Goal: Transaction & Acquisition: Book appointment/travel/reservation

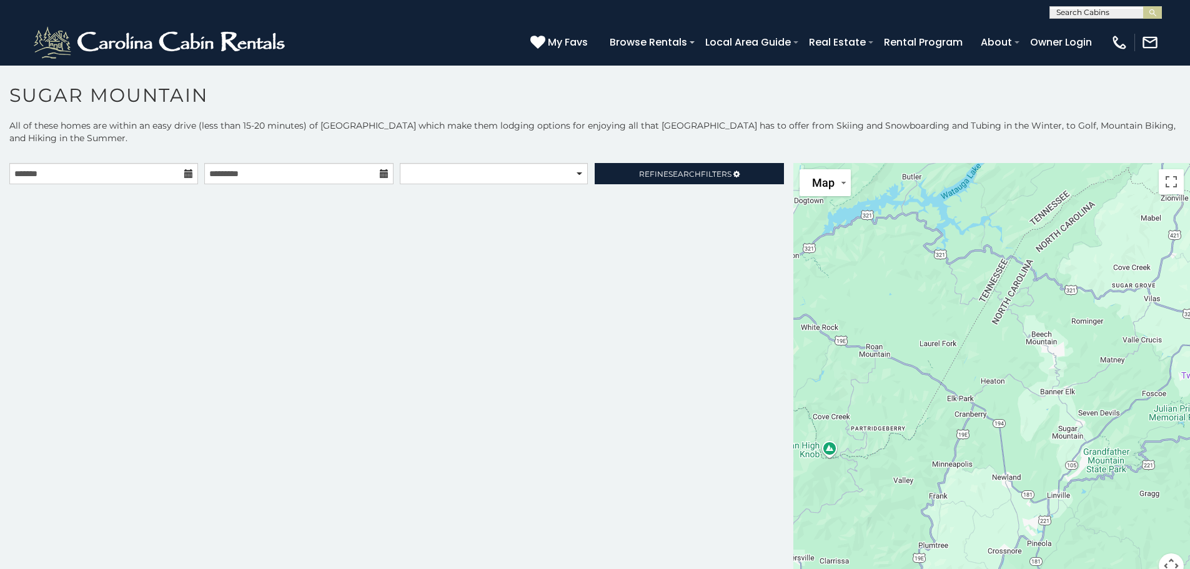
click at [186, 176] on icon at bounding box center [188, 173] width 9 height 9
click at [142, 184] on input "text" at bounding box center [103, 173] width 189 height 21
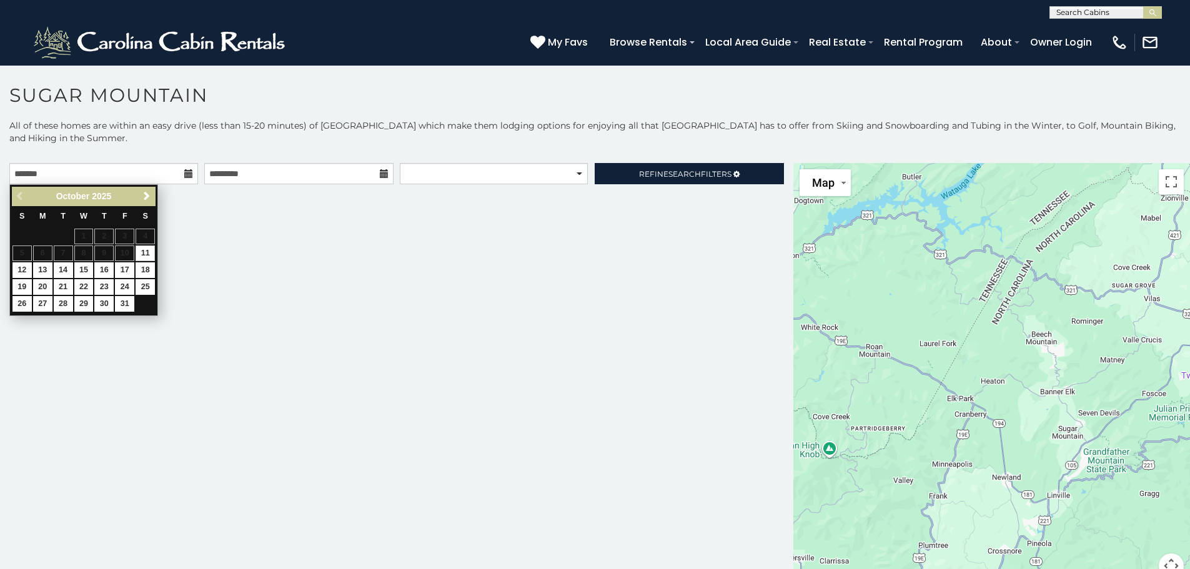
click at [149, 199] on span "Next" at bounding box center [147, 196] width 10 height 10
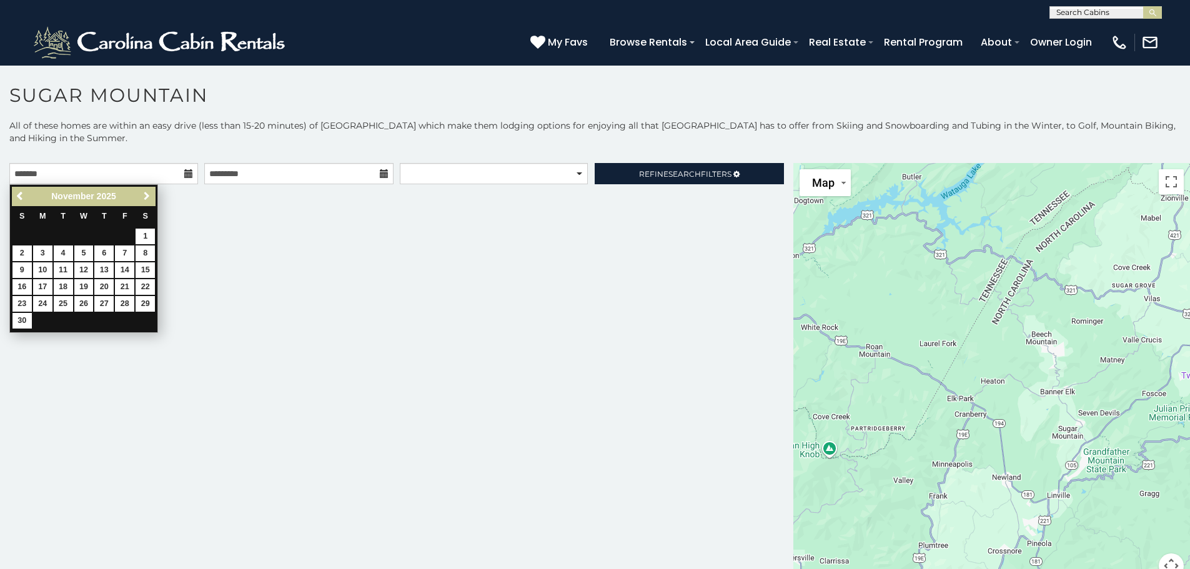
click at [149, 199] on span "Next" at bounding box center [147, 196] width 10 height 10
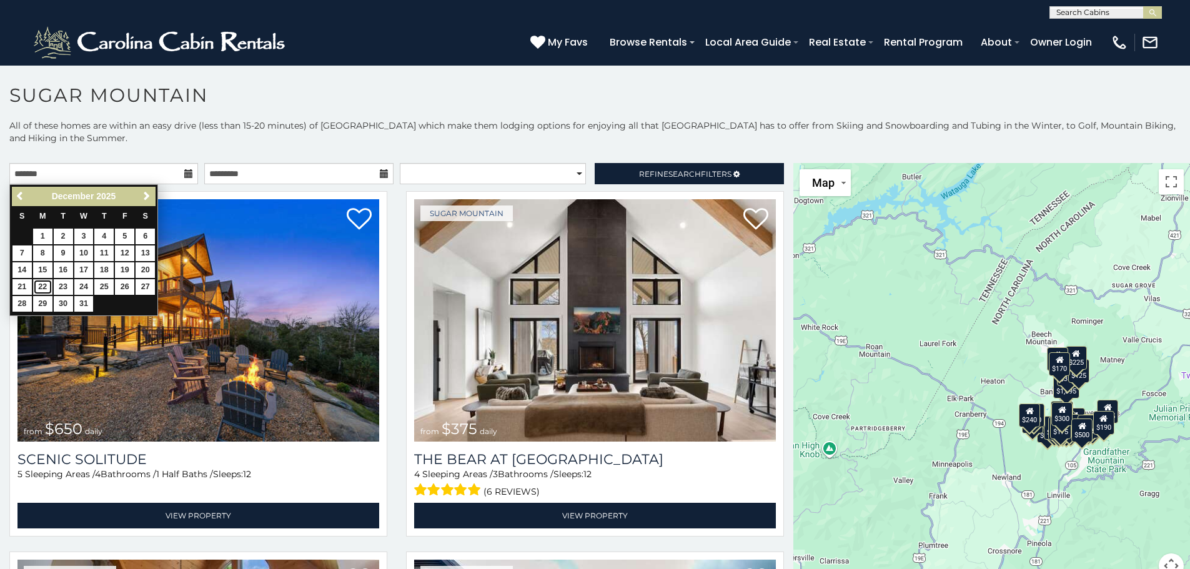
click at [36, 285] on link "22" at bounding box center [42, 287] width 19 height 16
type input "**********"
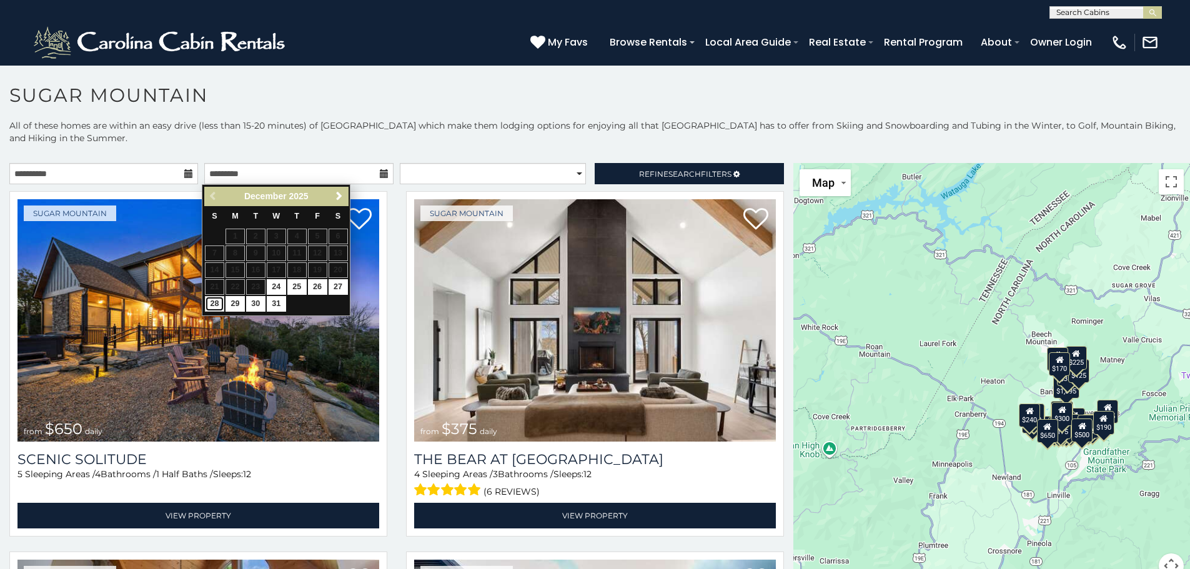
click at [210, 305] on link "28" at bounding box center [214, 304] width 19 height 16
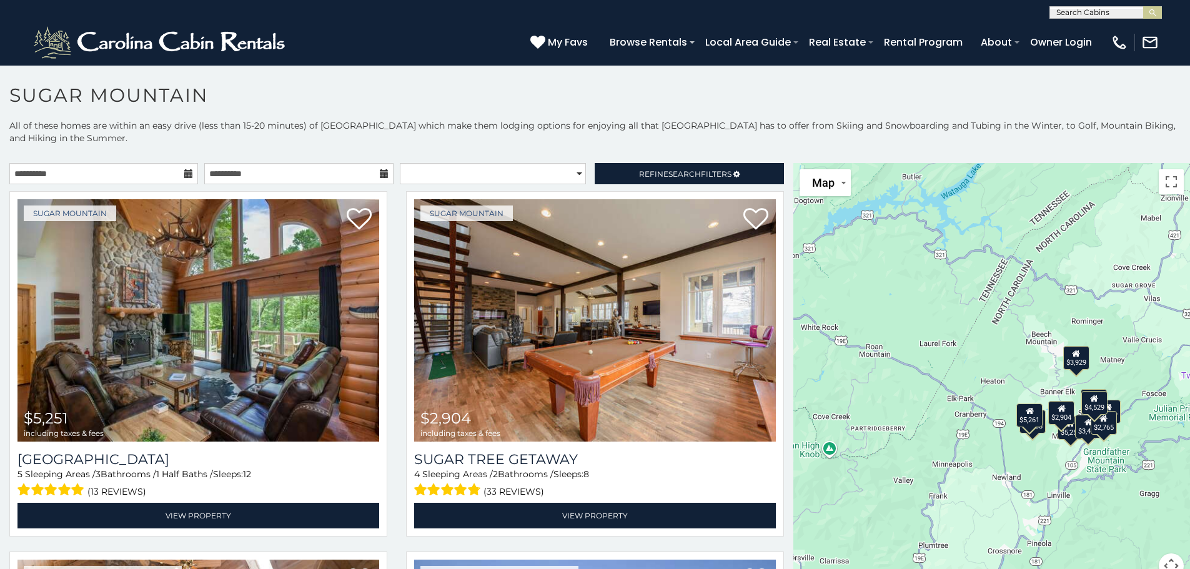
click at [380, 177] on icon at bounding box center [384, 173] width 9 height 9
click at [380, 176] on icon at bounding box center [384, 173] width 9 height 9
click at [304, 186] on div "**********" at bounding box center [396, 176] width 793 height 27
drag, startPoint x: 264, startPoint y: 176, endPoint x: 247, endPoint y: 177, distance: 16.3
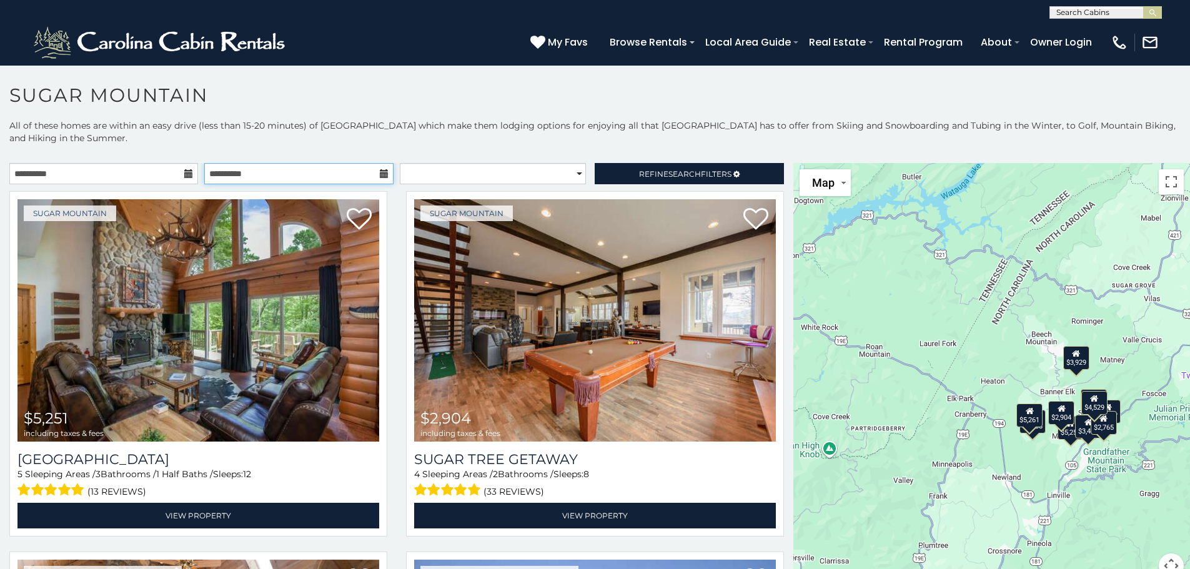
click at [264, 176] on input "**********" at bounding box center [298, 173] width 189 height 21
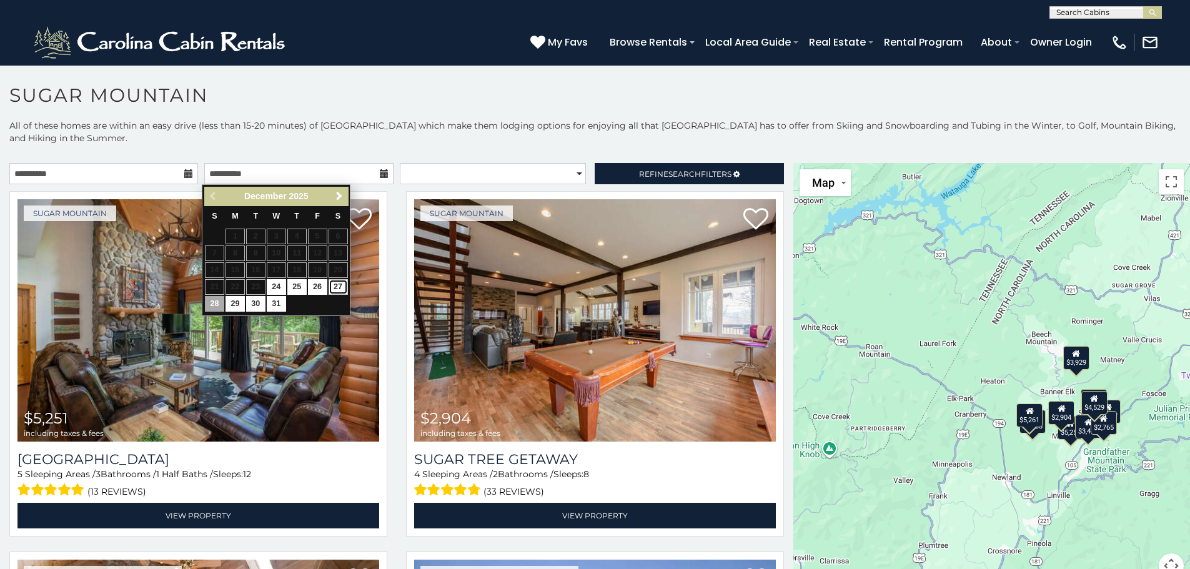
click at [341, 285] on link "27" at bounding box center [338, 287] width 19 height 16
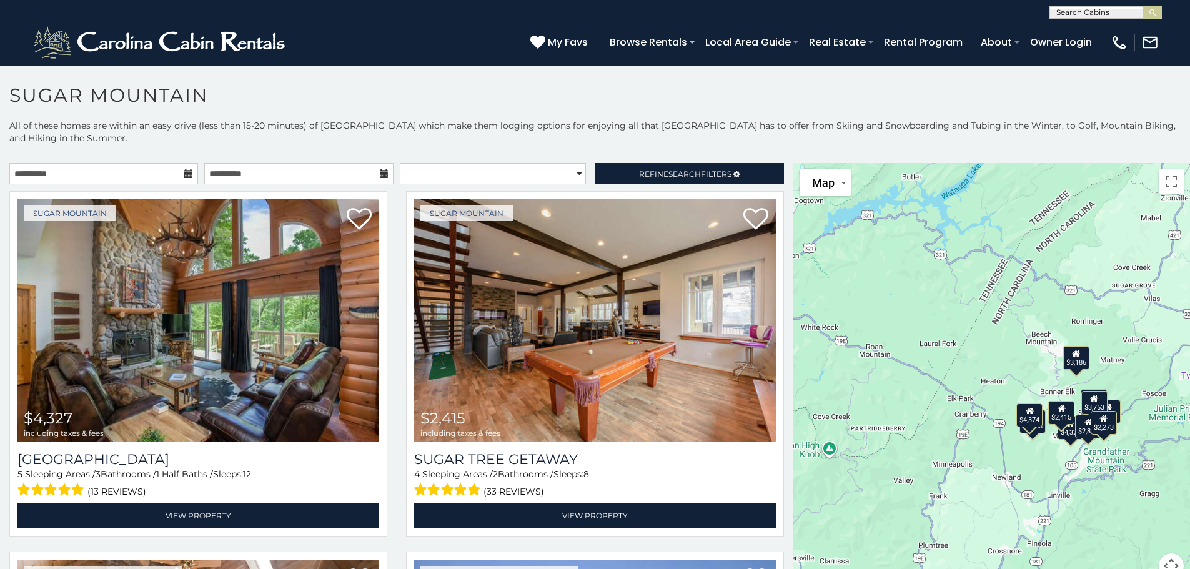
click at [380, 177] on icon at bounding box center [384, 173] width 9 height 9
click at [380, 169] on icon at bounding box center [384, 173] width 9 height 9
click at [380, 172] on icon at bounding box center [384, 173] width 9 height 9
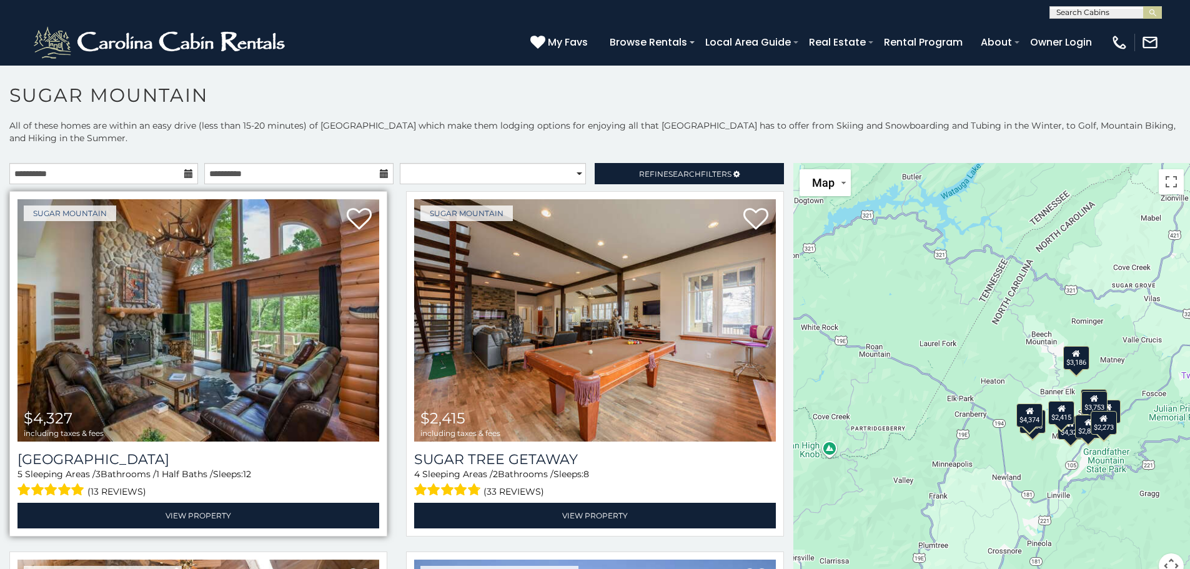
click at [194, 195] on div "Sugar Mountain $4,327 including taxes & fees Grouse Moor Lodge 5 Sleeping Areas…" at bounding box center [198, 364] width 378 height 346
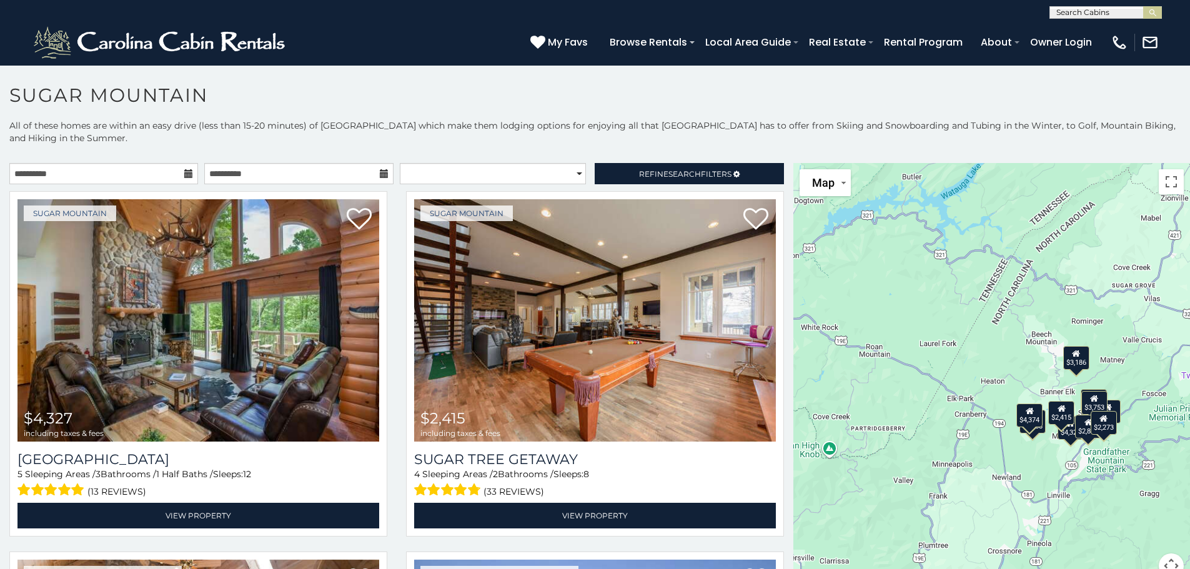
click at [239, 161] on div "**********" at bounding box center [595, 365] width 1190 height 493
drag, startPoint x: 238, startPoint y: 163, endPoint x: 234, endPoint y: 169, distance: 7.6
click at [236, 165] on input "**********" at bounding box center [298, 173] width 189 height 21
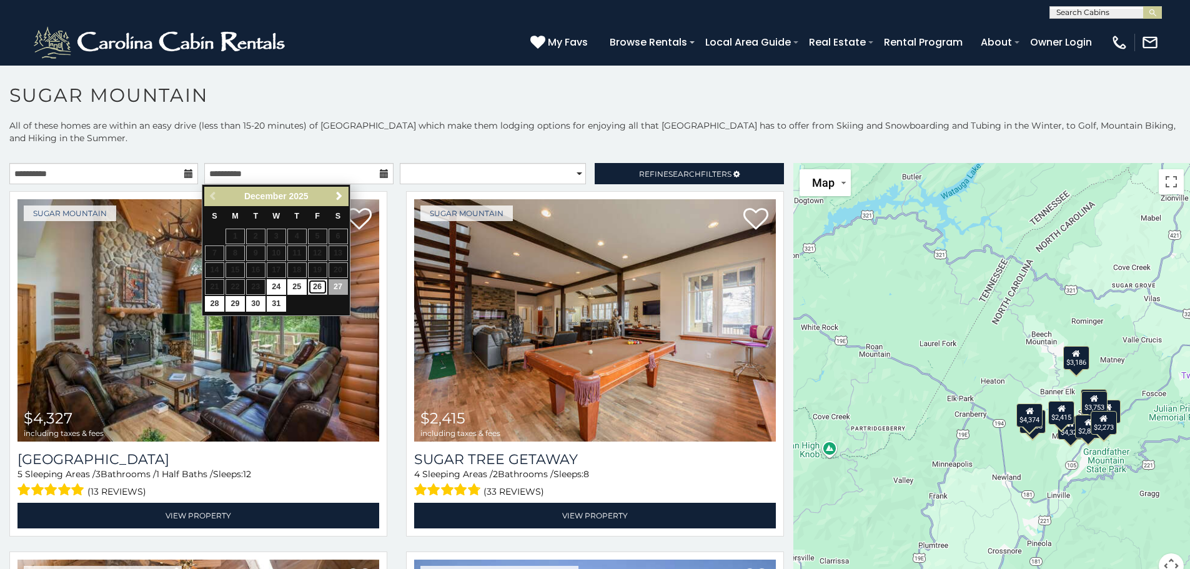
click at [315, 290] on link "26" at bounding box center [317, 287] width 19 height 16
type input "**********"
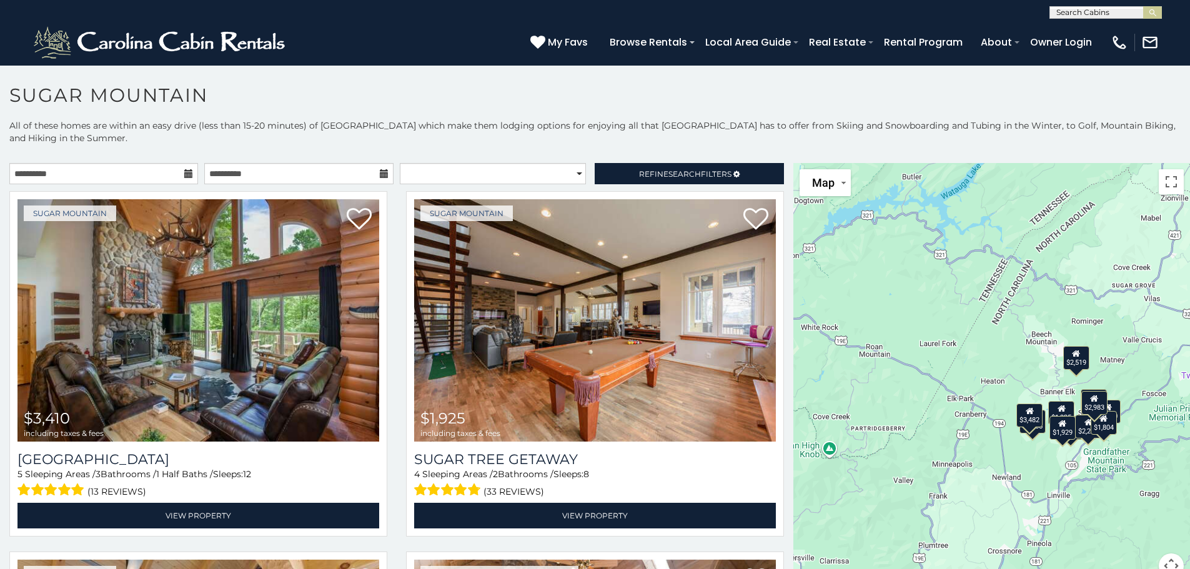
click at [615, 162] on div "**********" at bounding box center [595, 365] width 1190 height 493
click at [614, 169] on link "Refine Search Filters" at bounding box center [689, 173] width 189 height 21
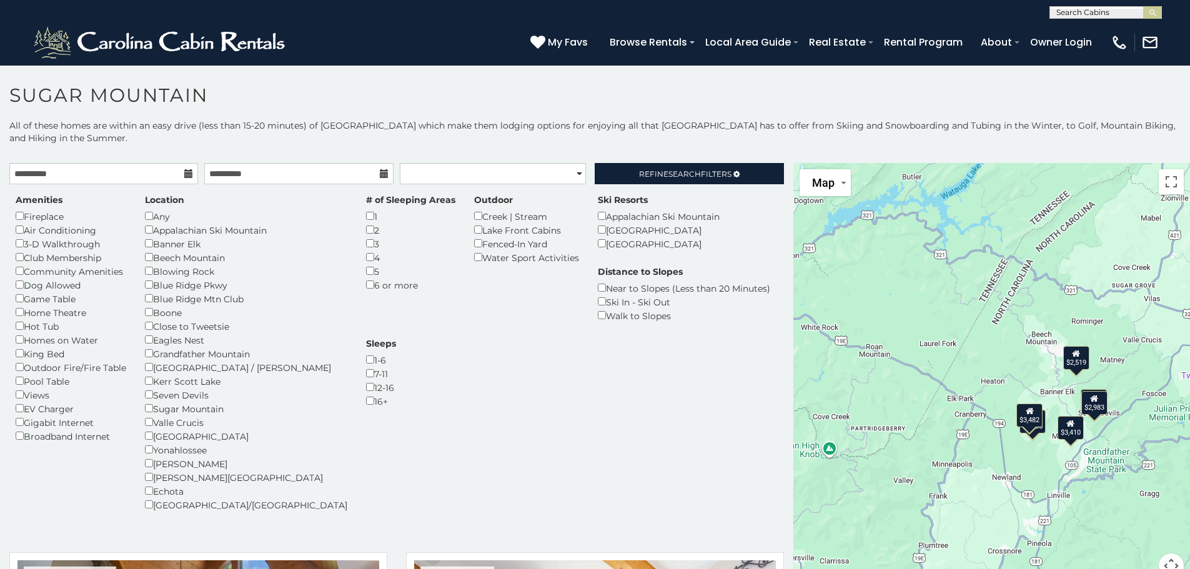
click at [598, 282] on div "Near to Slopes (Less than 20 Minutes)" at bounding box center [684, 288] width 172 height 14
click at [589, 321] on div "Distance to Slopes Near to Slopes (Less than 20 Minutes) Ski In - Ski Out Walk …" at bounding box center [684, 294] width 191 height 57
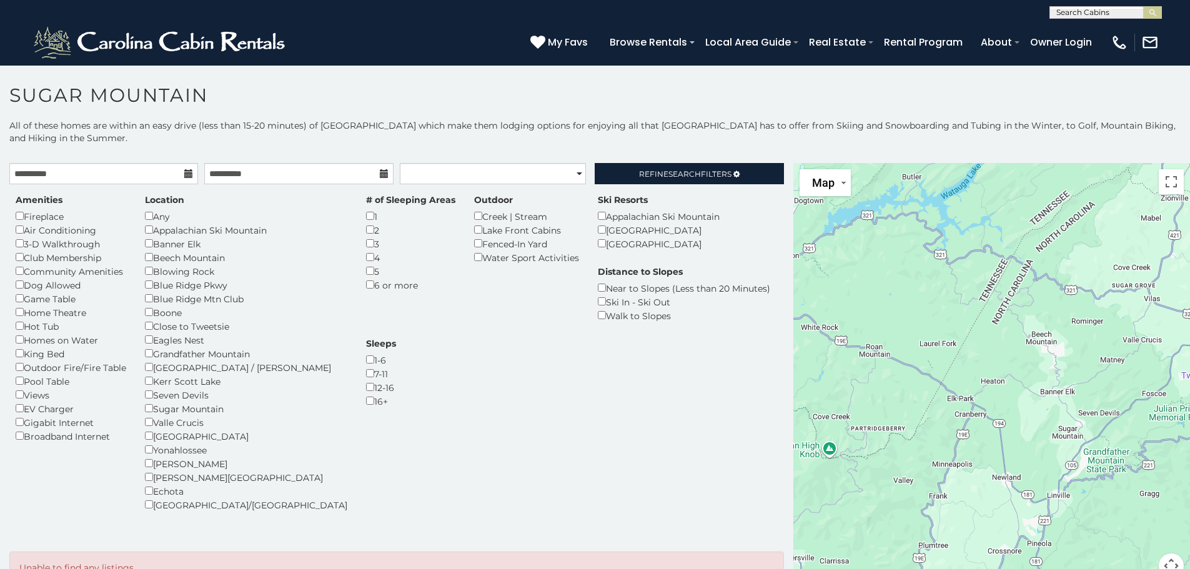
click at [474, 239] on div "Fenced-In Yard" at bounding box center [526, 244] width 105 height 14
click at [622, 171] on link "Refine Search Filters" at bounding box center [689, 173] width 189 height 21
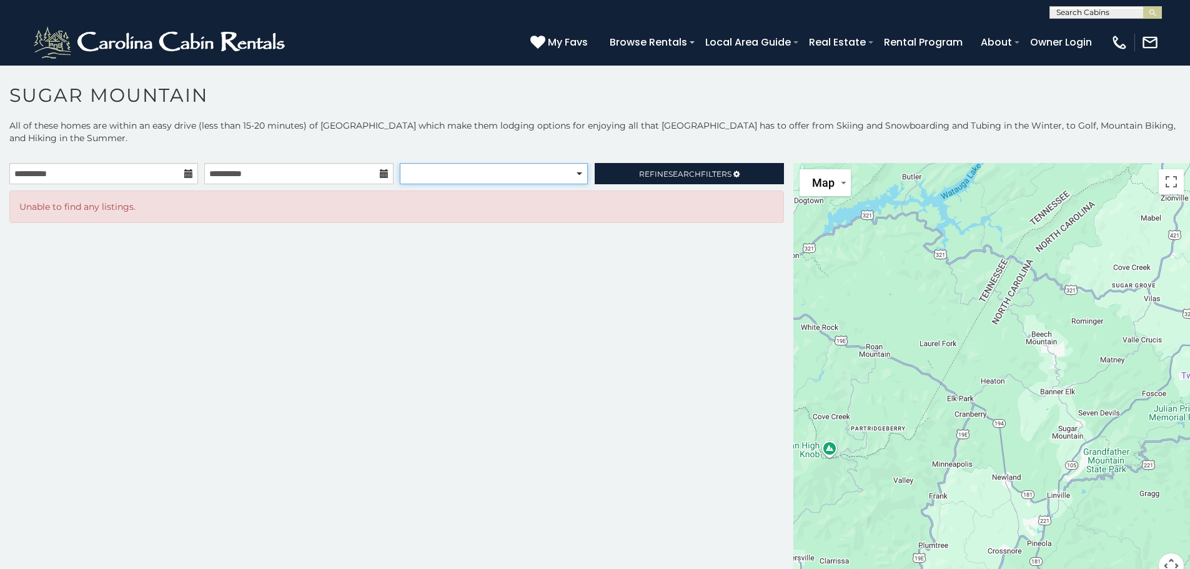
click at [468, 172] on select "**********" at bounding box center [494, 173] width 188 height 21
click at [644, 211] on p "Unable to find any listings." at bounding box center [396, 207] width 755 height 12
click at [647, 181] on link "Refine Search Filters" at bounding box center [689, 173] width 189 height 21
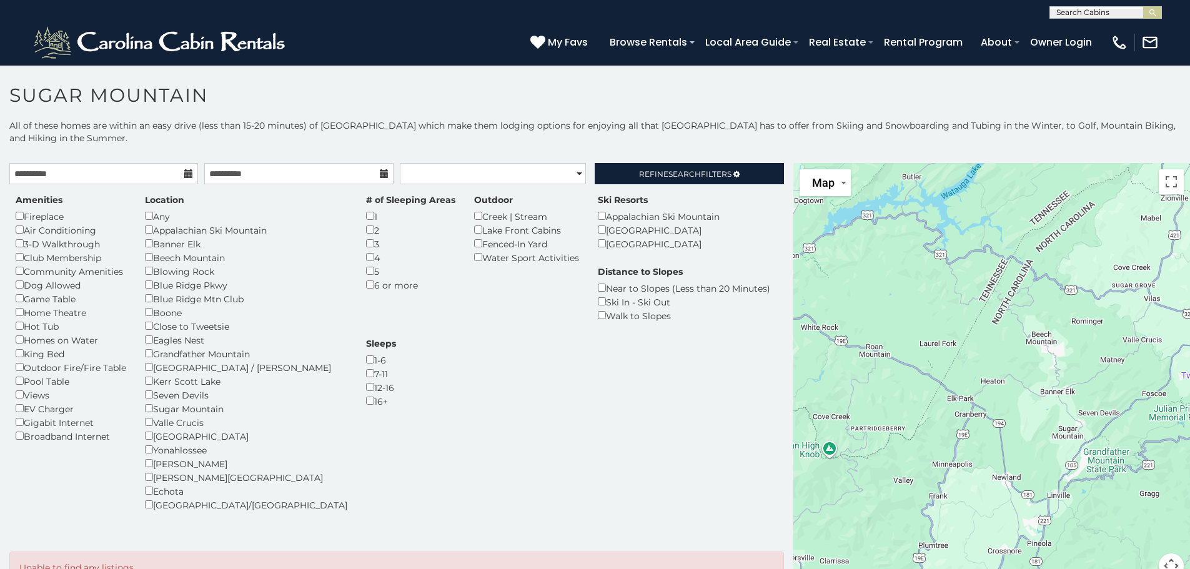
click at [612, 186] on div "Amenities Fireplace Air Conditioning 3-D Walkthrough Club Membership Community …" at bounding box center [396, 364] width 781 height 361
click at [614, 174] on link "Refine Search Filters" at bounding box center [689, 173] width 189 height 21
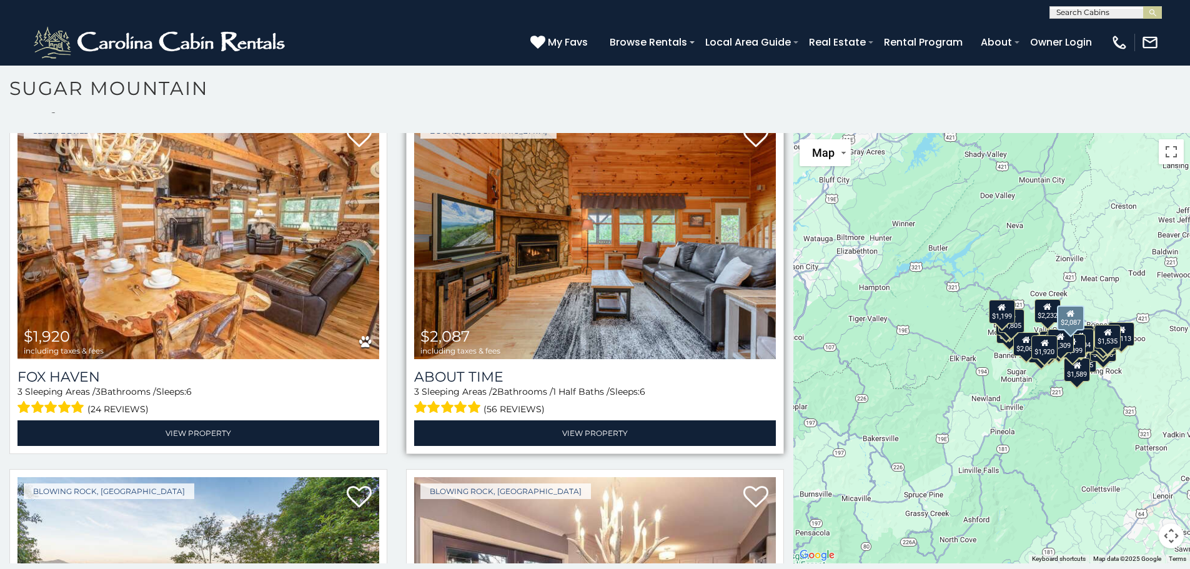
scroll to position [36, 0]
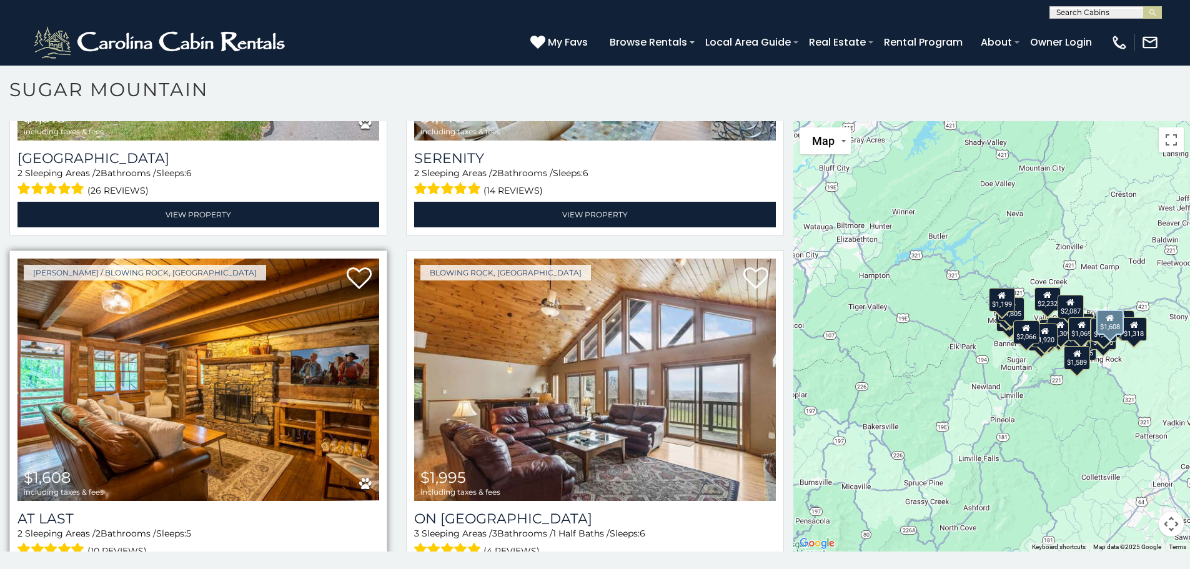
scroll to position [7, 0]
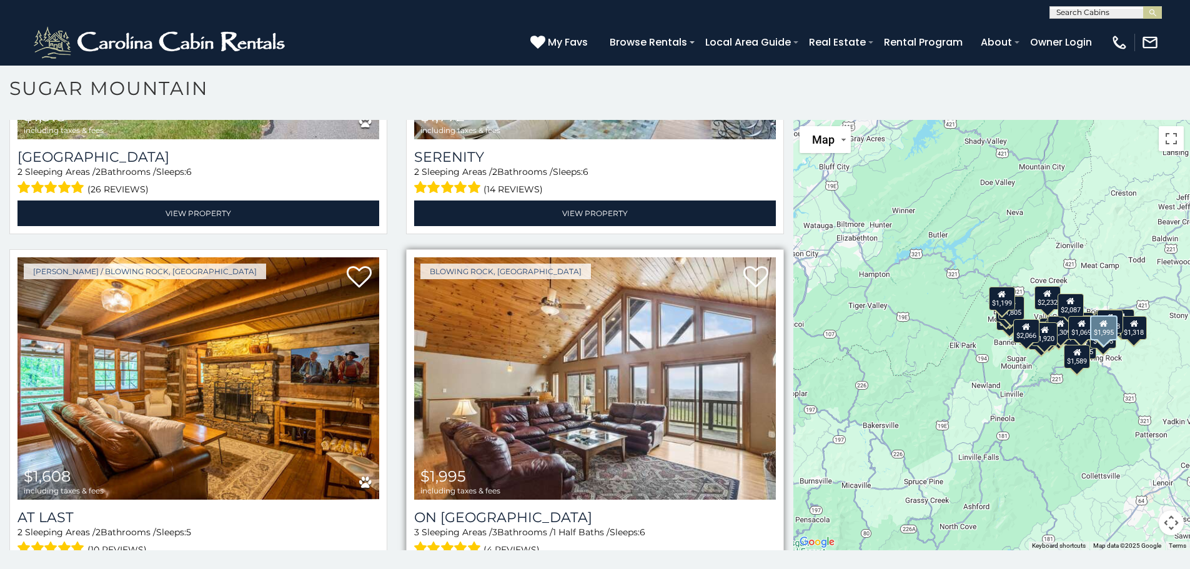
click at [518, 302] on img at bounding box center [595, 378] width 362 height 242
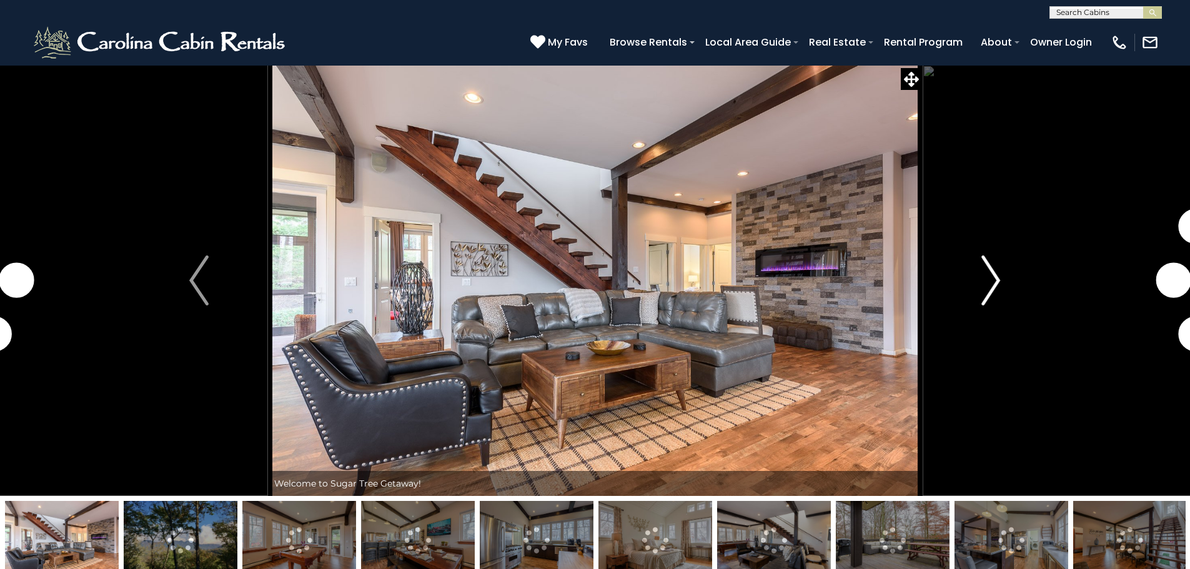
click at [985, 285] on img "Next" at bounding box center [991, 281] width 19 height 50
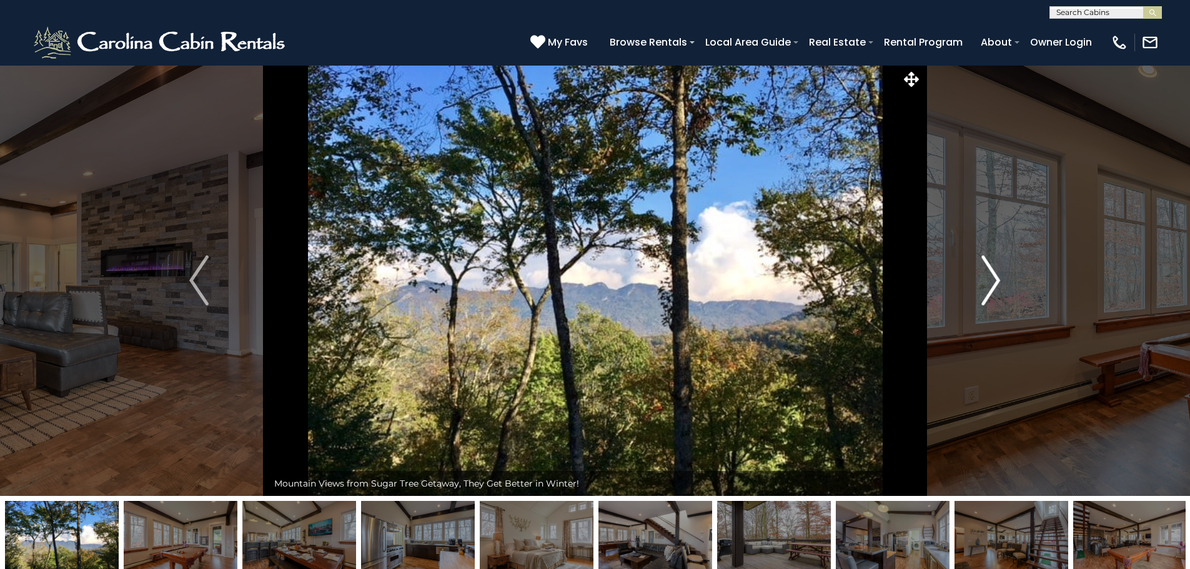
click at [1001, 271] on button "Next" at bounding box center [990, 280] width 137 height 431
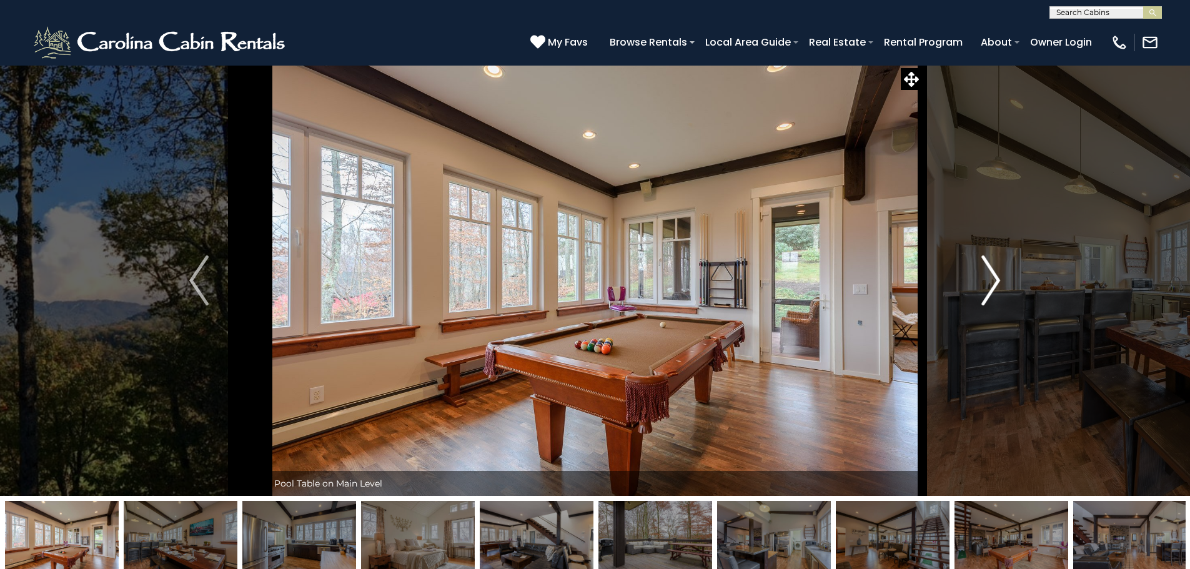
click at [996, 272] on img "Next" at bounding box center [991, 281] width 19 height 50
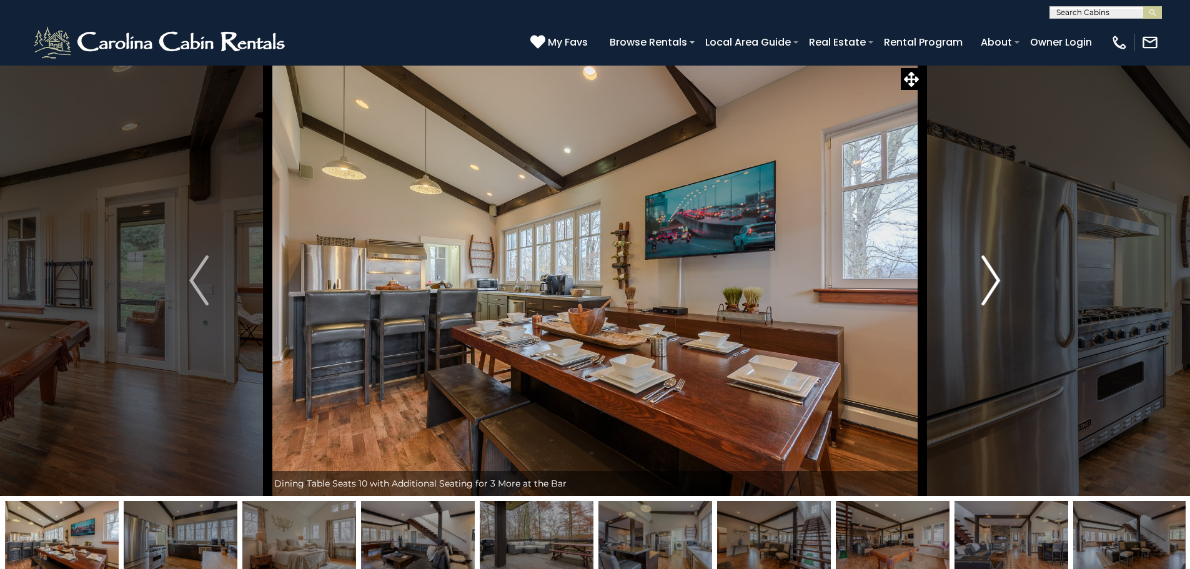
click at [996, 272] on img "Next" at bounding box center [991, 281] width 19 height 50
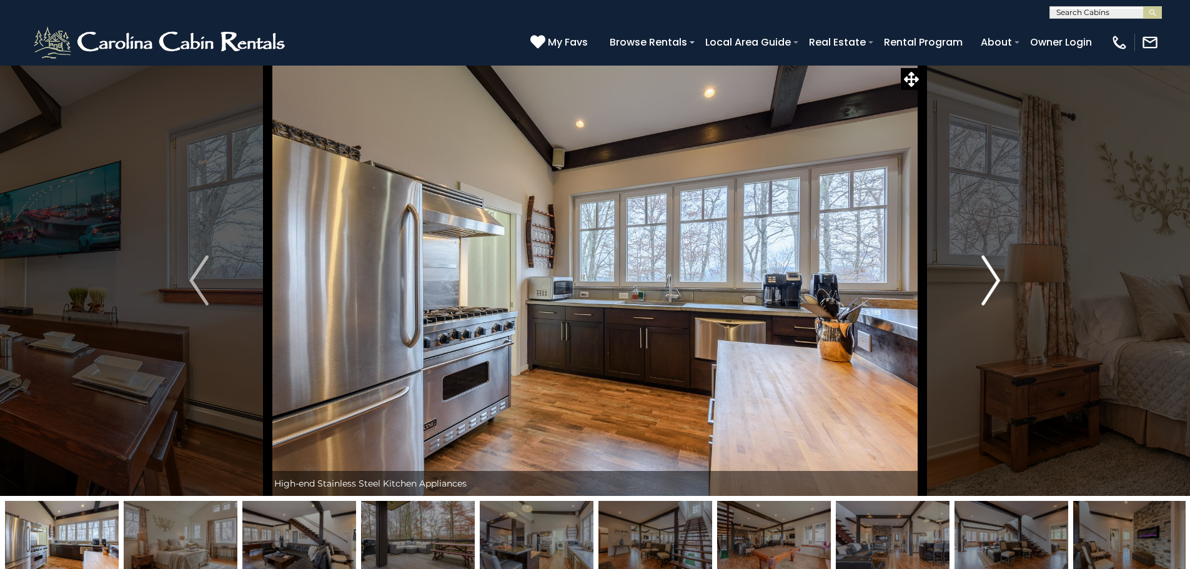
click at [996, 272] on img "Next" at bounding box center [991, 281] width 19 height 50
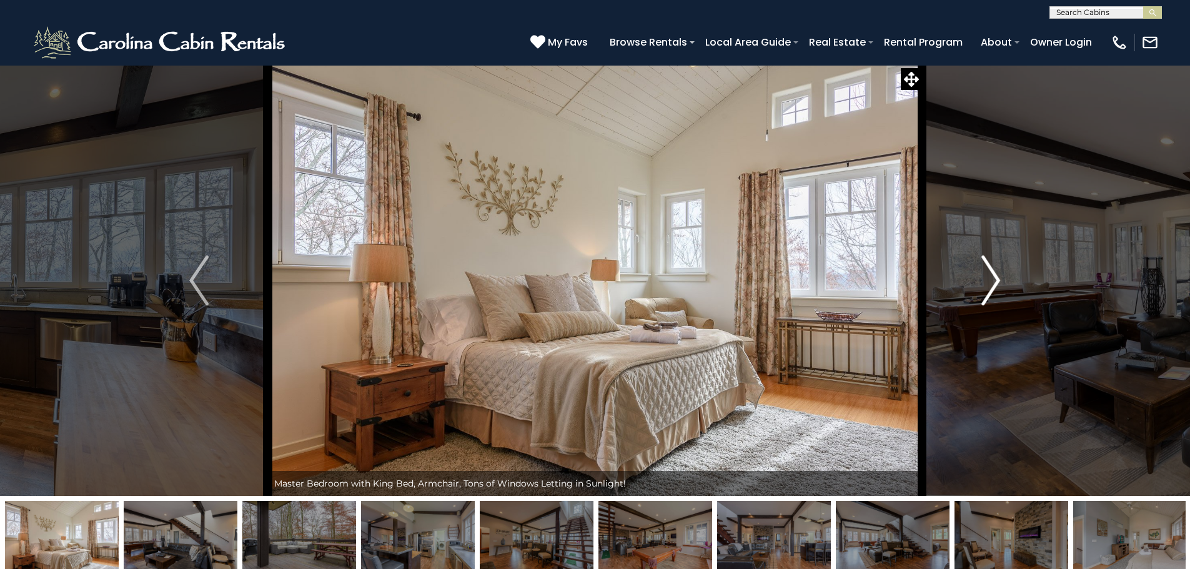
click at [996, 272] on img "Next" at bounding box center [991, 281] width 19 height 50
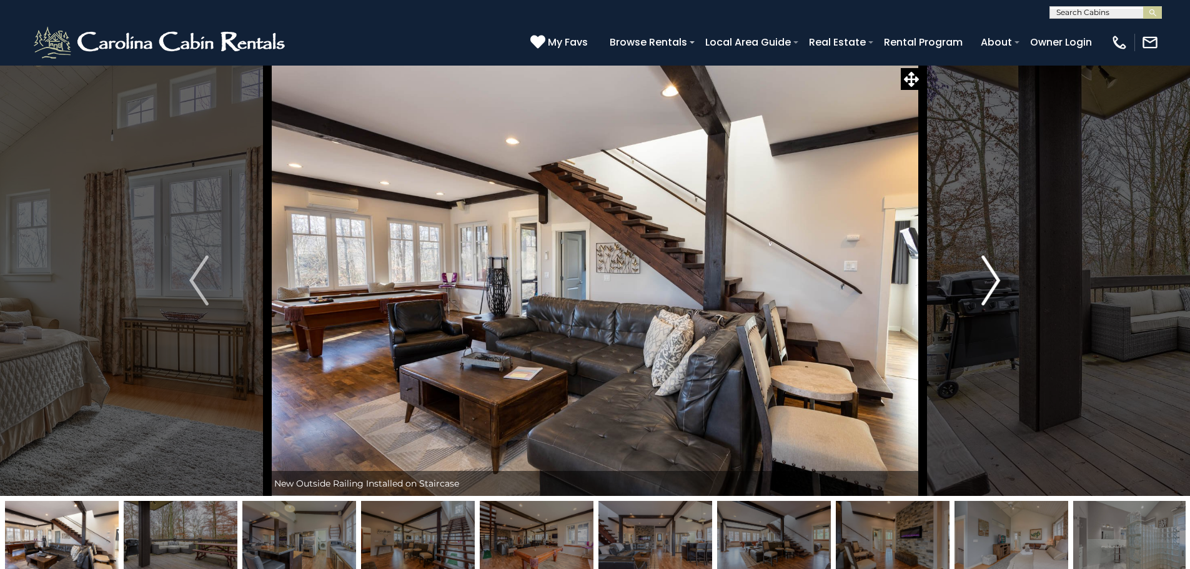
click at [996, 272] on img "Next" at bounding box center [991, 281] width 19 height 50
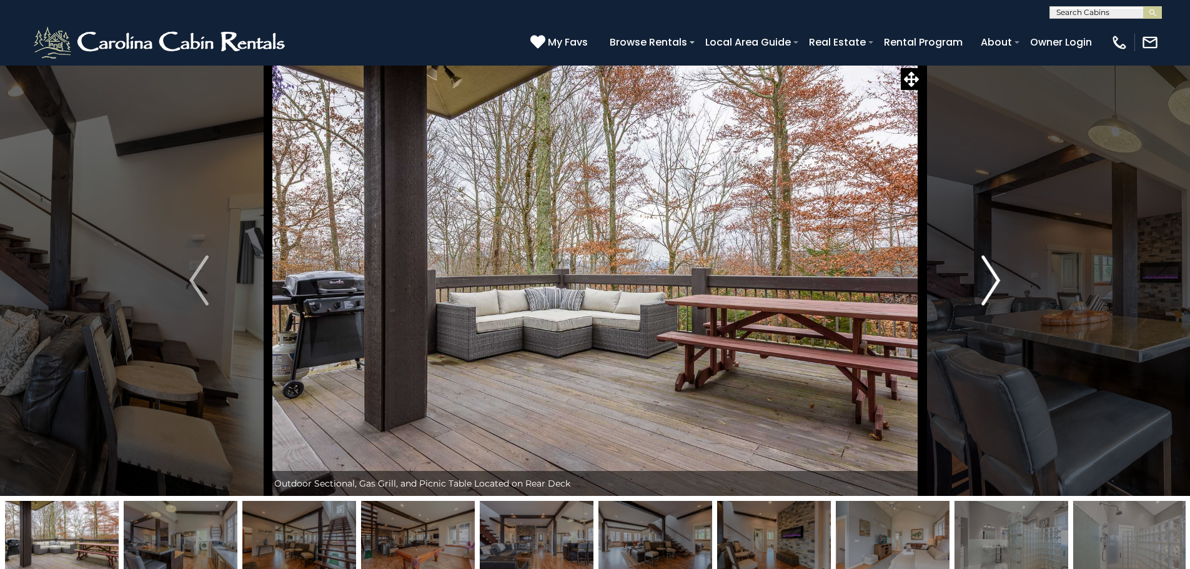
click at [996, 272] on img "Next" at bounding box center [991, 281] width 19 height 50
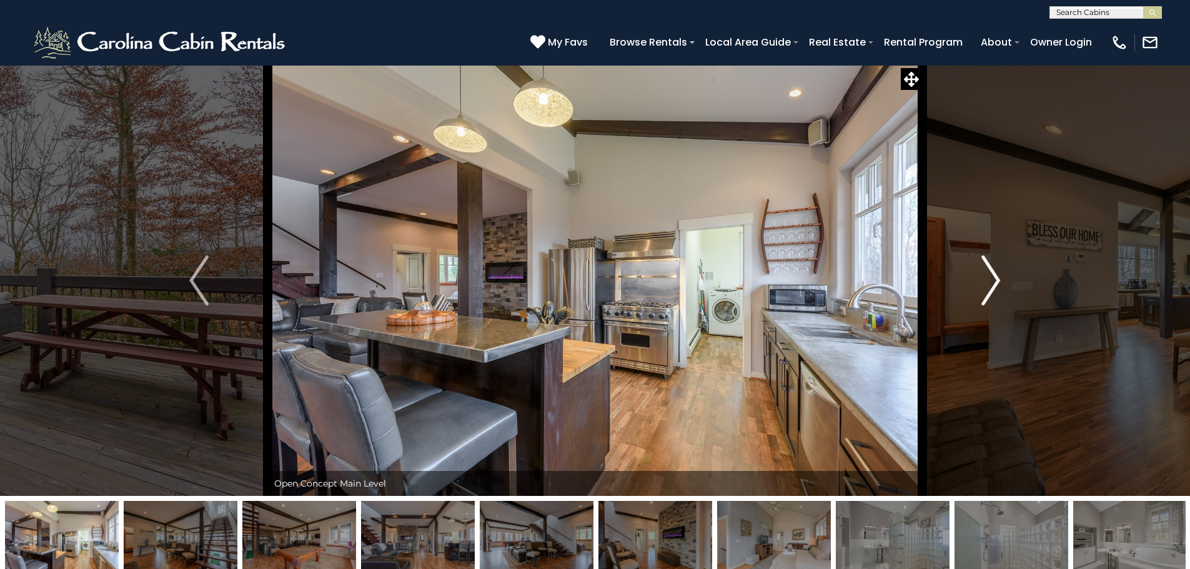
click at [996, 272] on img "Next" at bounding box center [991, 281] width 19 height 50
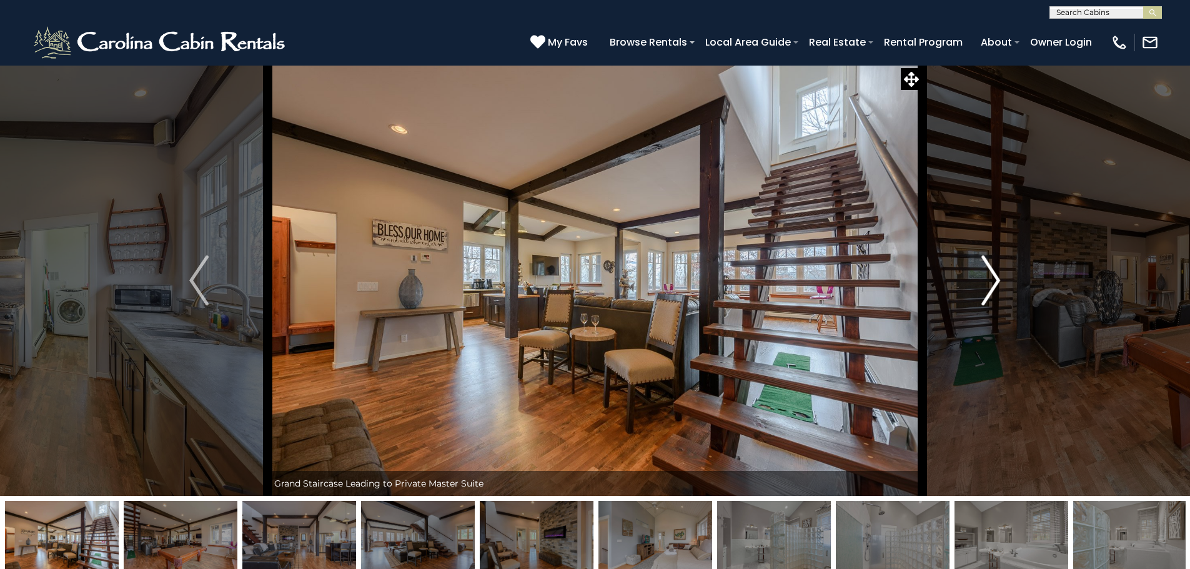
click at [996, 272] on img "Next" at bounding box center [991, 281] width 19 height 50
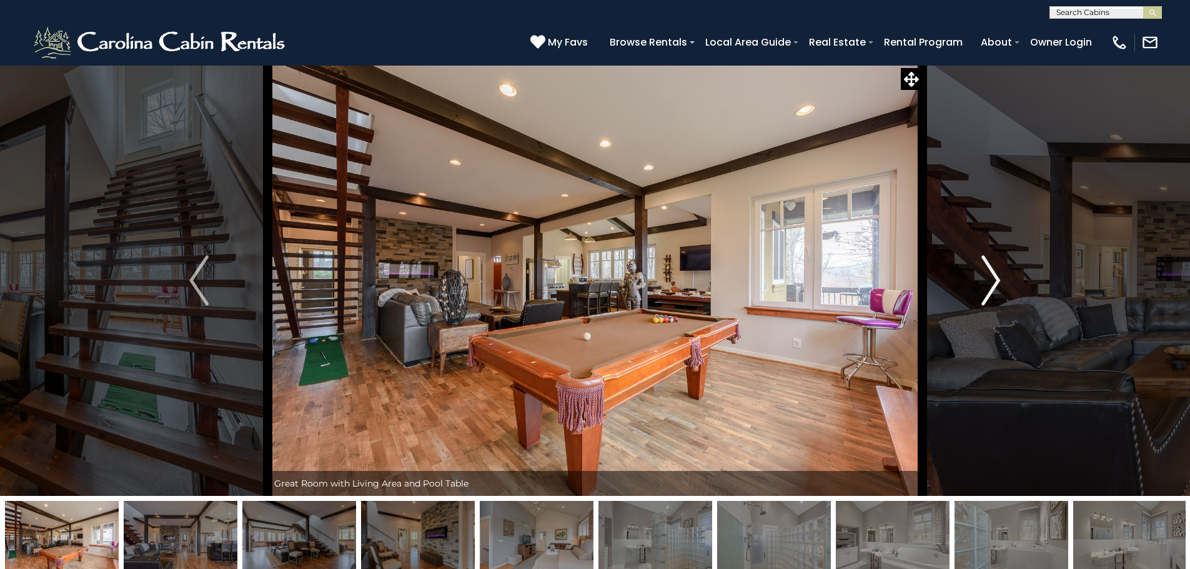
click at [996, 272] on img "Next" at bounding box center [991, 281] width 19 height 50
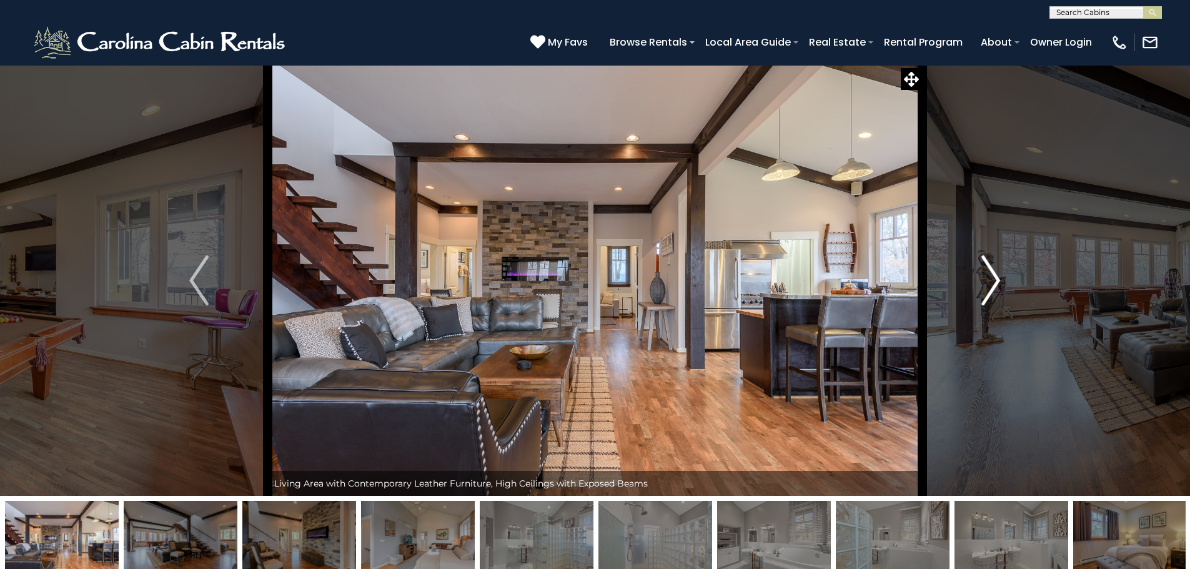
click at [996, 272] on img "Next" at bounding box center [991, 281] width 19 height 50
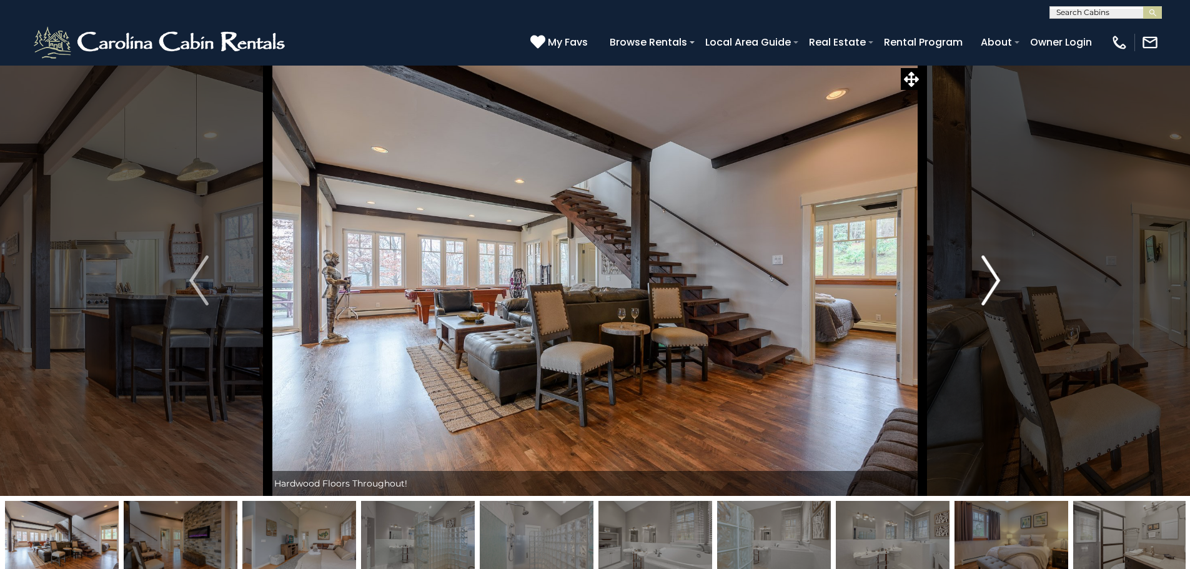
click at [996, 272] on img "Next" at bounding box center [991, 281] width 19 height 50
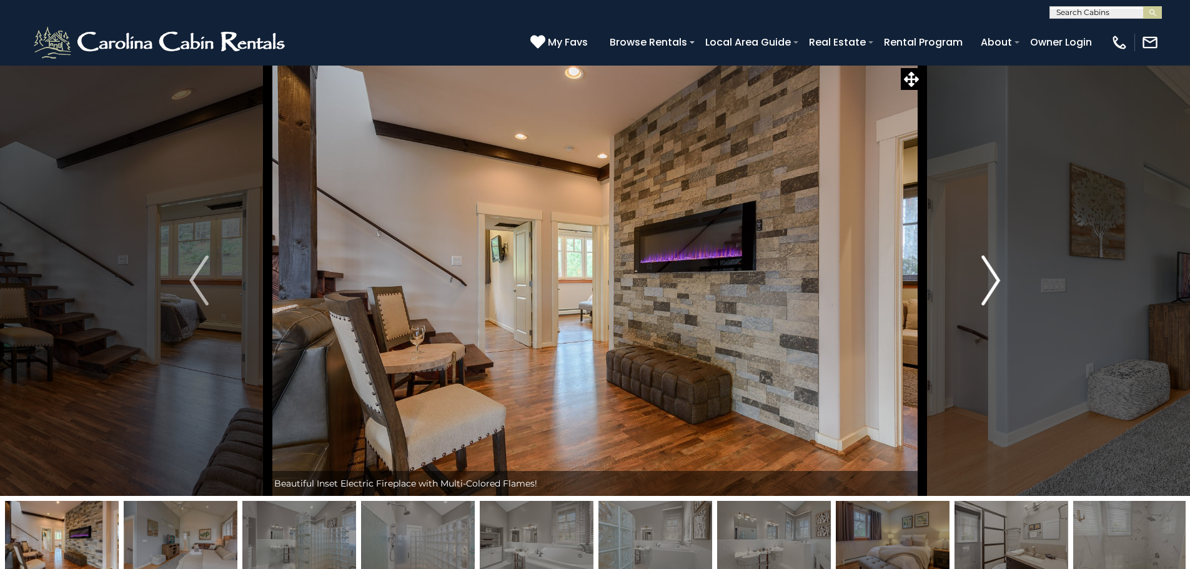
click at [996, 272] on img "Next" at bounding box center [991, 281] width 19 height 50
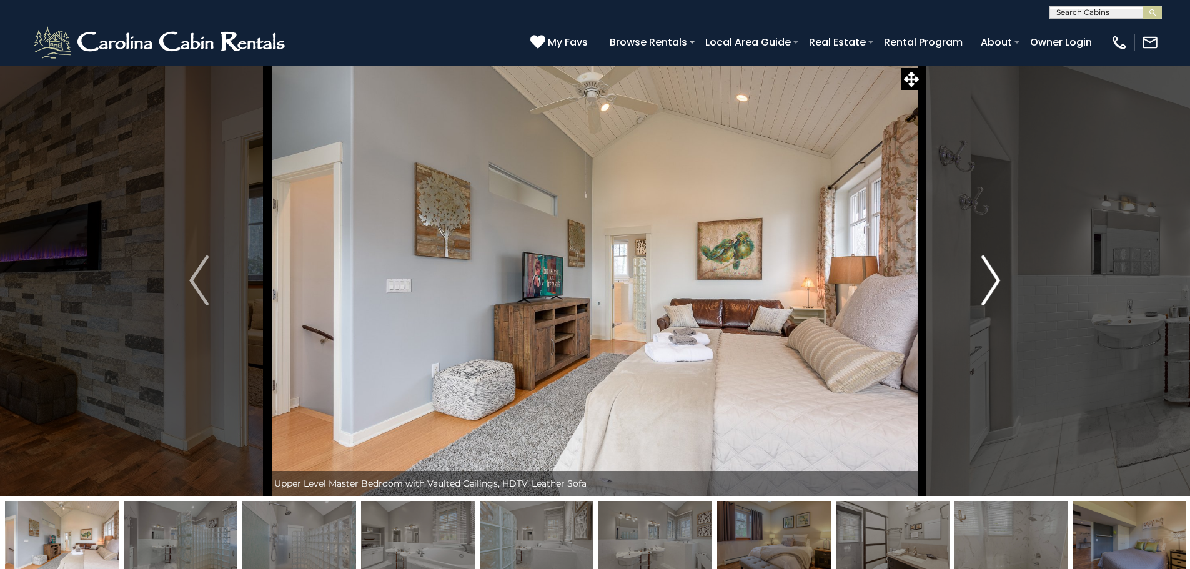
click at [996, 272] on img "Next" at bounding box center [991, 281] width 19 height 50
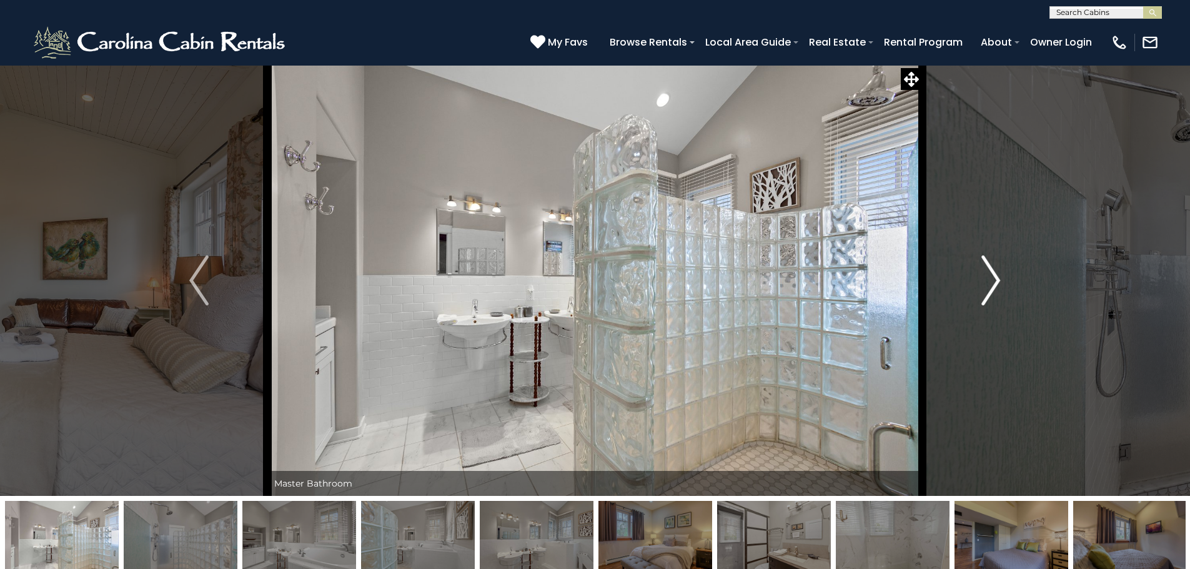
click at [996, 272] on img "Next" at bounding box center [991, 281] width 19 height 50
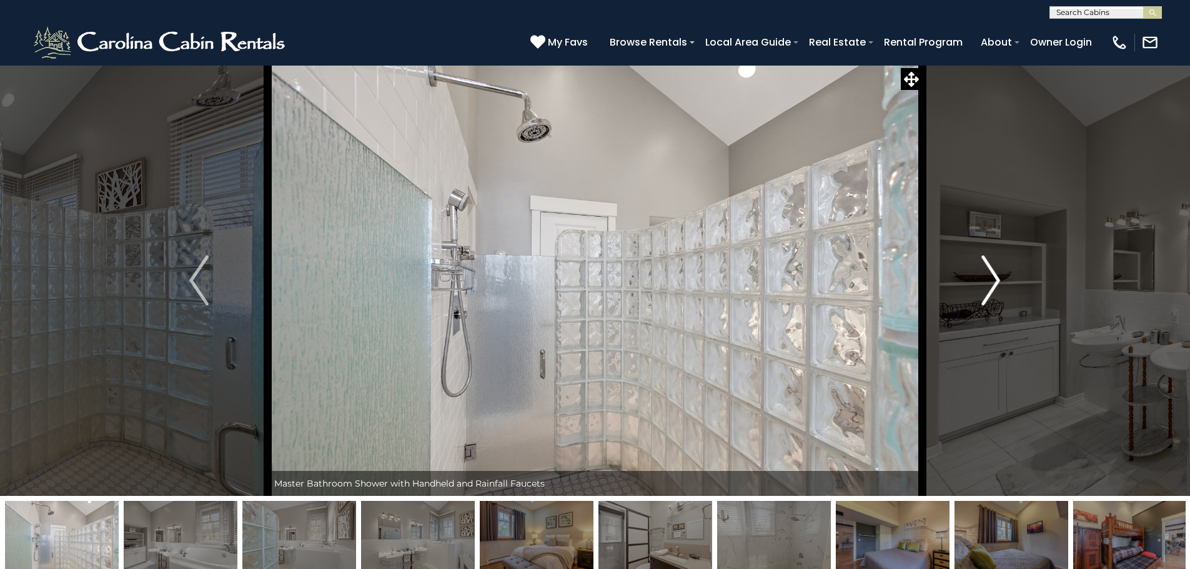
click at [996, 272] on img "Next" at bounding box center [991, 281] width 19 height 50
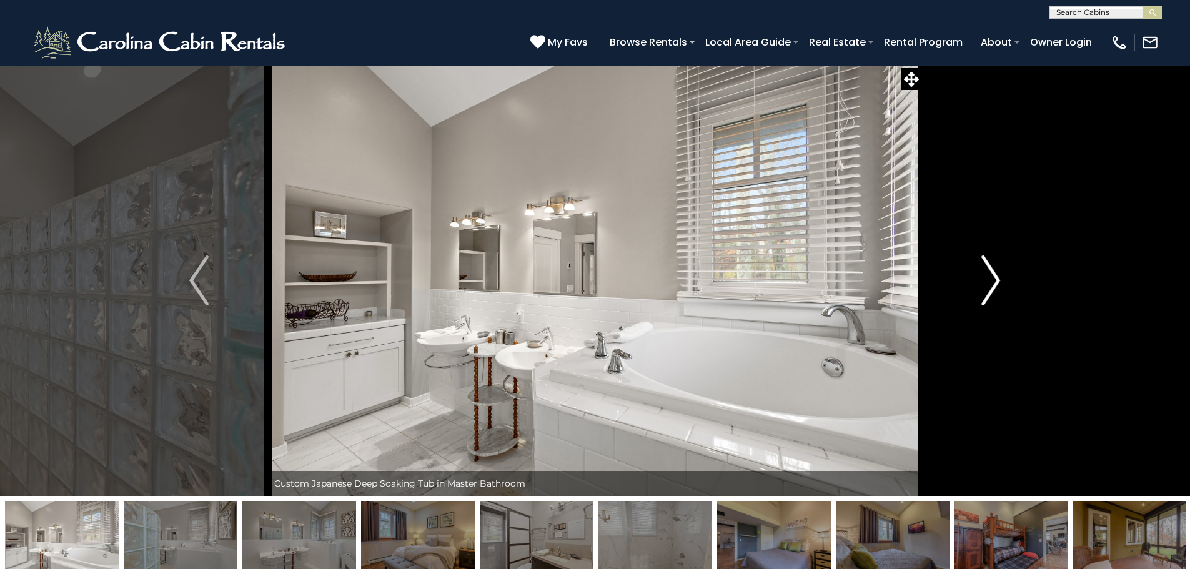
click at [996, 272] on img "Next" at bounding box center [991, 281] width 19 height 50
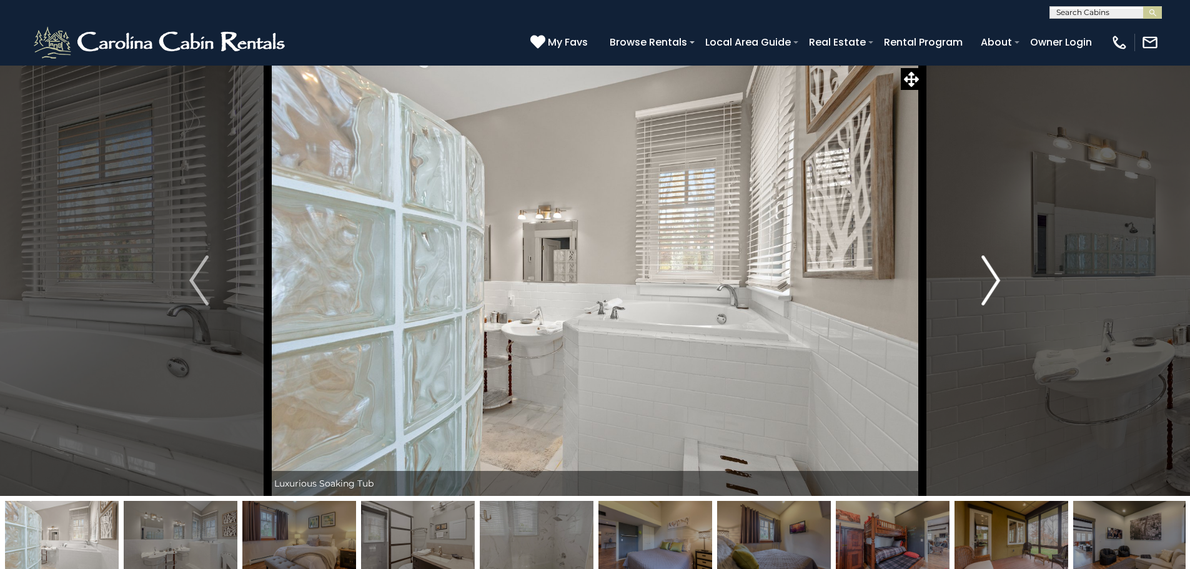
click at [996, 272] on img "Next" at bounding box center [991, 281] width 19 height 50
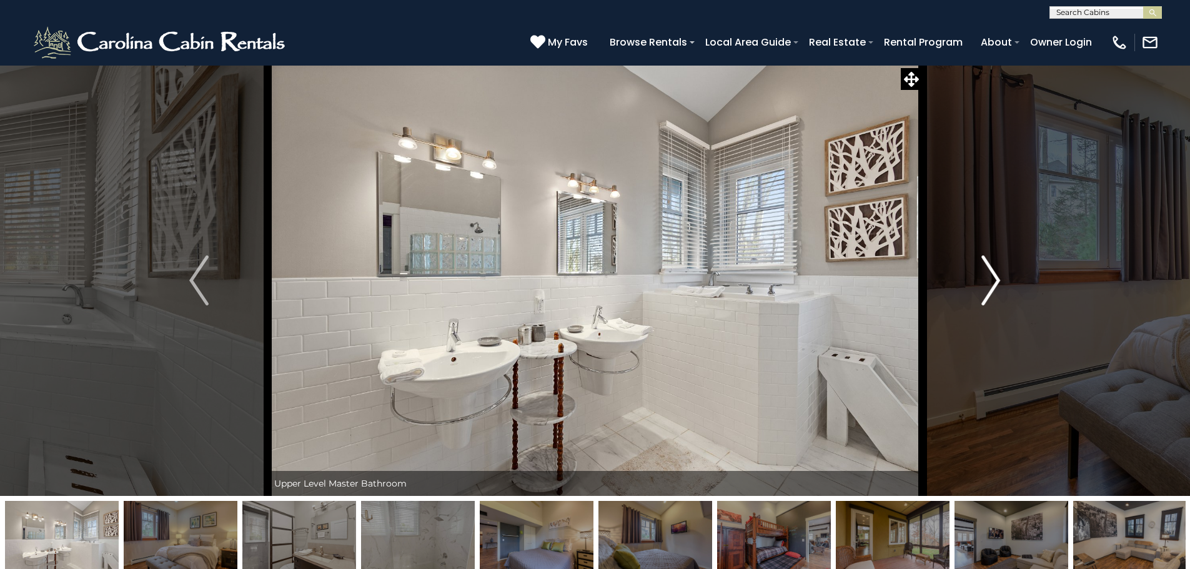
click at [996, 272] on img "Next" at bounding box center [991, 281] width 19 height 50
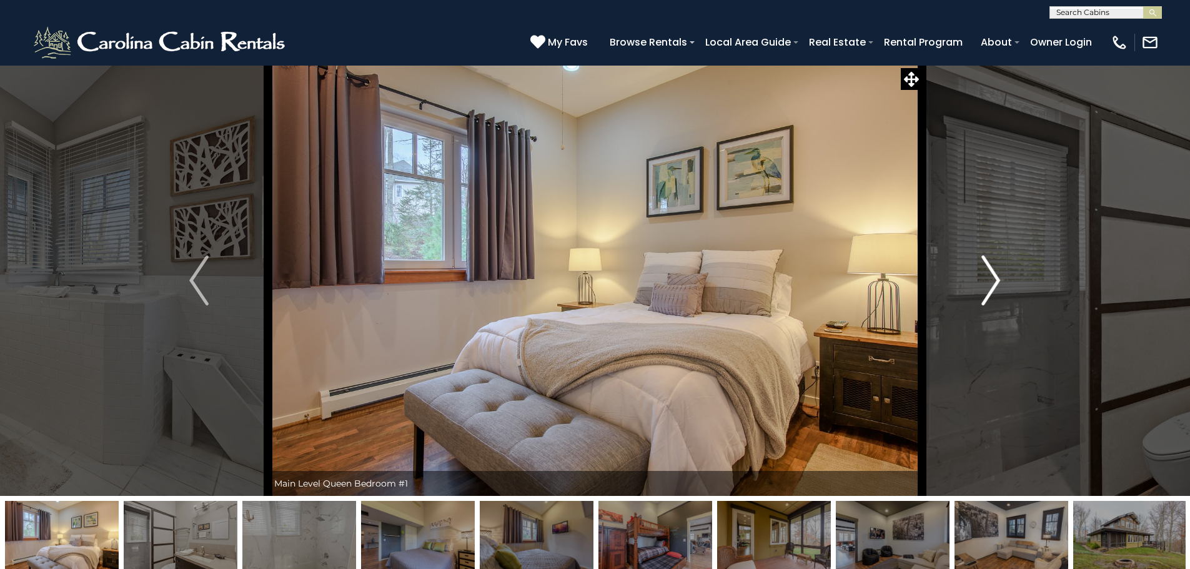
click at [996, 272] on img "Next" at bounding box center [991, 281] width 19 height 50
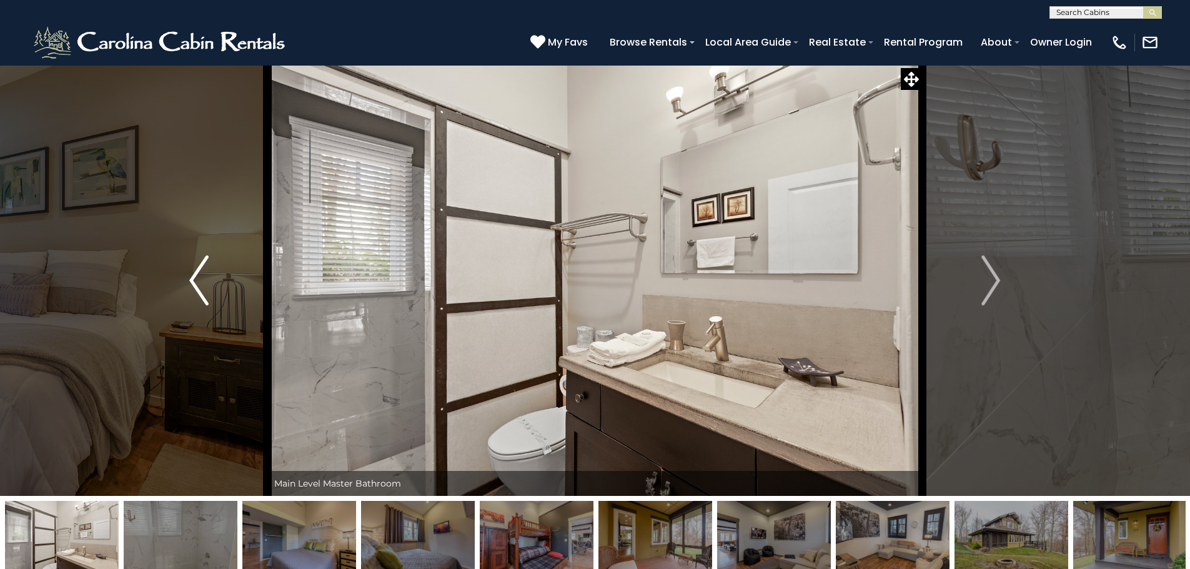
click at [201, 276] on img "Previous" at bounding box center [198, 281] width 19 height 50
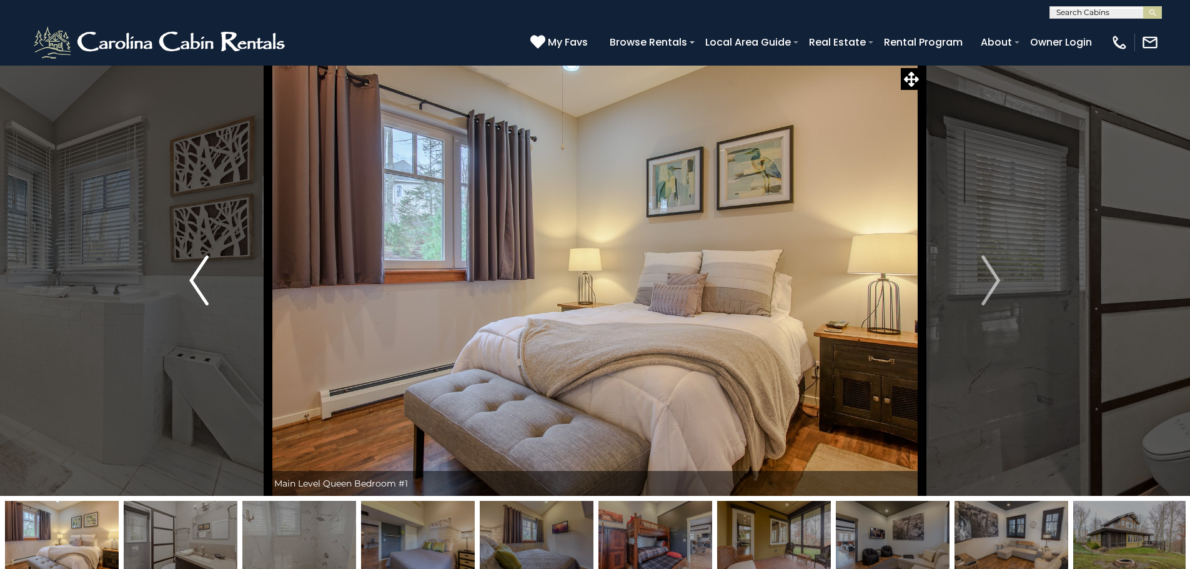
click at [201, 276] on img "Previous" at bounding box center [198, 281] width 19 height 50
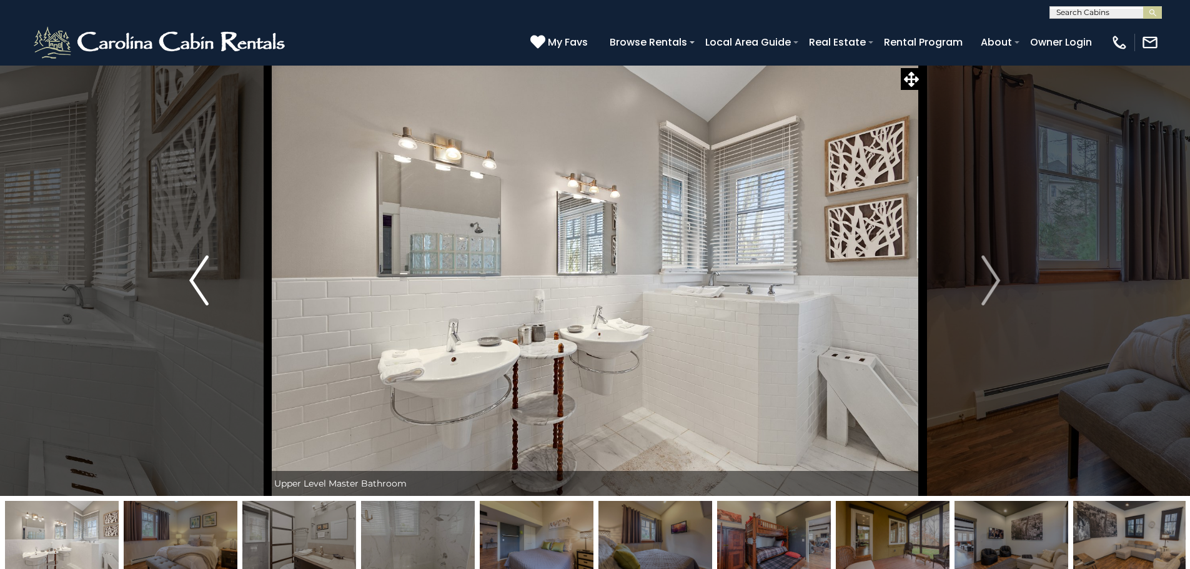
click at [201, 276] on img "Previous" at bounding box center [198, 281] width 19 height 50
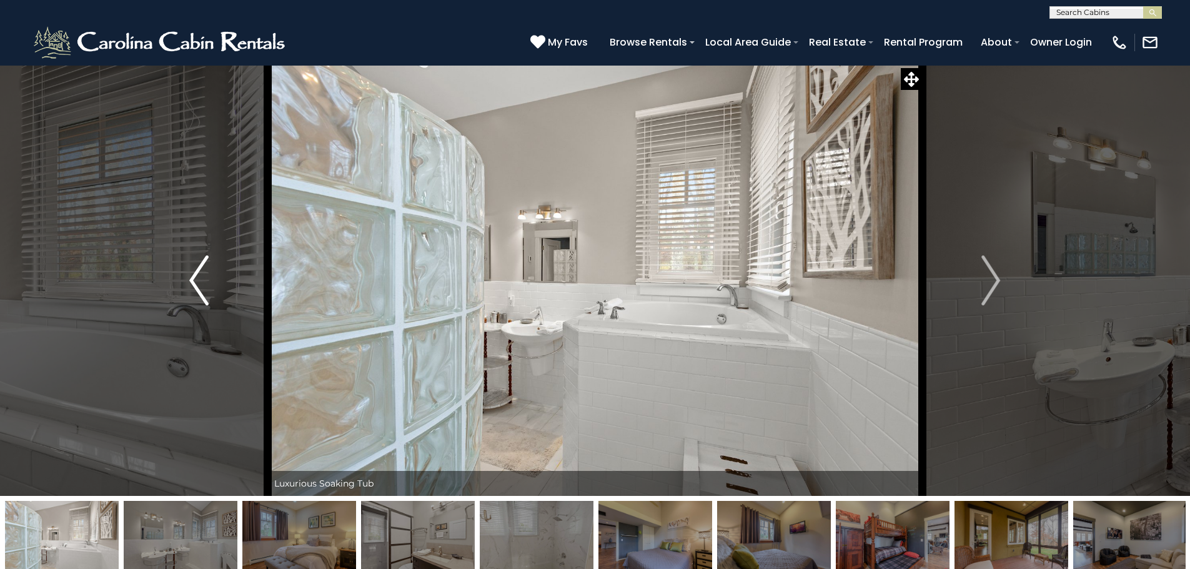
click at [206, 286] on button "Previous" at bounding box center [198, 280] width 137 height 431
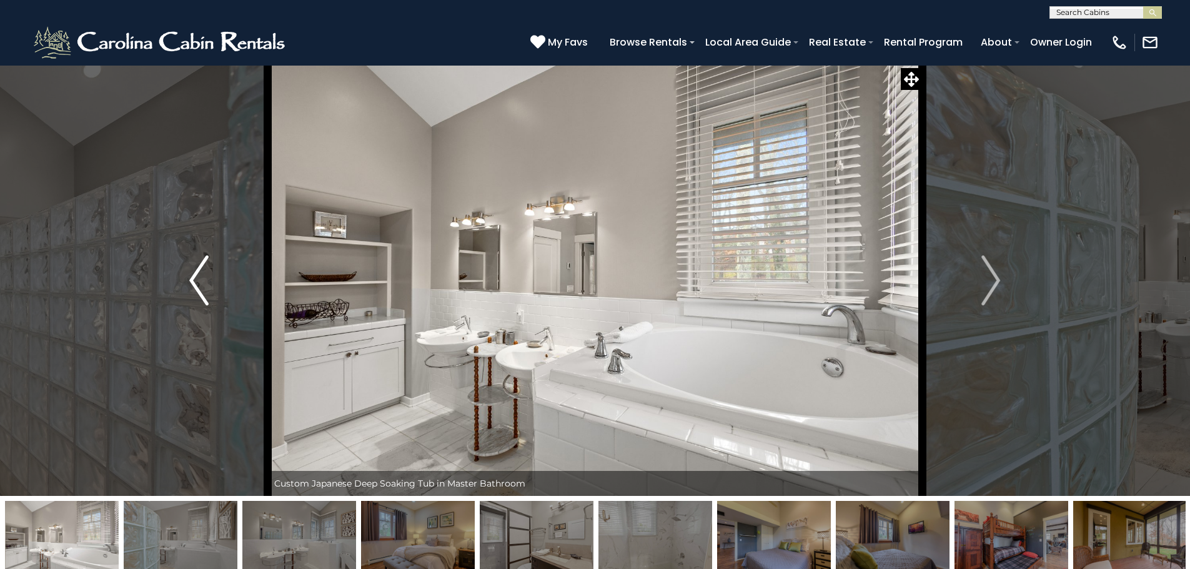
click at [210, 289] on button "Previous" at bounding box center [198, 280] width 137 height 431
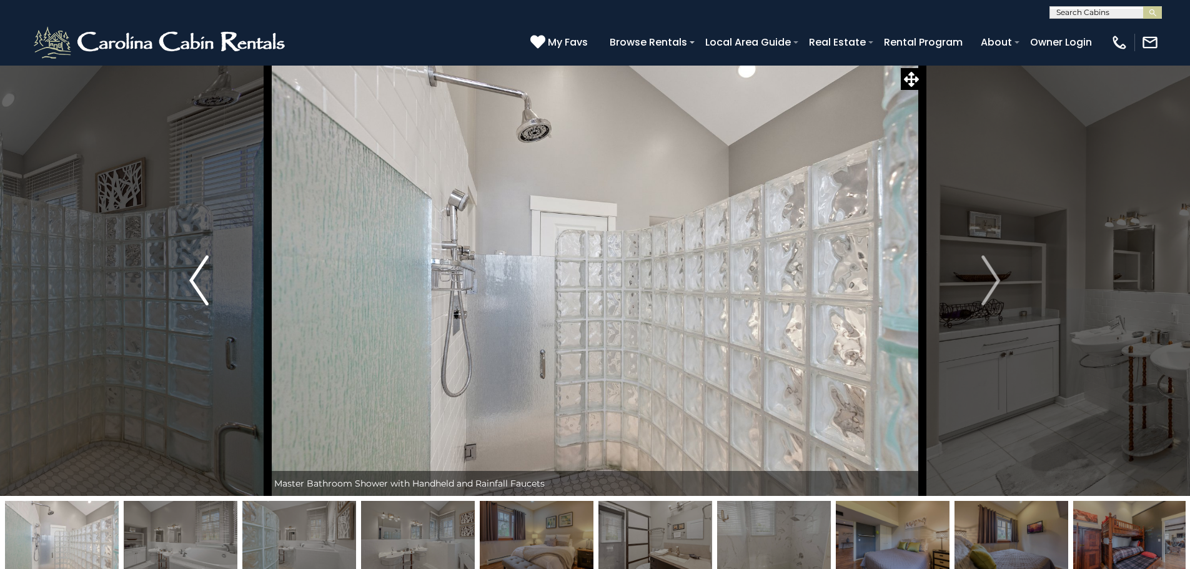
click at [198, 296] on img "Previous" at bounding box center [198, 281] width 19 height 50
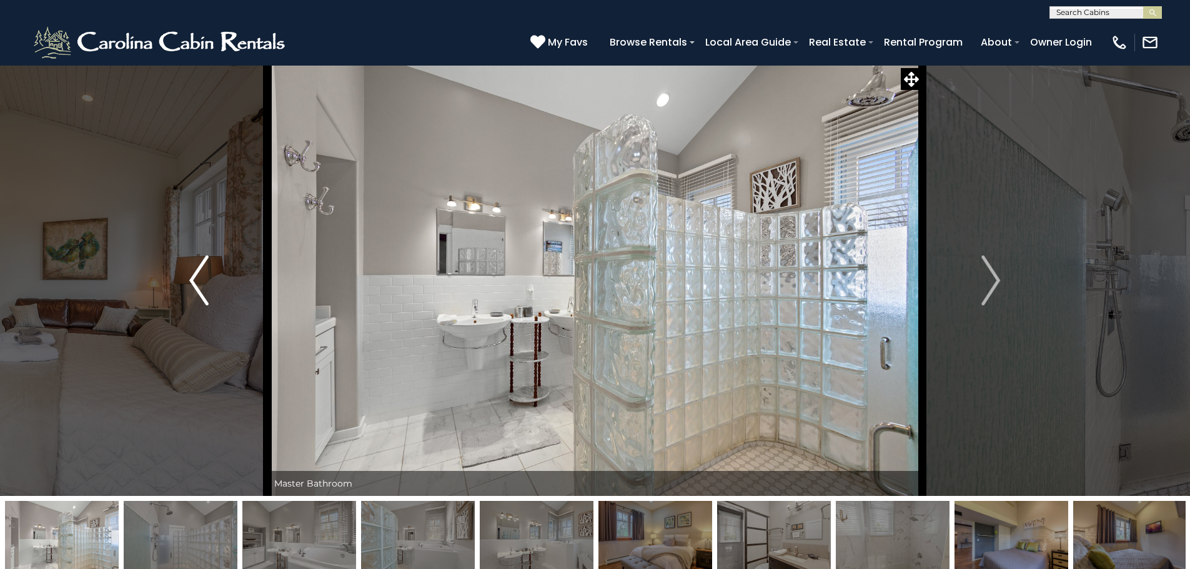
click at [130, 65] on button "Previous" at bounding box center [198, 280] width 137 height 431
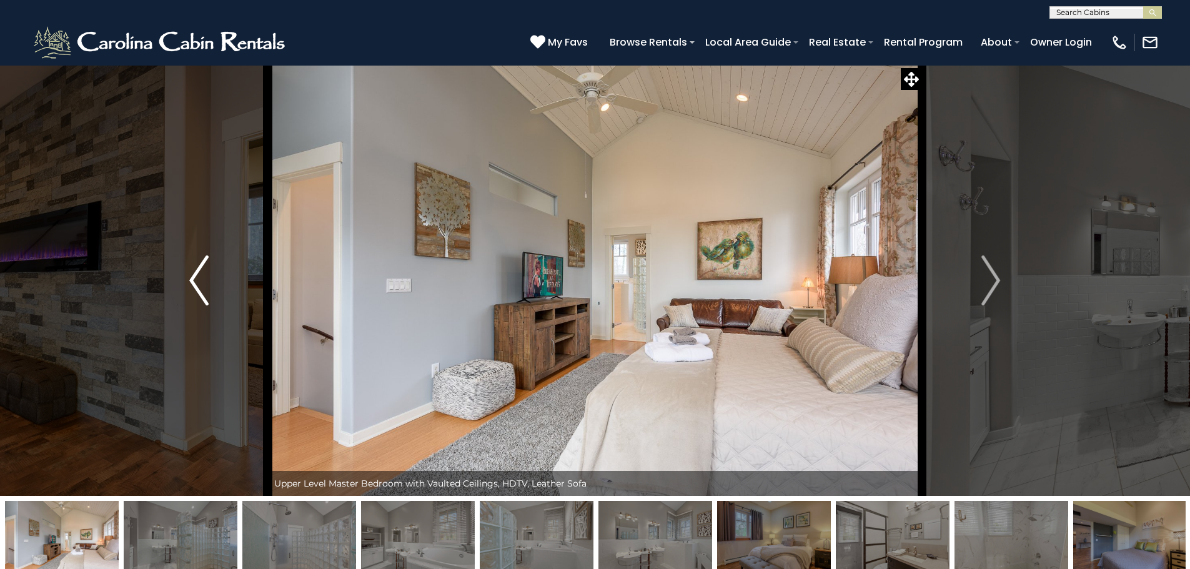
click at [190, 286] on img "Previous" at bounding box center [198, 281] width 19 height 50
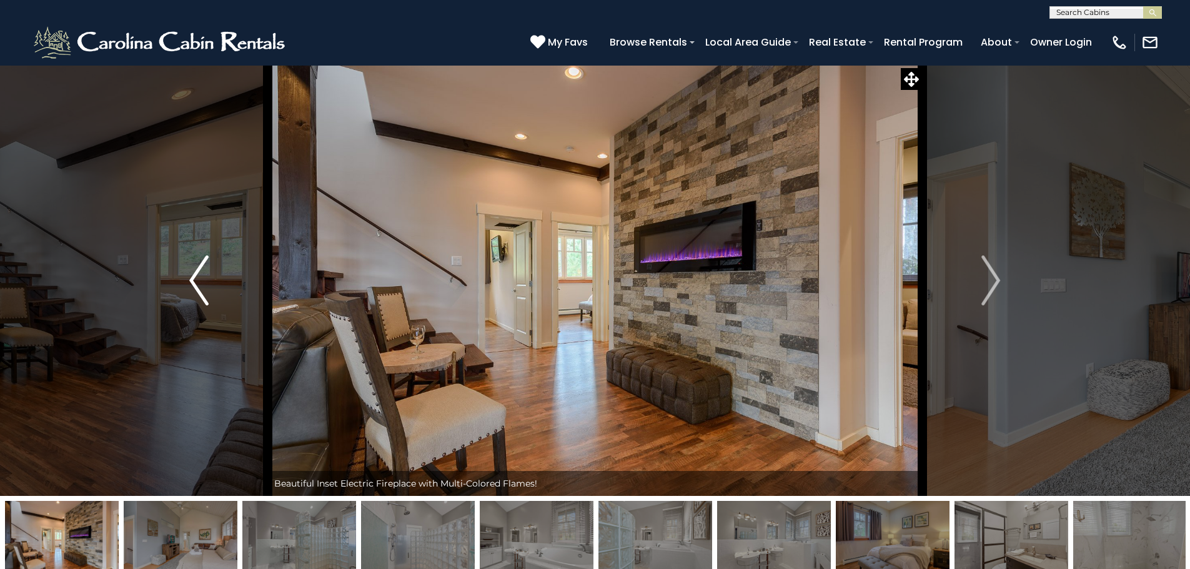
click at [187, 292] on button "Previous" at bounding box center [198, 280] width 137 height 431
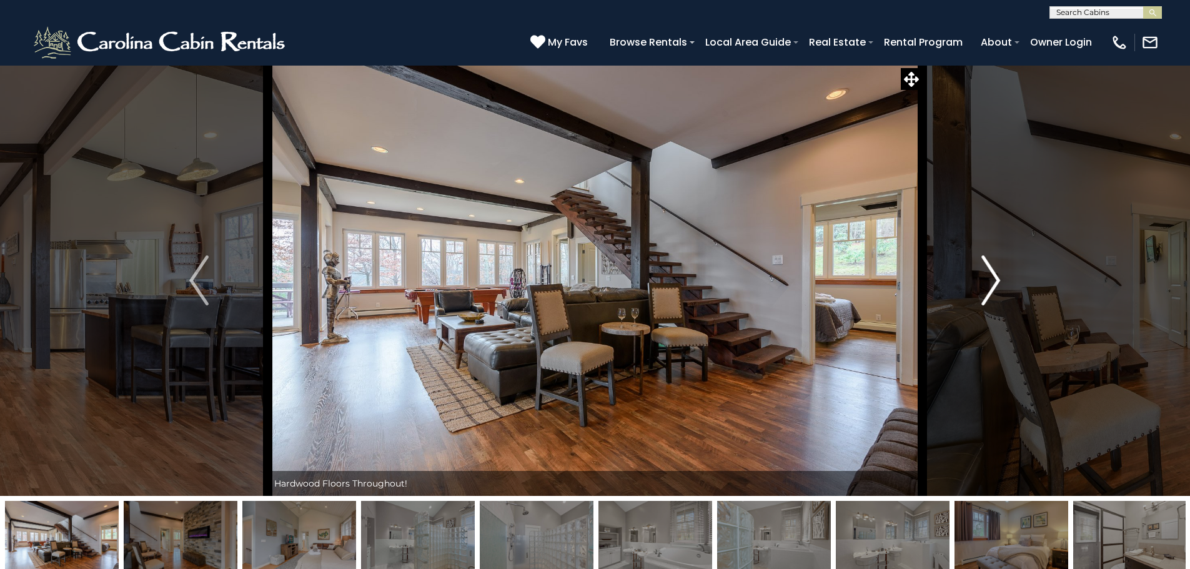
click at [989, 263] on img "Next" at bounding box center [991, 281] width 19 height 50
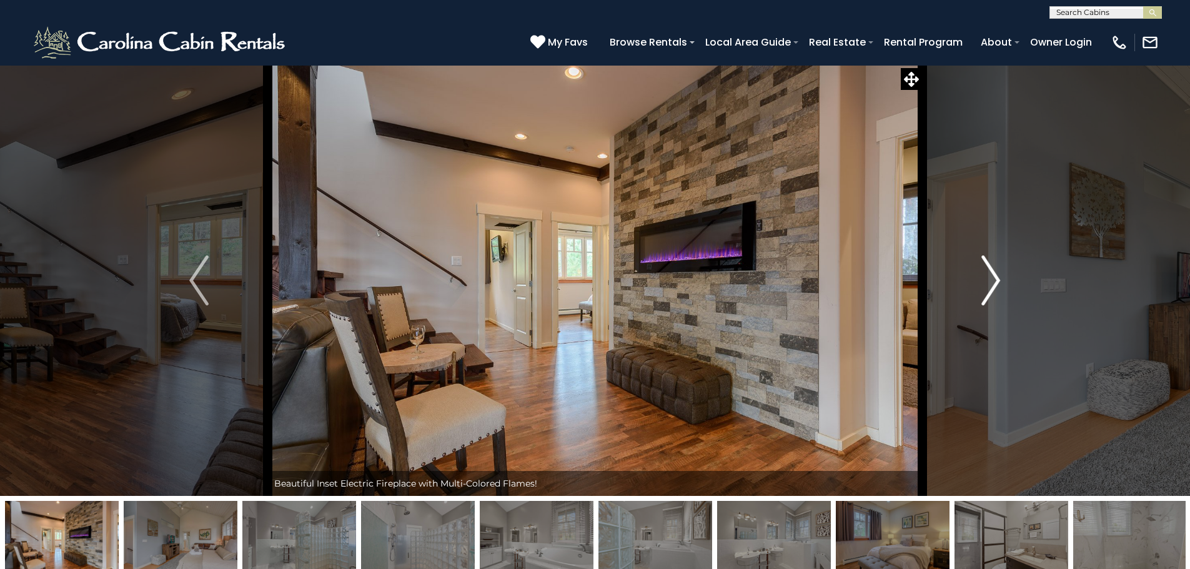
click at [989, 263] on img "Next" at bounding box center [991, 281] width 19 height 50
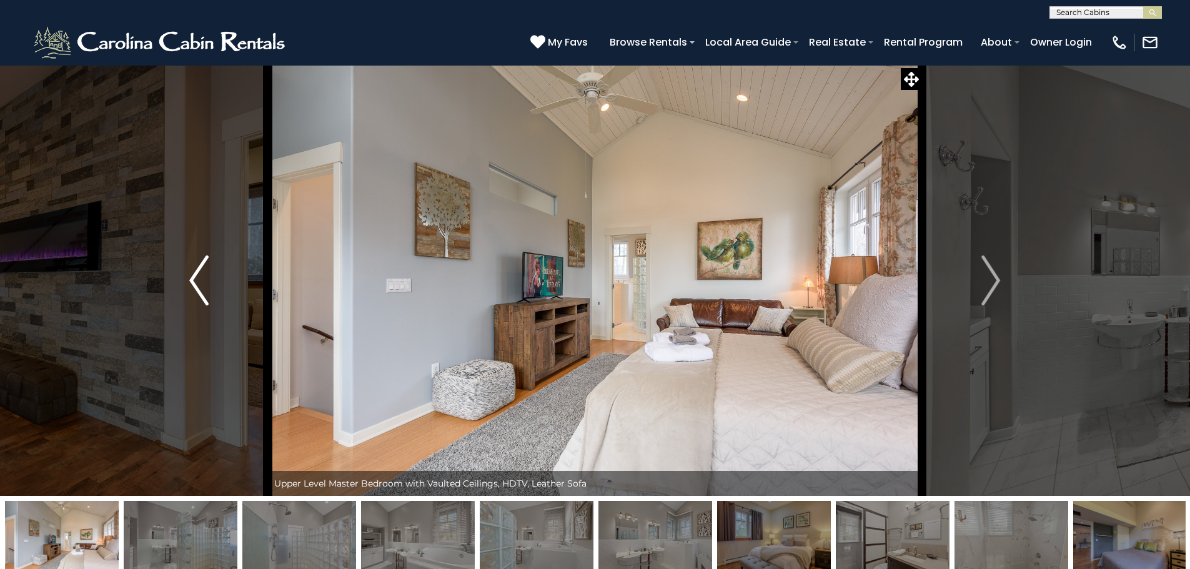
click at [186, 262] on button "Previous" at bounding box center [198, 280] width 137 height 431
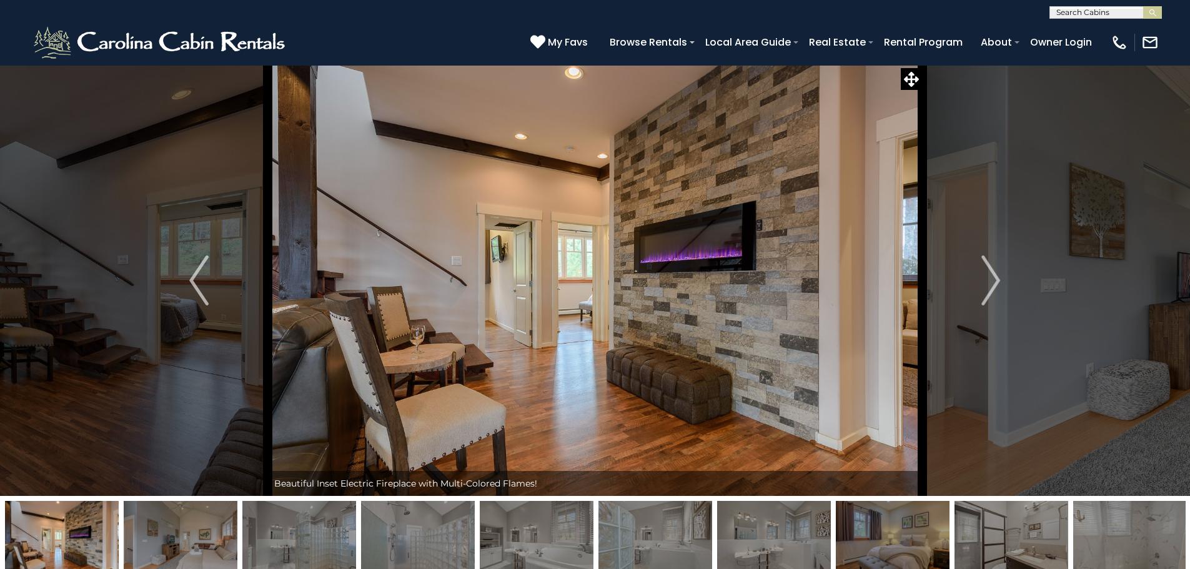
click at [998, 279] on img "Next" at bounding box center [991, 281] width 19 height 50
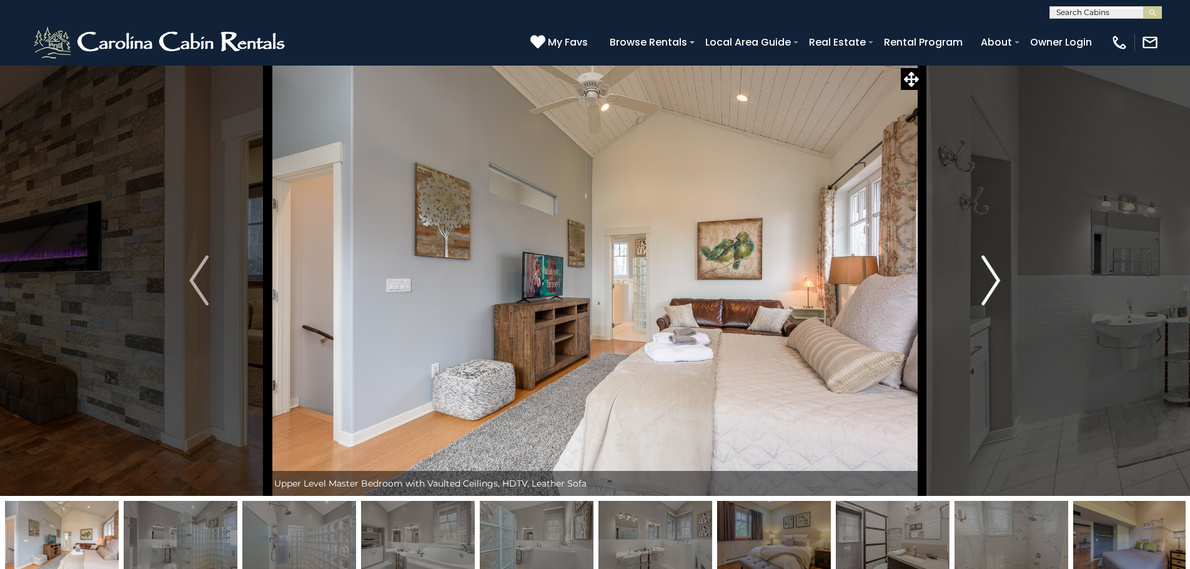
click at [996, 277] on img "Next" at bounding box center [991, 281] width 19 height 50
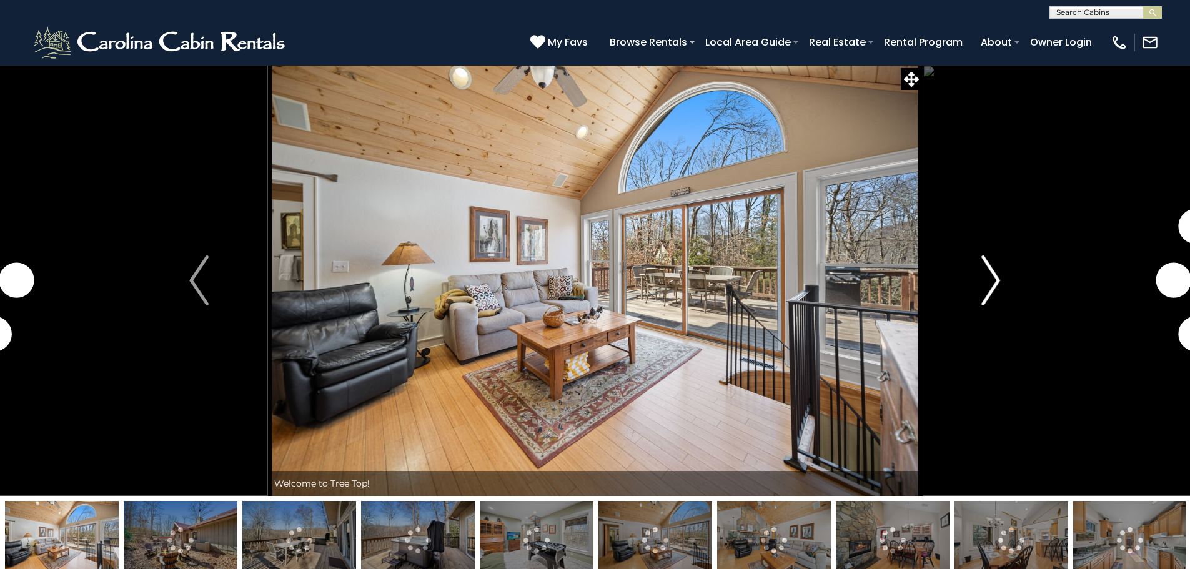
click at [986, 277] on img "Next" at bounding box center [991, 281] width 19 height 50
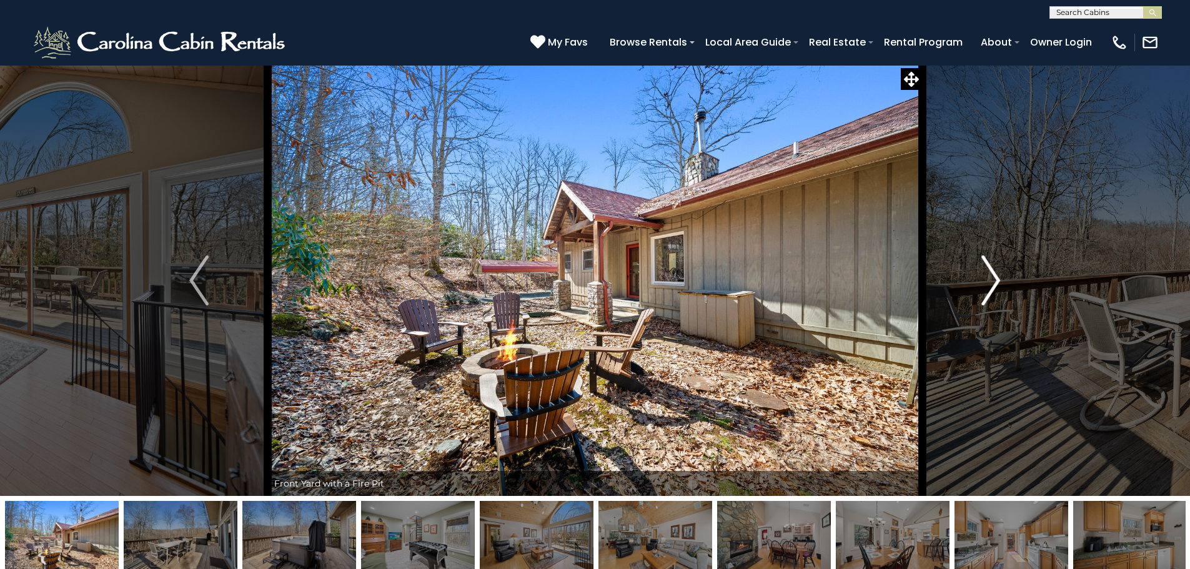
click at [987, 282] on img "Next" at bounding box center [991, 281] width 19 height 50
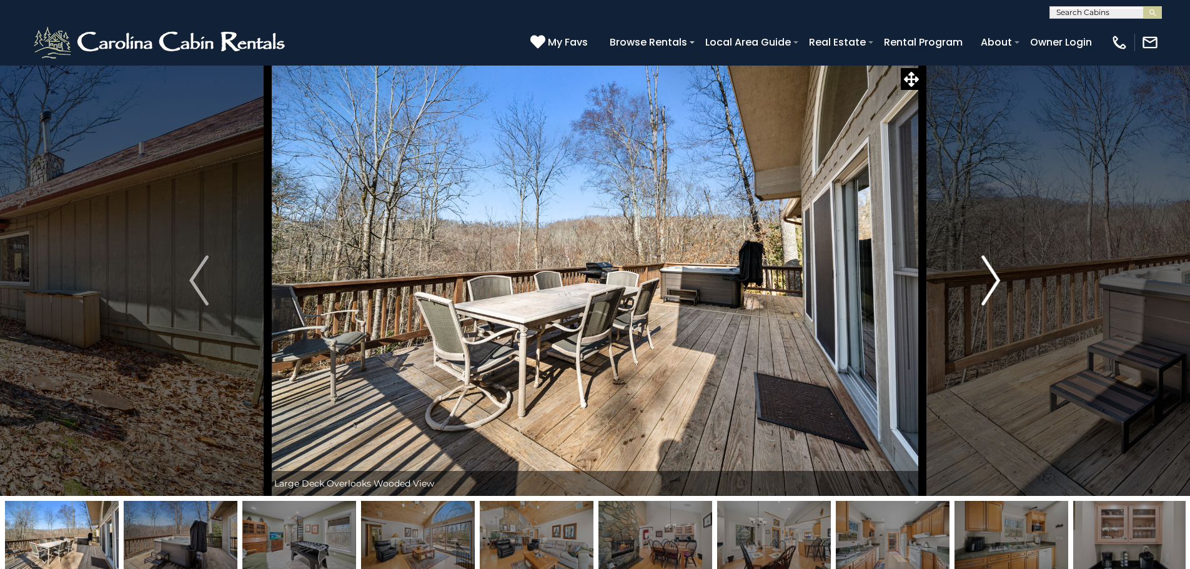
click at [979, 276] on button "Next" at bounding box center [990, 280] width 137 height 431
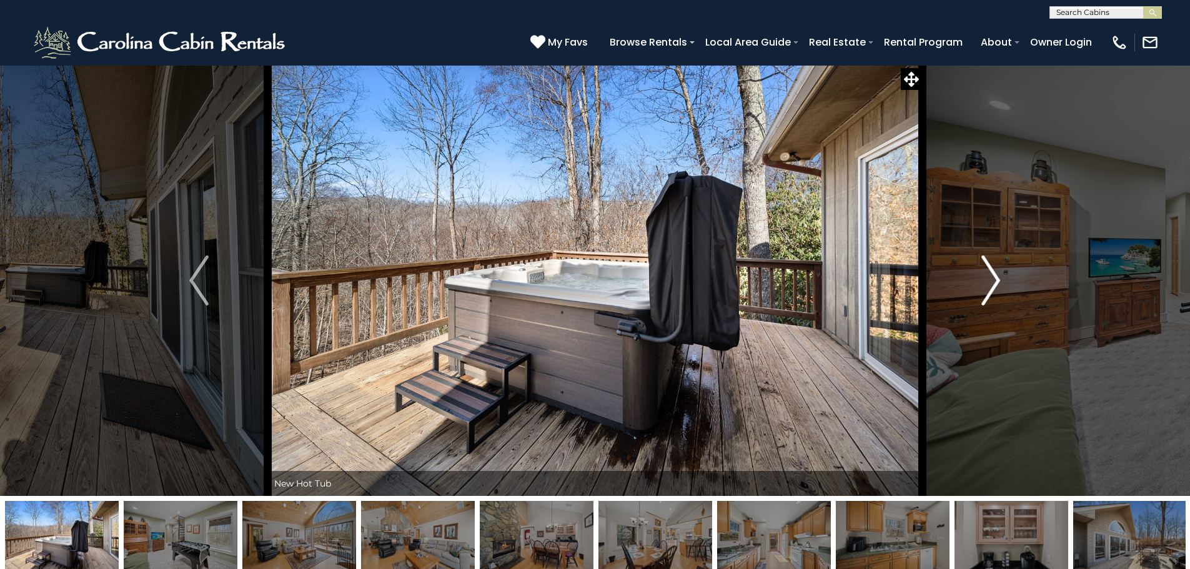
click at [993, 266] on img "Next" at bounding box center [991, 281] width 19 height 50
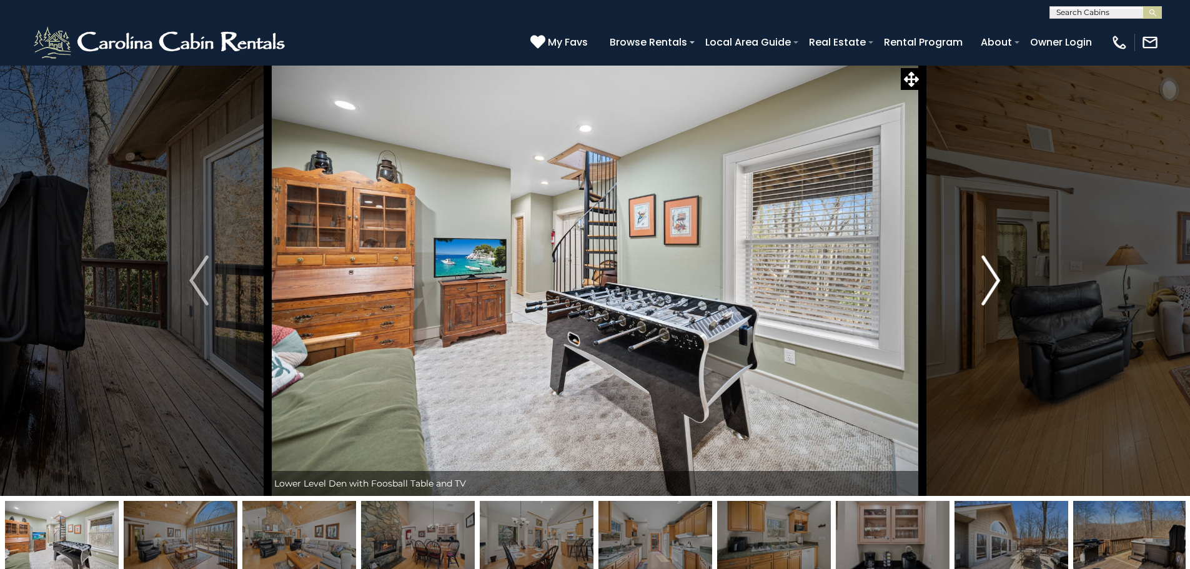
click at [985, 268] on img "Next" at bounding box center [991, 281] width 19 height 50
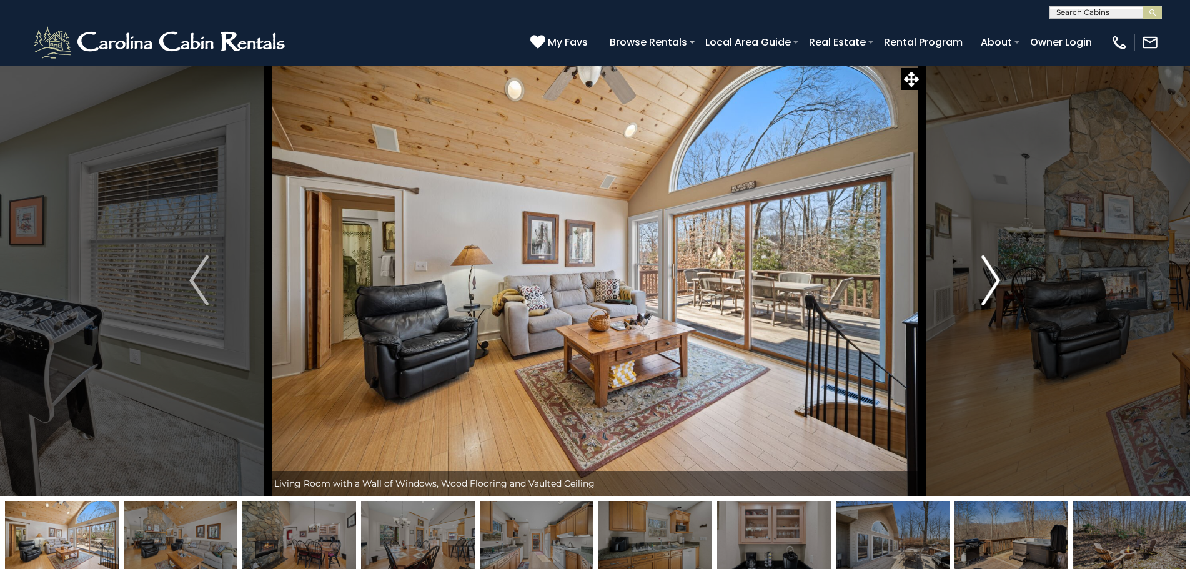
click at [983, 271] on img "Next" at bounding box center [991, 281] width 19 height 50
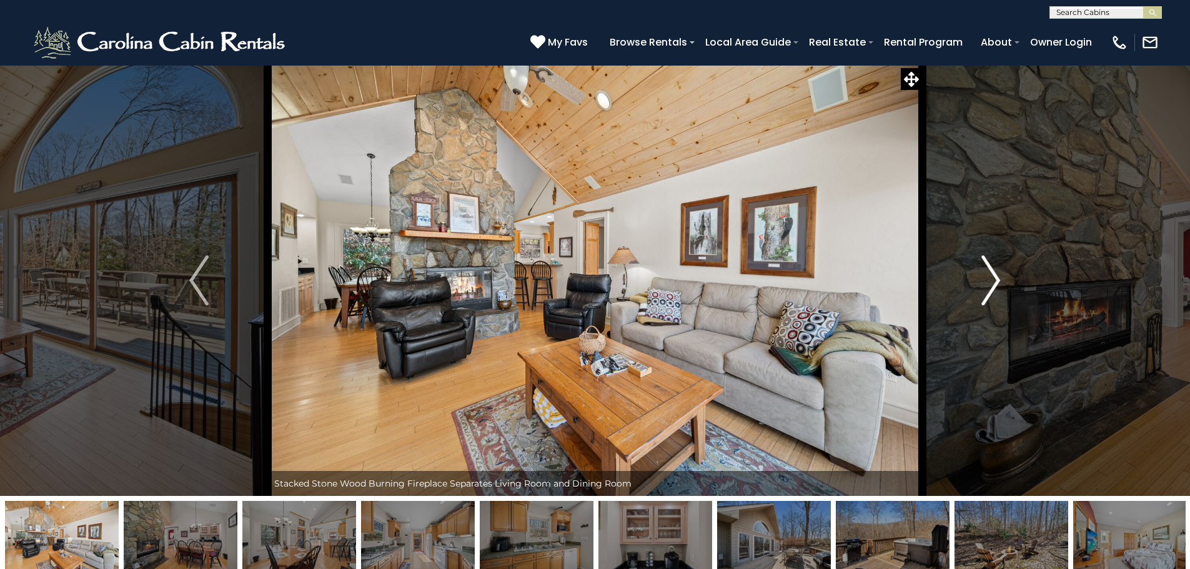
click at [982, 272] on img "Next" at bounding box center [991, 281] width 19 height 50
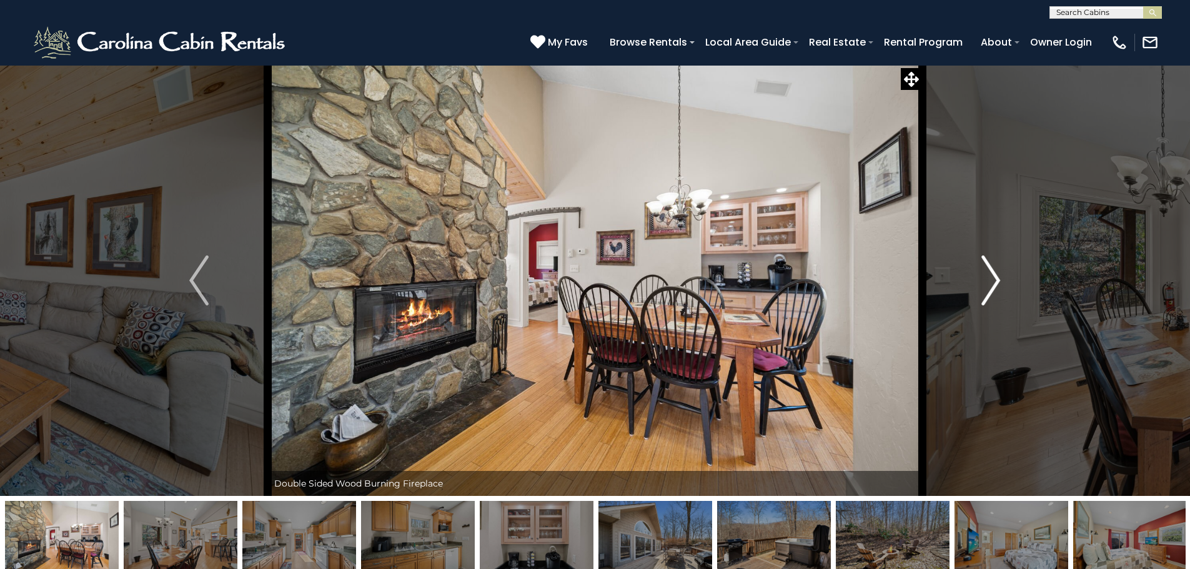
click at [988, 274] on img "Next" at bounding box center [991, 281] width 19 height 50
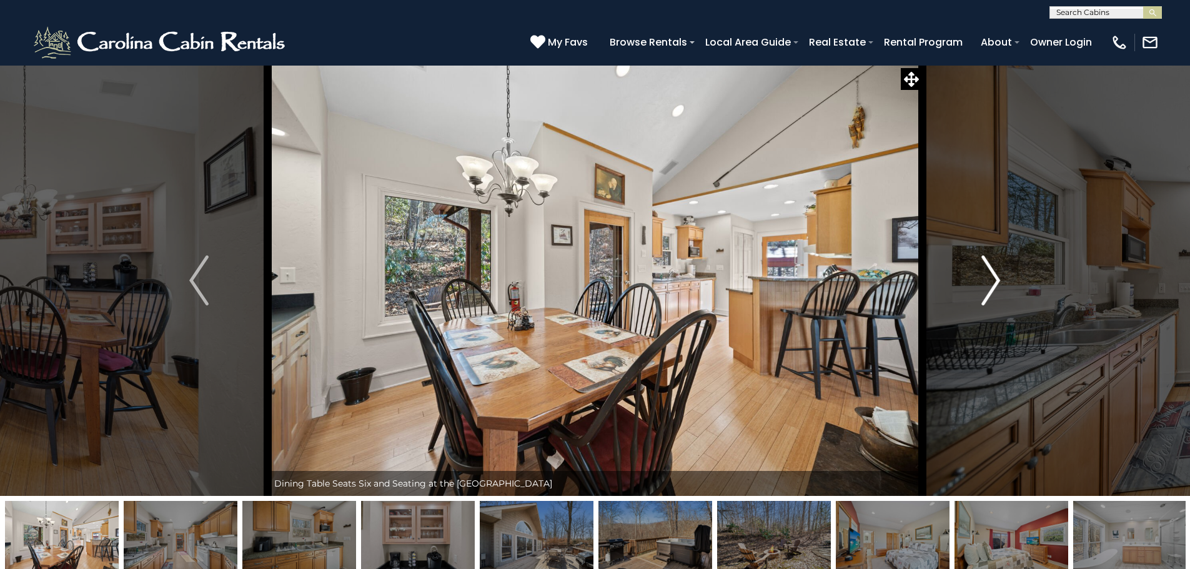
click at [987, 275] on img "Next" at bounding box center [991, 281] width 19 height 50
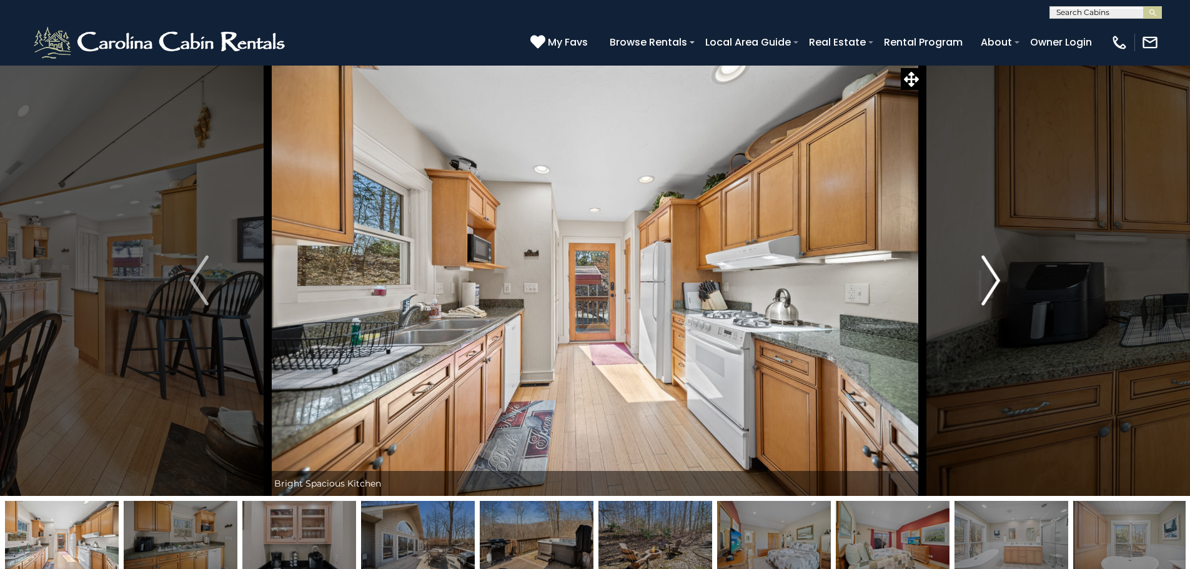
click at [983, 279] on img "Next" at bounding box center [991, 281] width 19 height 50
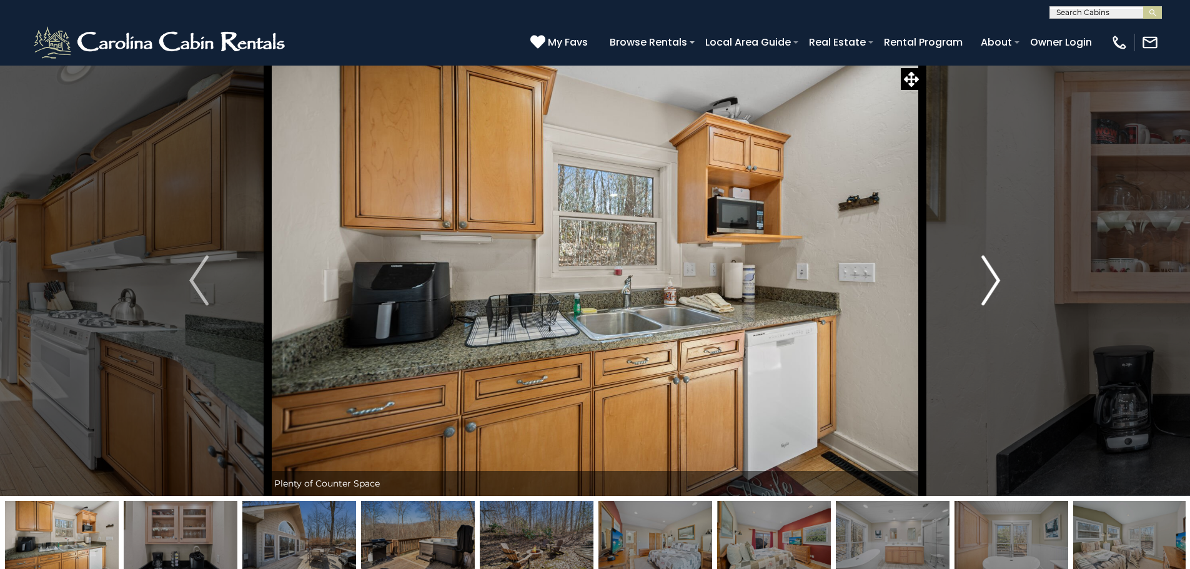
click at [983, 279] on img "Next" at bounding box center [991, 281] width 19 height 50
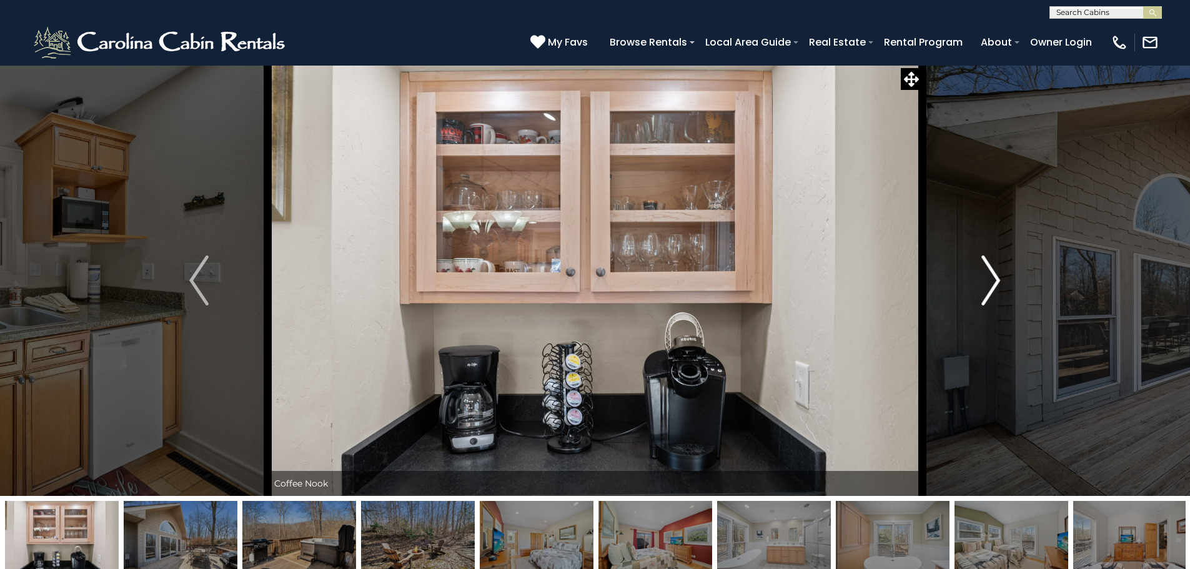
click at [983, 279] on img "Next" at bounding box center [991, 281] width 19 height 50
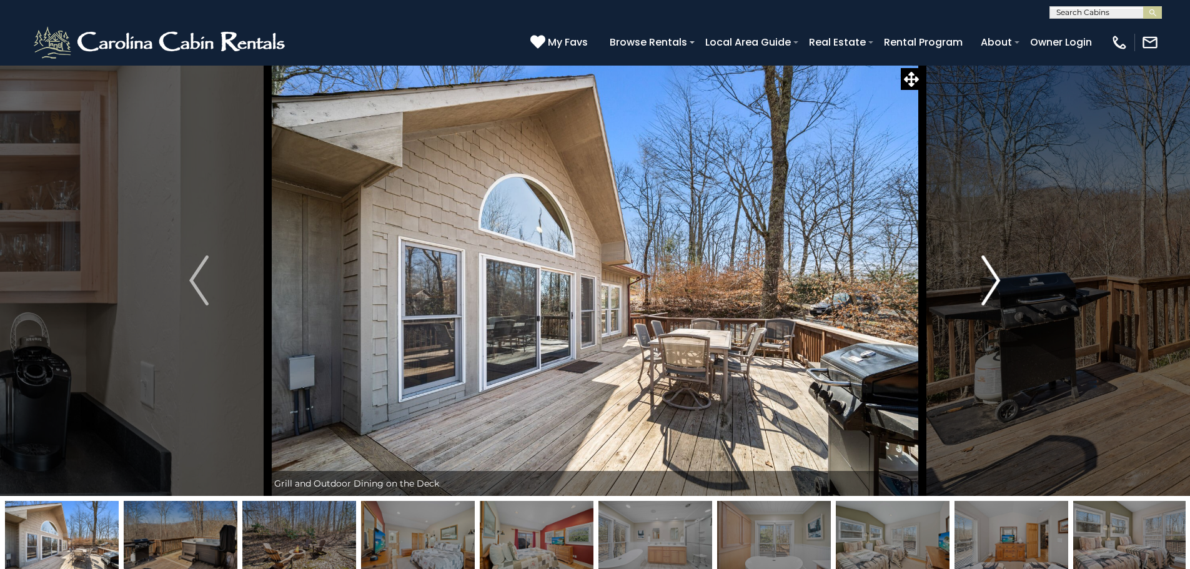
click at [983, 279] on img "Next" at bounding box center [991, 281] width 19 height 50
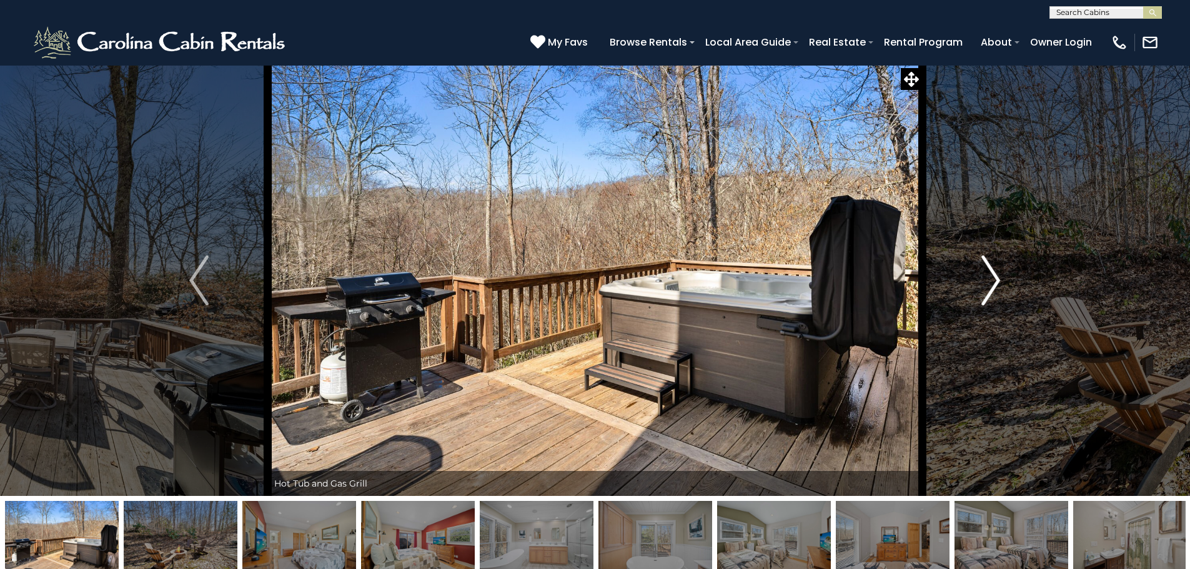
click at [983, 279] on img "Next" at bounding box center [991, 281] width 19 height 50
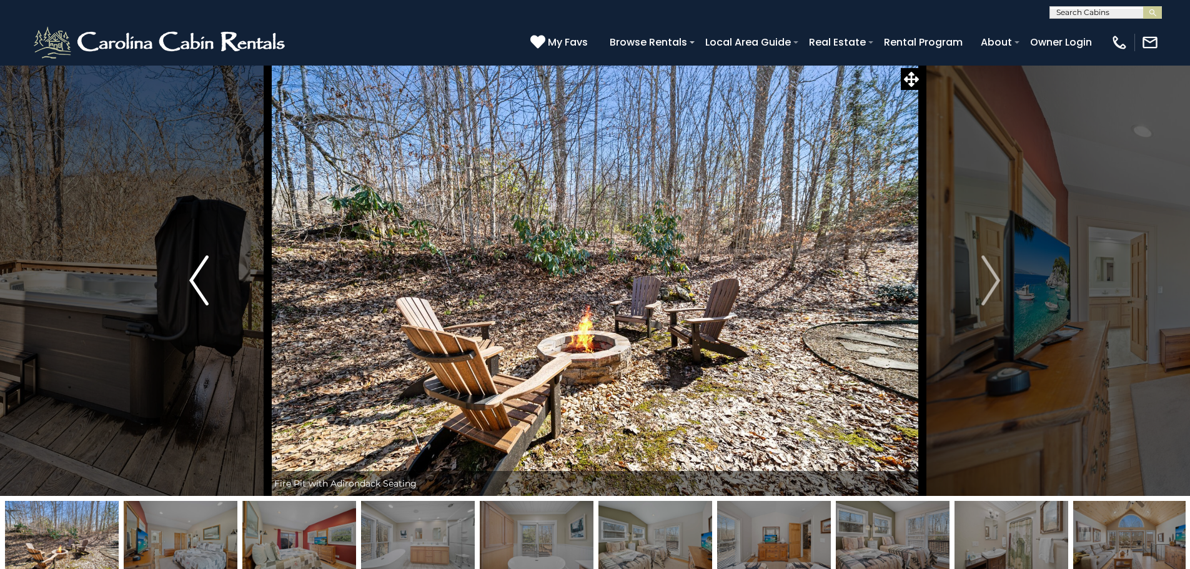
click at [218, 284] on button "Previous" at bounding box center [198, 280] width 137 height 431
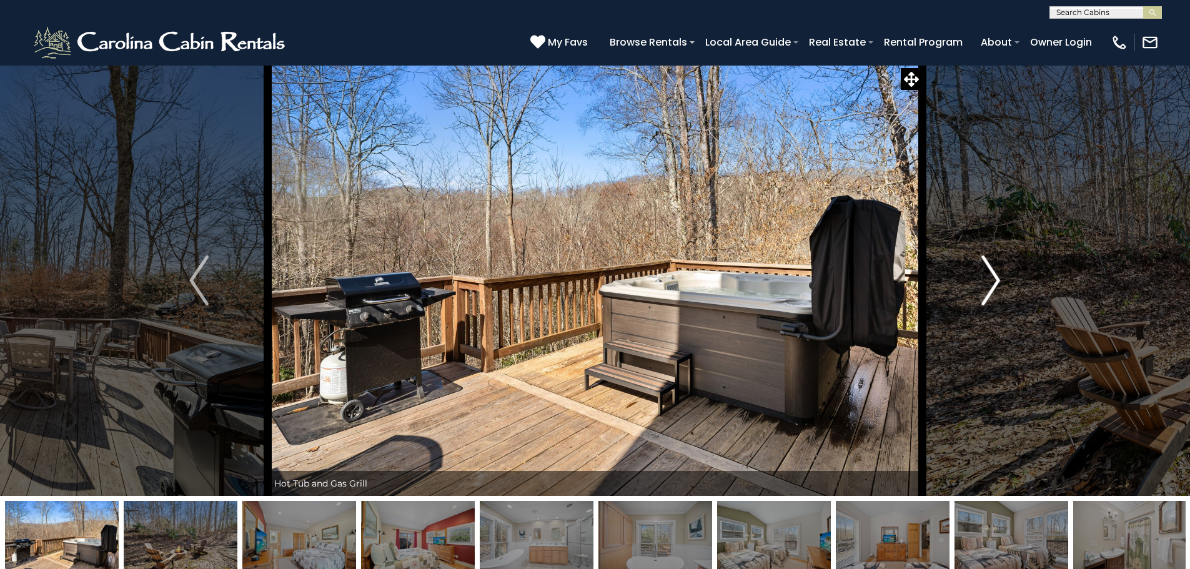
click at [983, 266] on img "Next" at bounding box center [991, 281] width 19 height 50
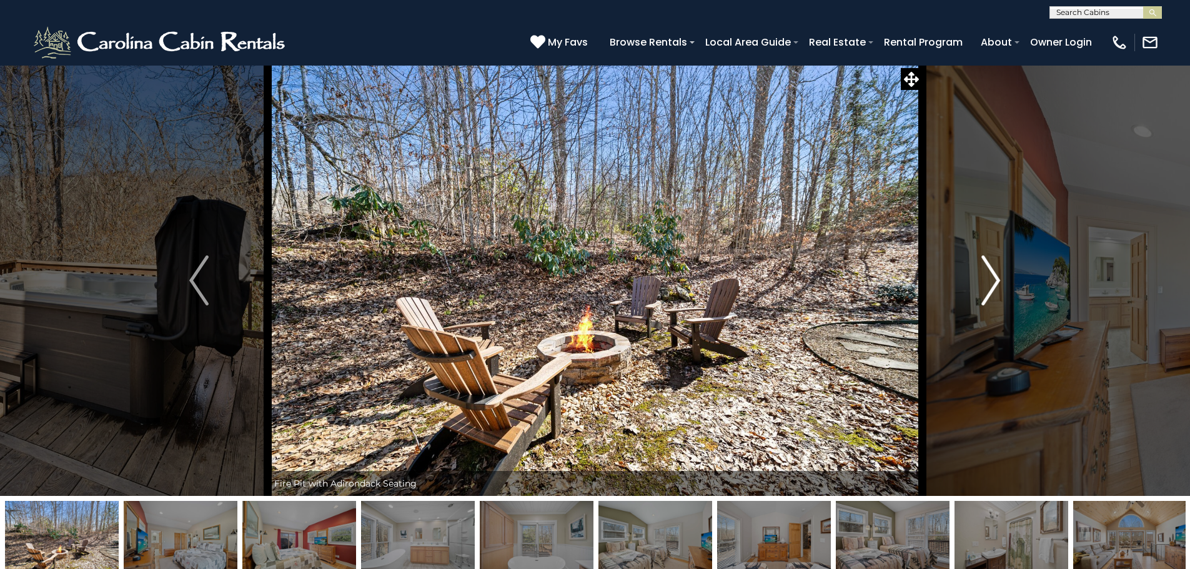
click at [965, 284] on button "Next" at bounding box center [990, 280] width 137 height 431
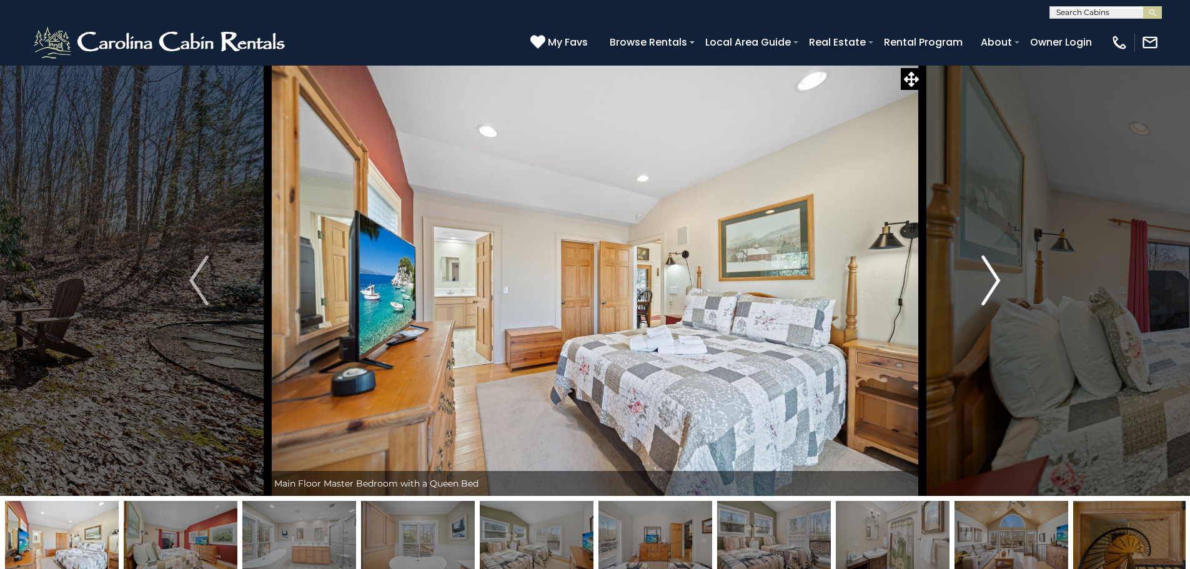
click at [965, 284] on button "Next" at bounding box center [990, 280] width 137 height 431
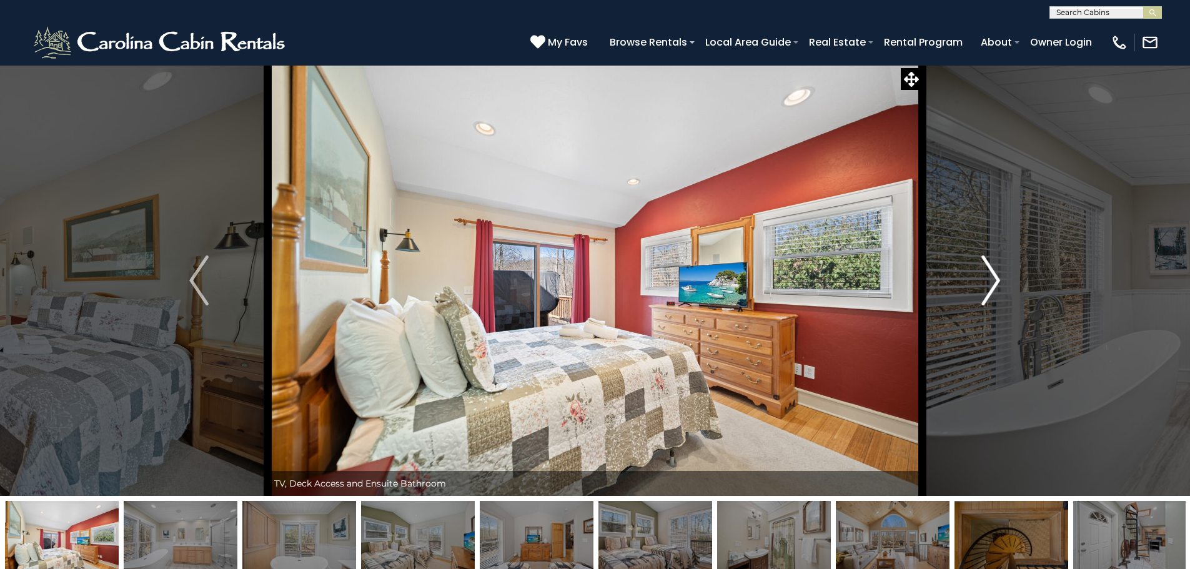
click at [965, 284] on button "Next" at bounding box center [990, 280] width 137 height 431
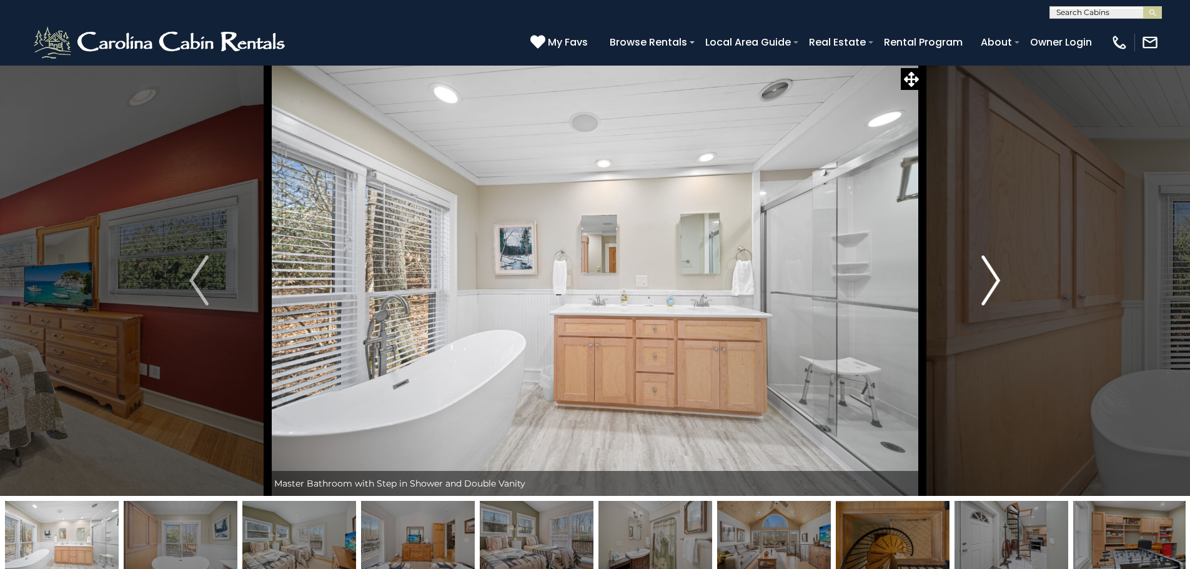
click at [990, 282] on img "Next" at bounding box center [991, 281] width 19 height 50
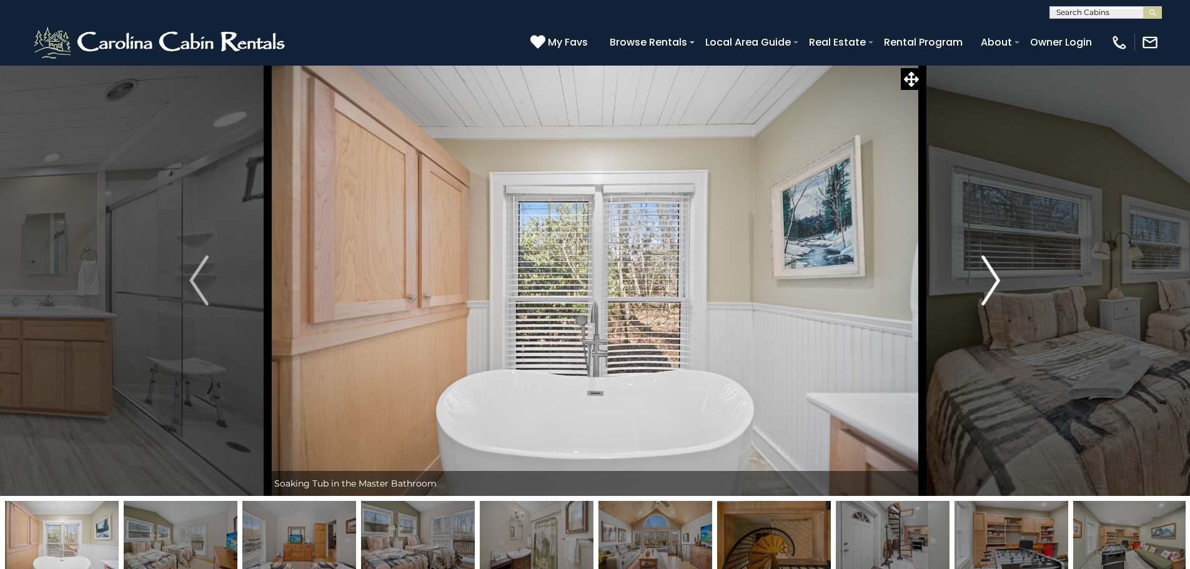
click at [984, 286] on img "Next" at bounding box center [991, 281] width 19 height 50
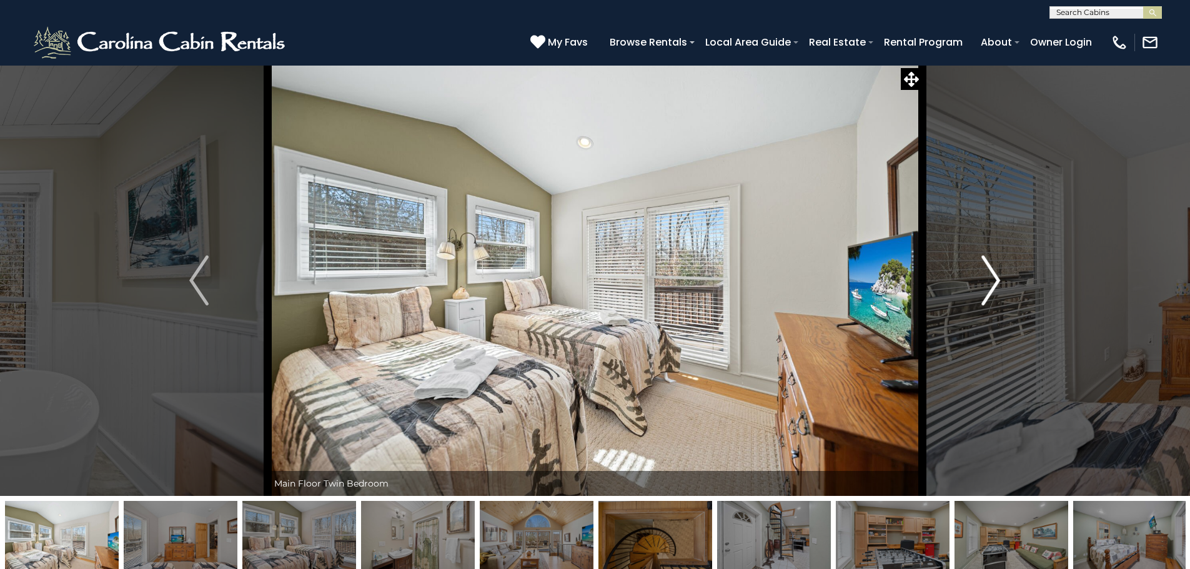
click at [983, 287] on img "Next" at bounding box center [991, 281] width 19 height 50
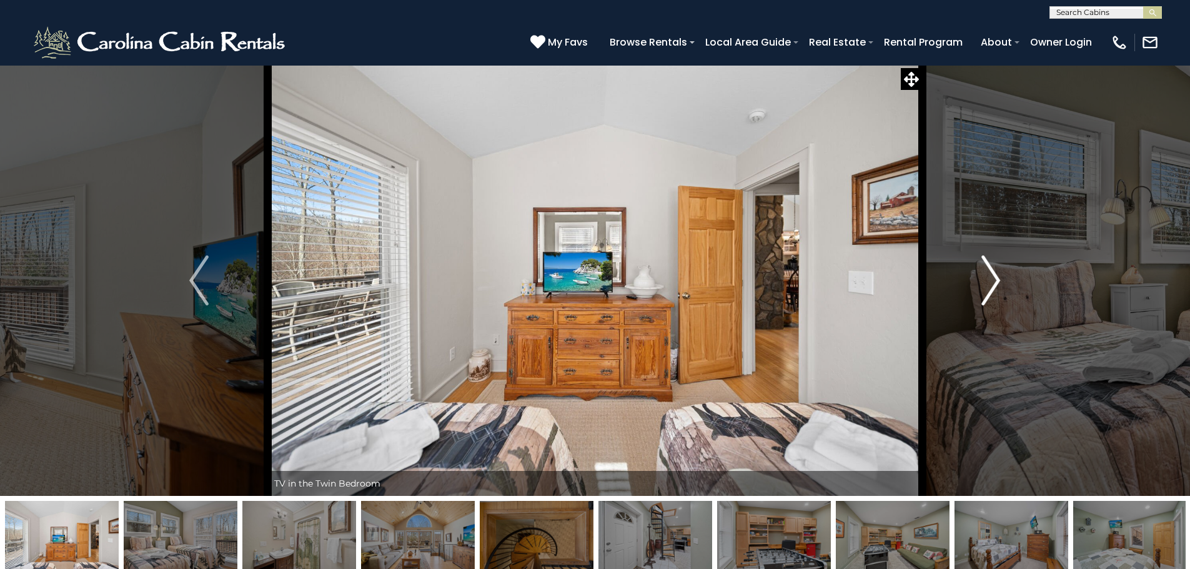
click at [978, 293] on button "Next" at bounding box center [990, 280] width 137 height 431
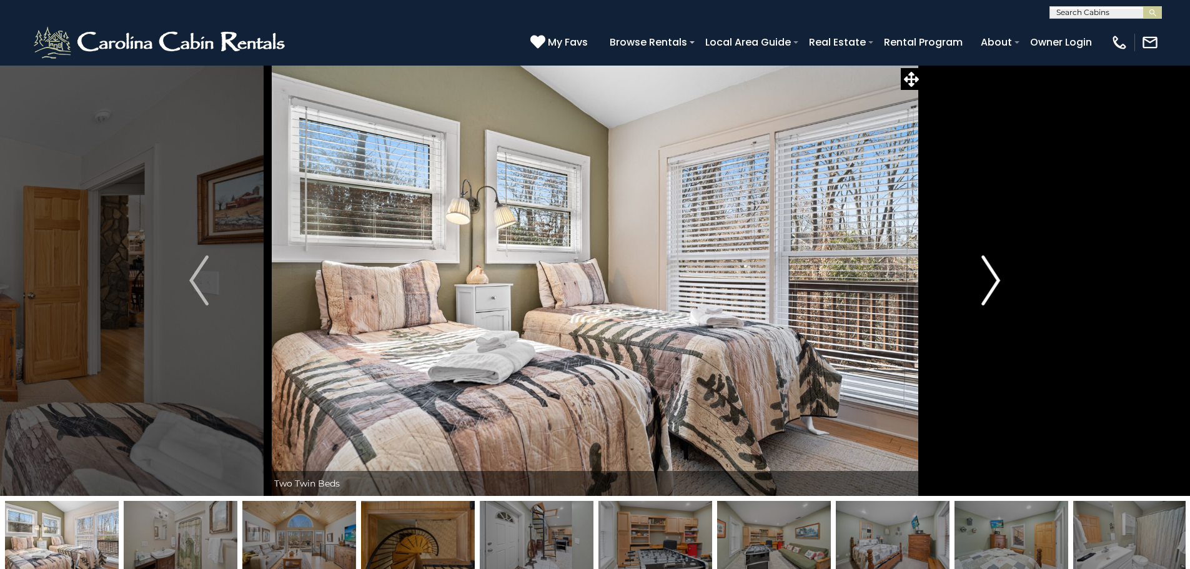
click at [978, 293] on button "Next" at bounding box center [990, 280] width 137 height 431
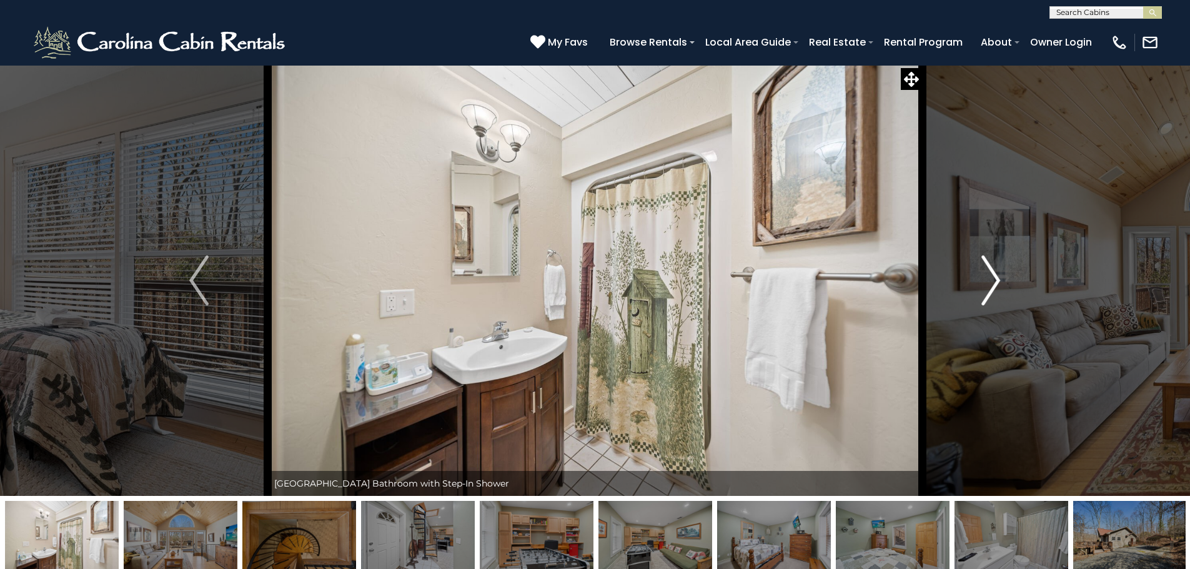
click at [978, 299] on button "Next" at bounding box center [990, 280] width 137 height 431
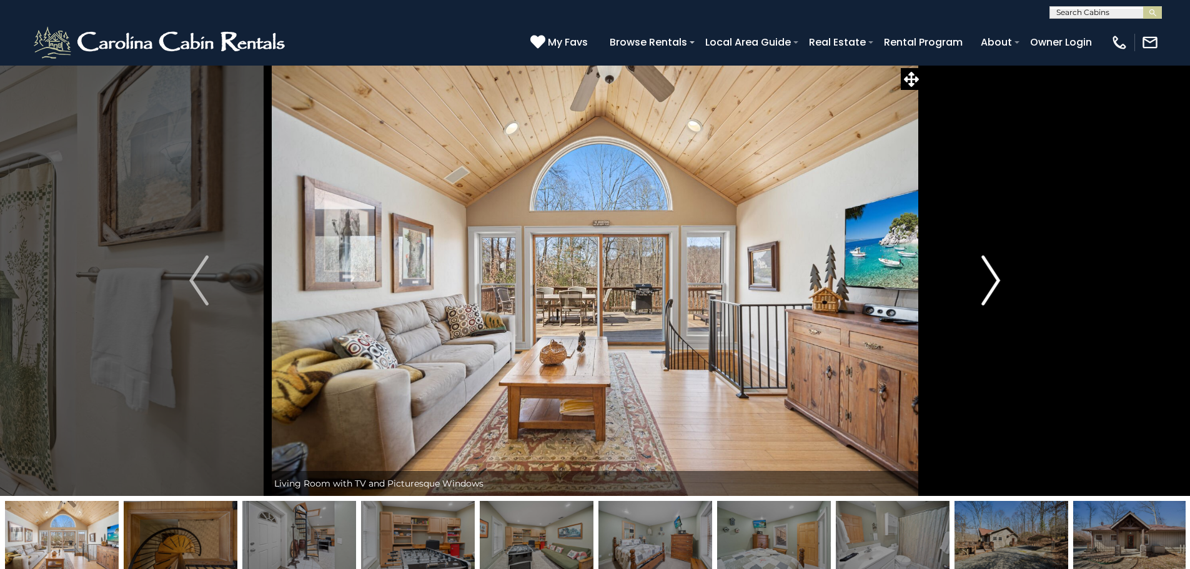
click at [978, 299] on button "Next" at bounding box center [990, 280] width 137 height 431
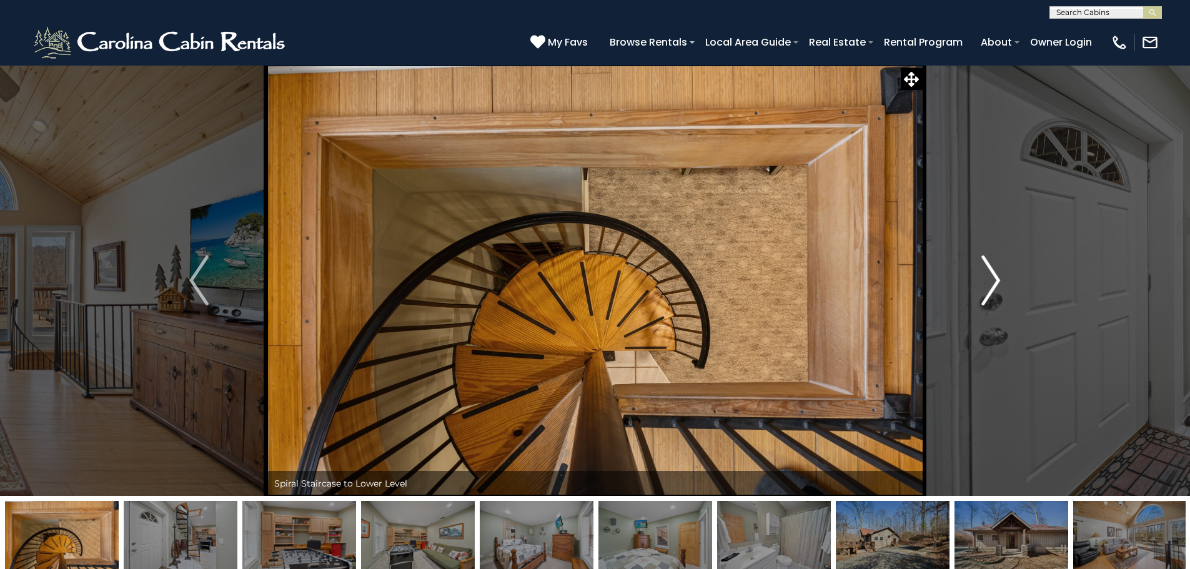
click at [978, 299] on button "Next" at bounding box center [990, 280] width 137 height 431
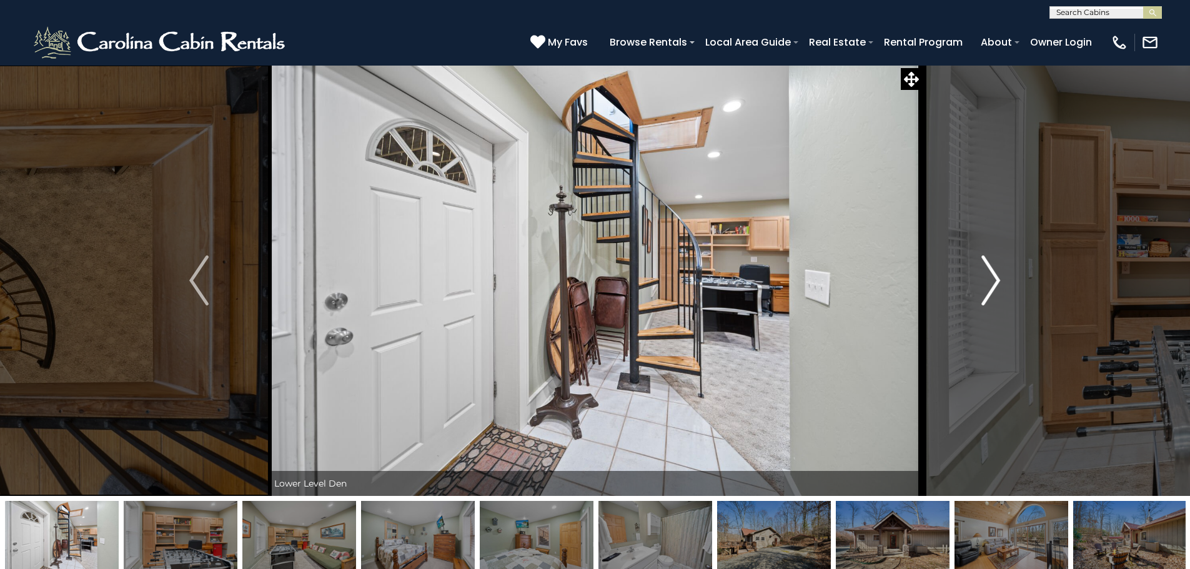
click at [978, 299] on button "Next" at bounding box center [990, 280] width 137 height 431
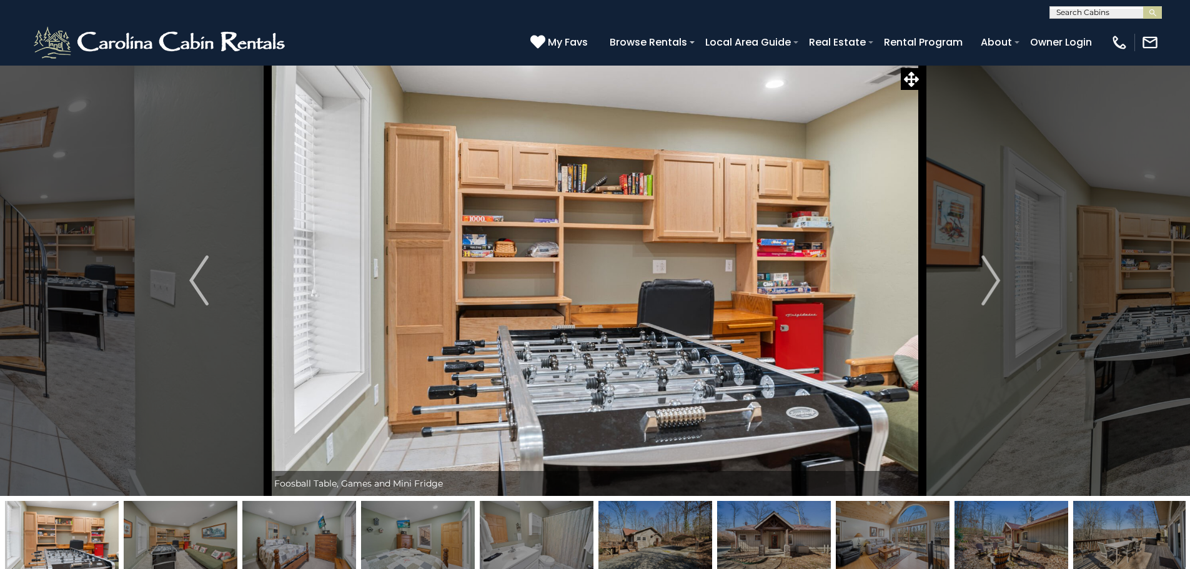
click at [985, 71] on button "Next" at bounding box center [990, 280] width 137 height 431
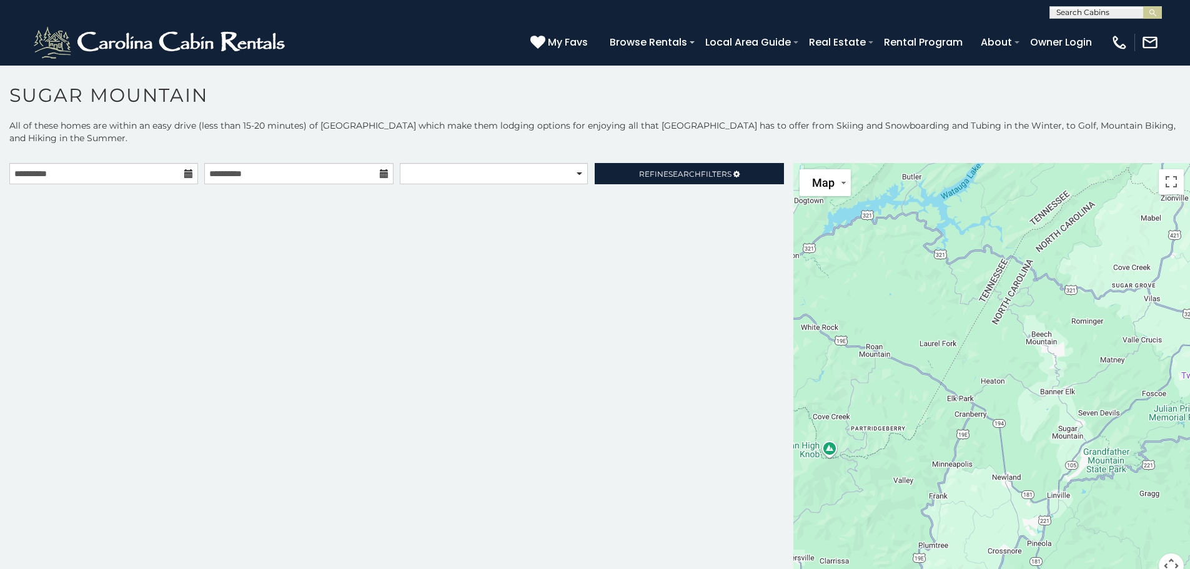
scroll to position [7, 0]
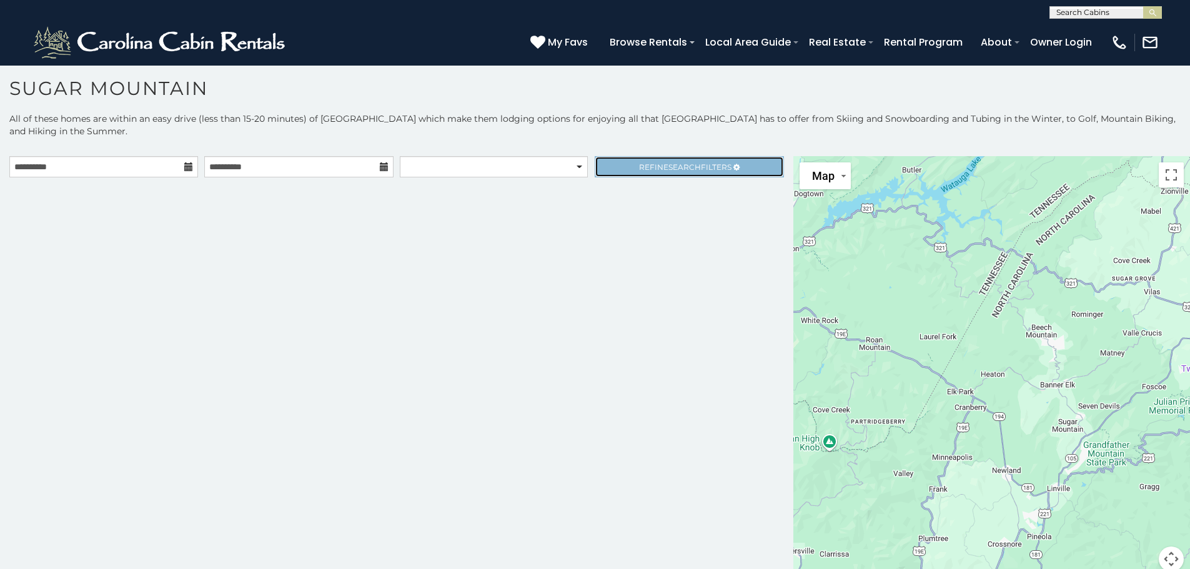
click at [664, 164] on span "Refine Search Filters" at bounding box center [685, 166] width 92 height 9
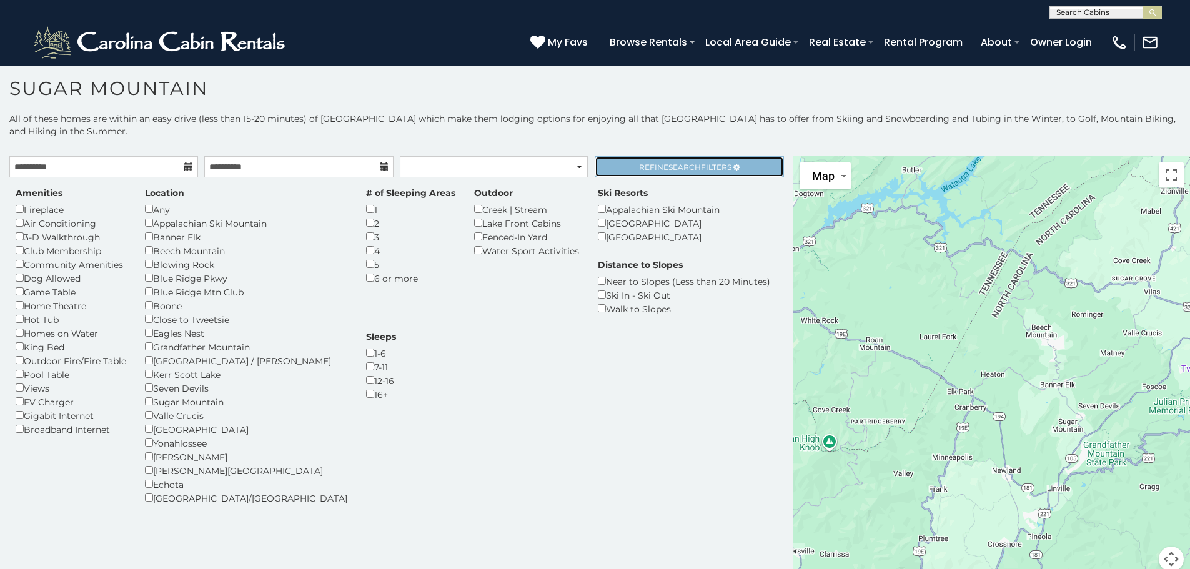
click at [628, 171] on link "Refine Search Filters" at bounding box center [689, 166] width 189 height 21
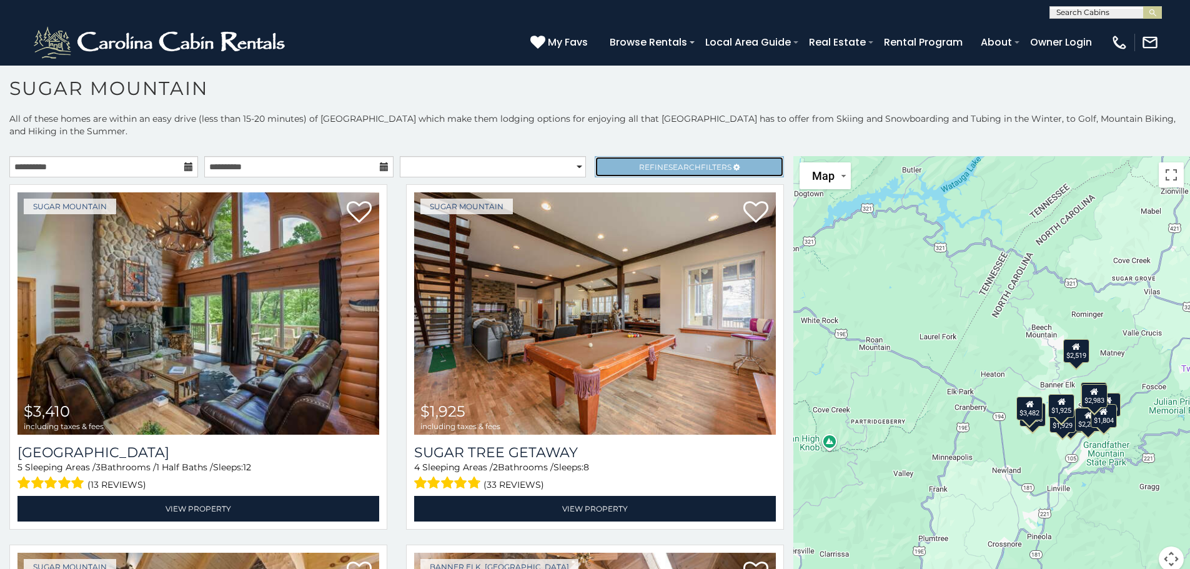
click at [601, 177] on link "Refine Search Filters" at bounding box center [689, 166] width 189 height 21
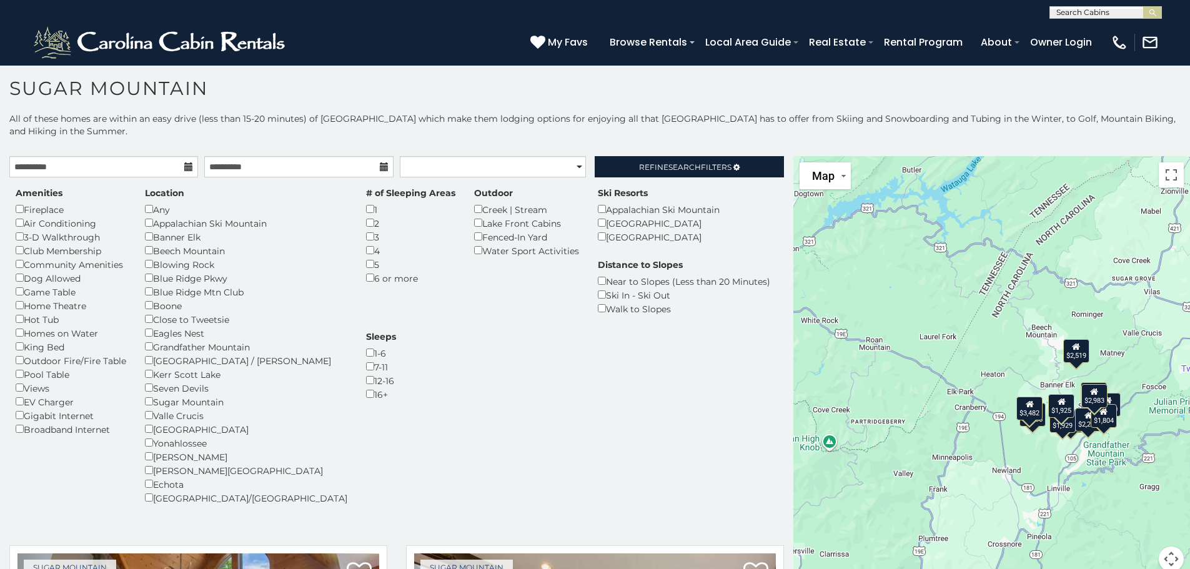
click at [601, 179] on div "Amenities Fireplace Air Conditioning 3-D Walkthrough Club Membership Community …" at bounding box center [396, 357] width 781 height 361
click at [613, 172] on link "Refine Search Filters" at bounding box center [689, 166] width 189 height 21
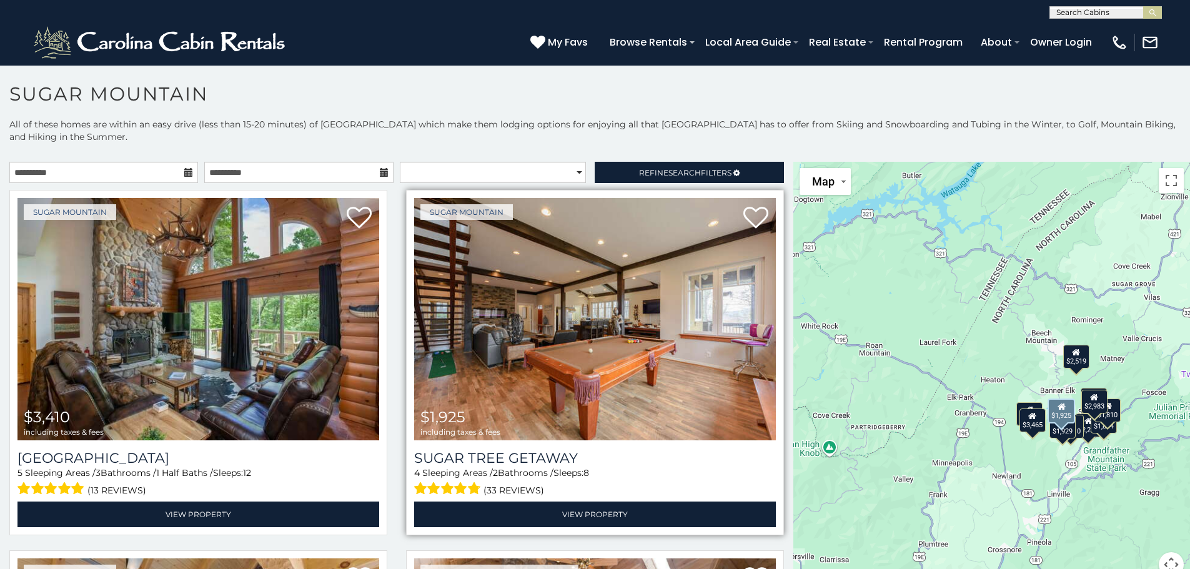
scroll to position [0, 0]
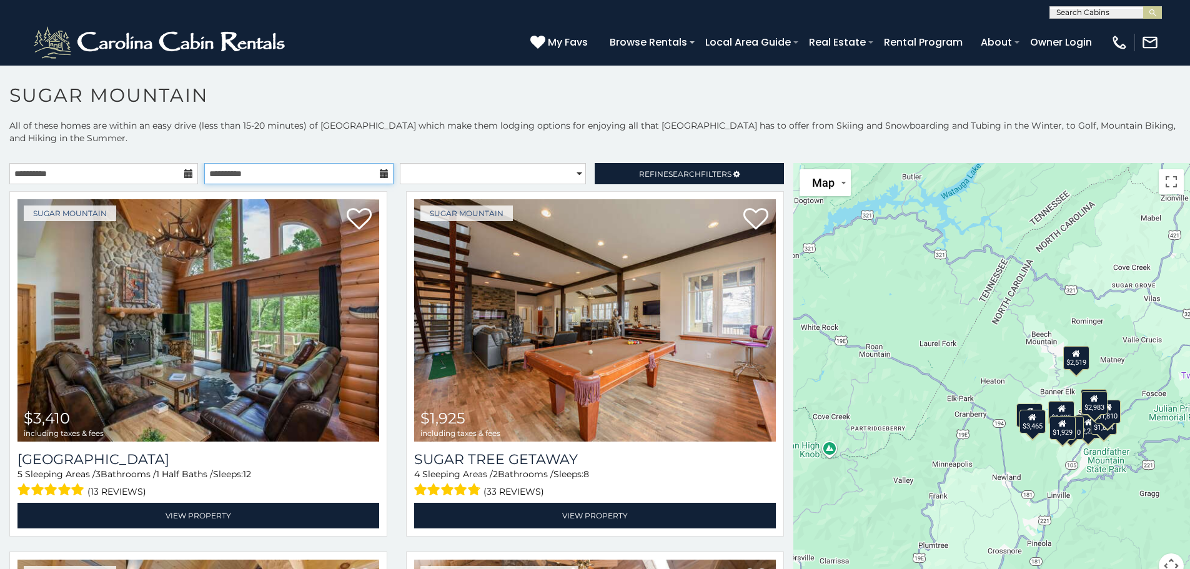
click at [209, 177] on input "**********" at bounding box center [298, 173] width 189 height 21
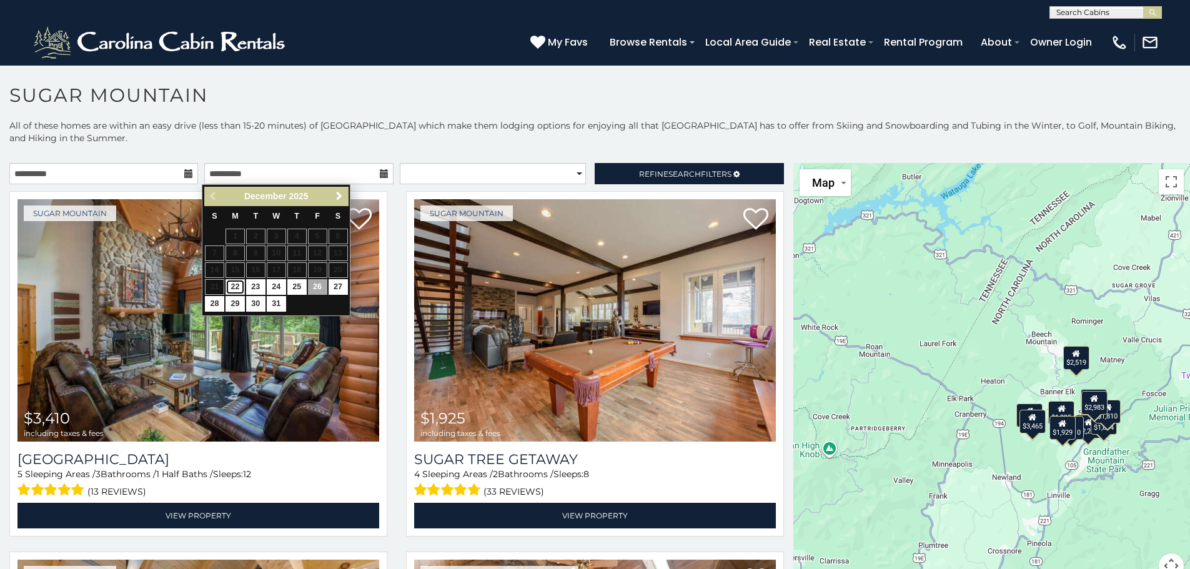
click at [241, 286] on link "22" at bounding box center [235, 287] width 19 height 16
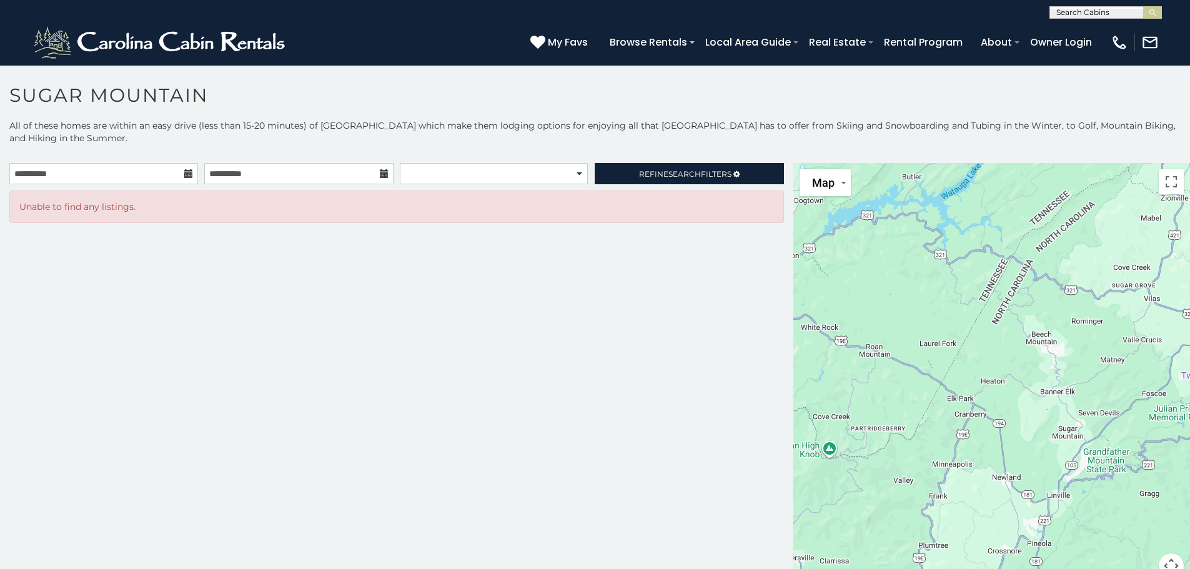
click at [383, 174] on icon at bounding box center [384, 173] width 9 height 9
click at [380, 171] on icon at bounding box center [384, 173] width 9 height 9
click at [385, 172] on icon at bounding box center [384, 173] width 9 height 9
click at [306, 189] on div "**********" at bounding box center [396, 176] width 793 height 27
click at [276, 186] on div "**********" at bounding box center [396, 176] width 793 height 27
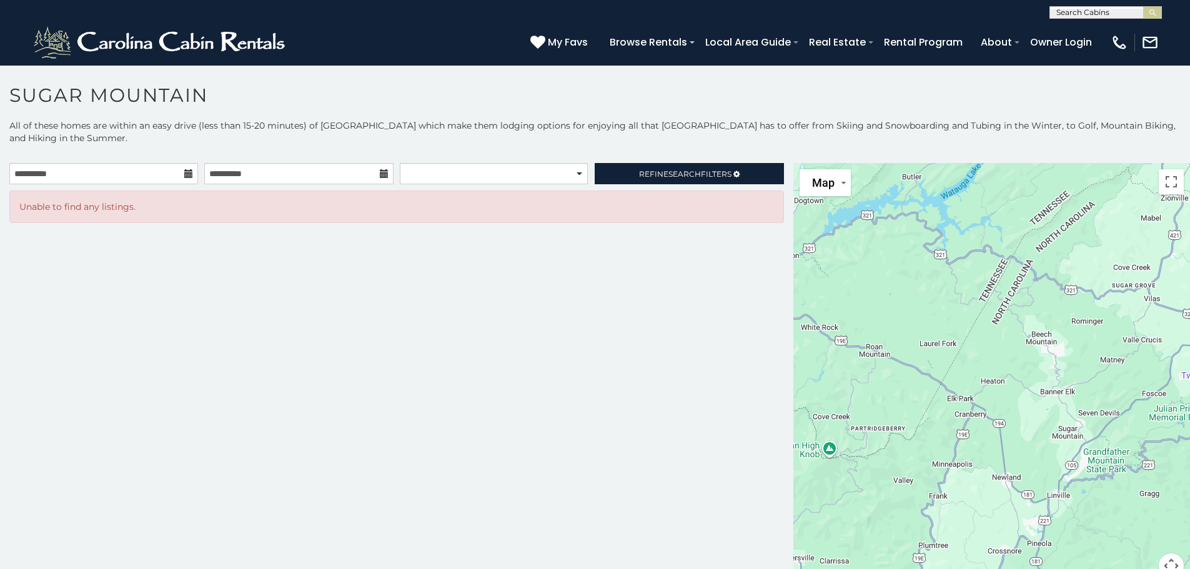
click at [221, 186] on div "**********" at bounding box center [396, 176] width 793 height 27
click at [221, 177] on input "**********" at bounding box center [298, 173] width 189 height 21
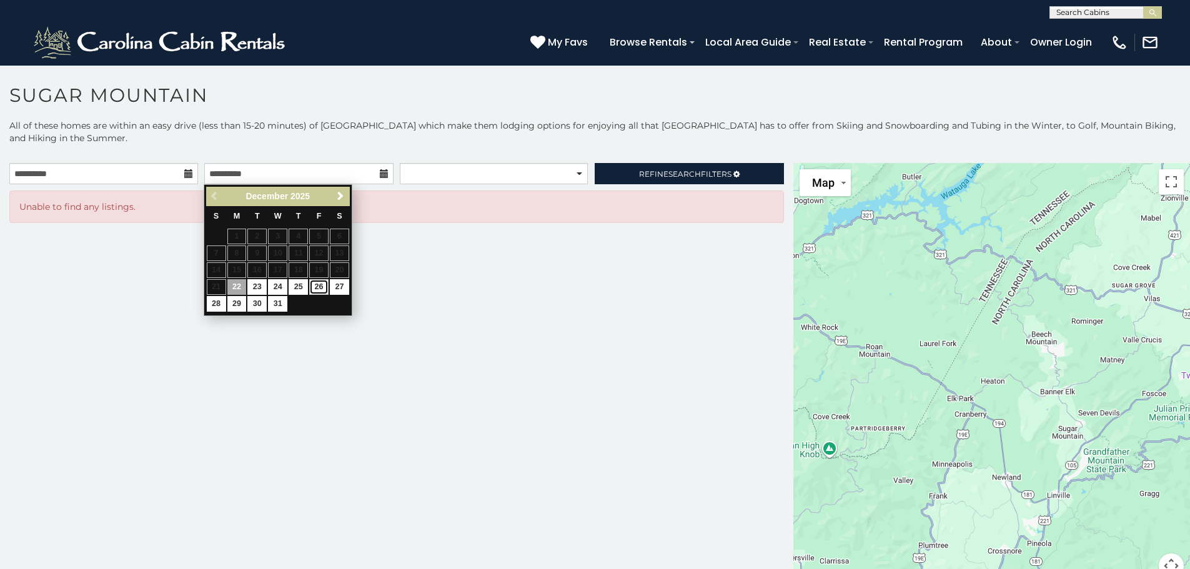
click at [321, 285] on link "26" at bounding box center [318, 287] width 19 height 16
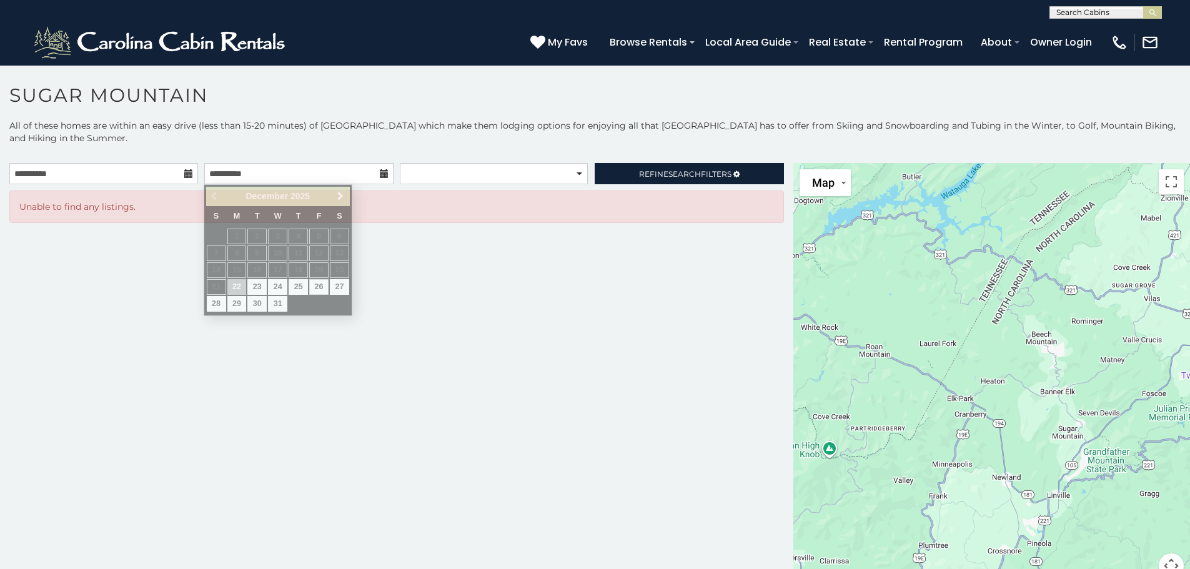
click at [321, 285] on body "**********" at bounding box center [595, 320] width 1190 height 511
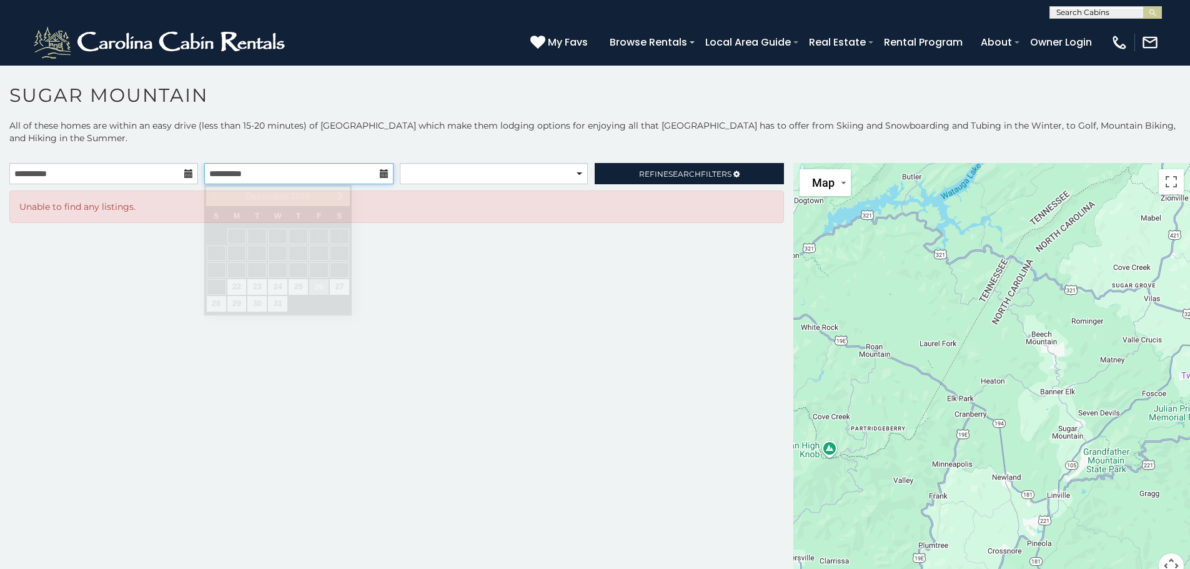
click at [294, 167] on input "**********" at bounding box center [298, 173] width 189 height 21
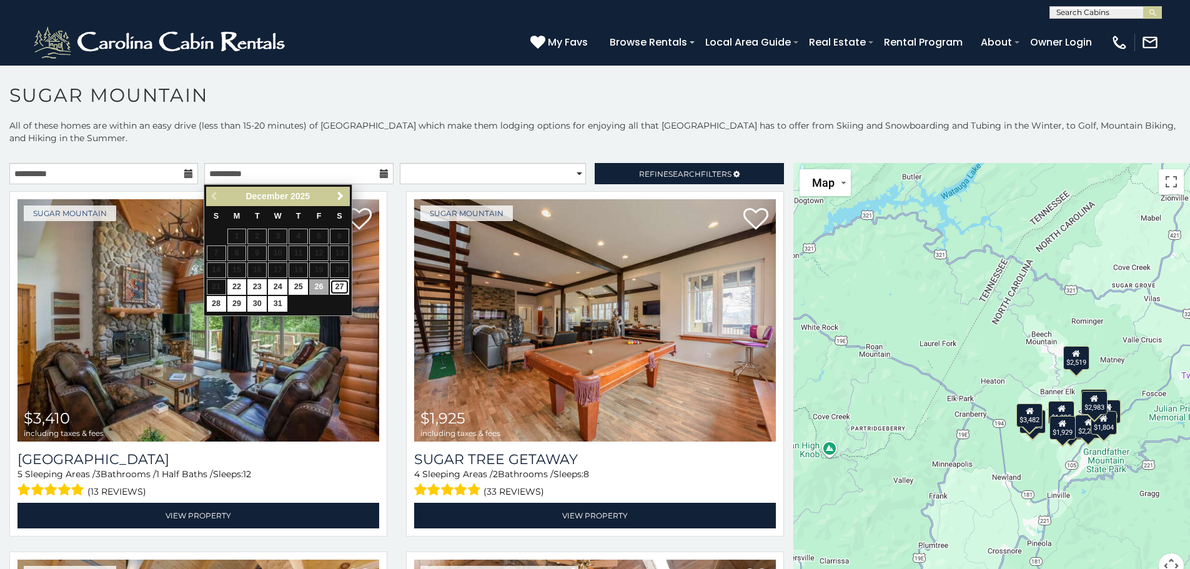
click at [337, 286] on link "27" at bounding box center [339, 287] width 19 height 16
type input "**********"
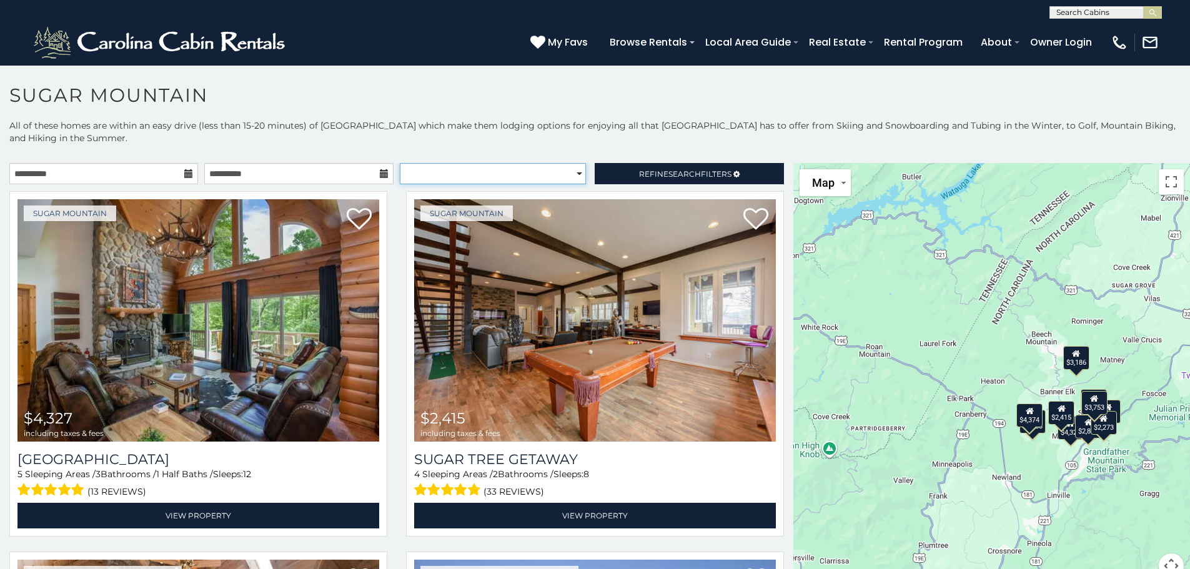
click at [540, 176] on select "**********" at bounding box center [493, 173] width 186 height 21
click at [510, 175] on select "**********" at bounding box center [493, 173] width 186 height 21
drag, startPoint x: 603, startPoint y: 147, endPoint x: 623, endPoint y: 160, distance: 23.6
click at [606, 149] on p "All of these homes are within an easy drive (less than 15-20 minutes) of [GEOGR…" at bounding box center [595, 137] width 1190 height 37
click at [623, 158] on div "**********" at bounding box center [595, 365] width 1190 height 493
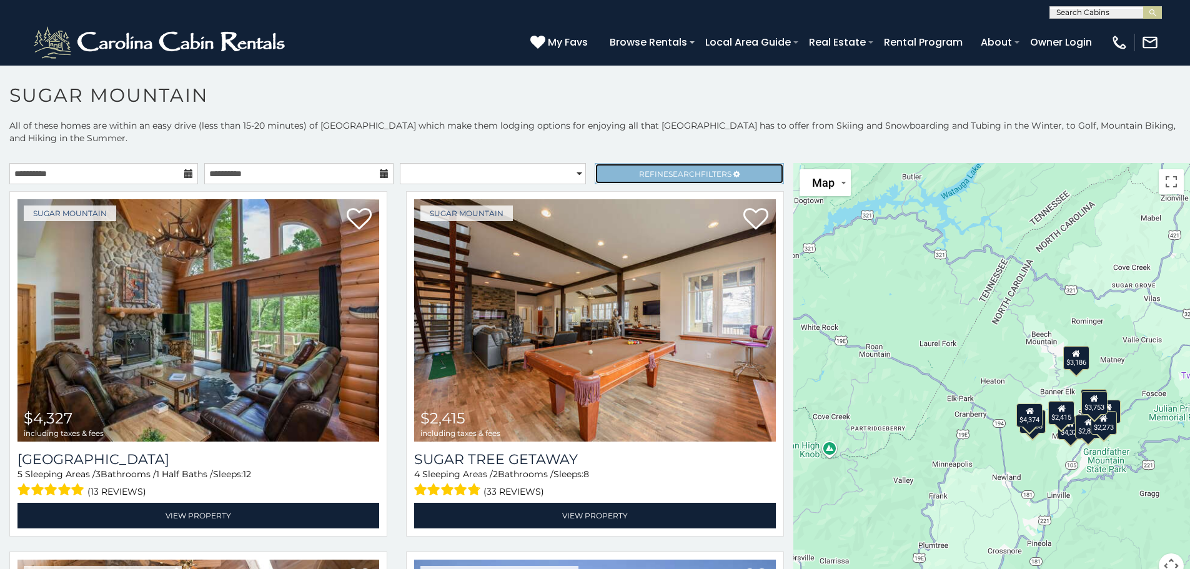
click at [622, 171] on link "Refine Search Filters" at bounding box center [689, 173] width 189 height 21
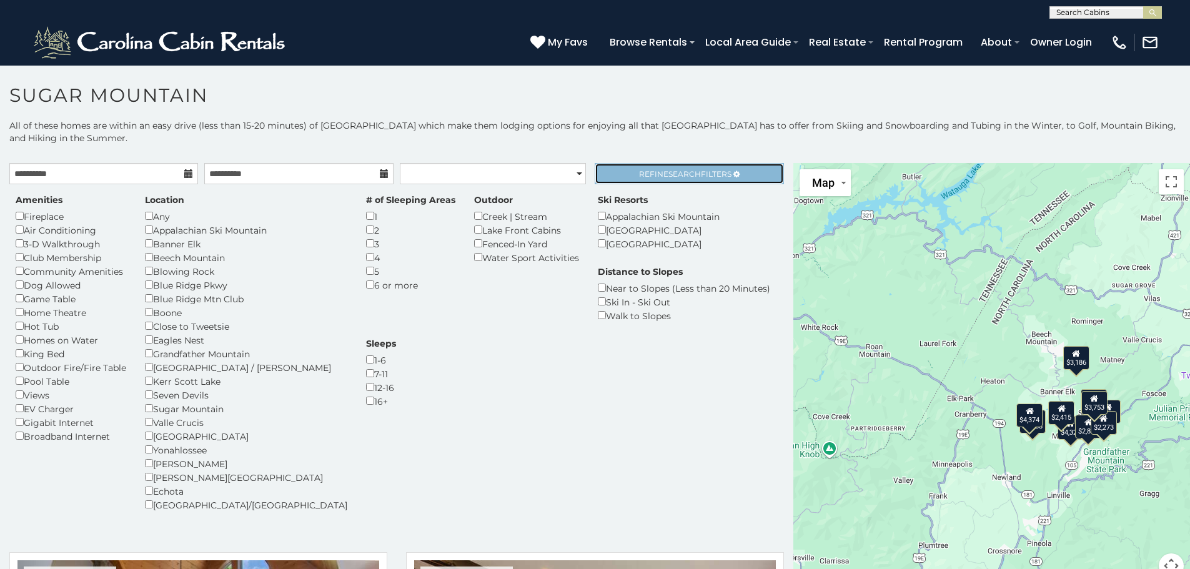
click at [646, 170] on span "Refine Search Filters" at bounding box center [685, 173] width 92 height 9
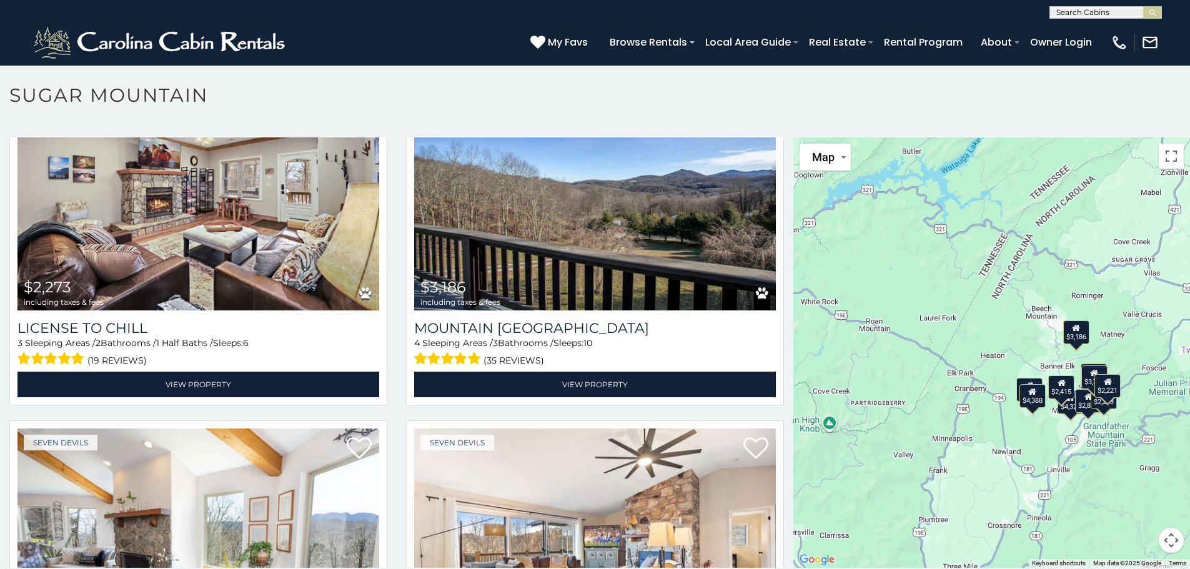
scroll to position [36, 0]
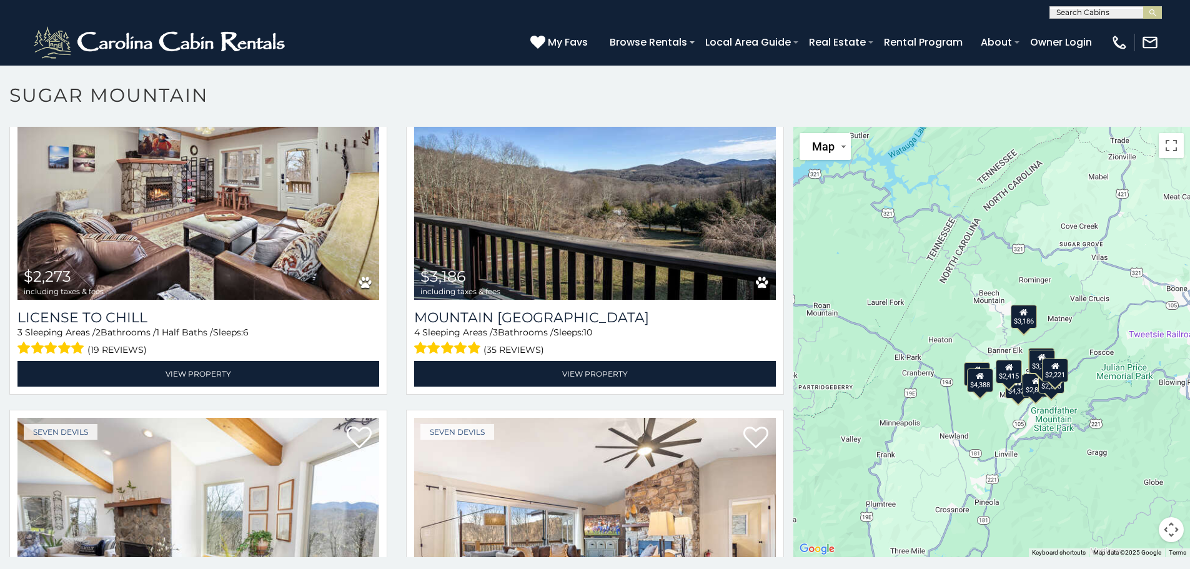
drag, startPoint x: 911, startPoint y: 388, endPoint x: 848, endPoint y: 382, distance: 62.8
click at [850, 382] on div "$4,327 $2,415 $2,873 $4,388 $4,374 $2,221 $2,273 $3,186 $1,847 $3,753" at bounding box center [991, 342] width 397 height 430
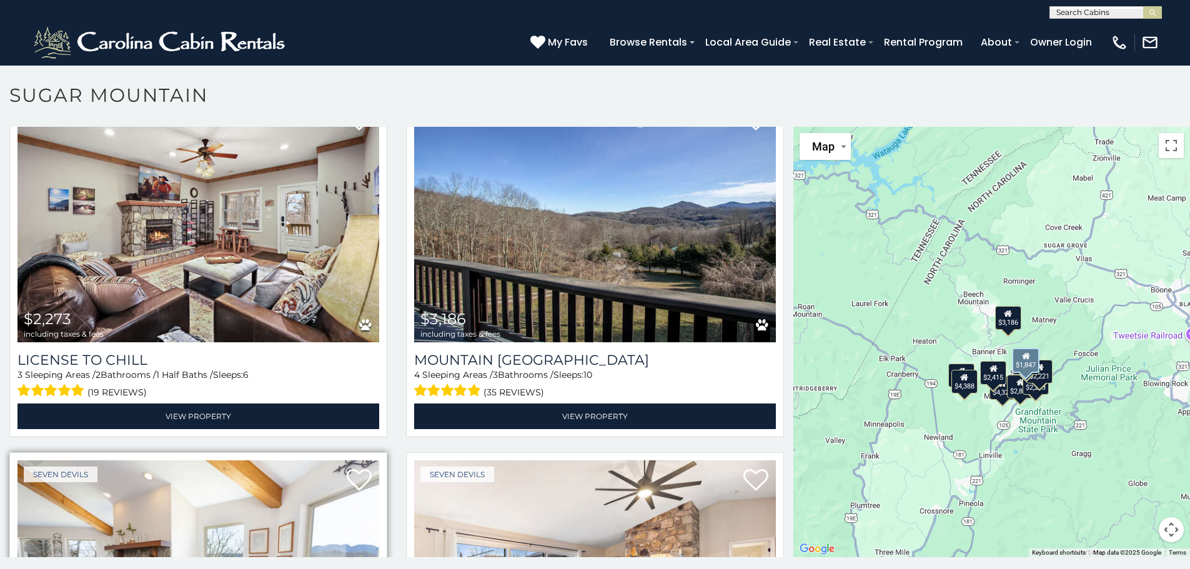
scroll to position [1125, 0]
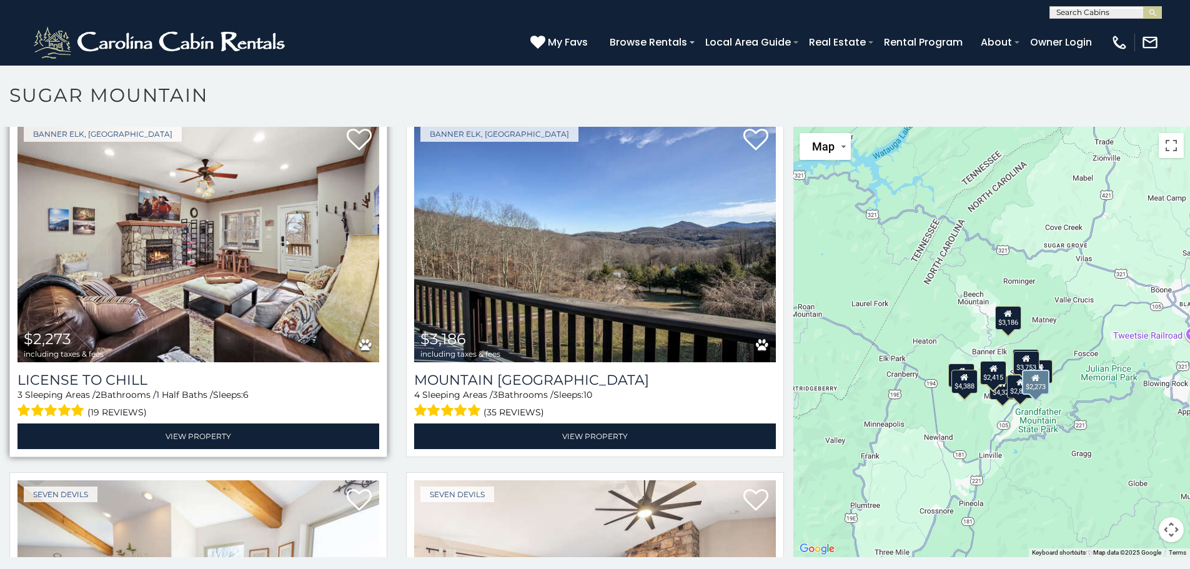
click at [232, 274] on img at bounding box center [198, 241] width 362 height 242
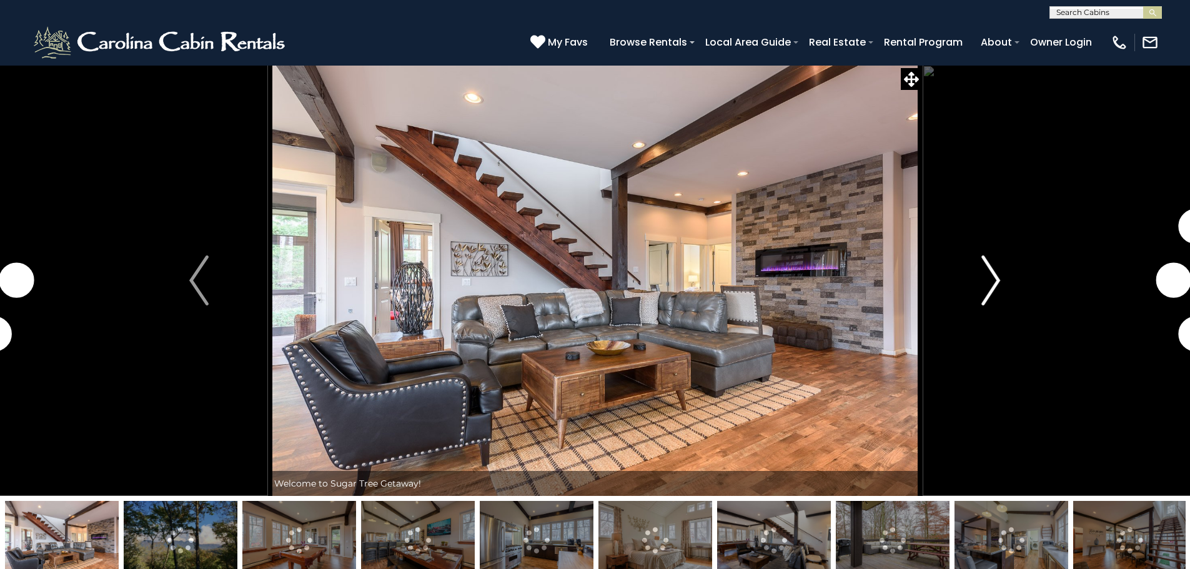
click at [1002, 272] on button "Next" at bounding box center [990, 280] width 137 height 431
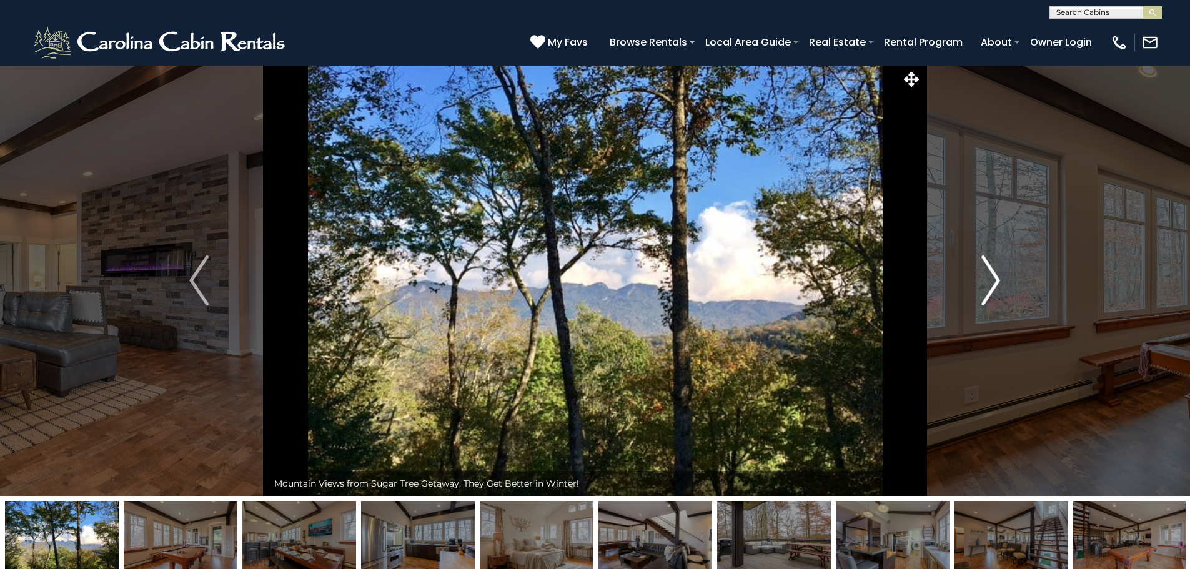
click at [1005, 285] on button "Next" at bounding box center [990, 280] width 137 height 431
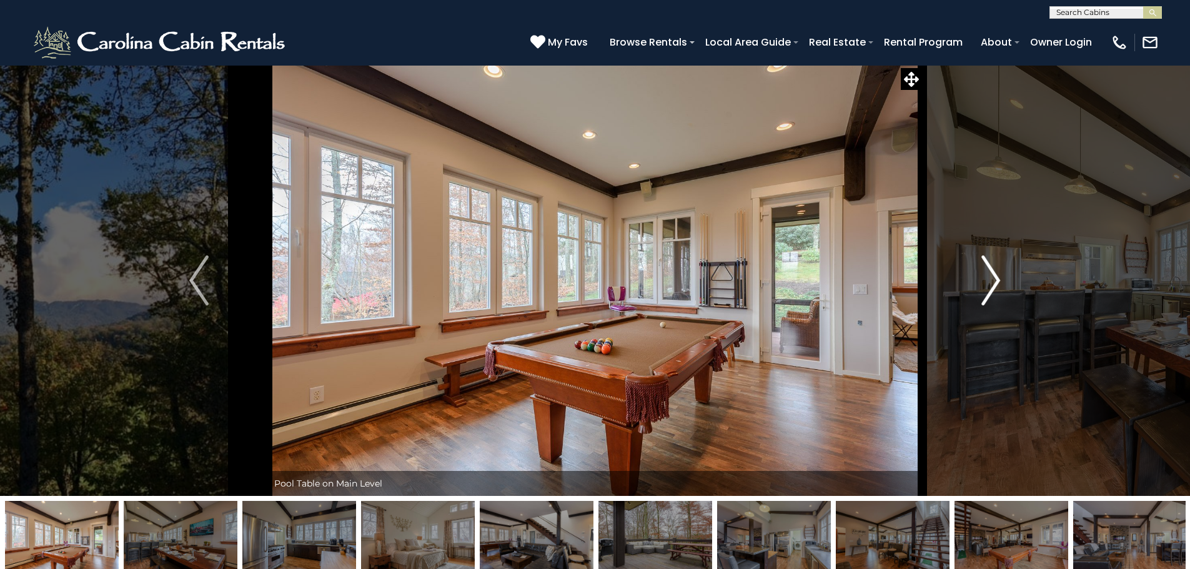
click at [990, 267] on img "Next" at bounding box center [991, 281] width 19 height 50
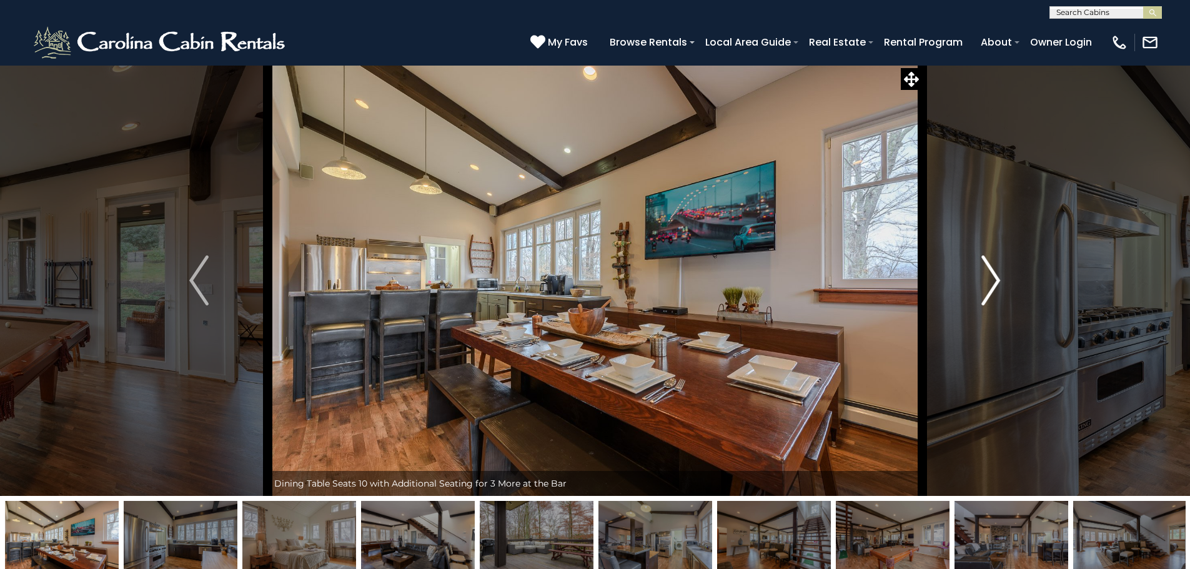
click at [990, 267] on img "Next" at bounding box center [991, 281] width 19 height 50
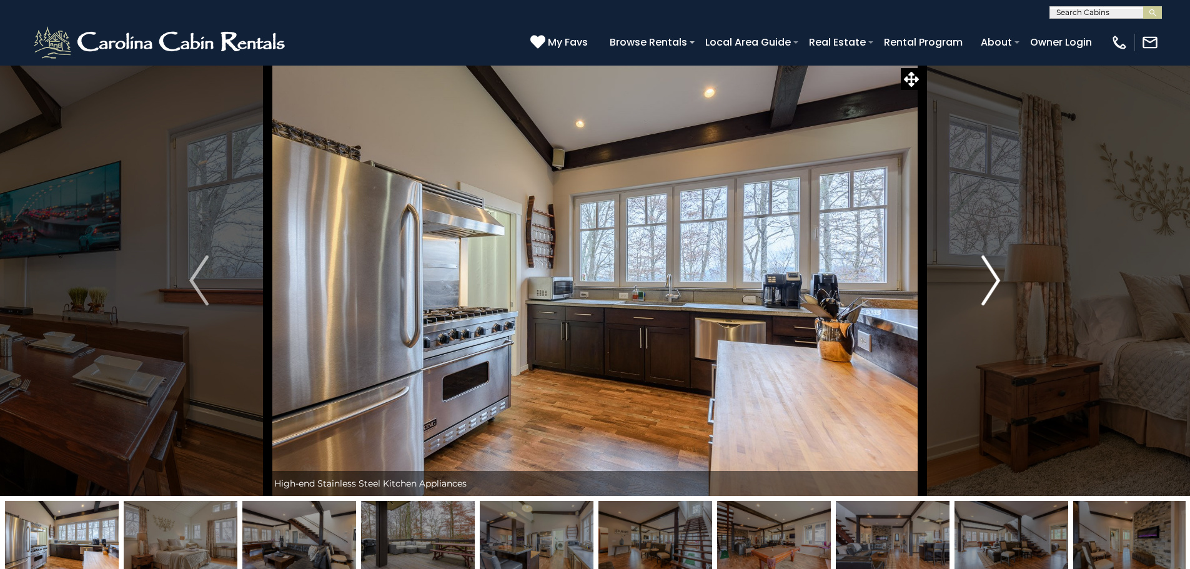
click at [990, 267] on img "Next" at bounding box center [991, 281] width 19 height 50
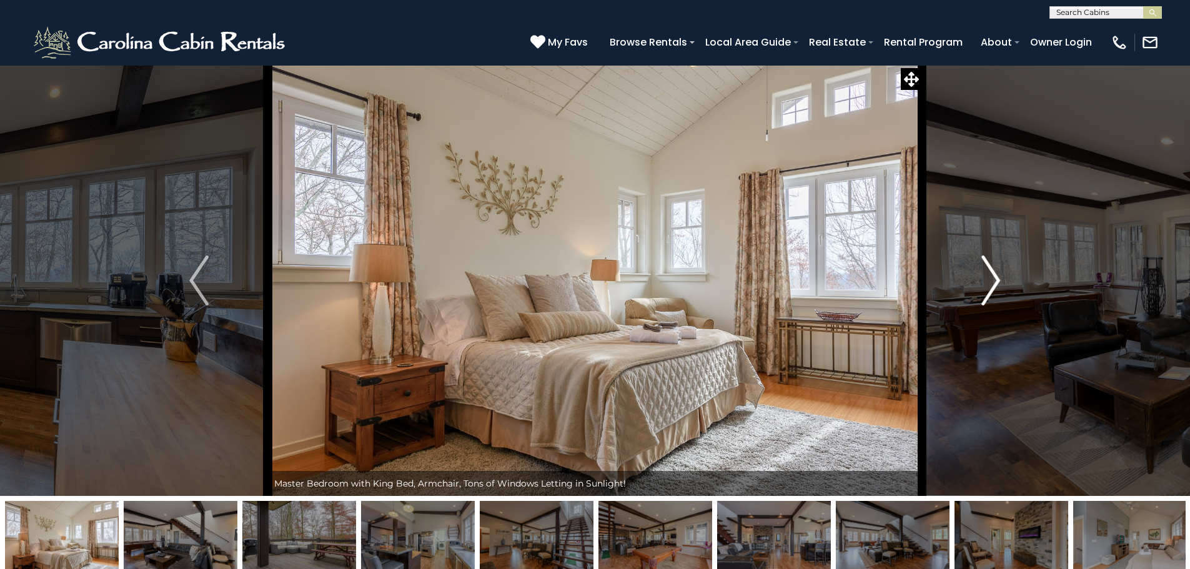
click at [990, 267] on img "Next" at bounding box center [991, 281] width 19 height 50
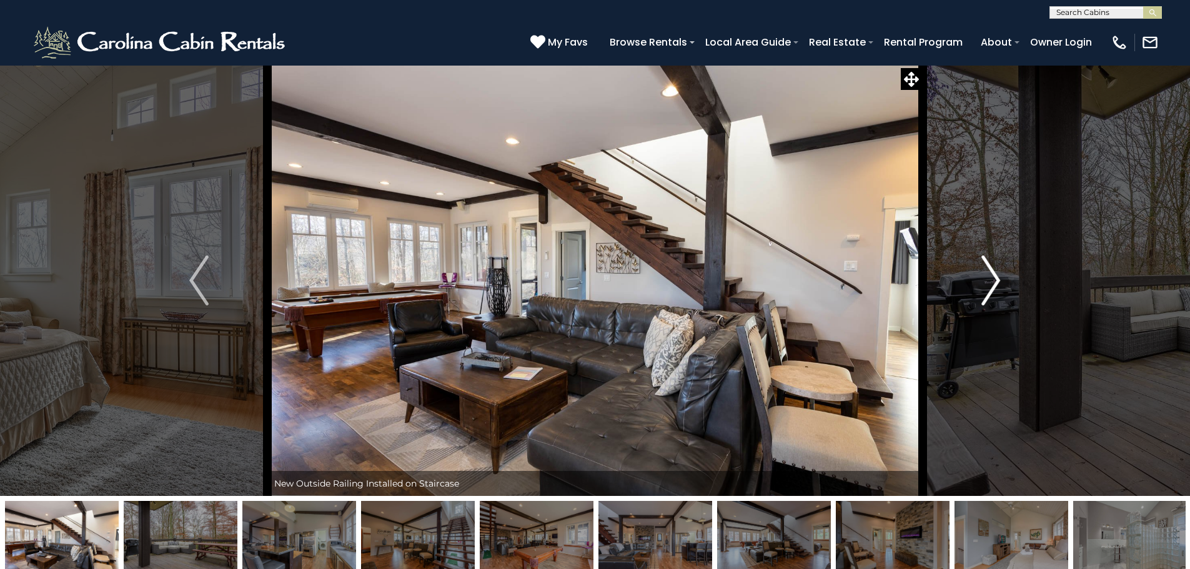
click at [990, 267] on img "Next" at bounding box center [991, 281] width 19 height 50
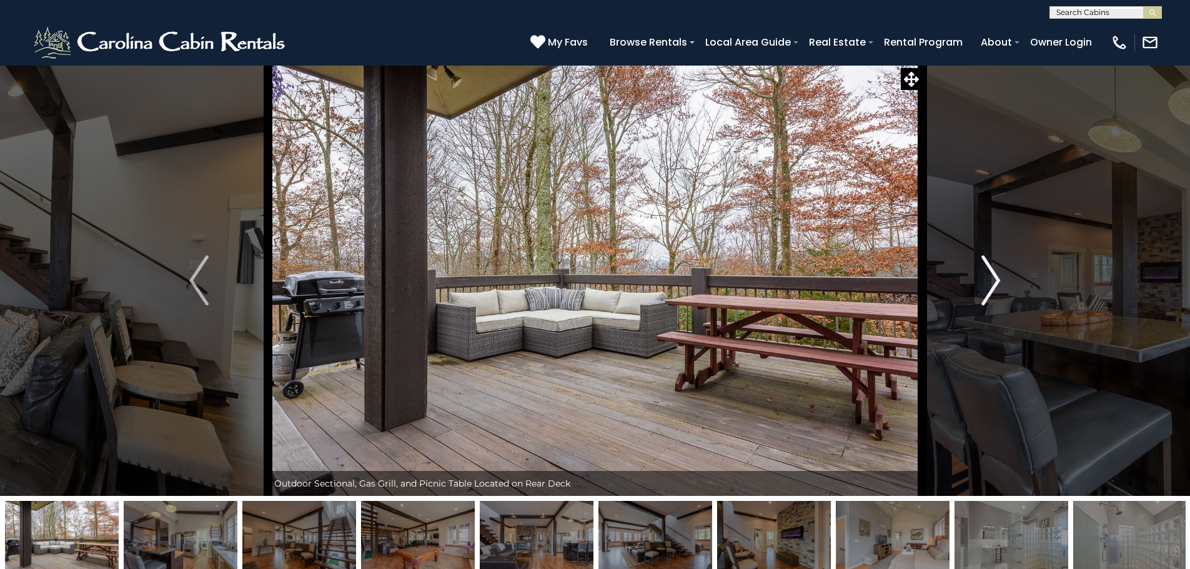
click at [990, 269] on img "Next" at bounding box center [991, 281] width 19 height 50
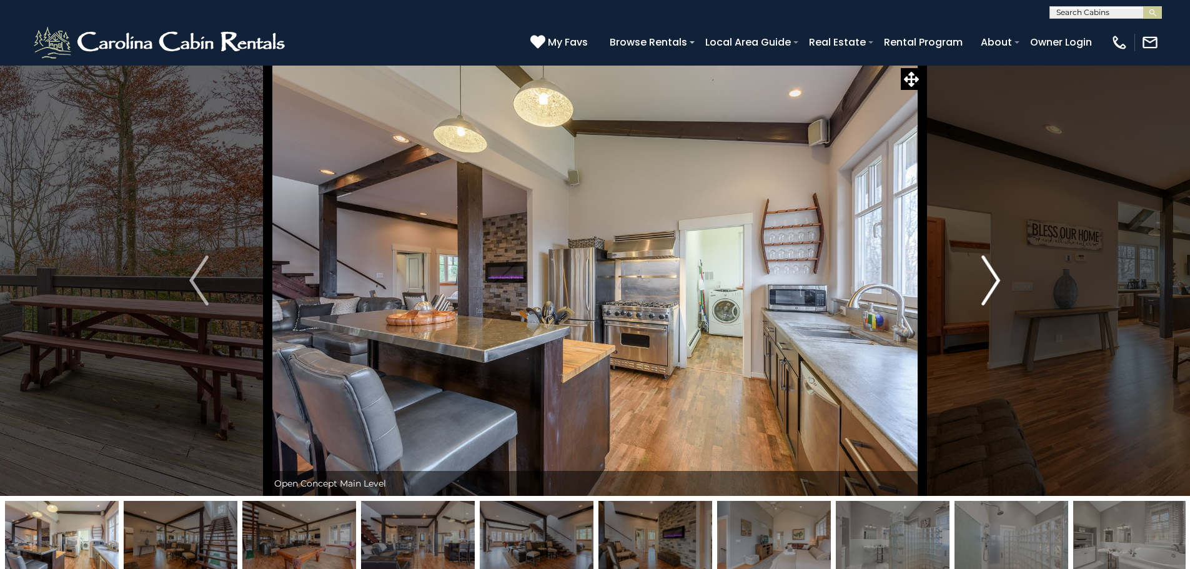
click at [990, 269] on img "Next" at bounding box center [991, 281] width 19 height 50
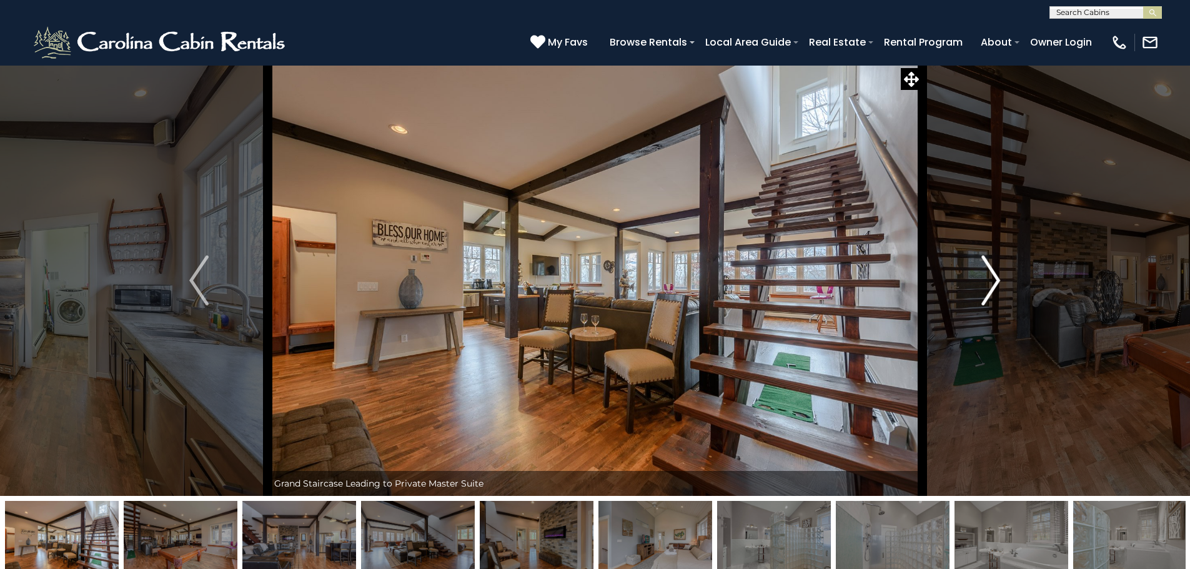
click at [990, 269] on img "Next" at bounding box center [991, 281] width 19 height 50
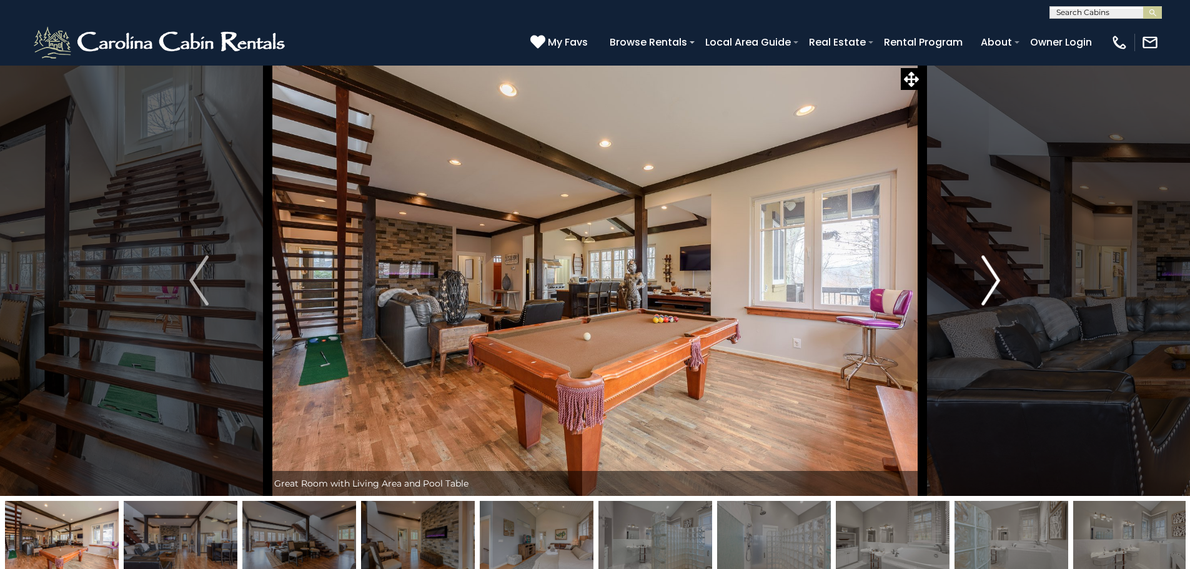
click at [990, 269] on img "Next" at bounding box center [991, 281] width 19 height 50
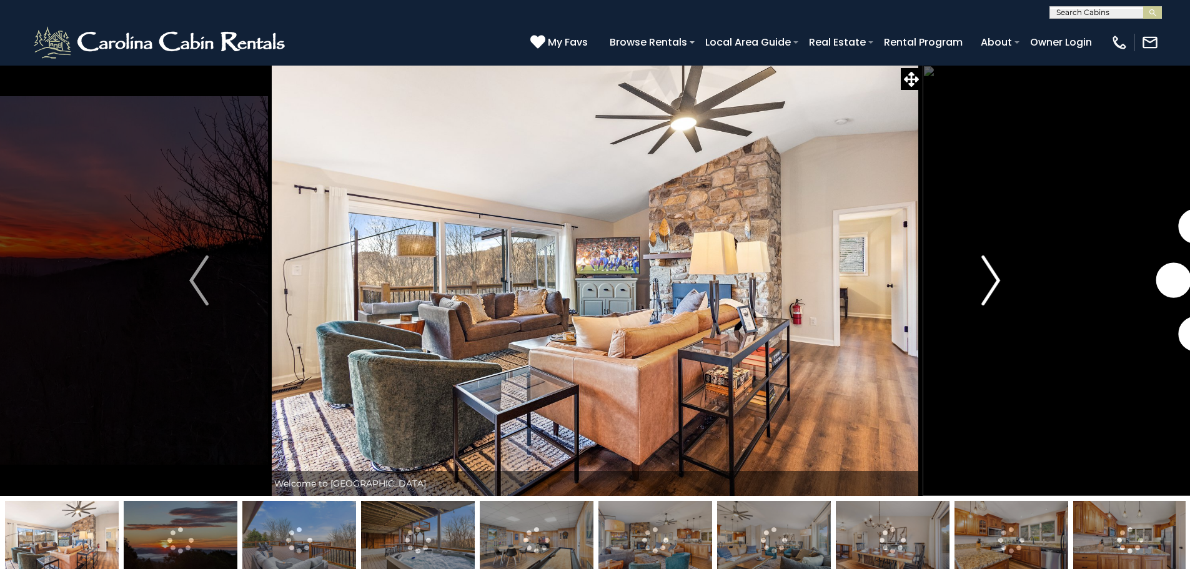
click at [988, 277] on img "Next" at bounding box center [991, 281] width 19 height 50
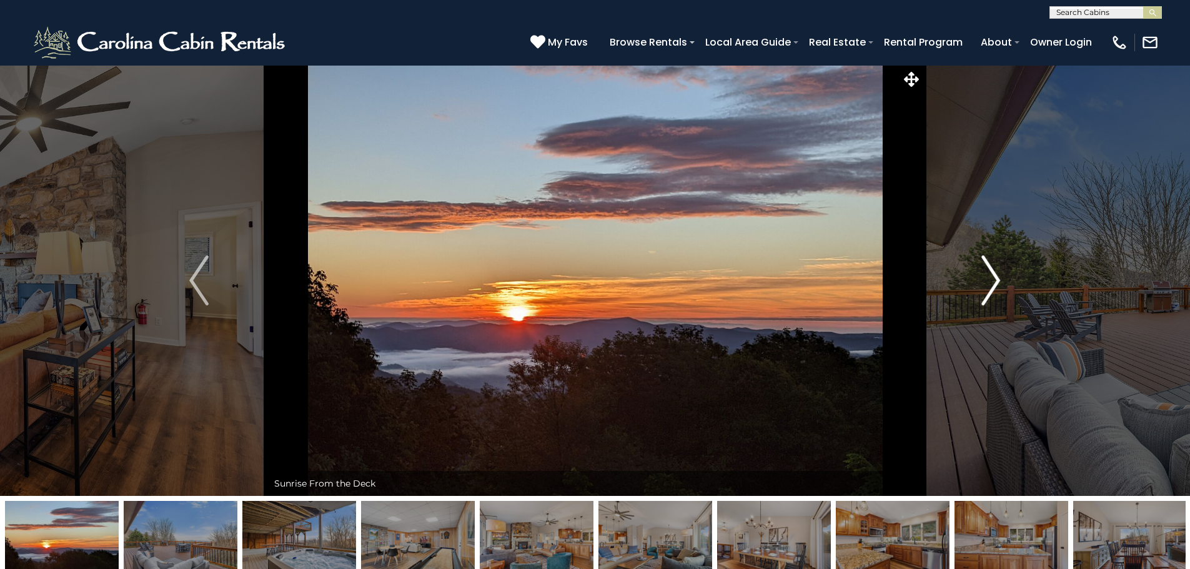
click at [987, 271] on img "Next" at bounding box center [991, 281] width 19 height 50
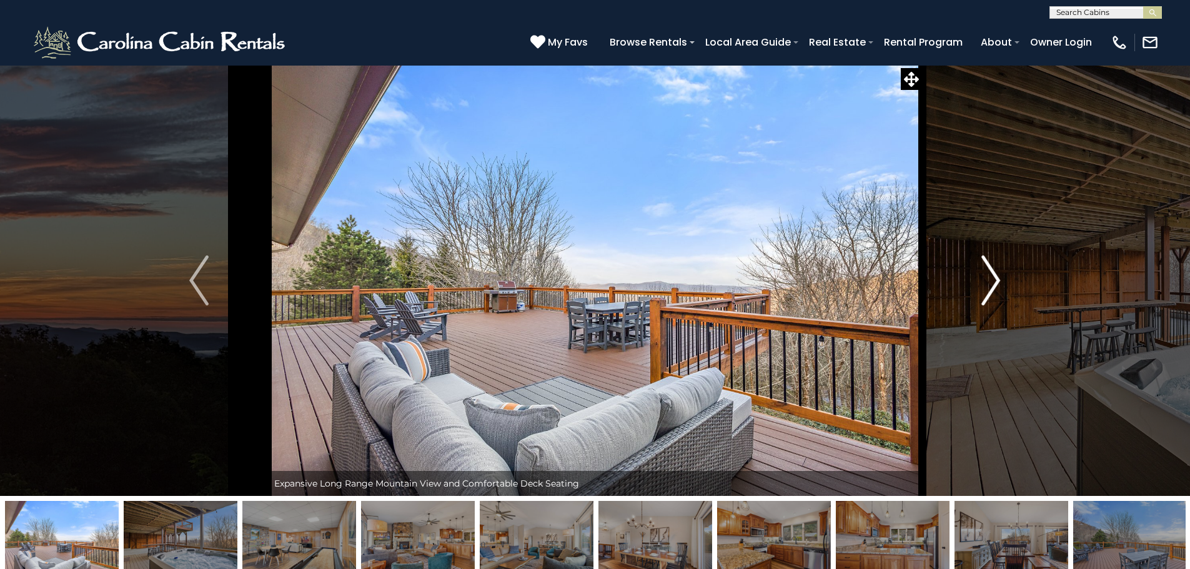
click at [985, 233] on button "Next" at bounding box center [990, 280] width 137 height 431
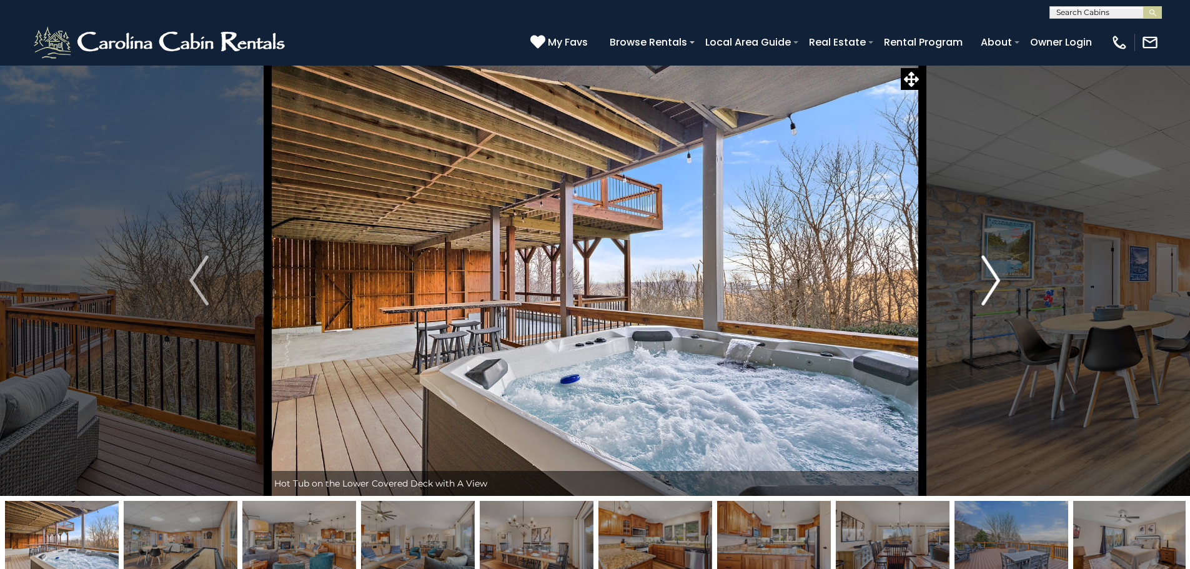
click at [994, 286] on img "Next" at bounding box center [991, 281] width 19 height 50
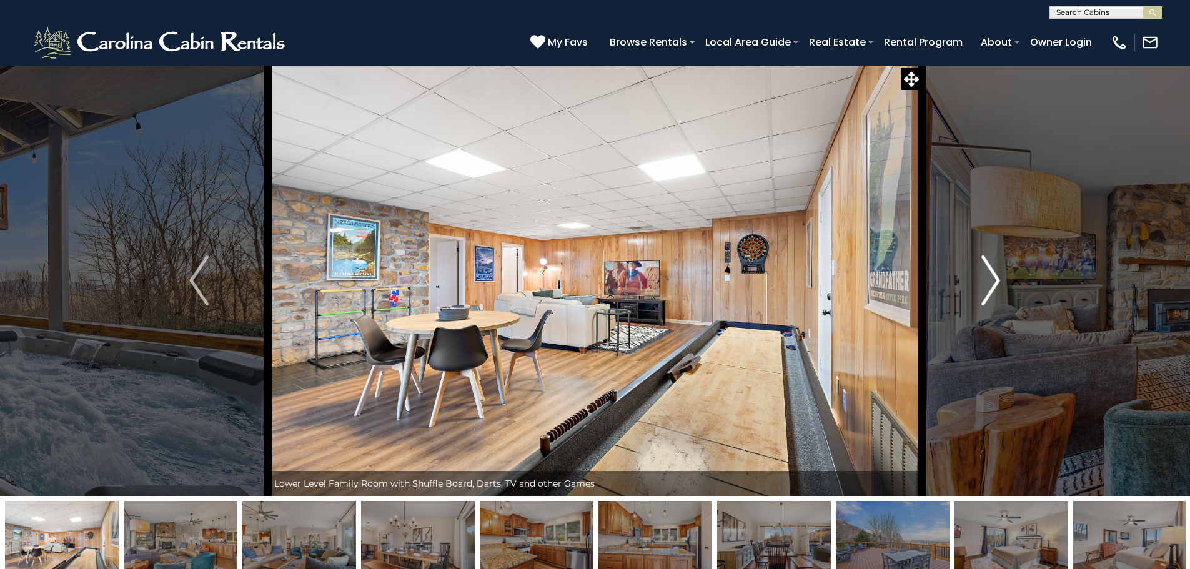
click at [995, 270] on img "Next" at bounding box center [991, 281] width 19 height 50
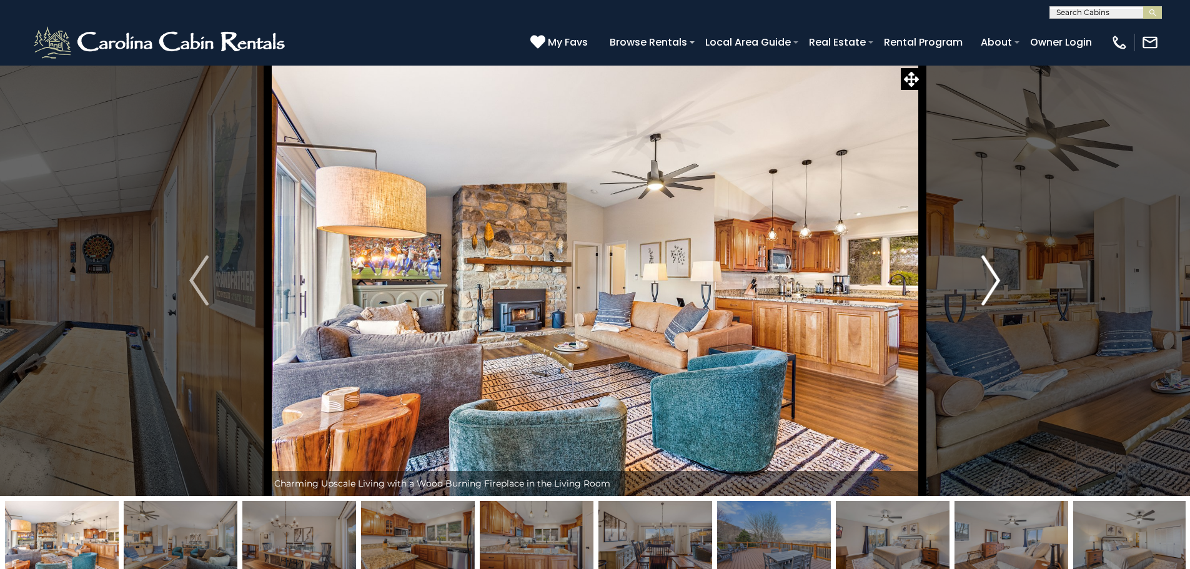
click at [995, 269] on img "Next" at bounding box center [991, 281] width 19 height 50
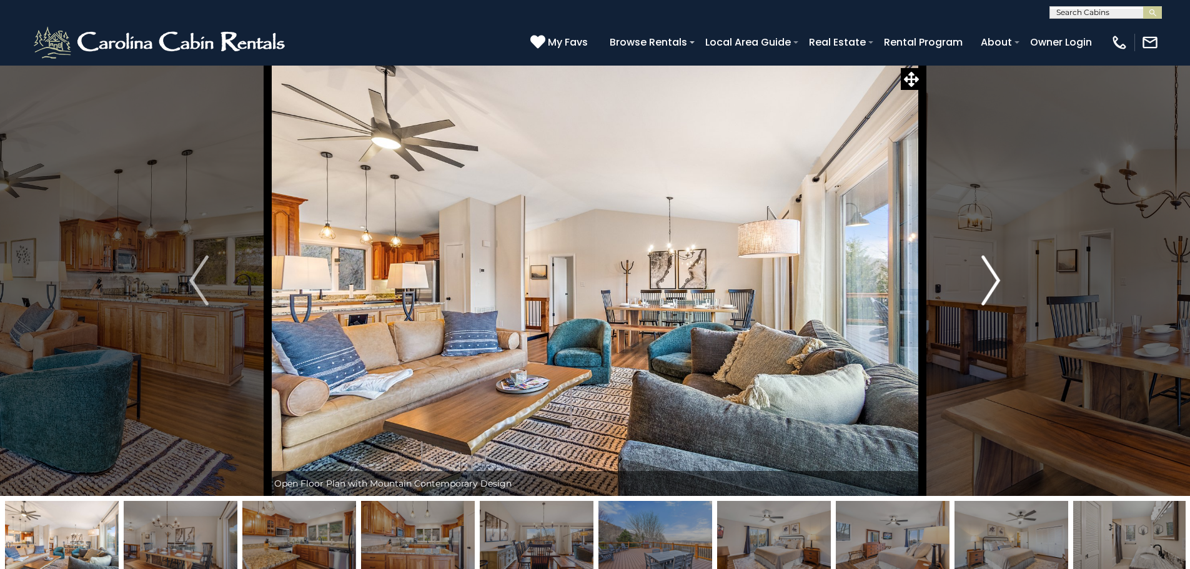
click at [997, 253] on button "Next" at bounding box center [990, 280] width 137 height 431
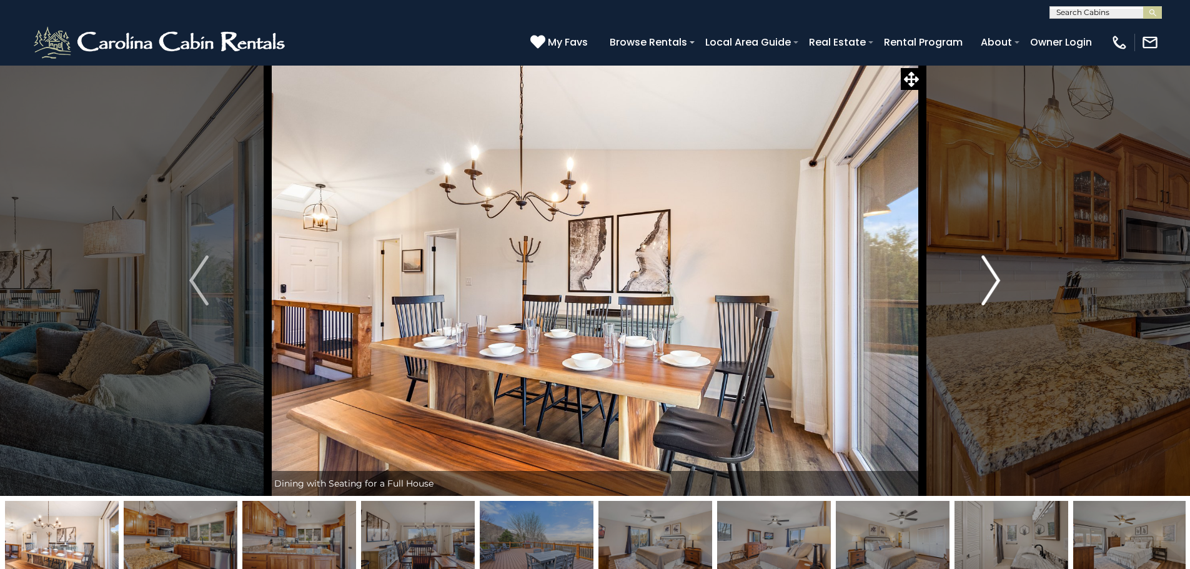
click at [997, 253] on button "Next" at bounding box center [990, 280] width 137 height 431
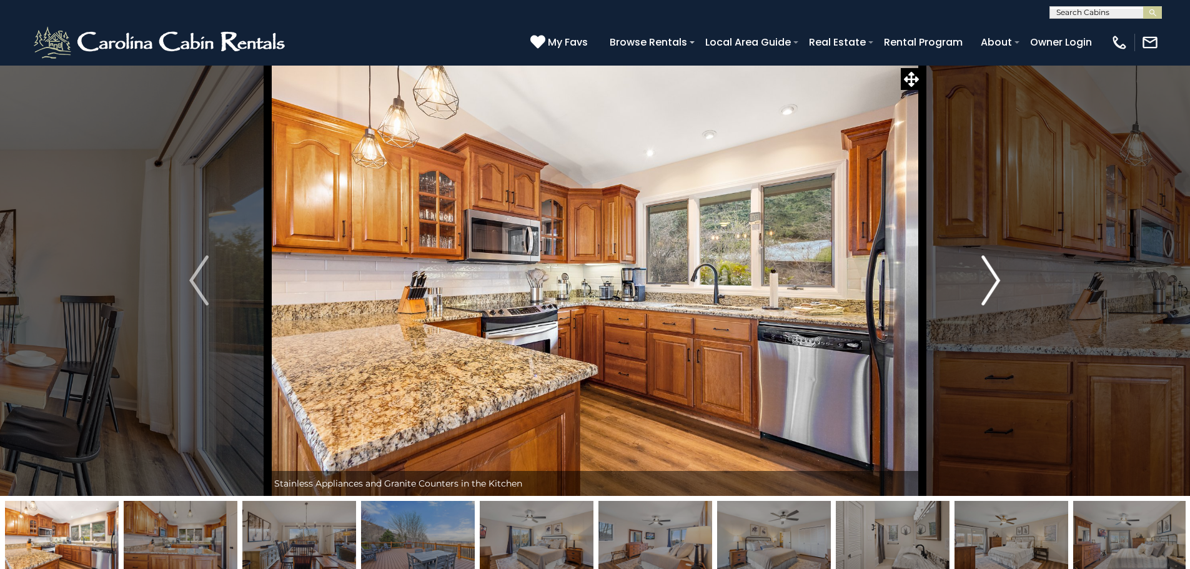
click at [997, 253] on button "Next" at bounding box center [990, 280] width 137 height 431
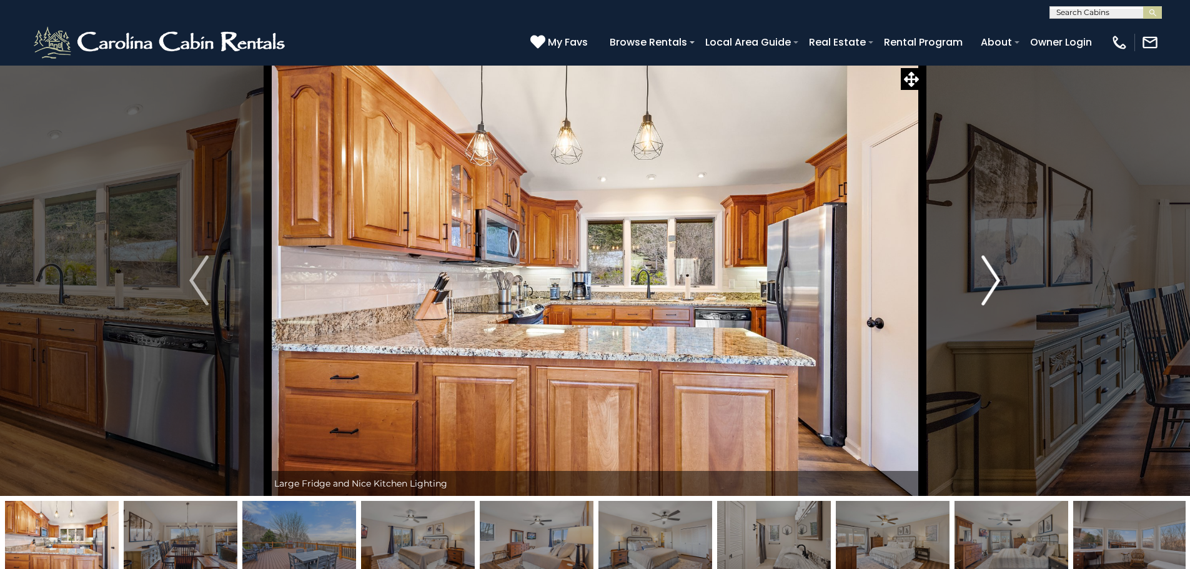
click at [997, 251] on button "Next" at bounding box center [990, 280] width 137 height 431
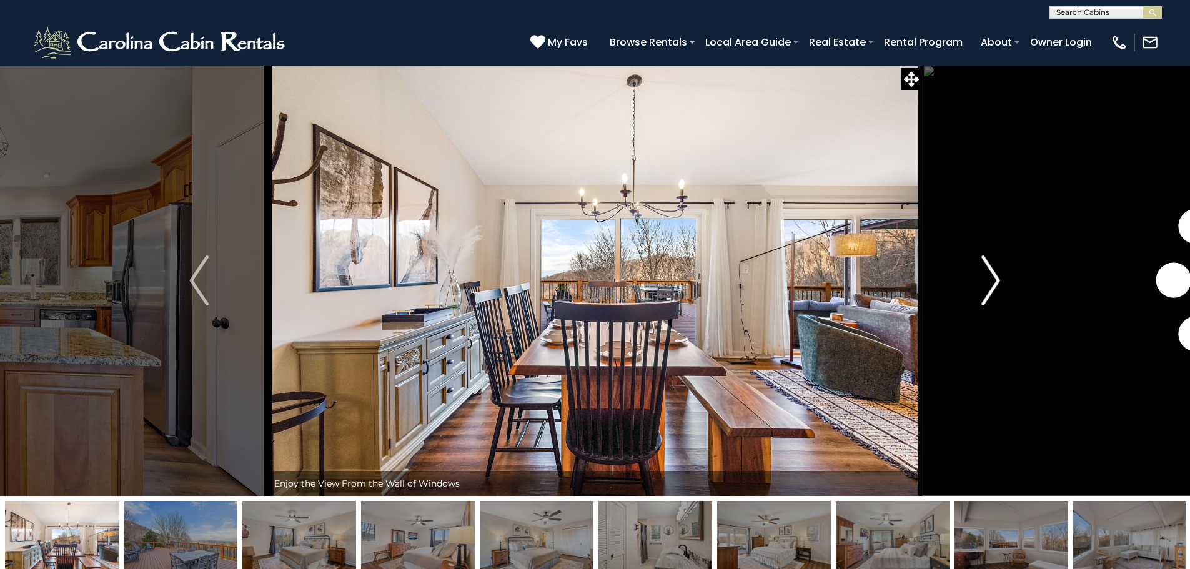
click at [997, 251] on button "Next" at bounding box center [990, 280] width 137 height 431
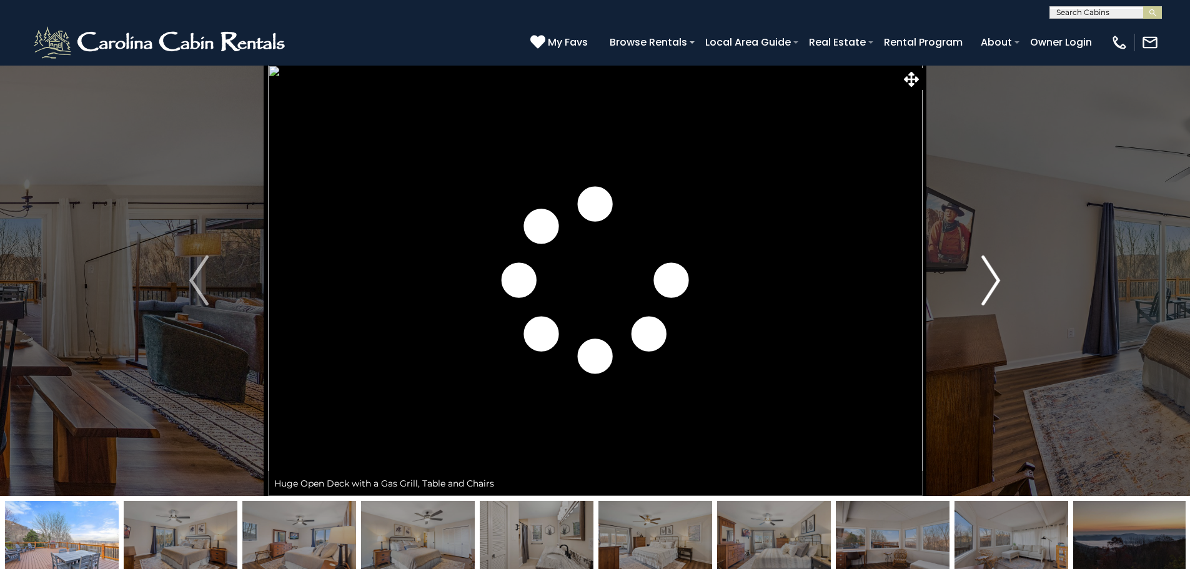
click at [997, 251] on button "Next" at bounding box center [990, 280] width 137 height 431
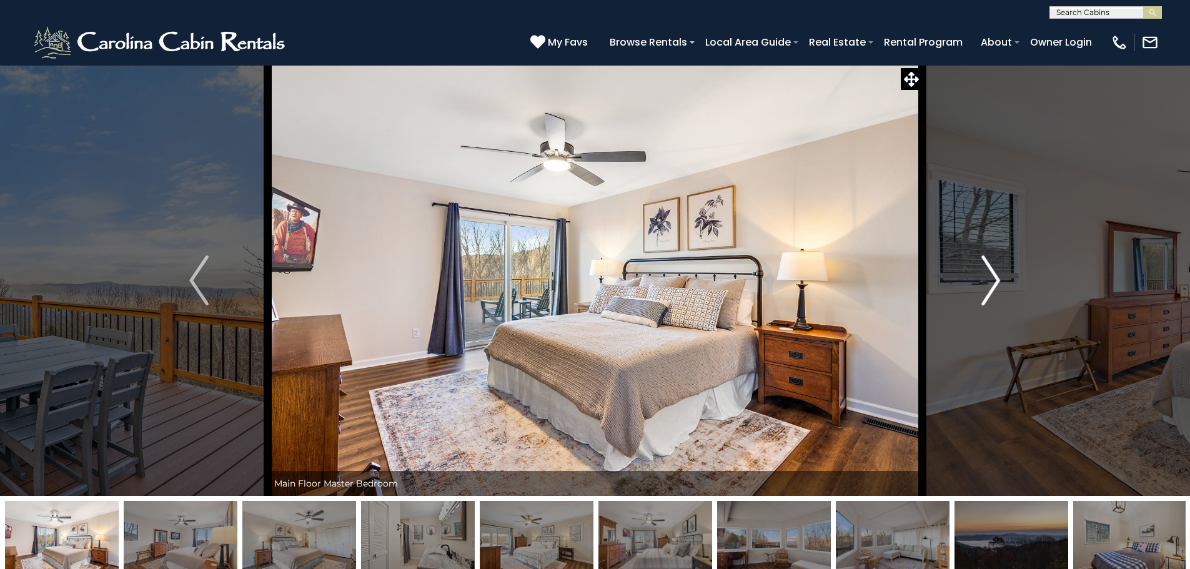
click at [1003, 241] on button "Next" at bounding box center [990, 280] width 137 height 431
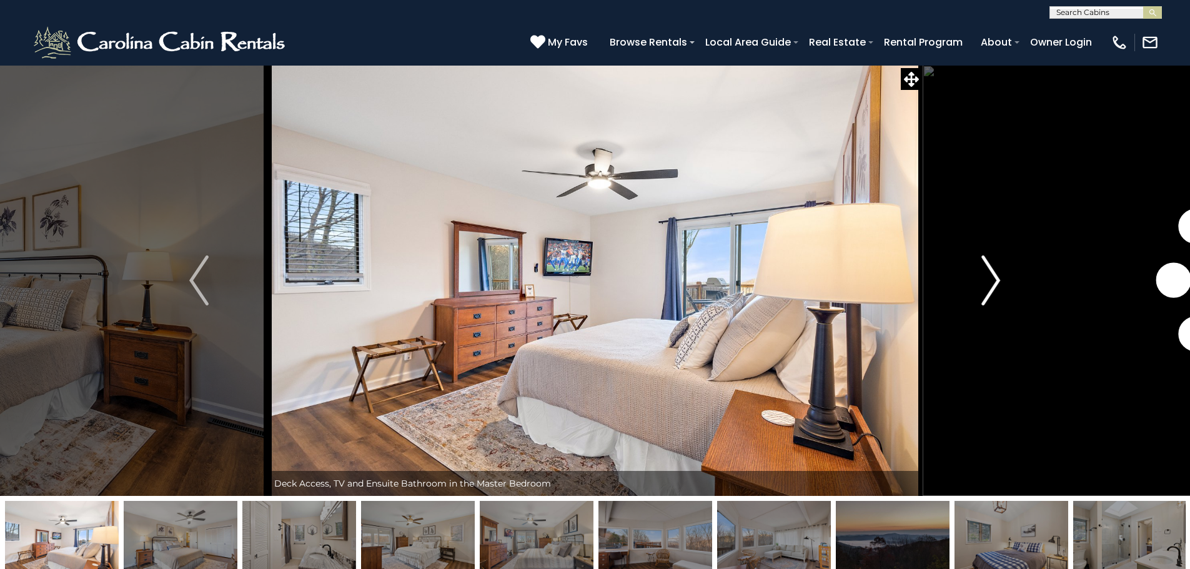
click at [1002, 243] on button "Next" at bounding box center [990, 280] width 137 height 431
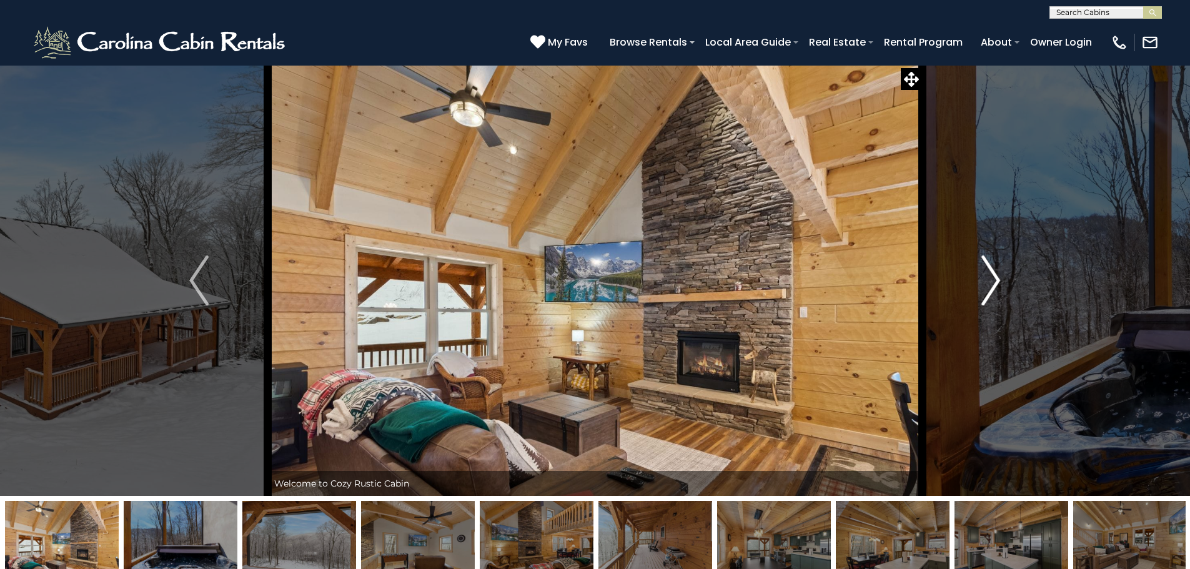
click at [977, 279] on button "Next" at bounding box center [990, 280] width 137 height 431
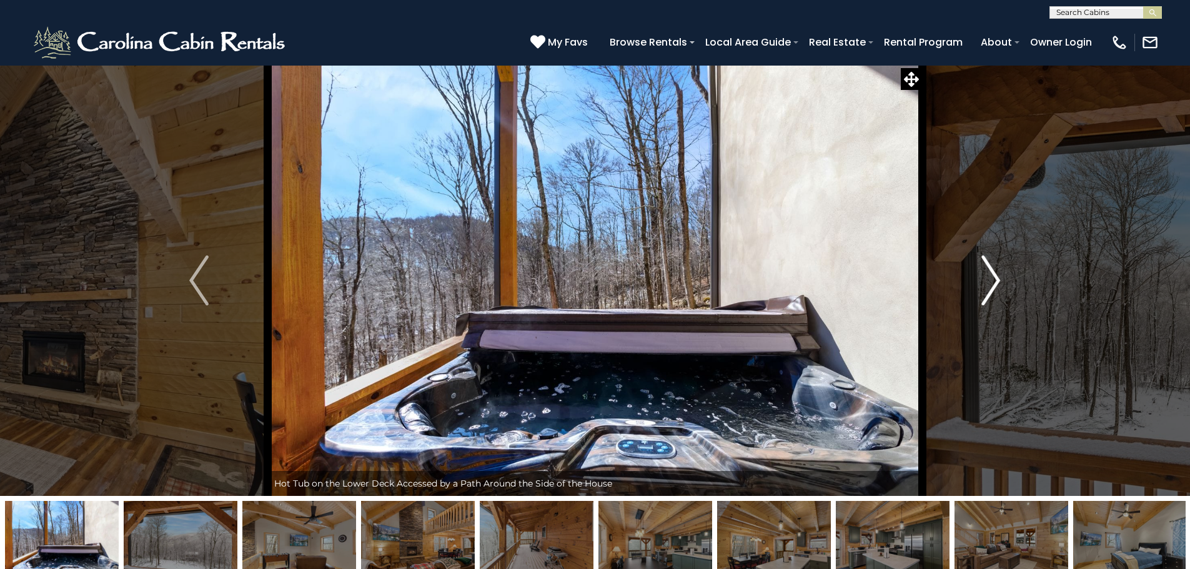
click at [980, 267] on button "Next" at bounding box center [990, 280] width 137 height 431
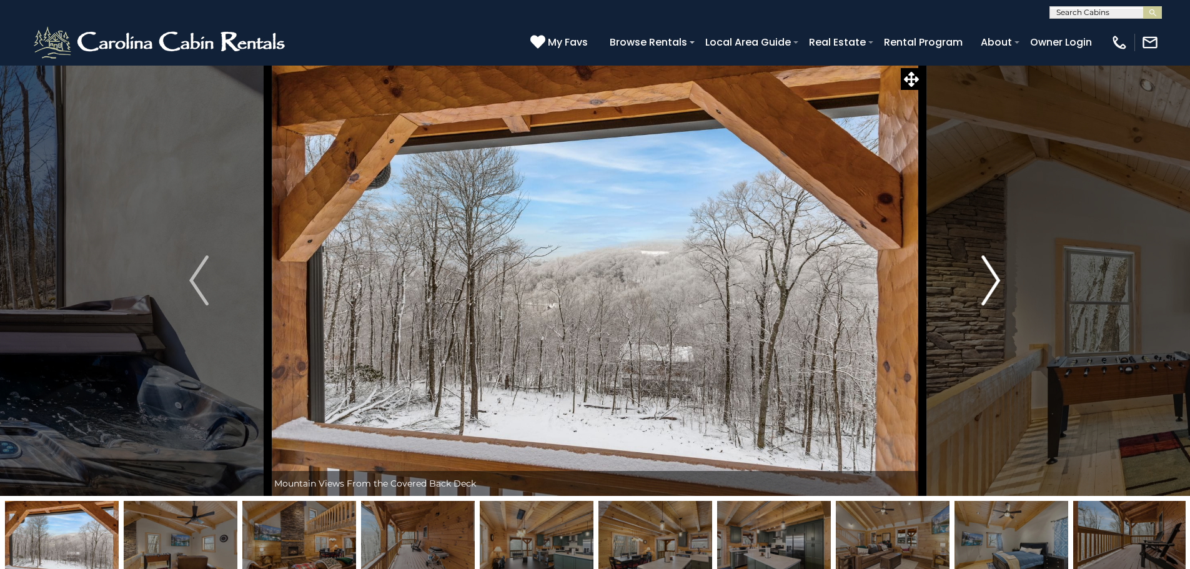
click at [980, 267] on button "Next" at bounding box center [990, 280] width 137 height 431
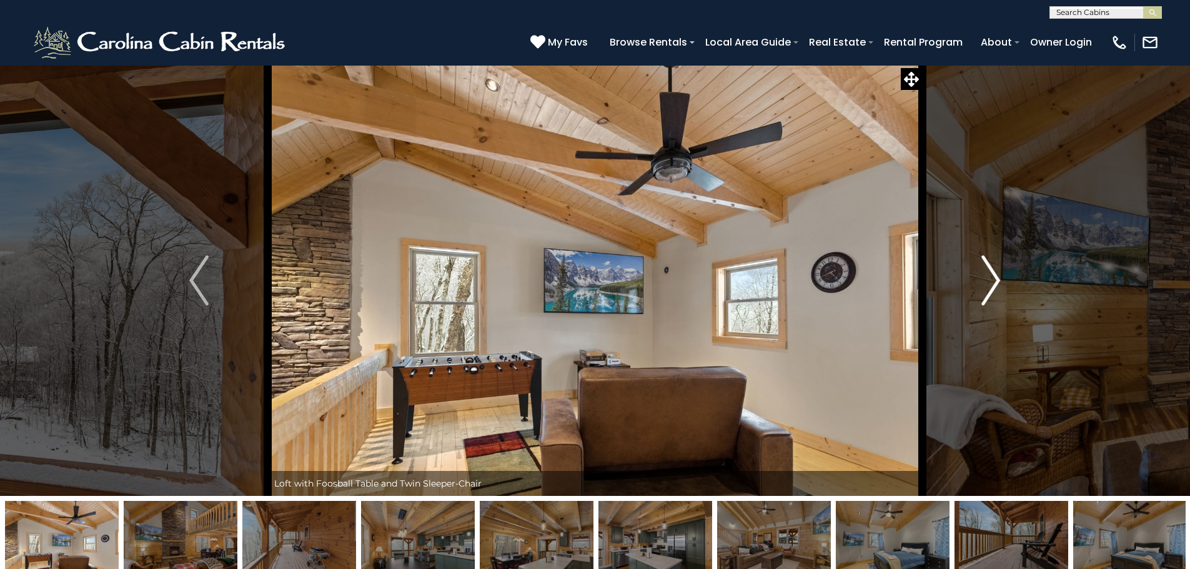
click at [983, 262] on img "Next" at bounding box center [991, 281] width 19 height 50
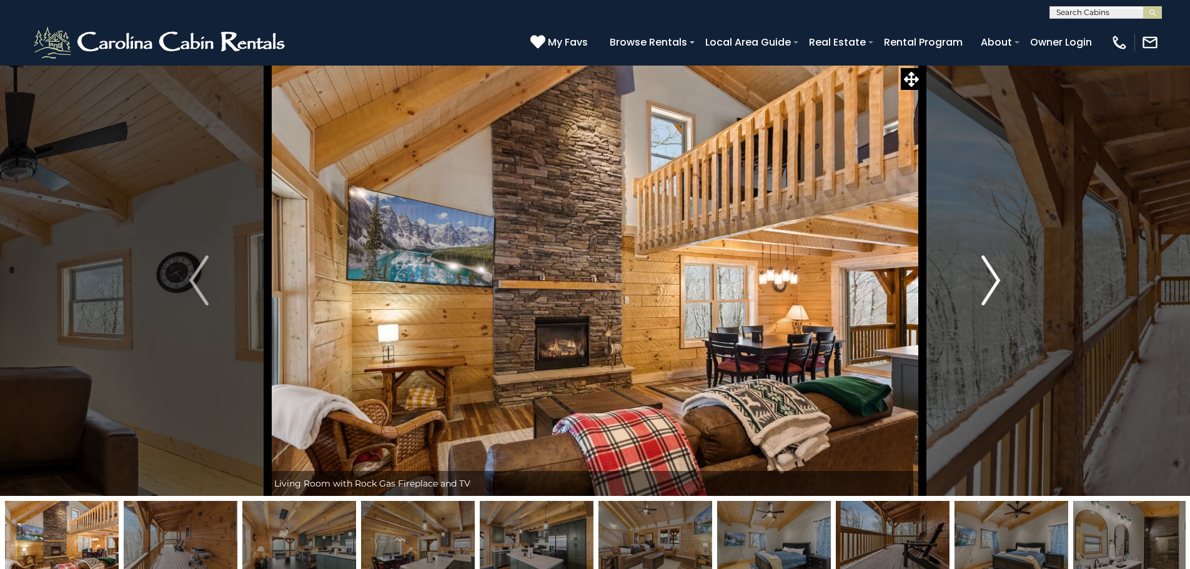
click at [983, 257] on img "Next" at bounding box center [991, 281] width 19 height 50
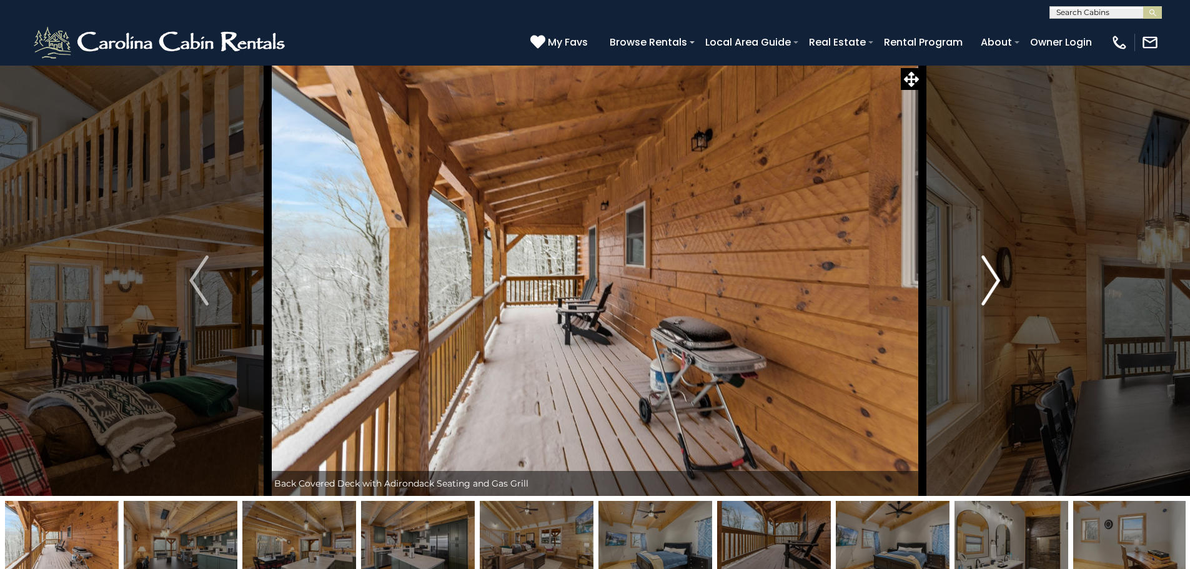
click at [983, 259] on img "Next" at bounding box center [991, 281] width 19 height 50
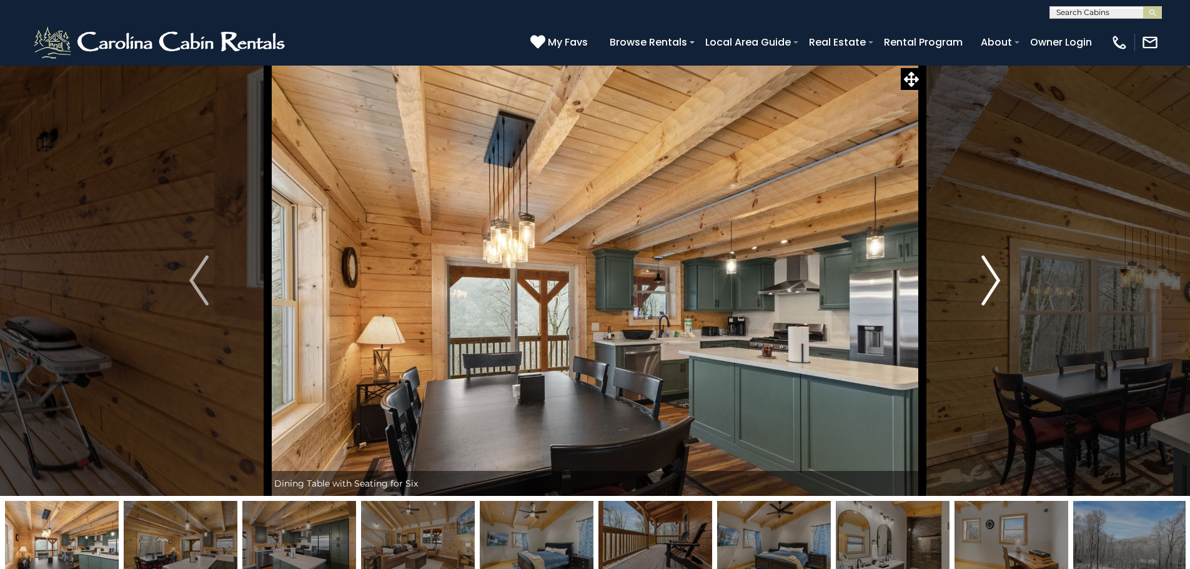
click at [983, 261] on img "Next" at bounding box center [991, 281] width 19 height 50
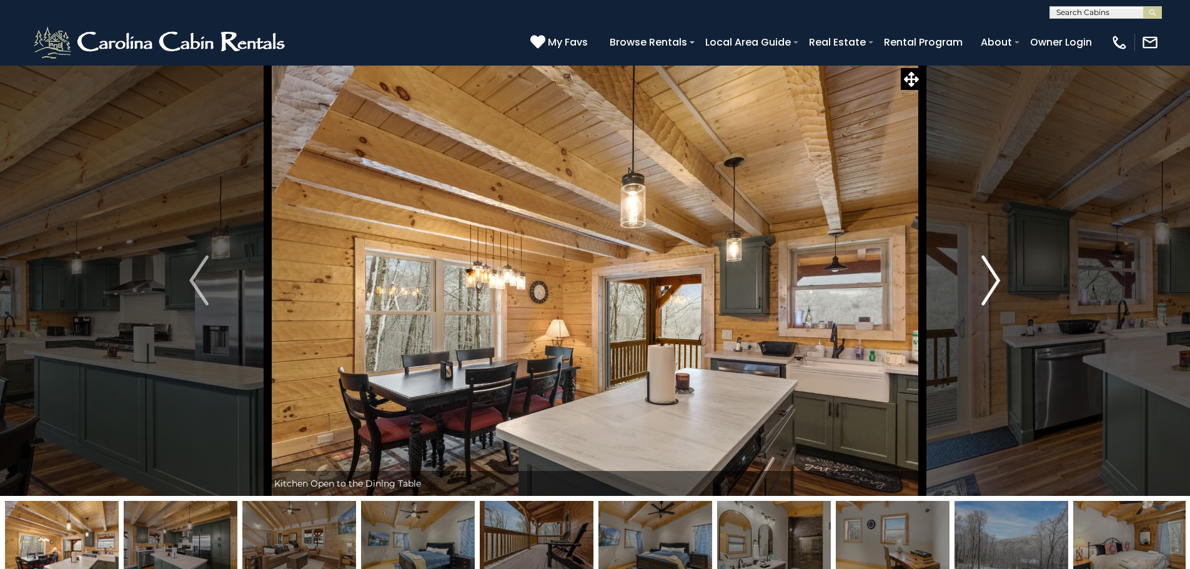
click at [983, 261] on img "Next" at bounding box center [991, 281] width 19 height 50
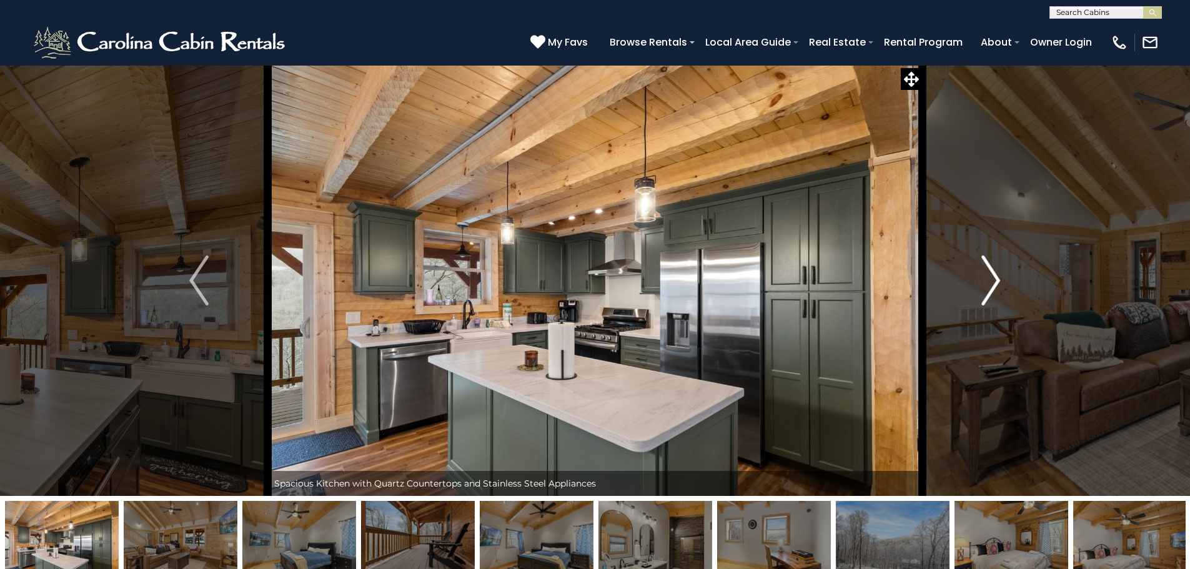
click at [983, 261] on img "Next" at bounding box center [991, 281] width 19 height 50
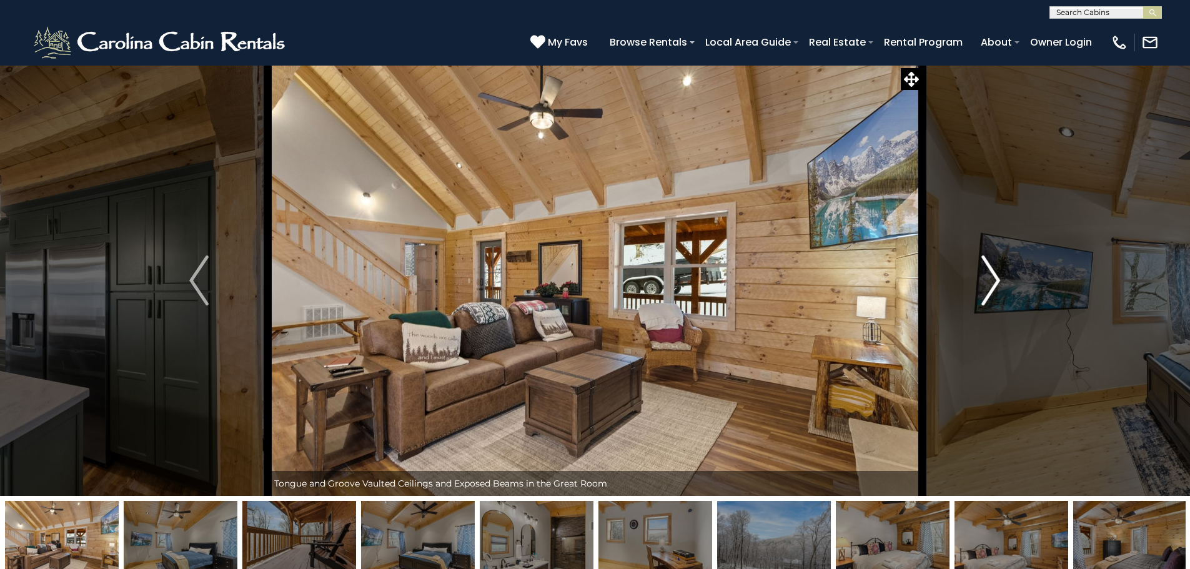
click at [983, 261] on img "Next" at bounding box center [991, 281] width 19 height 50
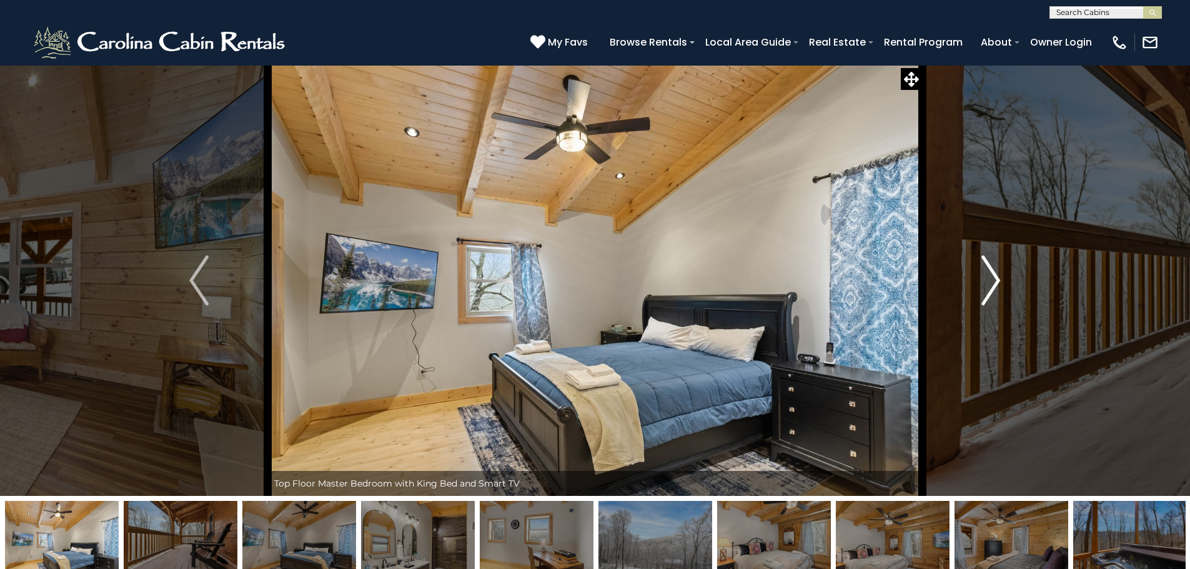
click at [983, 261] on img "Next" at bounding box center [991, 281] width 19 height 50
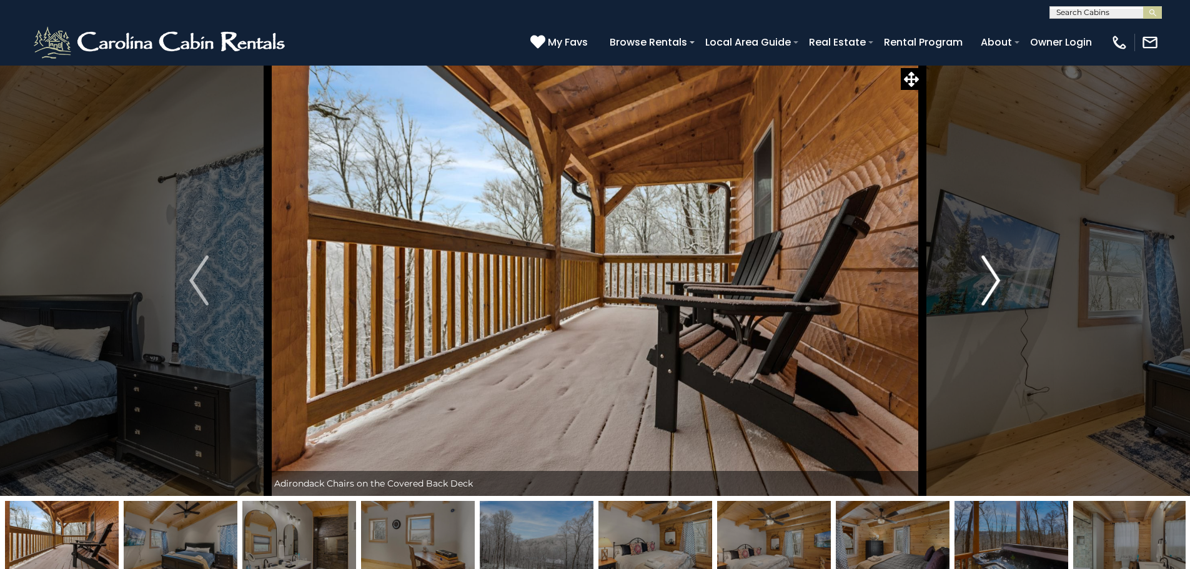
click at [983, 261] on img "Next" at bounding box center [991, 281] width 19 height 50
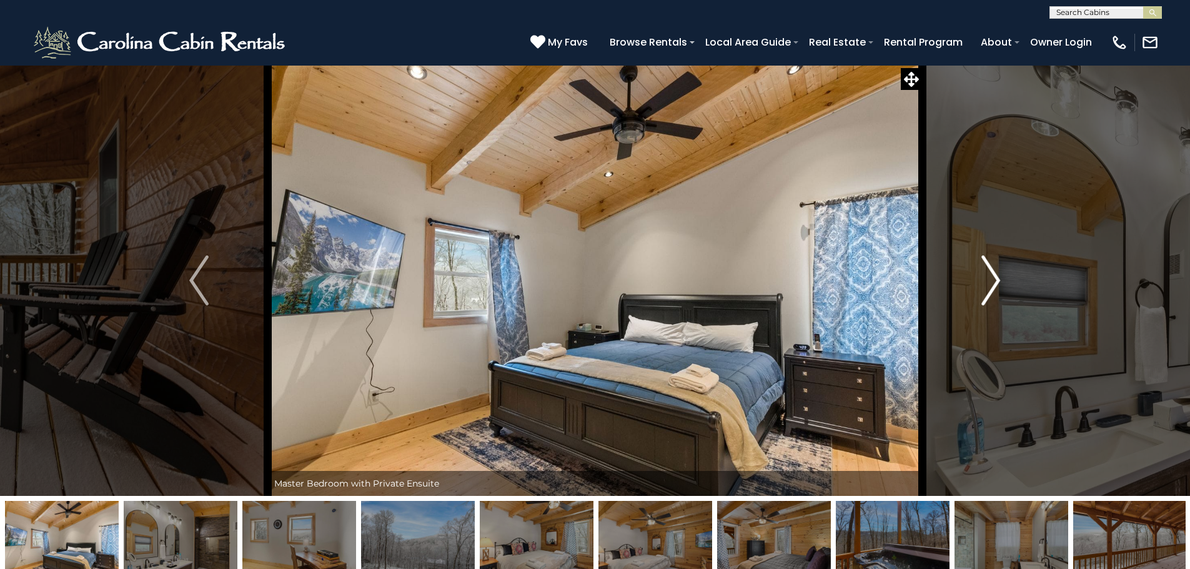
click at [983, 261] on img "Next" at bounding box center [991, 281] width 19 height 50
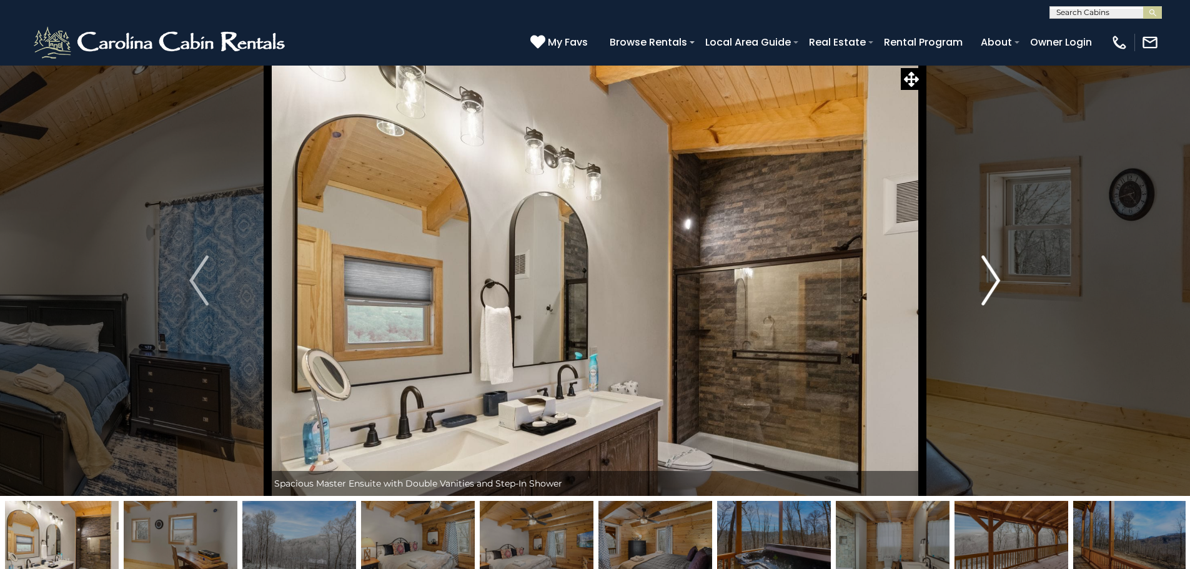
click at [983, 261] on img "Next" at bounding box center [991, 281] width 19 height 50
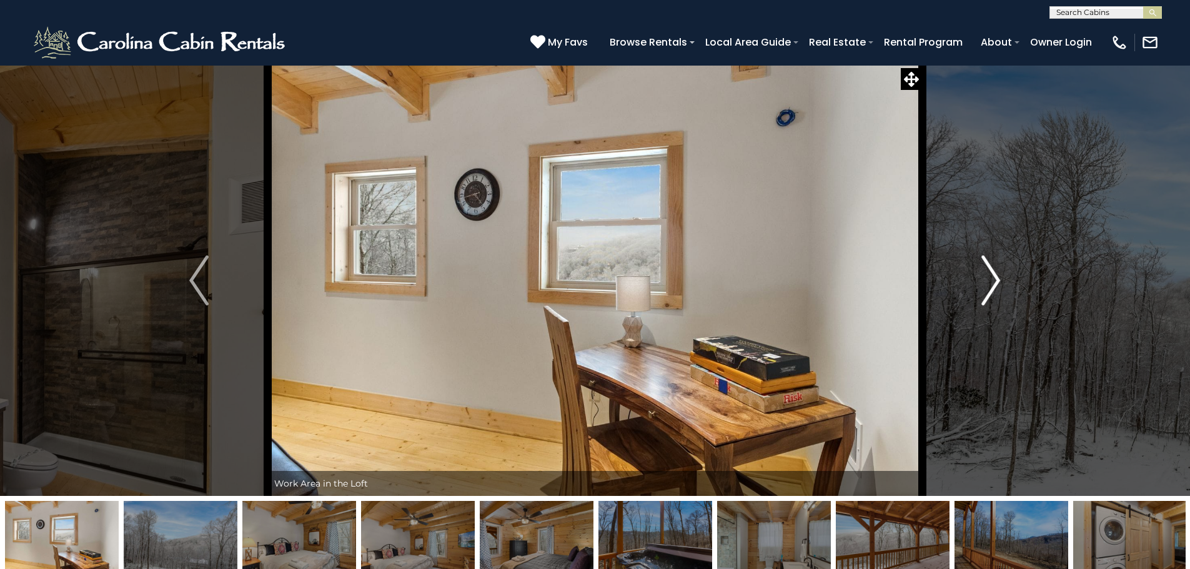
click at [983, 261] on img "Next" at bounding box center [991, 281] width 19 height 50
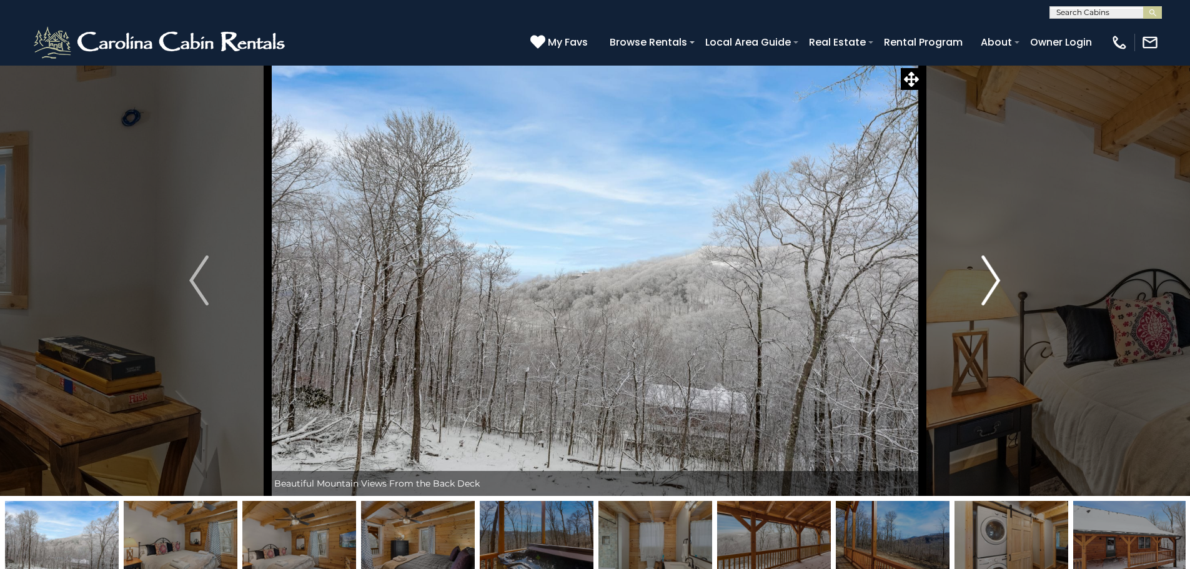
click at [983, 261] on img "Next" at bounding box center [991, 281] width 19 height 50
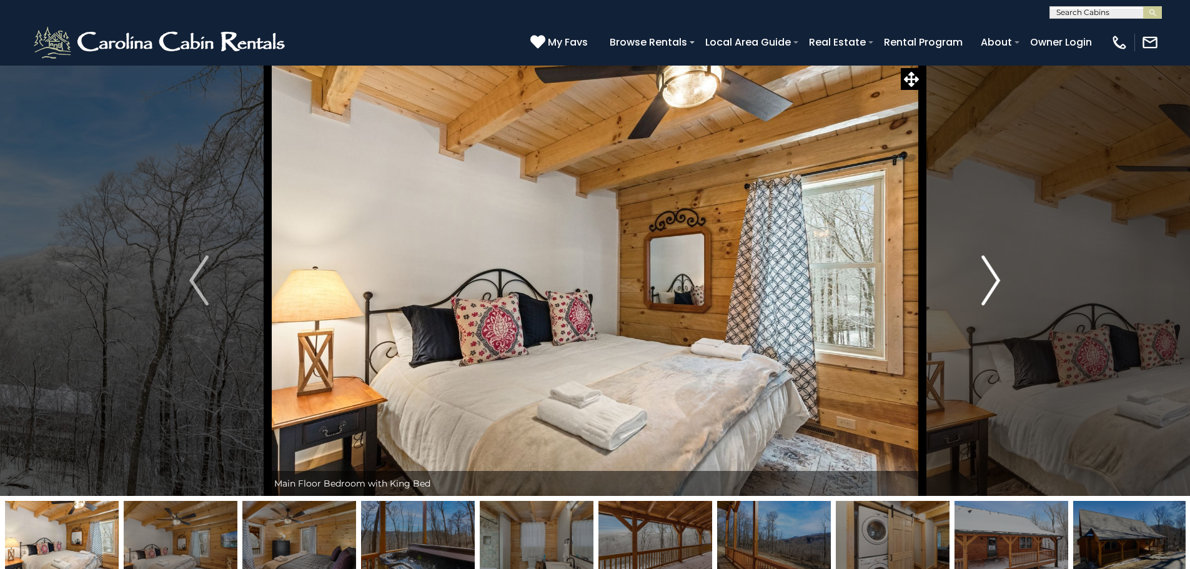
click at [983, 263] on img "Next" at bounding box center [991, 281] width 19 height 50
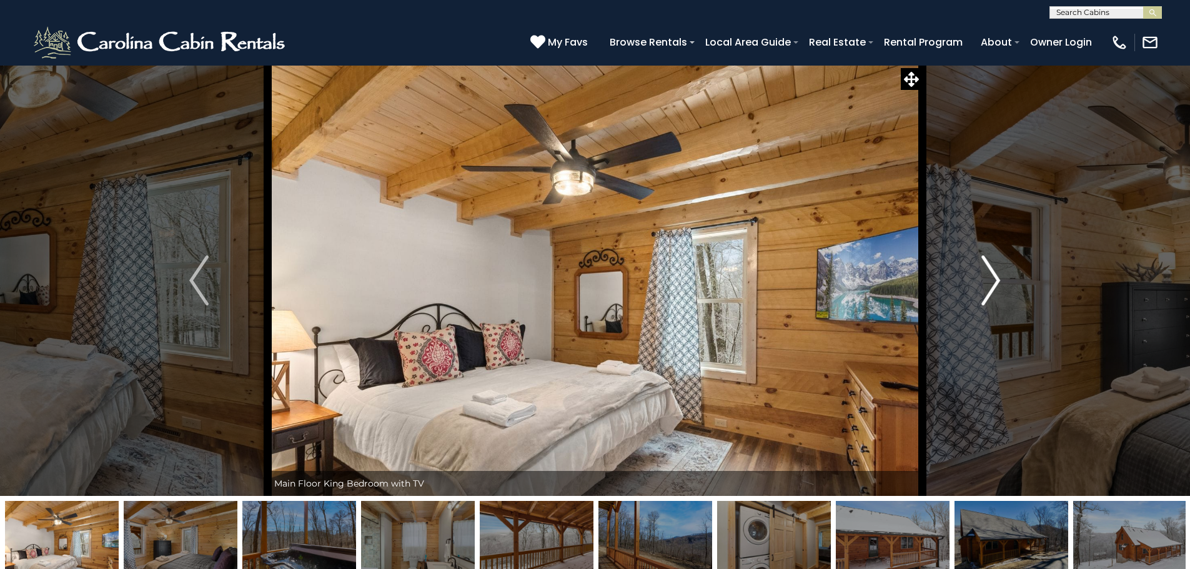
click at [983, 266] on img "Next" at bounding box center [991, 281] width 19 height 50
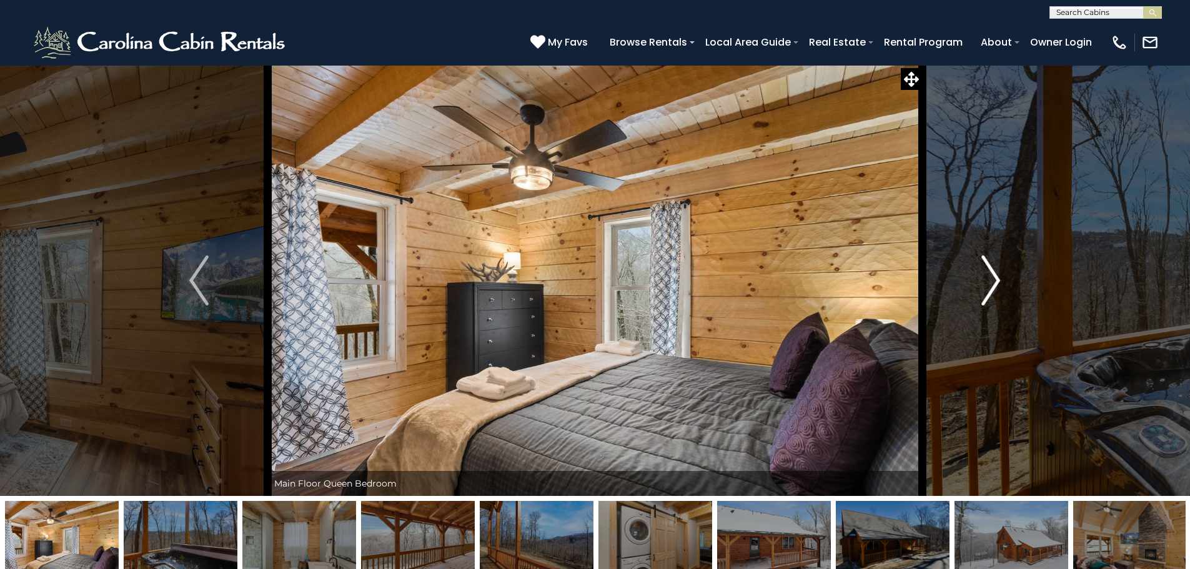
click at [983, 267] on img "Next" at bounding box center [991, 281] width 19 height 50
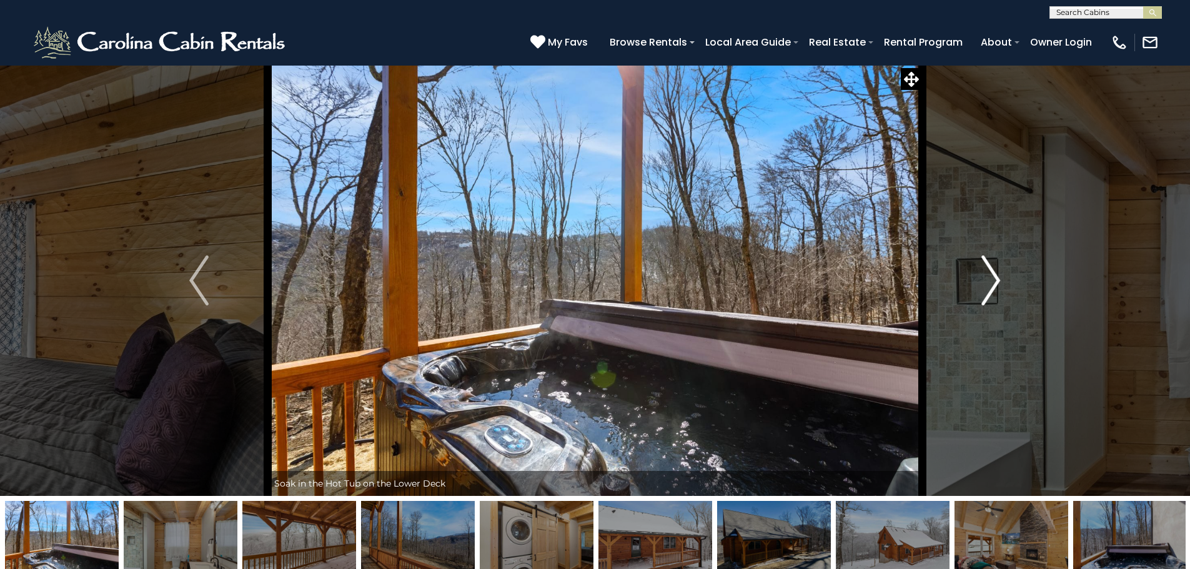
click at [983, 267] on img "Next" at bounding box center [991, 281] width 19 height 50
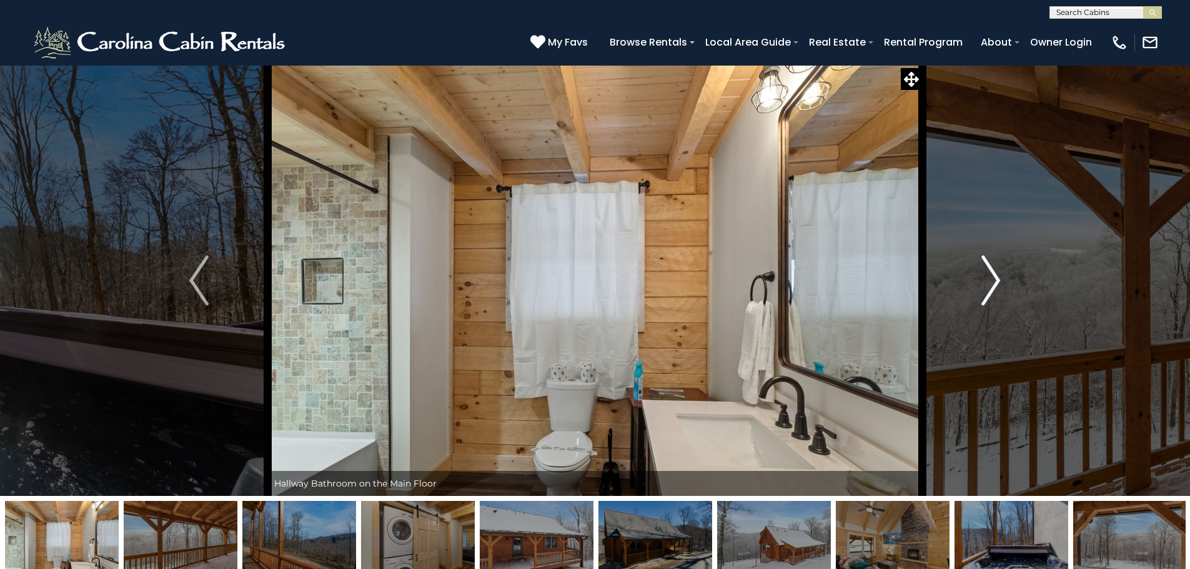
click at [983, 267] on img "Next" at bounding box center [991, 281] width 19 height 50
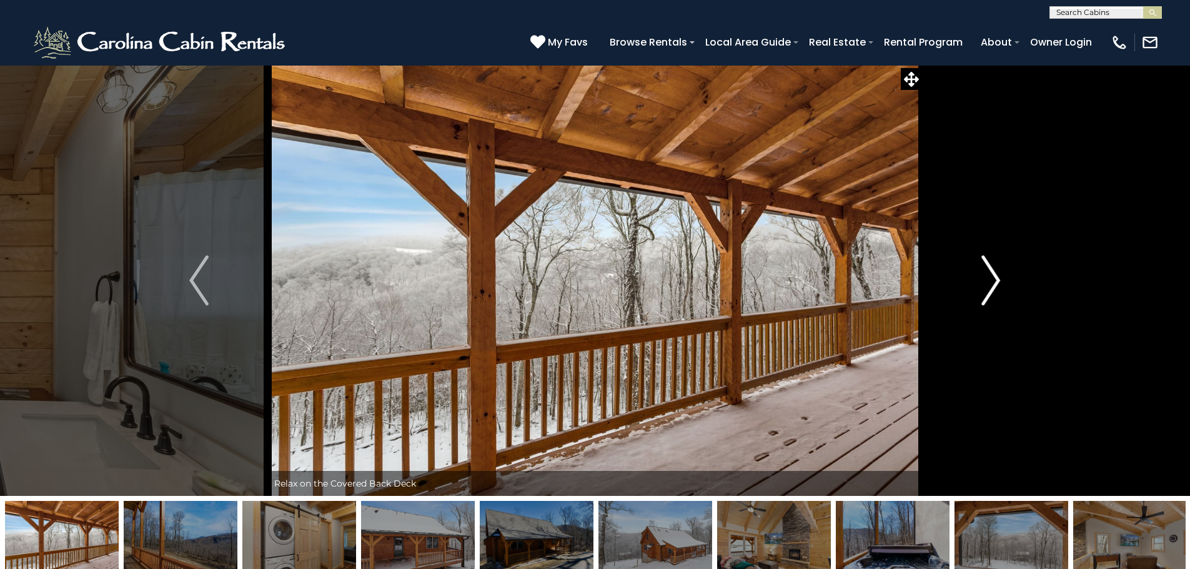
click at [983, 268] on img "Next" at bounding box center [991, 281] width 19 height 50
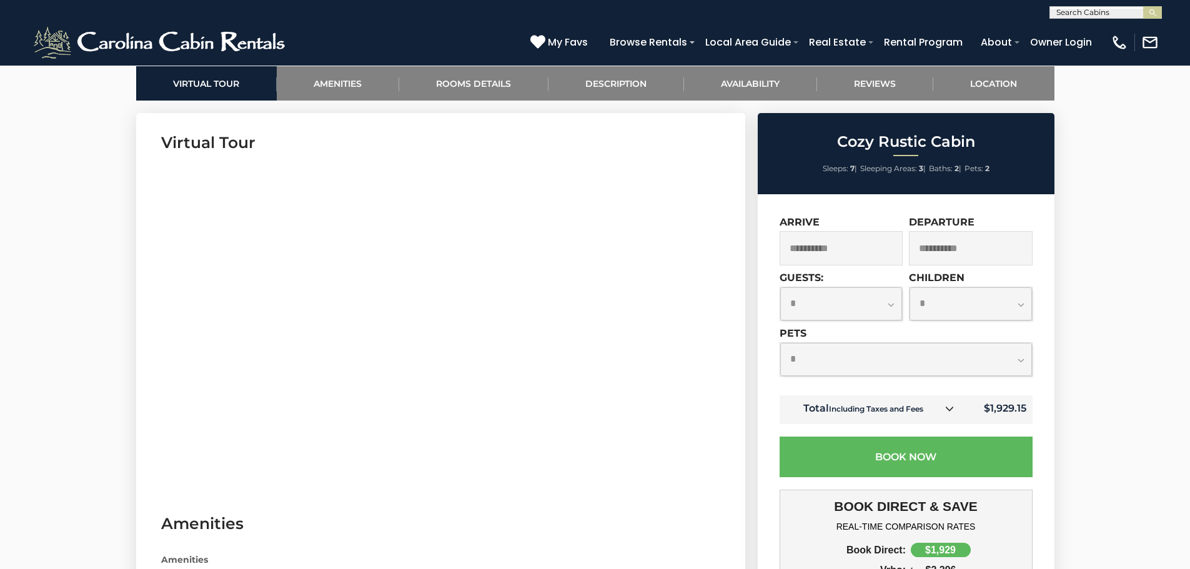
scroll to position [625, 0]
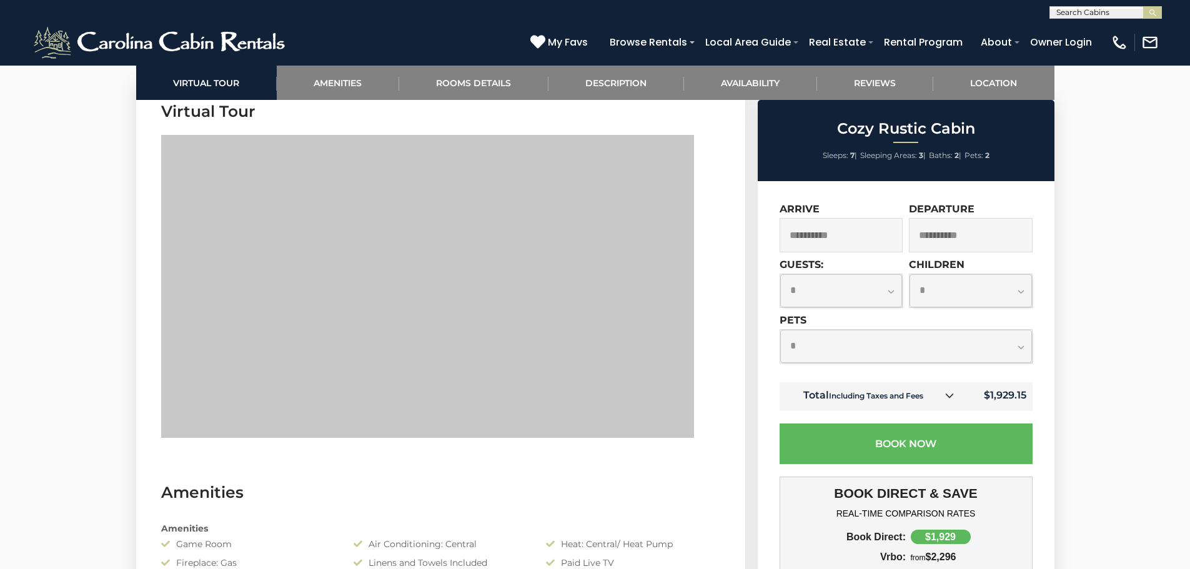
drag, startPoint x: 702, startPoint y: 273, endPoint x: 164, endPoint y: 395, distance: 552.2
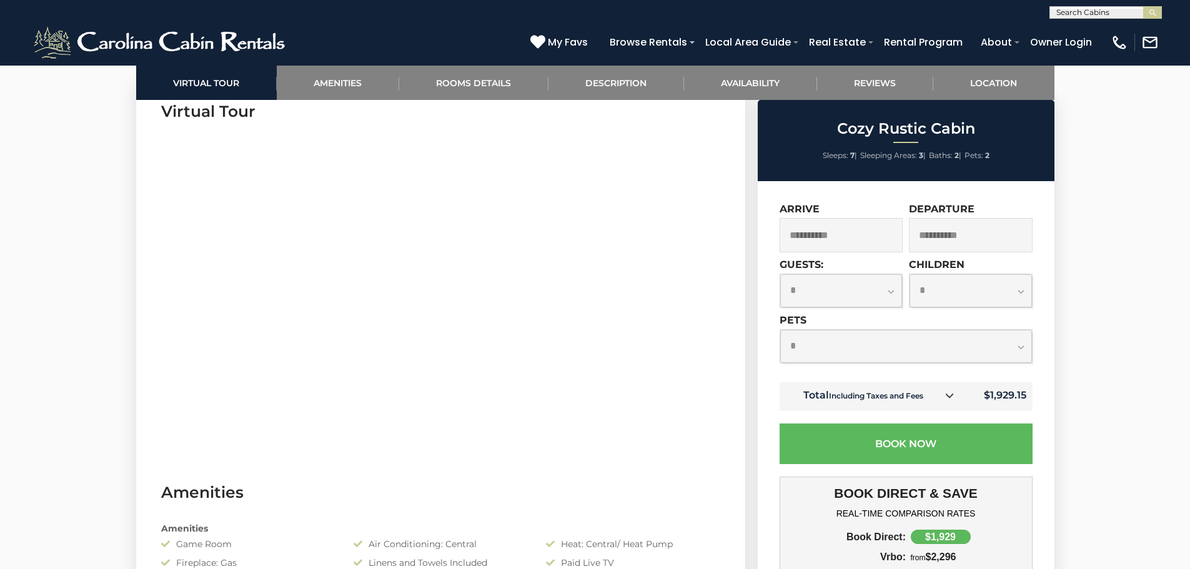
click at [868, 222] on input "**********" at bounding box center [842, 235] width 124 height 34
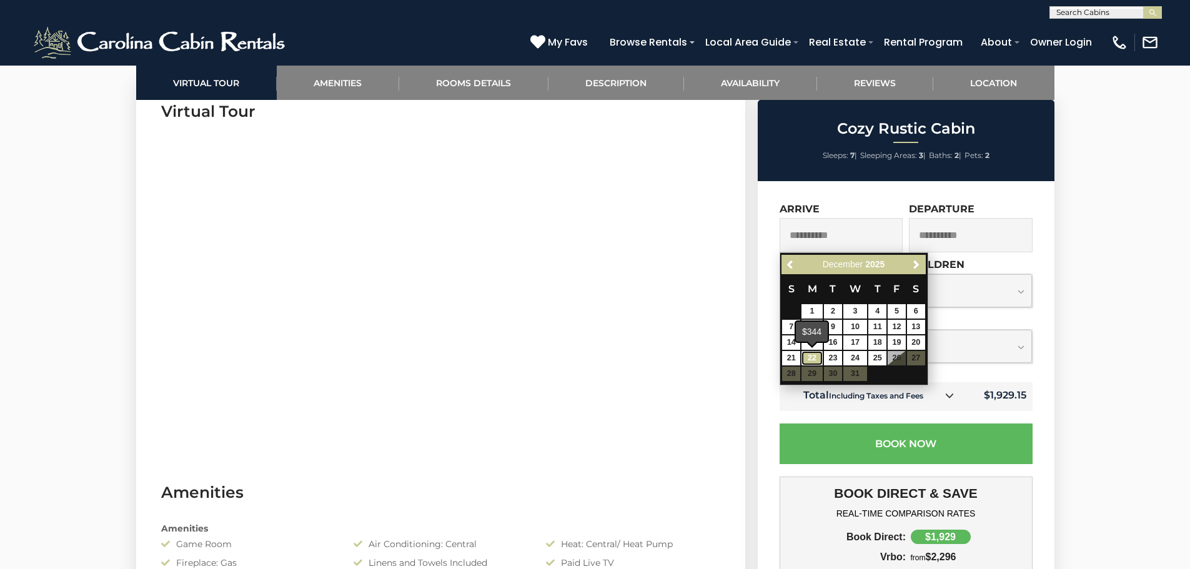
click at [816, 357] on link "22" at bounding box center [812, 358] width 21 height 14
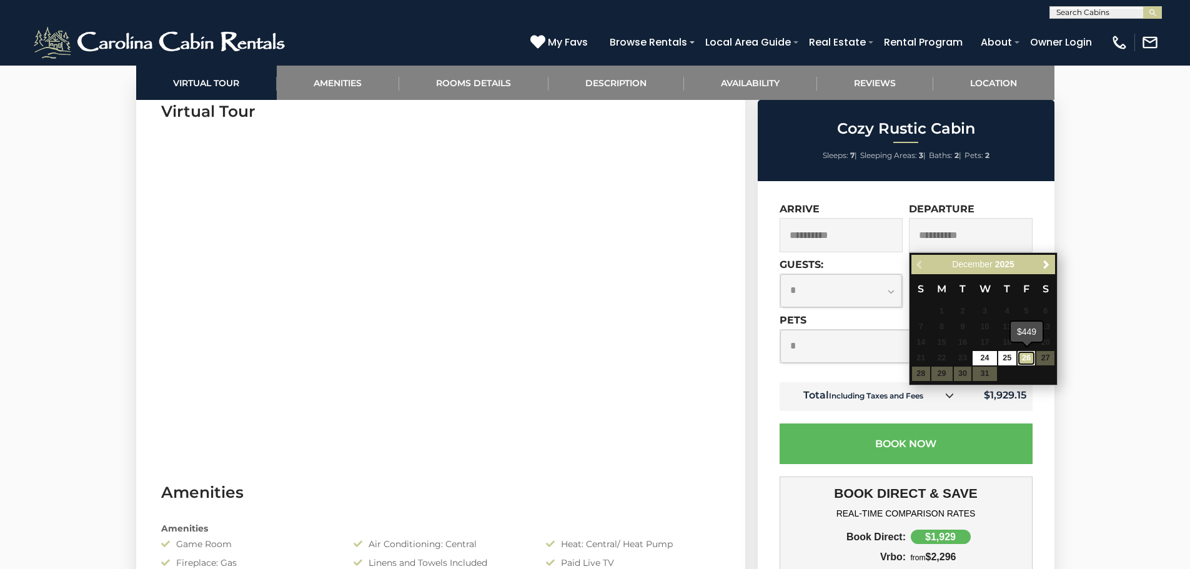
click at [1026, 355] on link "26" at bounding box center [1027, 358] width 18 height 14
type input "**********"
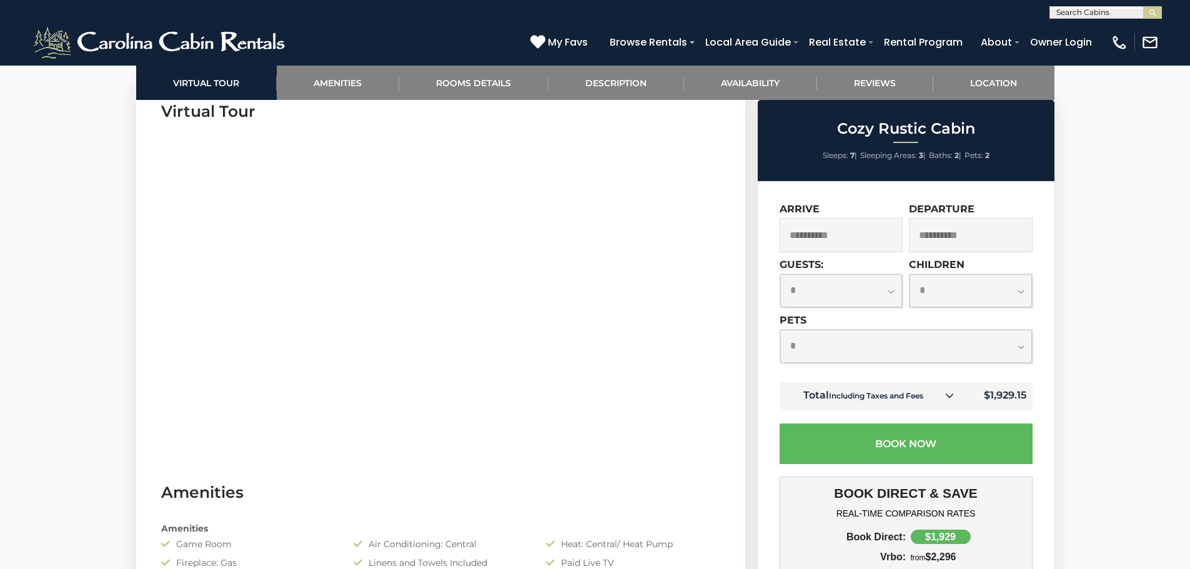
click at [800, 291] on select "**********" at bounding box center [841, 290] width 122 height 33
click at [780, 274] on select "**********" at bounding box center [841, 290] width 122 height 33
click at [812, 289] on select "**********" at bounding box center [841, 290] width 122 height 33
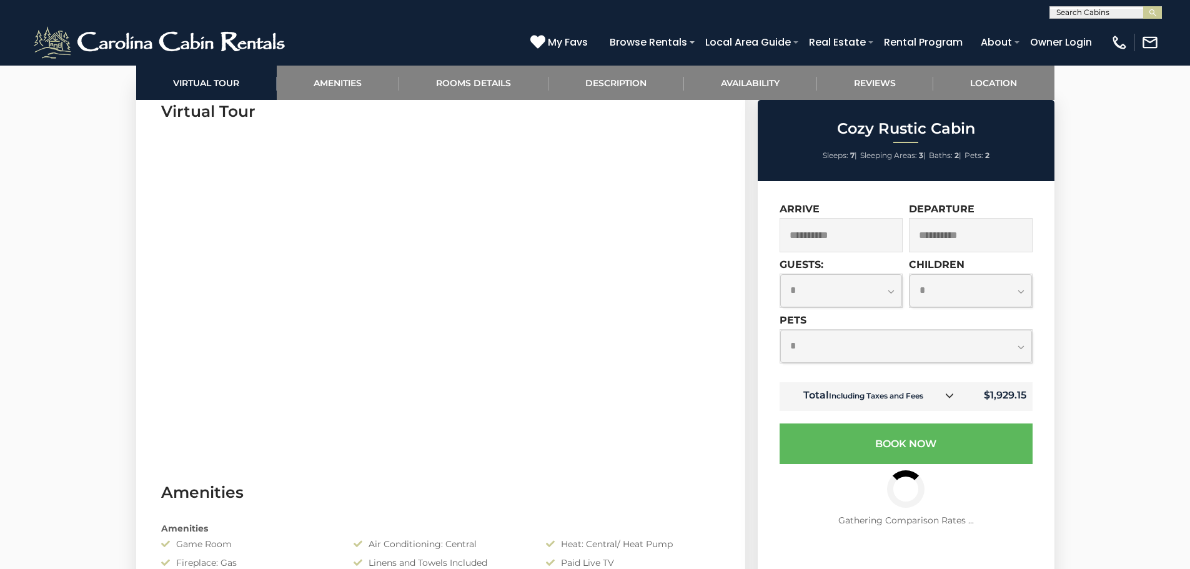
select select "*"
click at [780, 274] on select "**********" at bounding box center [841, 290] width 122 height 33
click at [941, 301] on select "**********" at bounding box center [971, 290] width 122 height 33
select select "*"
click at [910, 274] on select "**********" at bounding box center [971, 290] width 122 height 33
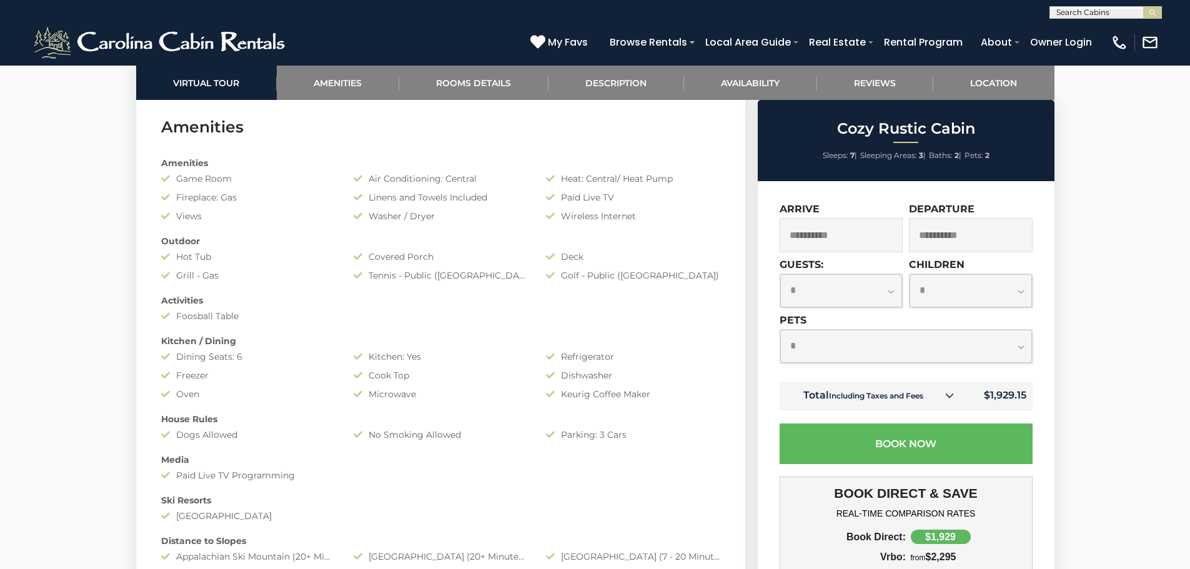
scroll to position [1000, 0]
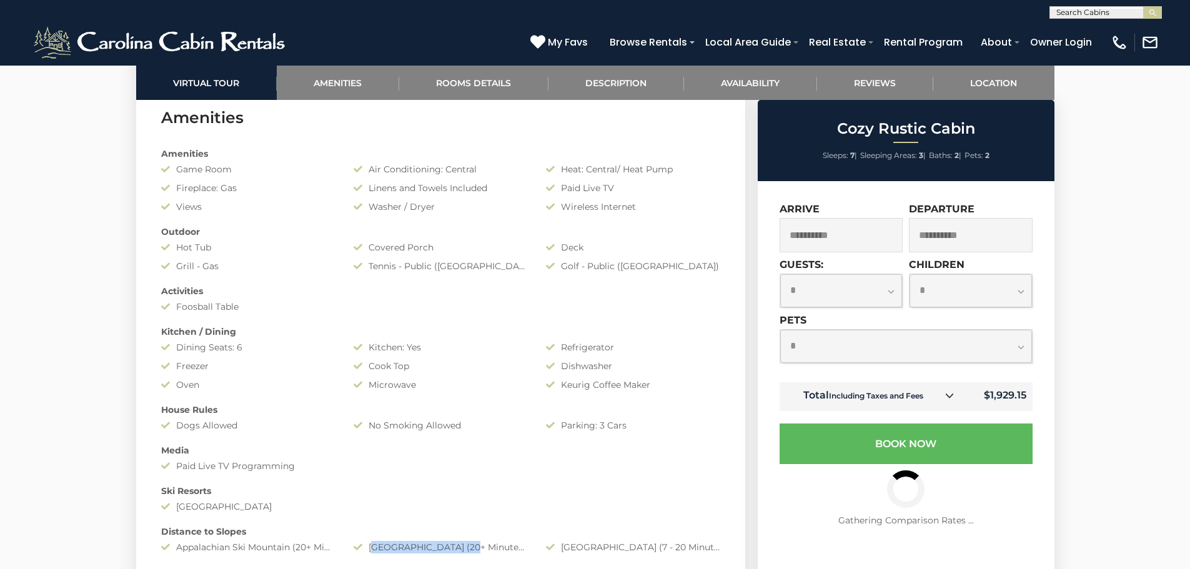
drag, startPoint x: 373, startPoint y: 548, endPoint x: 472, endPoint y: 549, distance: 98.7
click at [472, 549] on div "Beech Mountain Resort (20+ Minutes Drive)" at bounding box center [440, 547] width 192 height 12
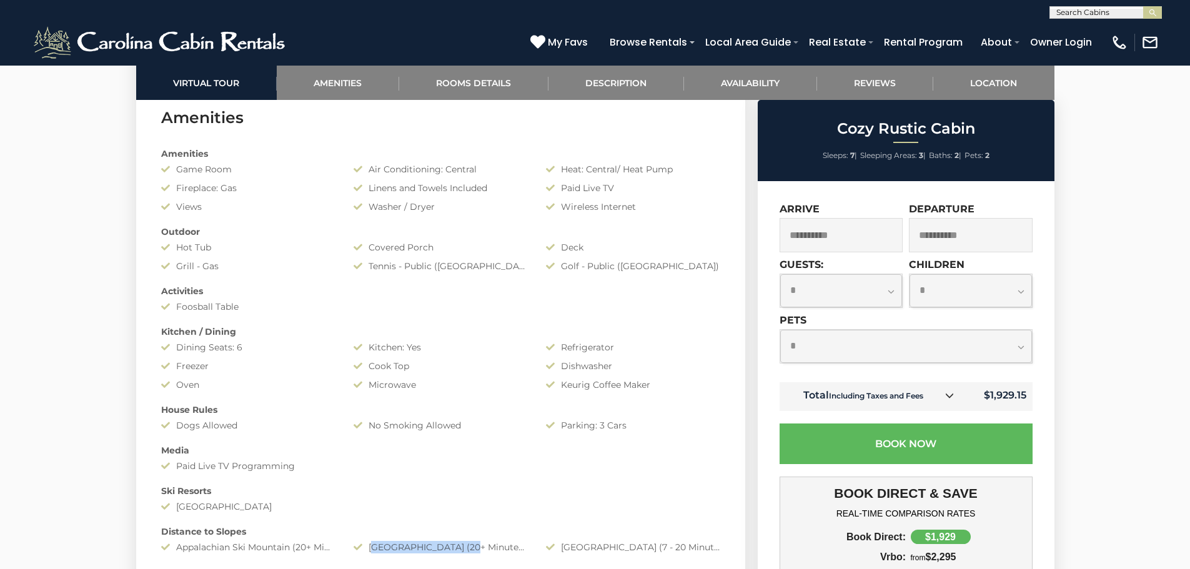
copy div "Beech Mountain Resor"
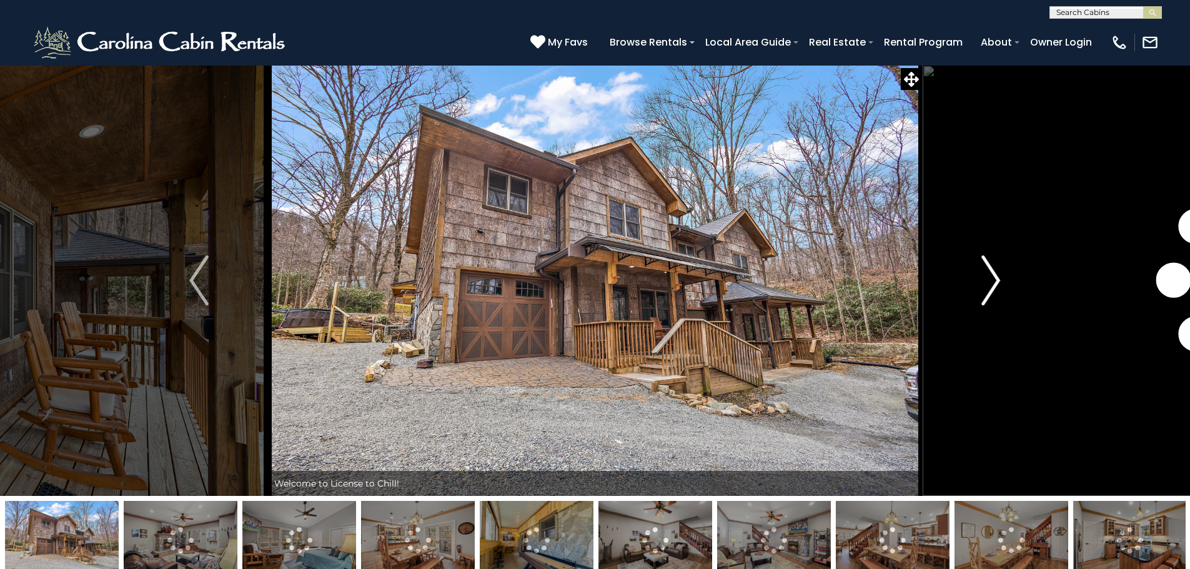
click at [986, 281] on img "Next" at bounding box center [991, 281] width 19 height 50
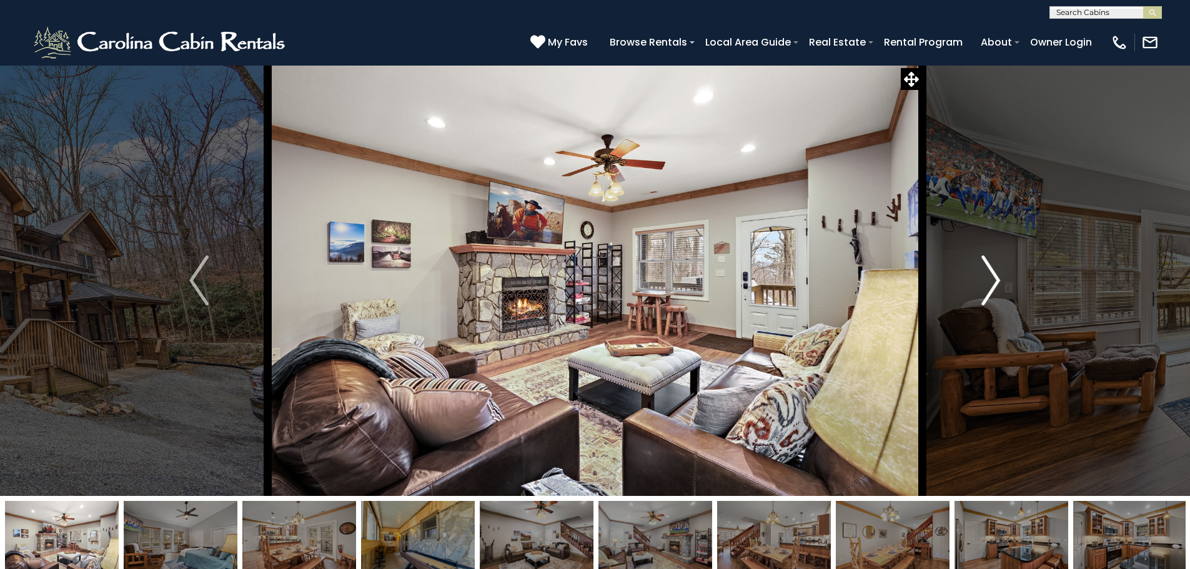
click at [986, 282] on img "Next" at bounding box center [991, 281] width 19 height 50
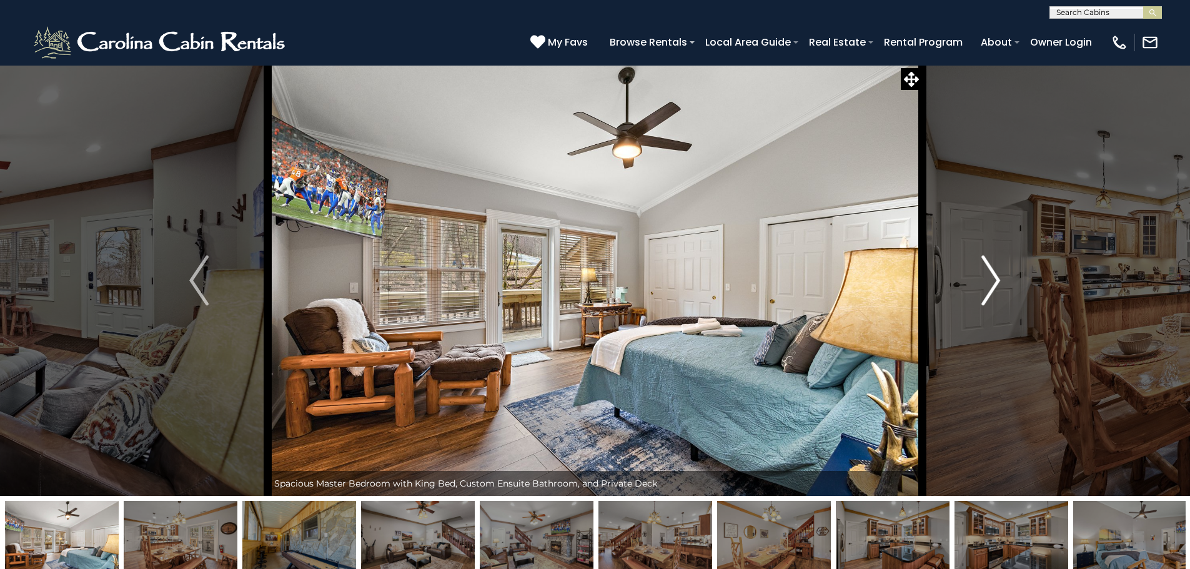
click at [986, 283] on img "Next" at bounding box center [991, 281] width 19 height 50
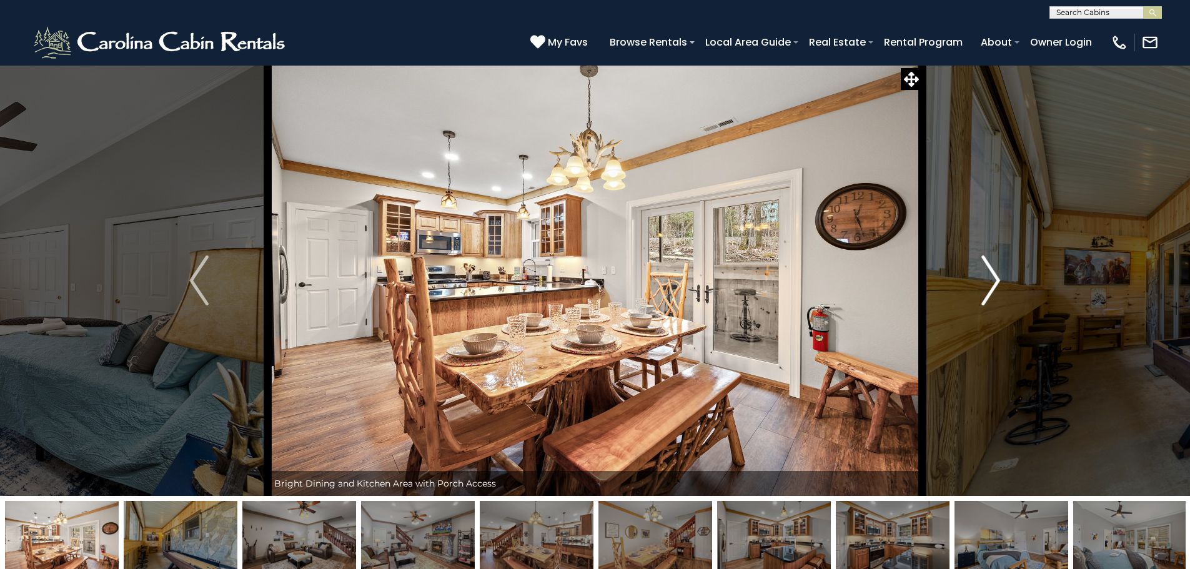
click at [986, 283] on img "Next" at bounding box center [991, 281] width 19 height 50
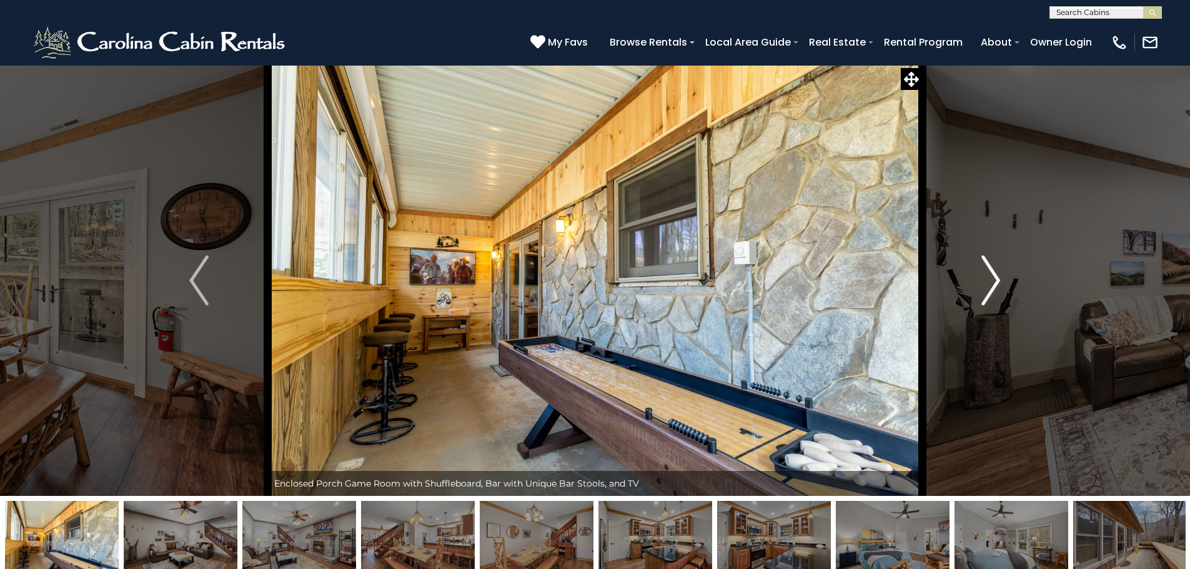
click at [986, 283] on img "Next" at bounding box center [991, 281] width 19 height 50
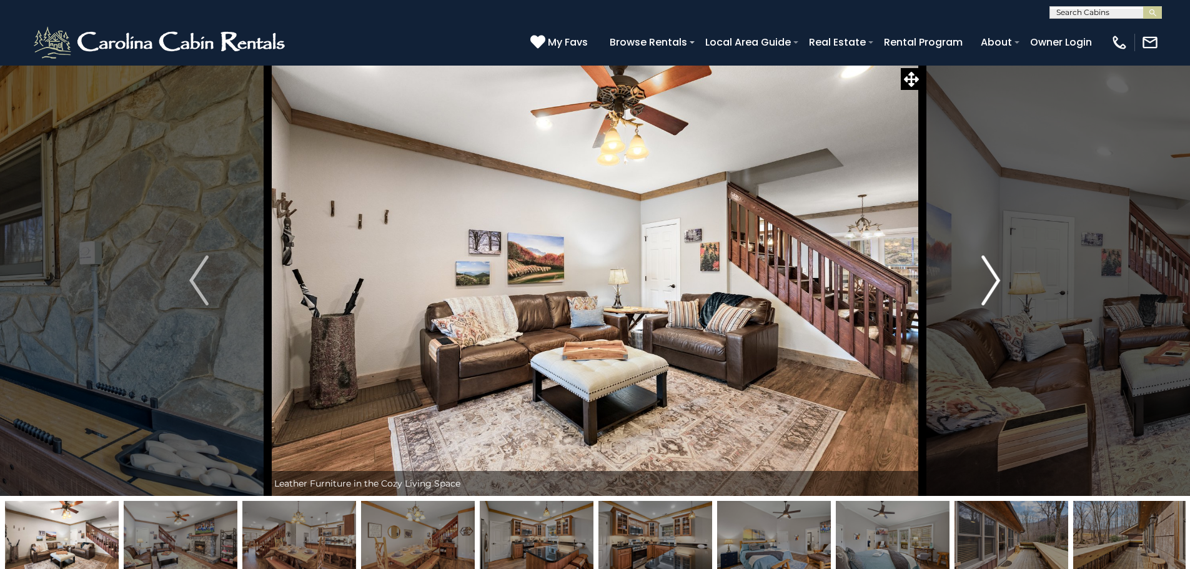
click at [986, 283] on img "Next" at bounding box center [991, 281] width 19 height 50
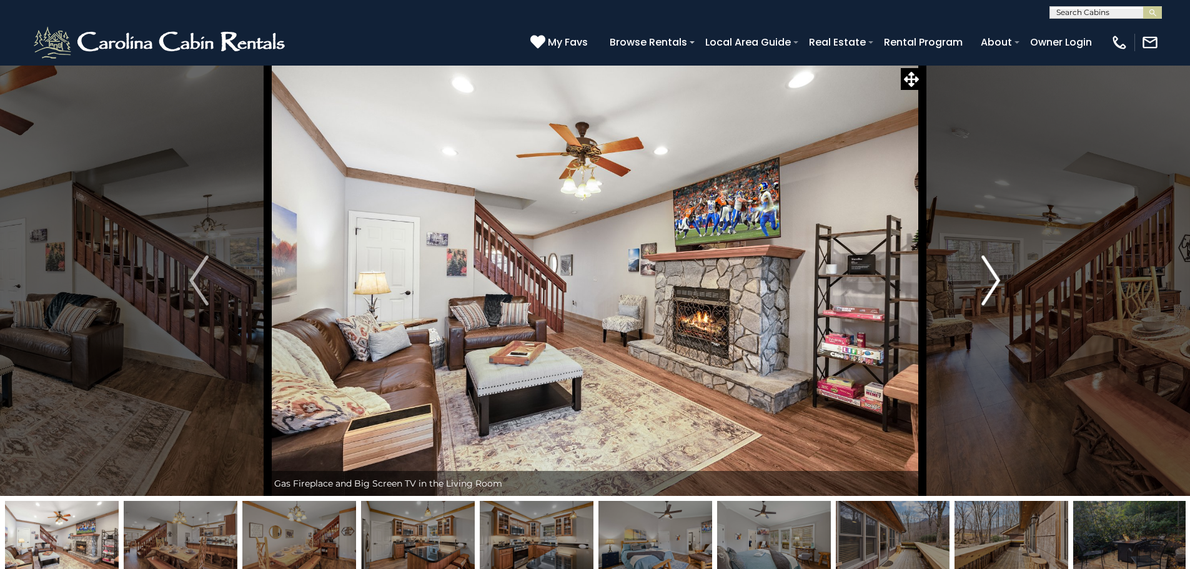
click at [986, 283] on img "Next" at bounding box center [991, 281] width 19 height 50
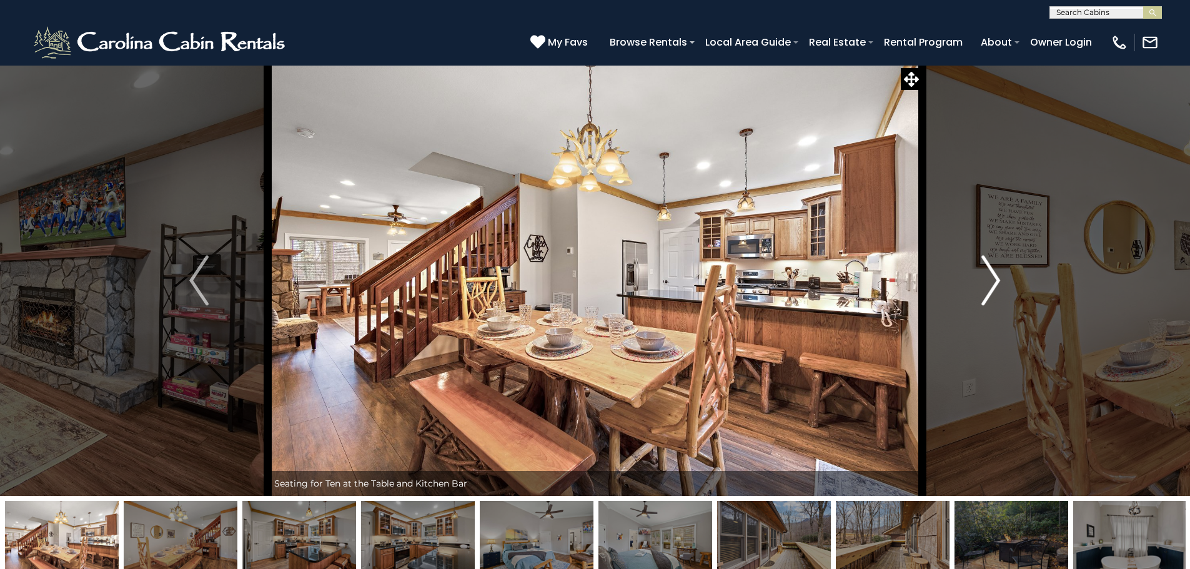
click at [986, 283] on img "Next" at bounding box center [991, 281] width 19 height 50
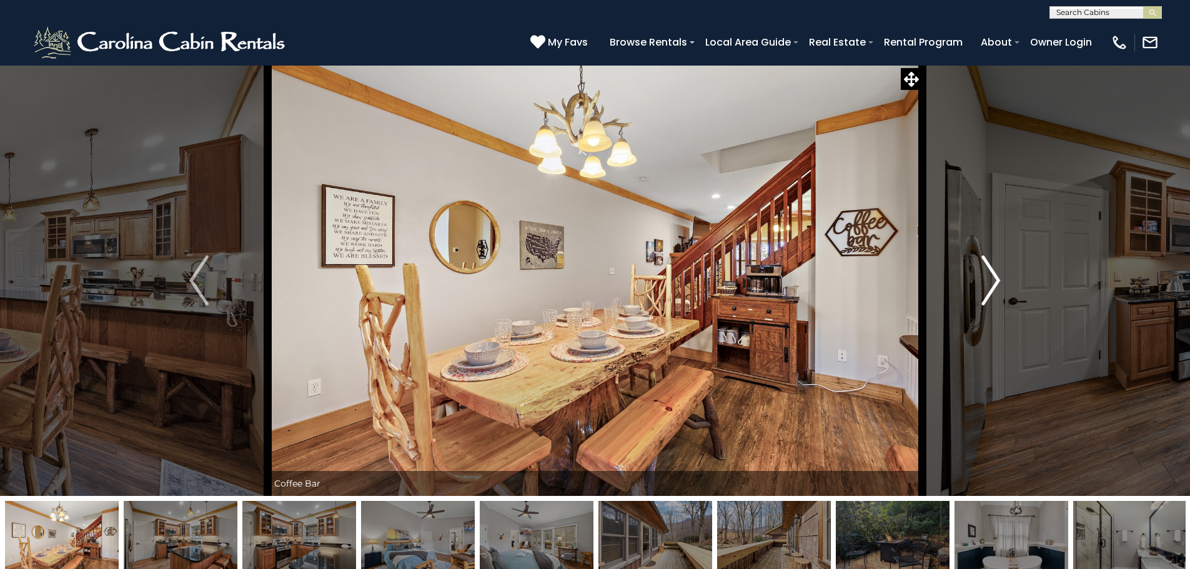
click at [986, 283] on img "Next" at bounding box center [991, 281] width 19 height 50
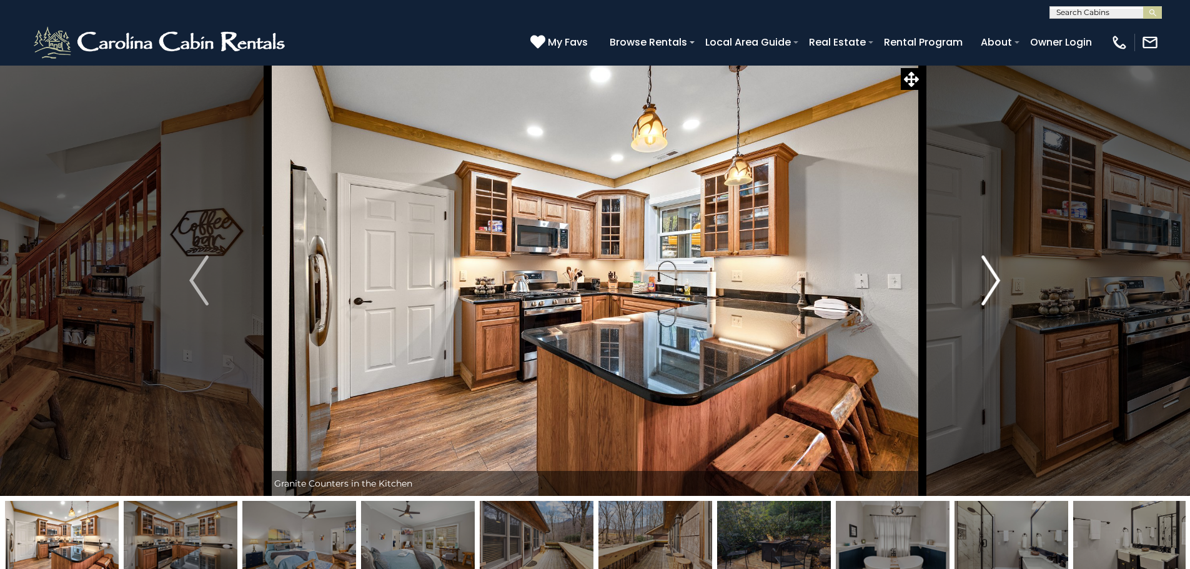
click at [986, 283] on img "Next" at bounding box center [991, 281] width 19 height 50
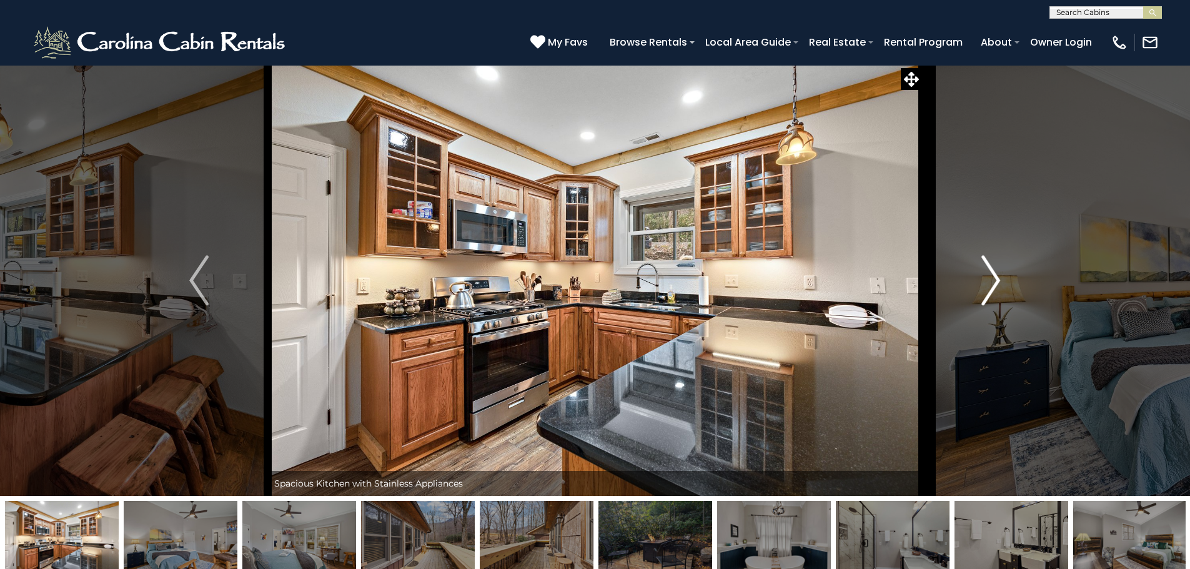
click at [985, 283] on img "Next" at bounding box center [991, 281] width 19 height 50
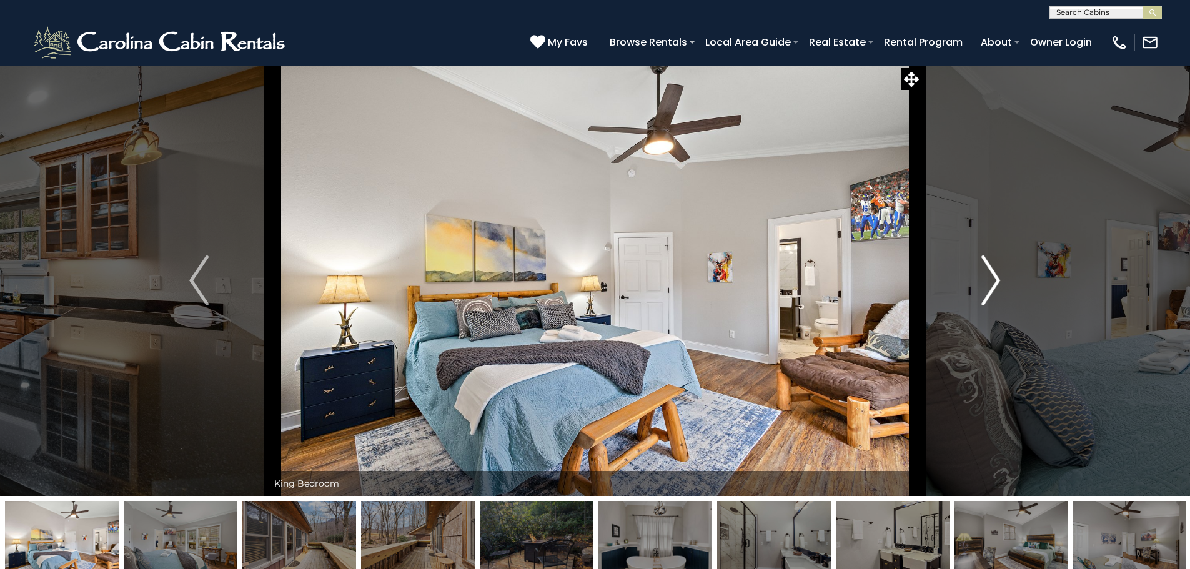
click at [985, 283] on img "Next" at bounding box center [991, 281] width 19 height 50
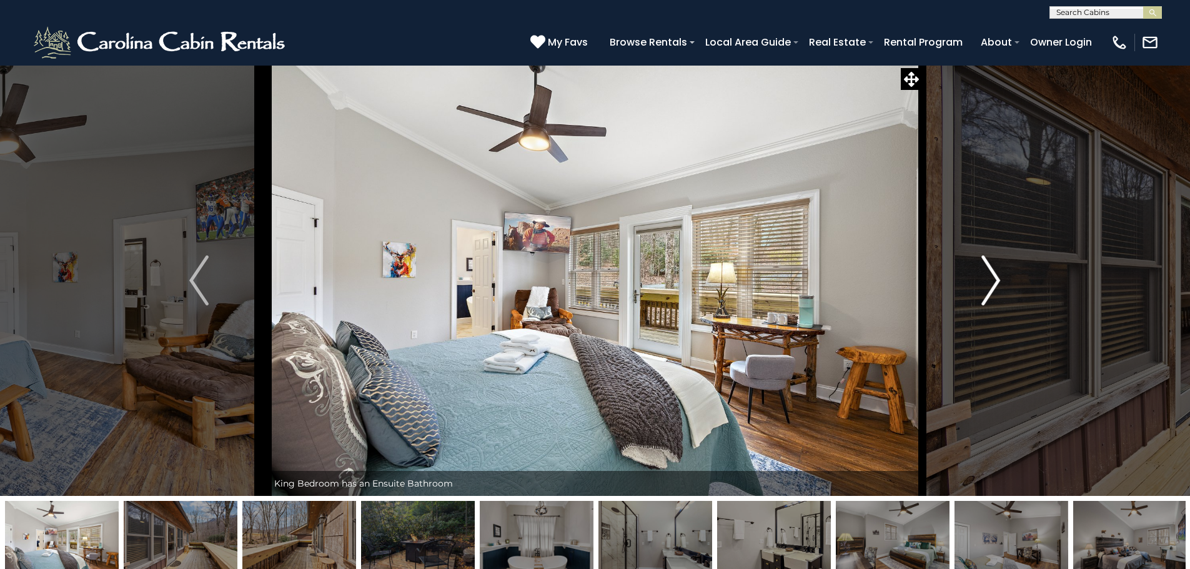
click at [985, 284] on img "Next" at bounding box center [991, 281] width 19 height 50
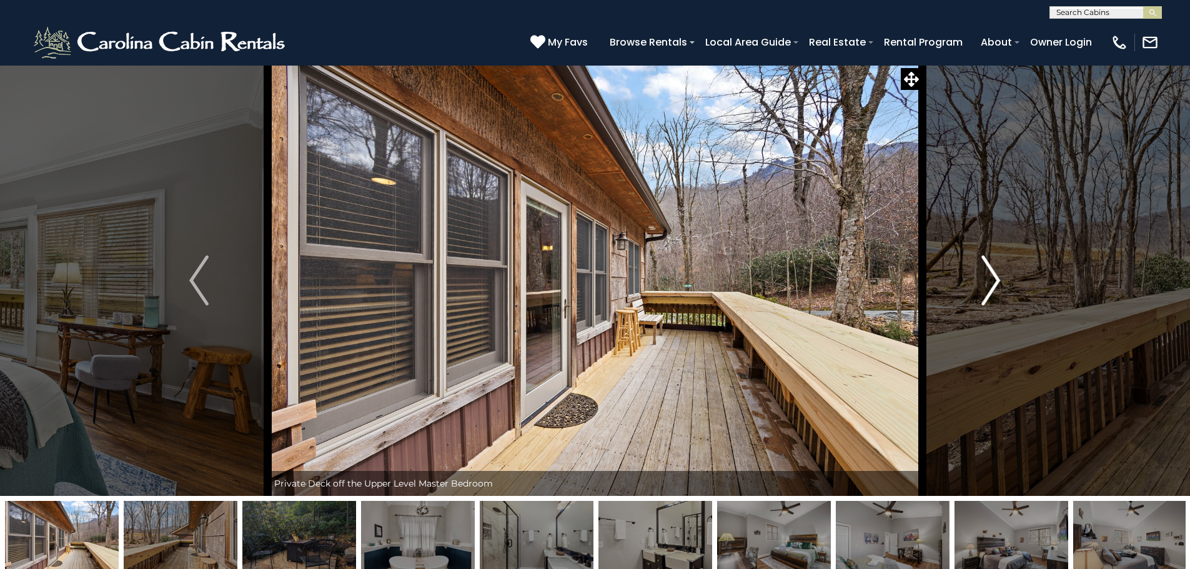
click at [985, 284] on img "Next" at bounding box center [991, 281] width 19 height 50
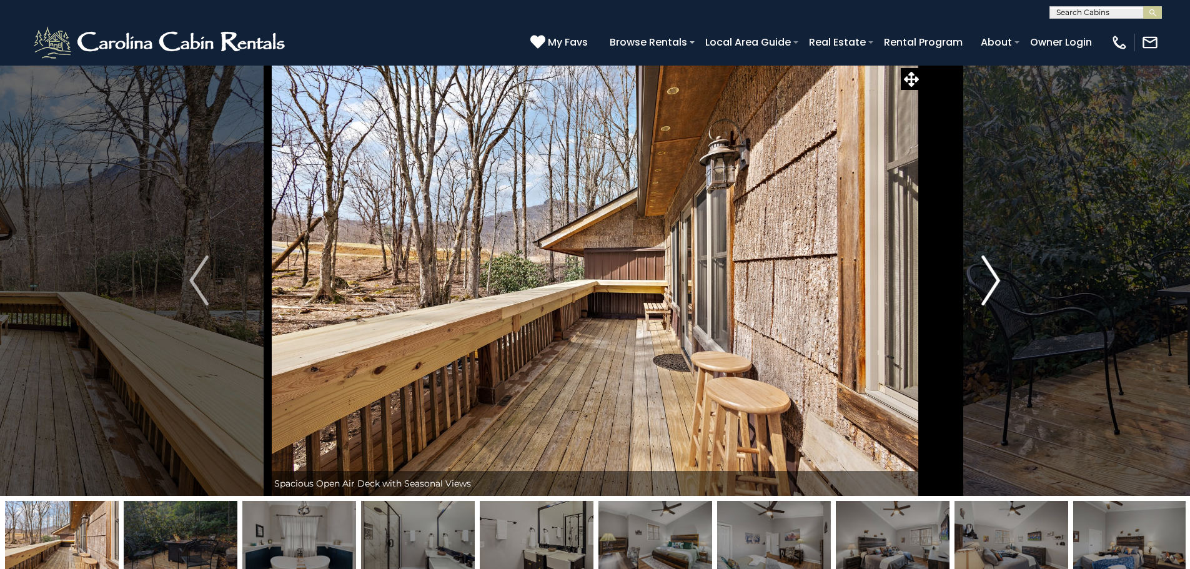
click at [985, 284] on img "Next" at bounding box center [991, 281] width 19 height 50
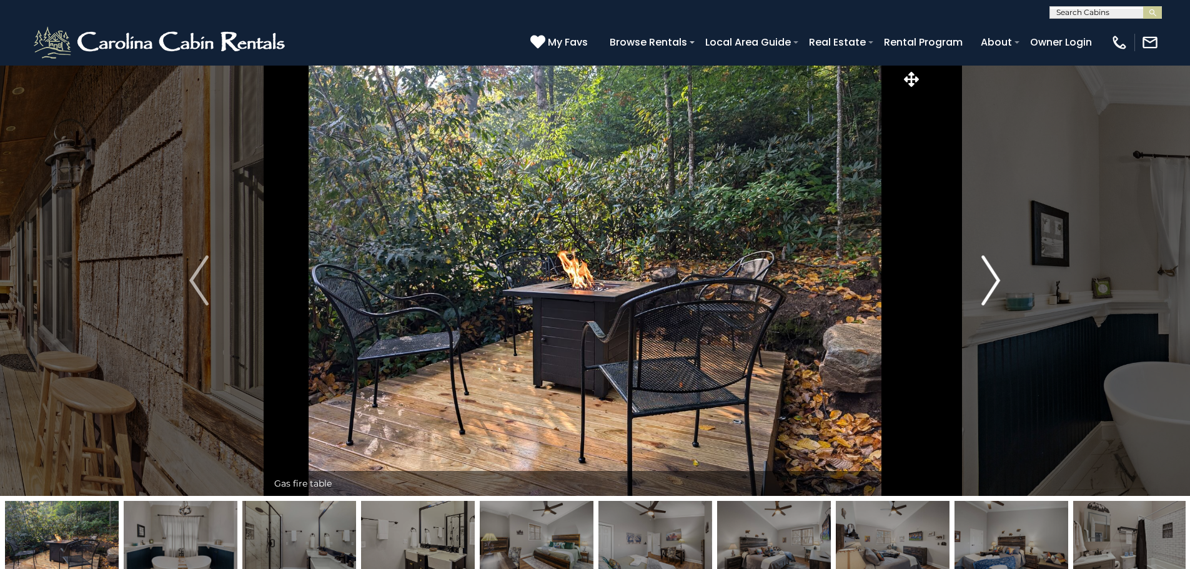
click at [985, 284] on img "Next" at bounding box center [991, 281] width 19 height 50
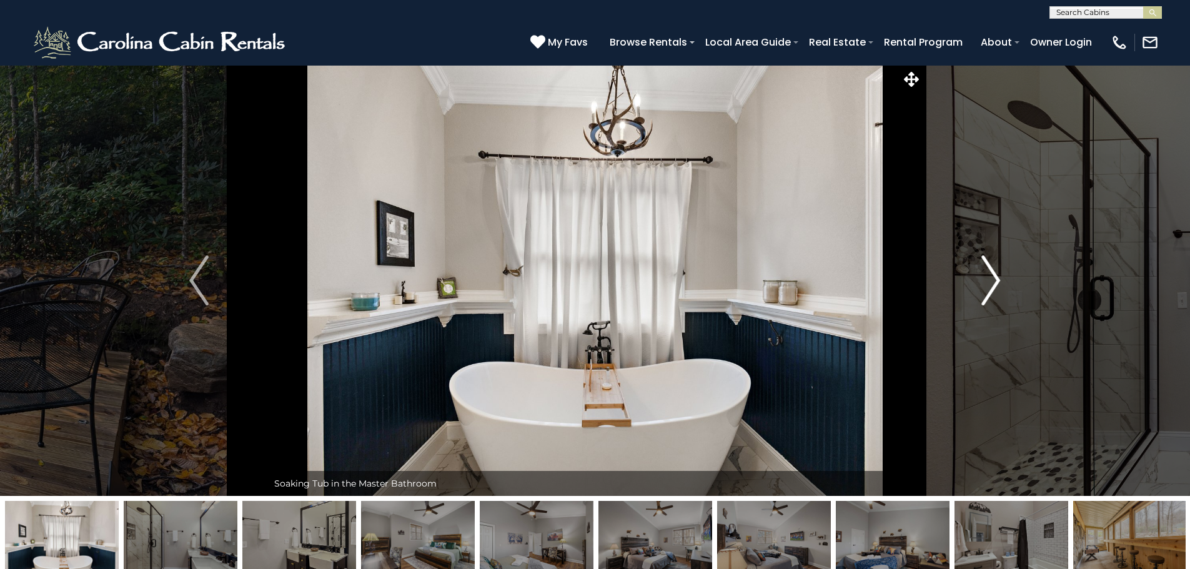
click at [985, 284] on img "Next" at bounding box center [991, 281] width 19 height 50
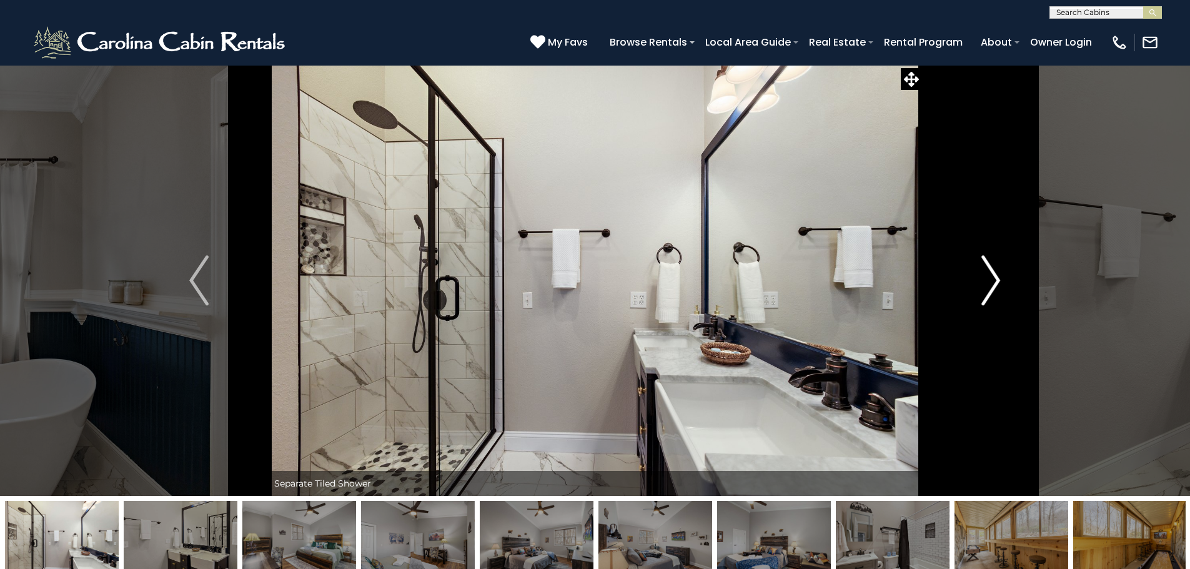
click at [985, 284] on img "Next" at bounding box center [991, 281] width 19 height 50
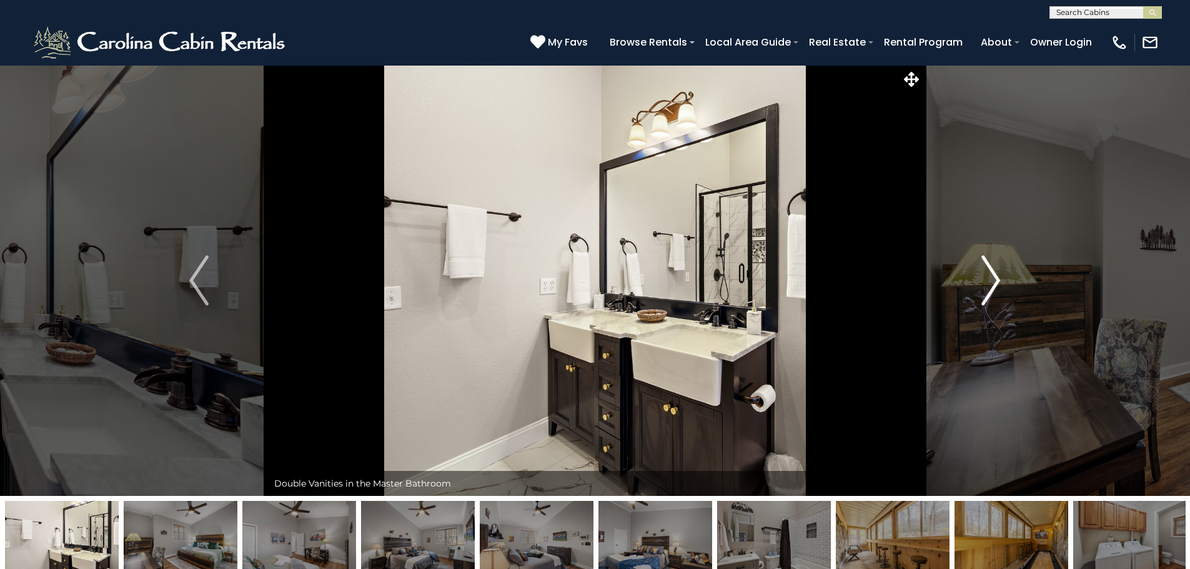
click at [985, 284] on img "Next" at bounding box center [991, 281] width 19 height 50
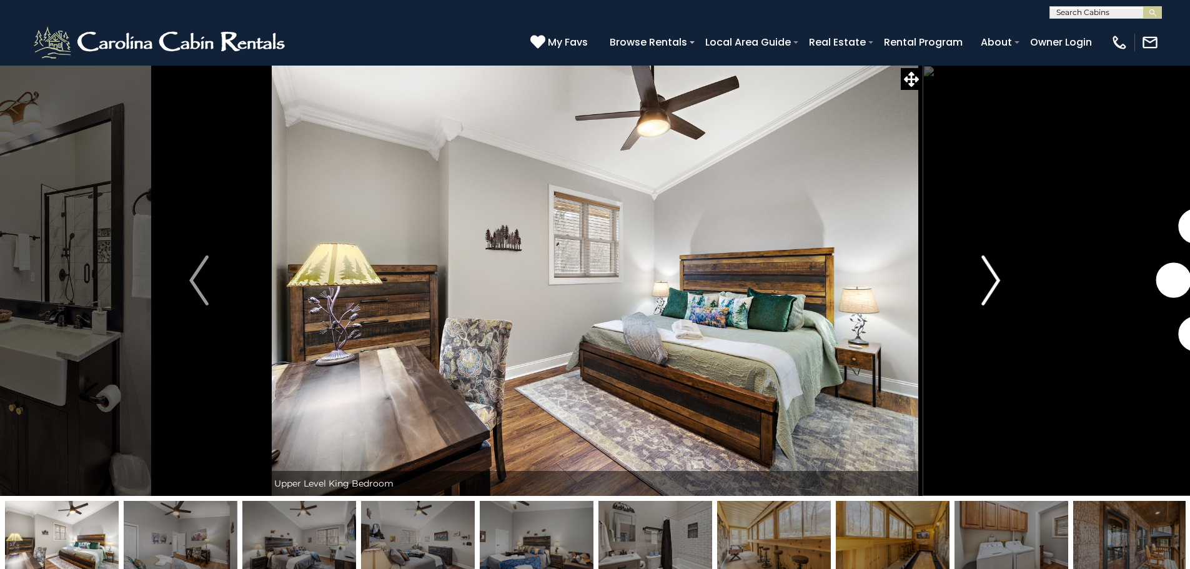
click at [985, 284] on img "Next" at bounding box center [991, 281] width 19 height 50
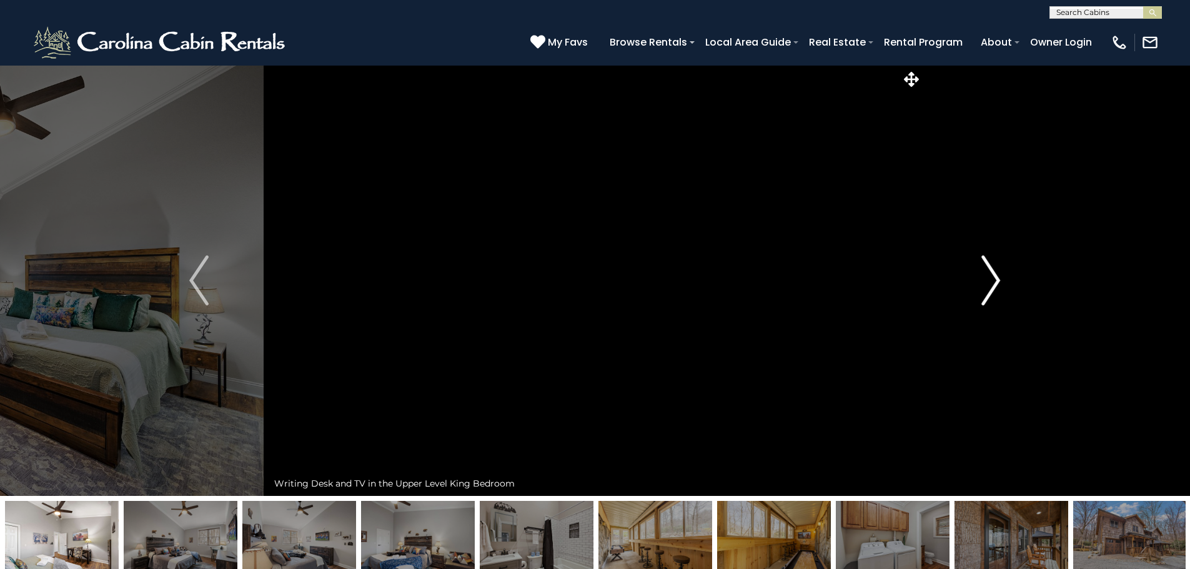
click at [985, 284] on img "Next" at bounding box center [991, 281] width 19 height 50
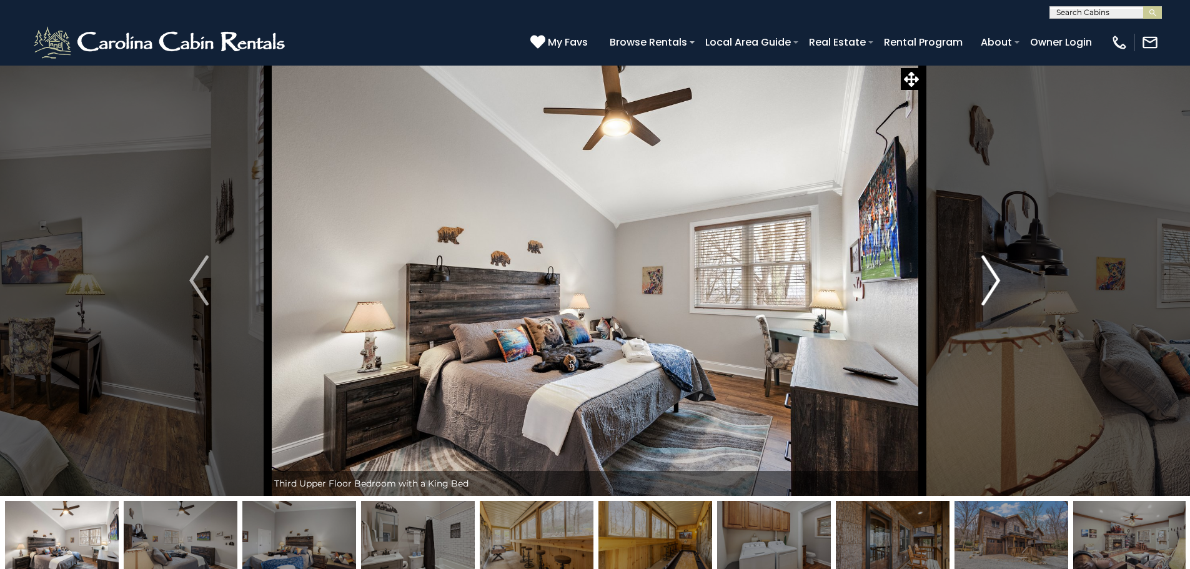
click at [985, 284] on img "Next" at bounding box center [991, 281] width 19 height 50
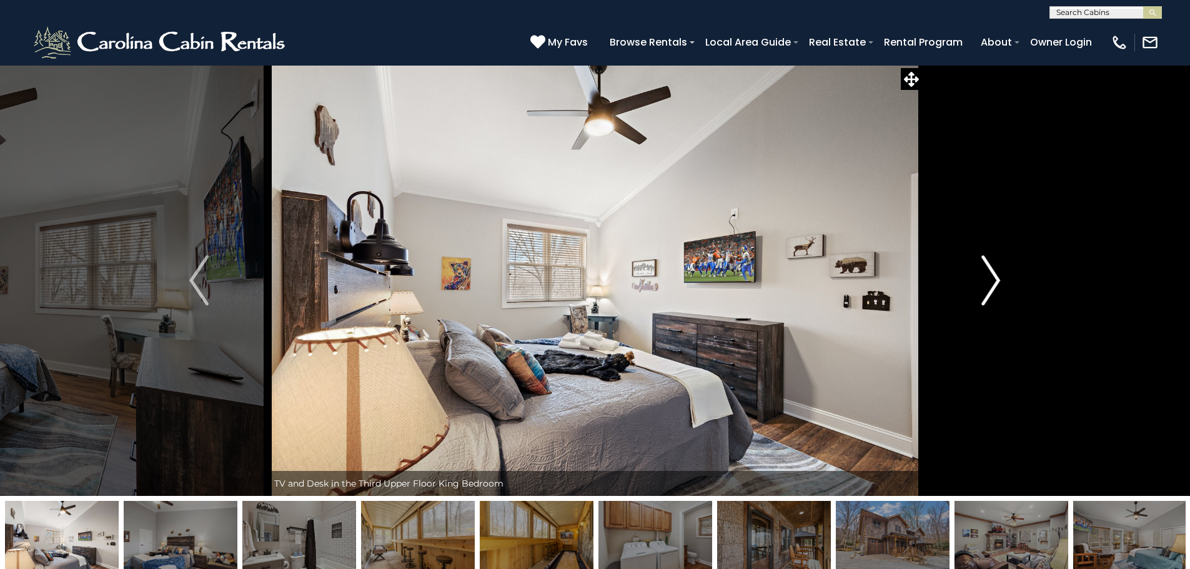
click at [985, 284] on img "Next" at bounding box center [991, 281] width 19 height 50
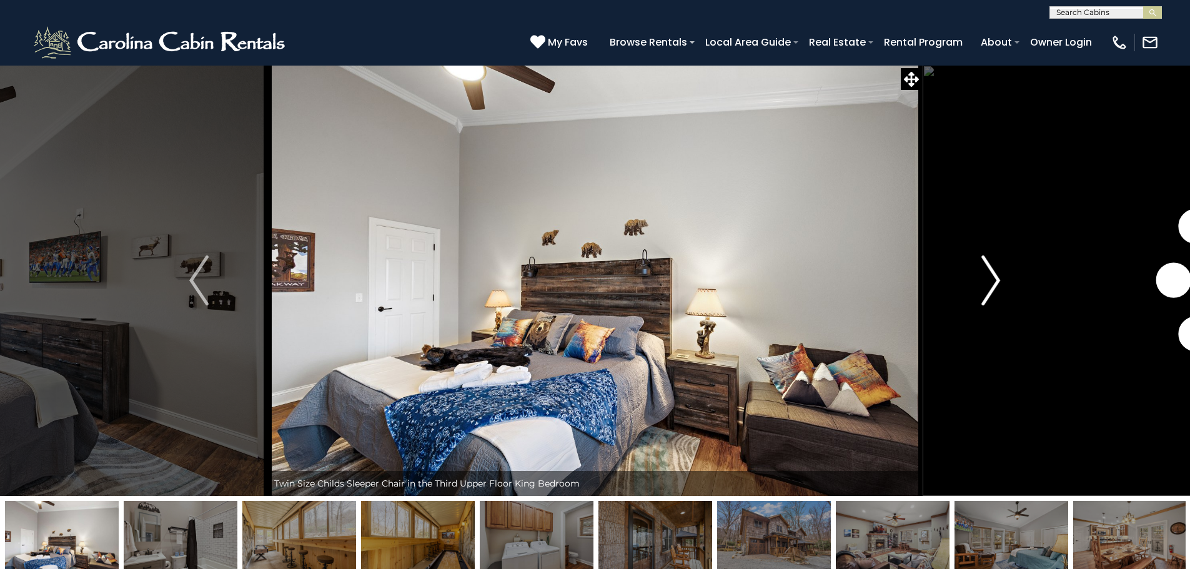
click at [985, 284] on img "Next" at bounding box center [991, 281] width 19 height 50
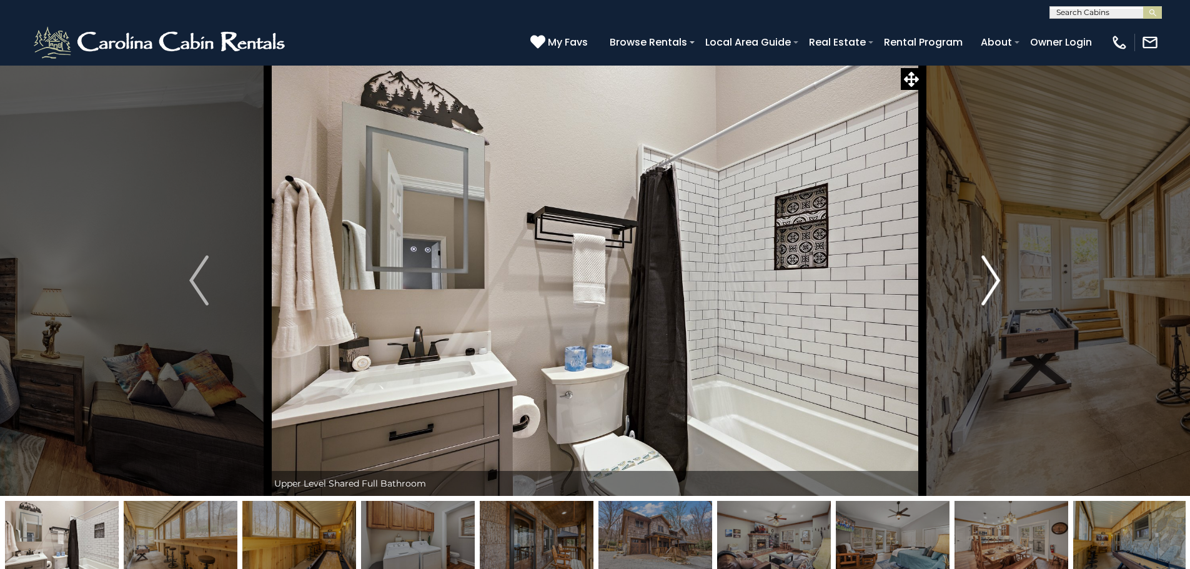
click at [985, 284] on img "Next" at bounding box center [991, 281] width 19 height 50
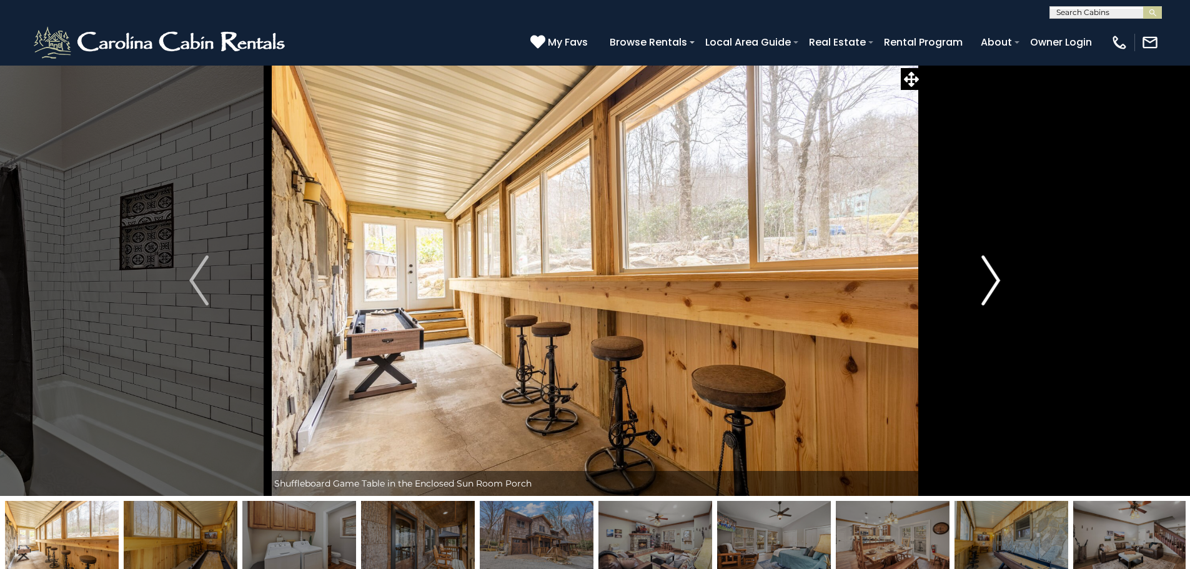
click at [985, 284] on img "Next" at bounding box center [991, 281] width 19 height 50
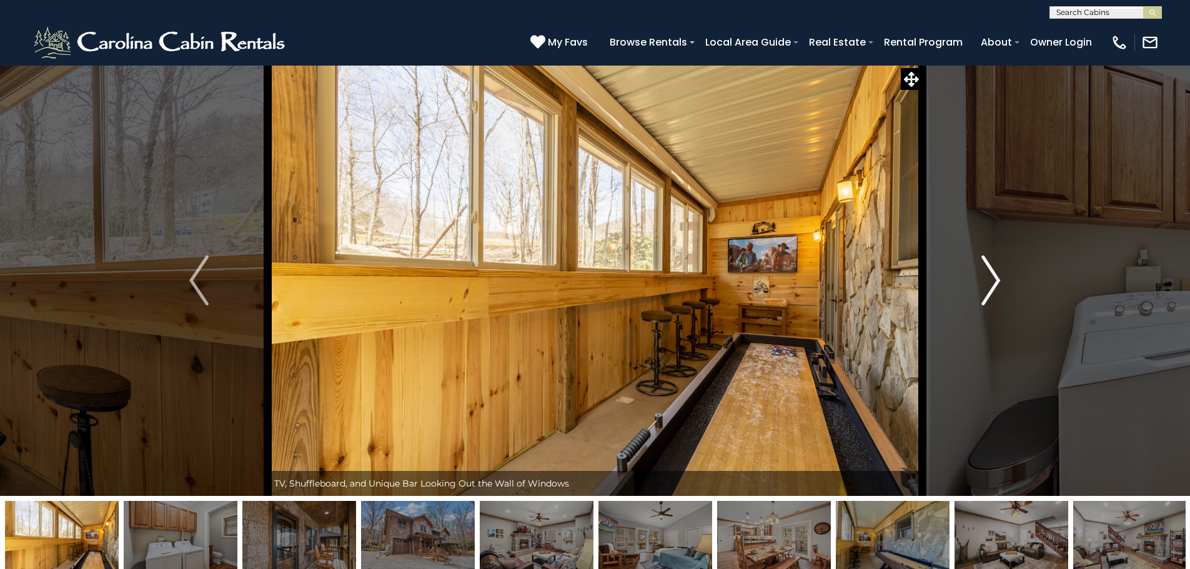
click at [985, 284] on img "Next" at bounding box center [991, 281] width 19 height 50
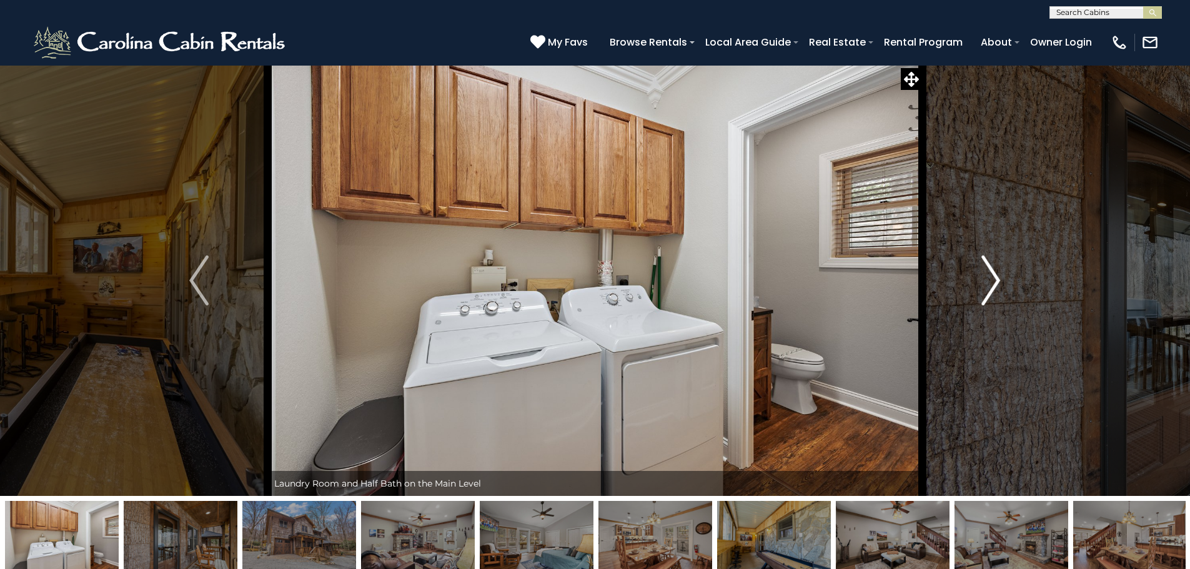
click at [985, 284] on img "Next" at bounding box center [991, 281] width 19 height 50
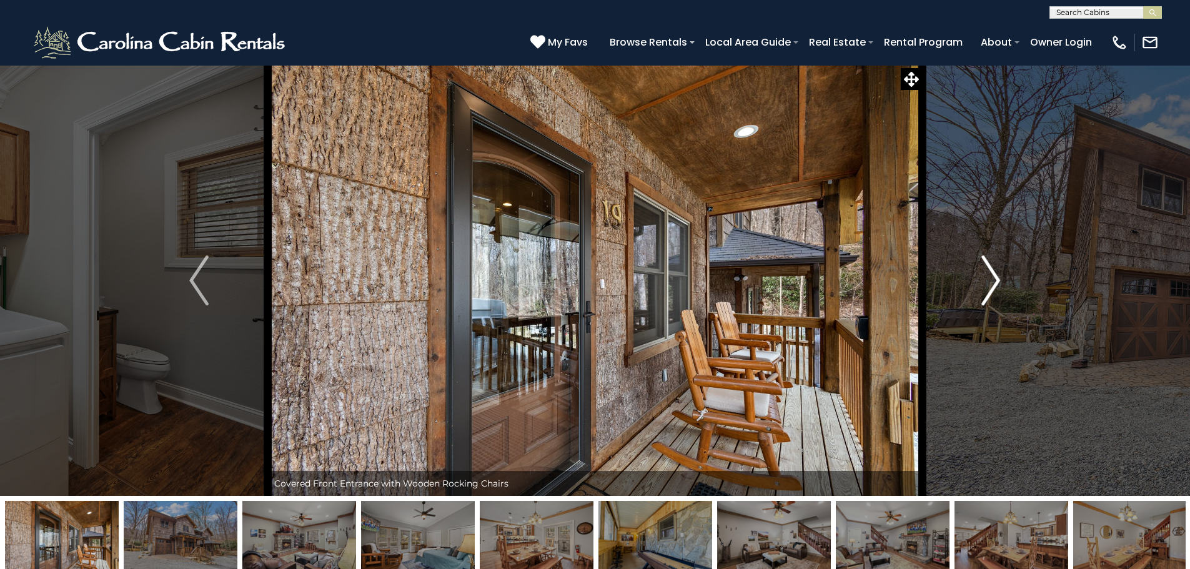
click at [985, 284] on img "Next" at bounding box center [991, 281] width 19 height 50
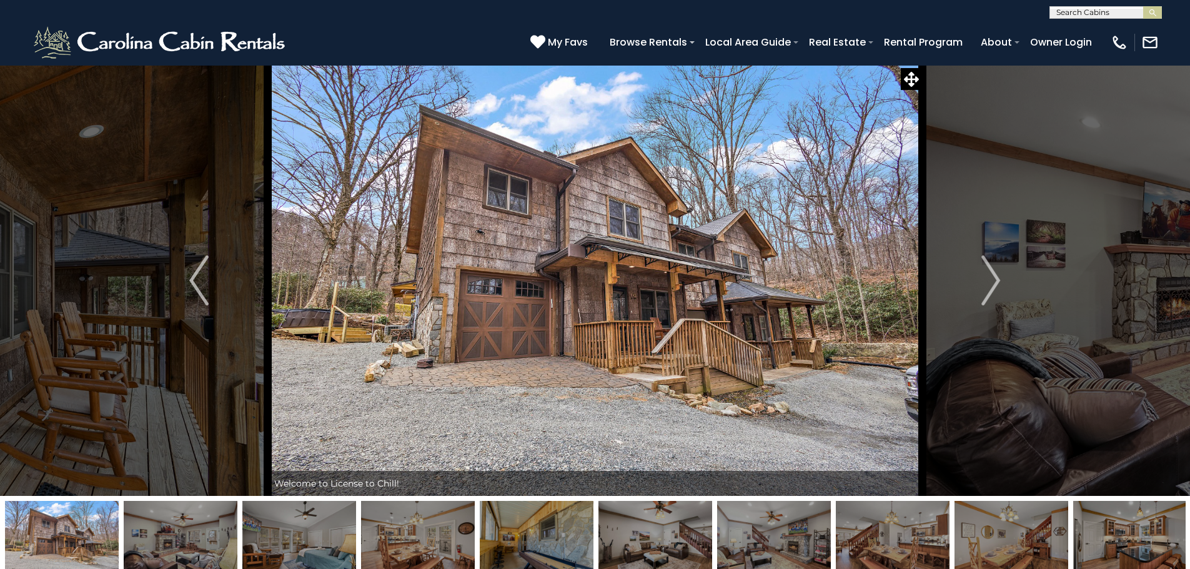
click at [11, 50] on div "(828) 295-6000 My Favs Browse Rentals Local Area Guide Activities & Attractions…" at bounding box center [595, 42] width 1190 height 47
click at [1040, 90] on button "Next" at bounding box center [990, 280] width 137 height 431
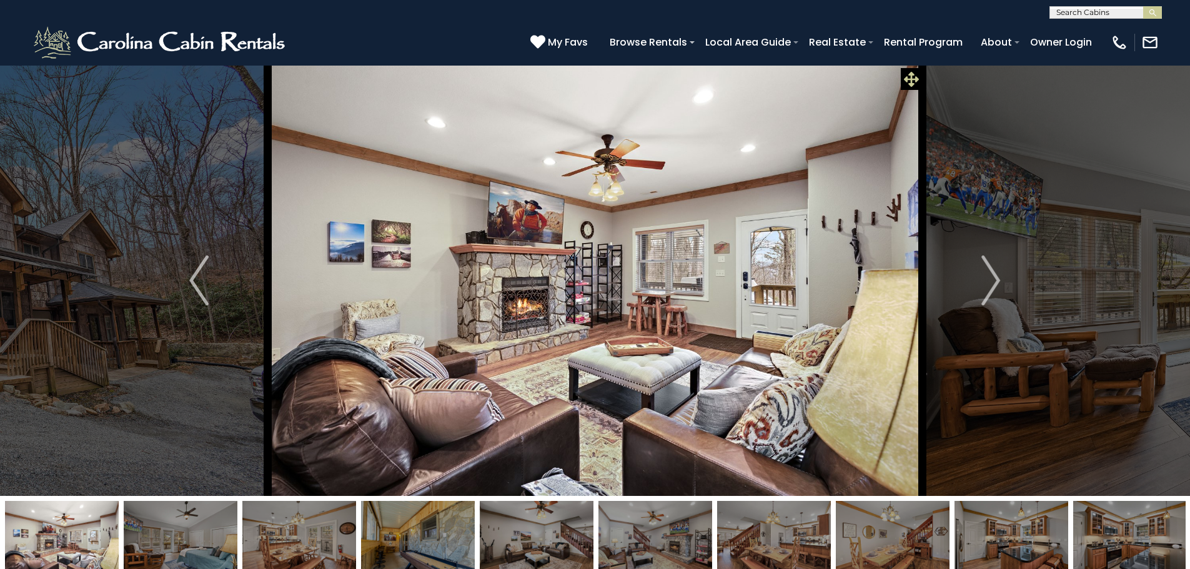
click at [906, 72] on icon at bounding box center [911, 79] width 15 height 15
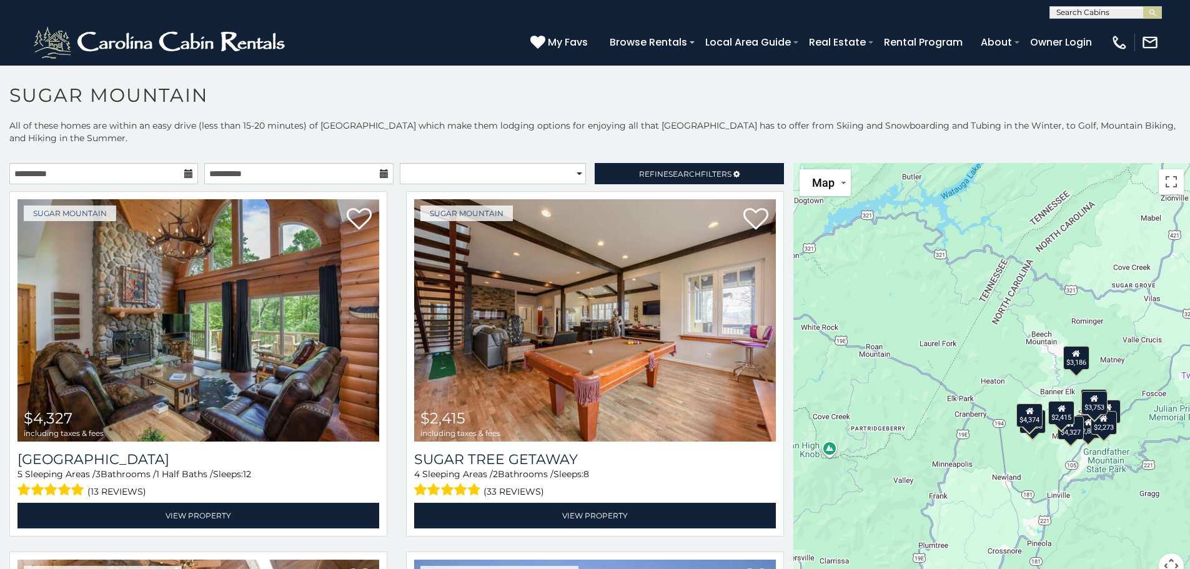
click at [507, 155] on p "All of these homes are within an easy drive (less than 15-20 minutes) of [GEOGR…" at bounding box center [595, 137] width 1190 height 37
drag, startPoint x: 504, startPoint y: 164, endPoint x: 585, endPoint y: 141, distance: 84.3
click at [504, 164] on select "**********" at bounding box center [493, 173] width 186 height 21
click at [644, 141] on p "All of these homes are within an easy drive (less than 15-20 minutes) of [GEOGR…" at bounding box center [595, 137] width 1190 height 37
click at [645, 154] on p "All of these homes are within an easy drive (less than 15-20 minutes) of [GEOGR…" at bounding box center [595, 137] width 1190 height 37
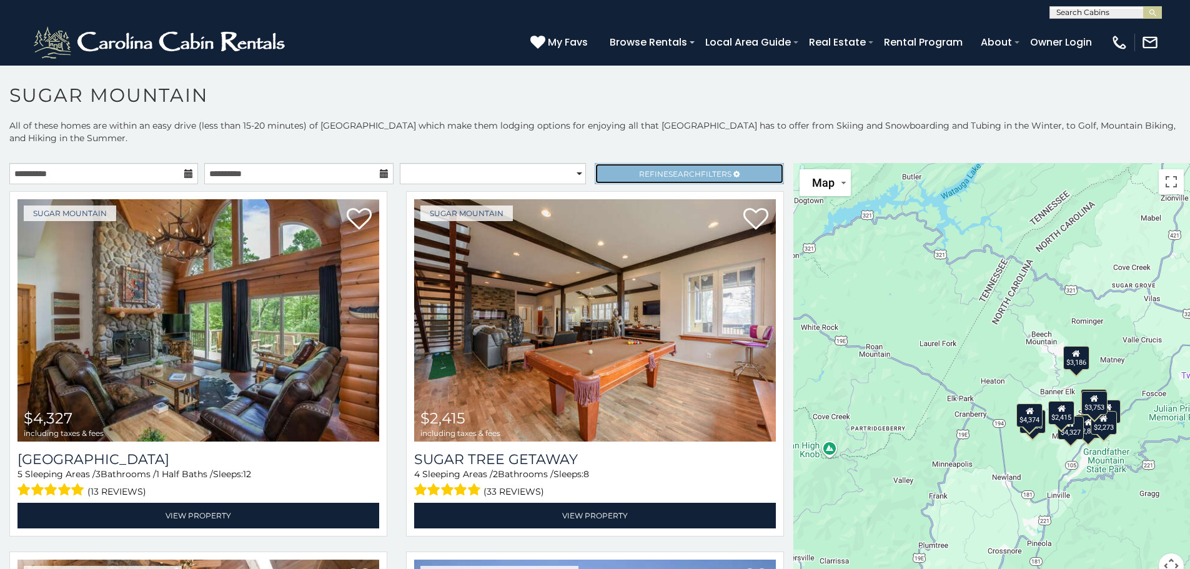
click at [644, 170] on span "Refine Search Filters" at bounding box center [685, 173] width 92 height 9
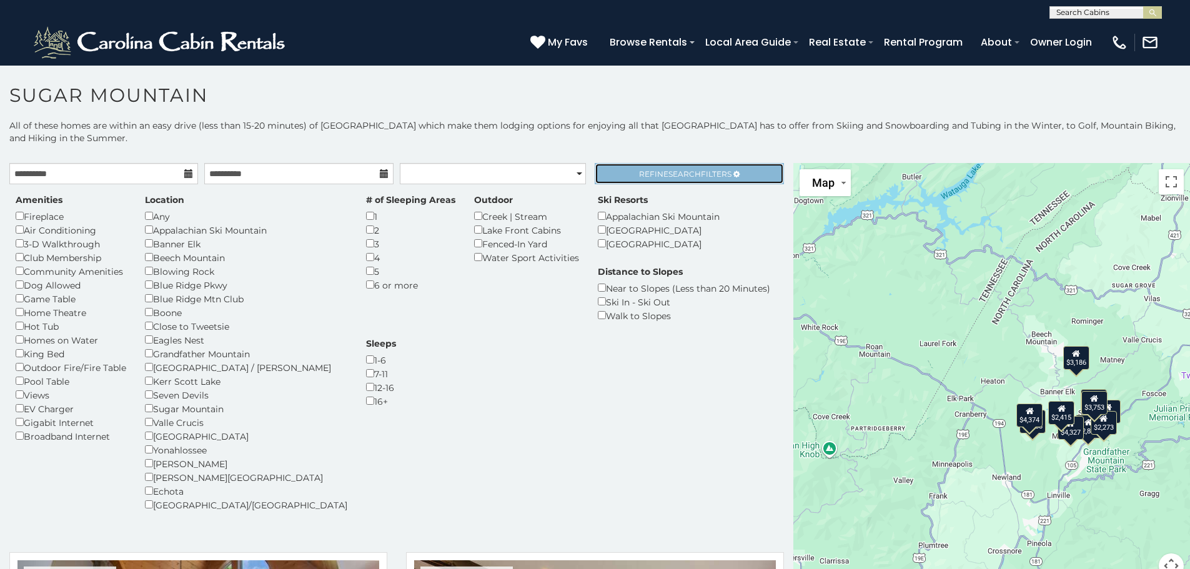
click at [644, 172] on span "Refine Search Filters" at bounding box center [685, 173] width 92 height 9
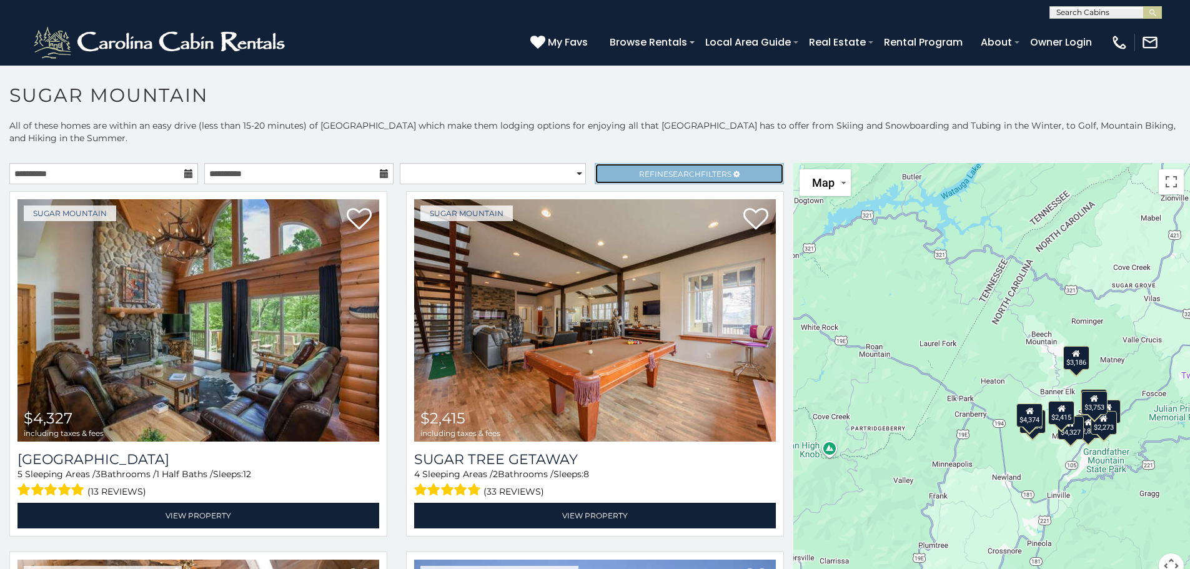
click at [650, 172] on span "Refine Search Filters" at bounding box center [685, 173] width 92 height 9
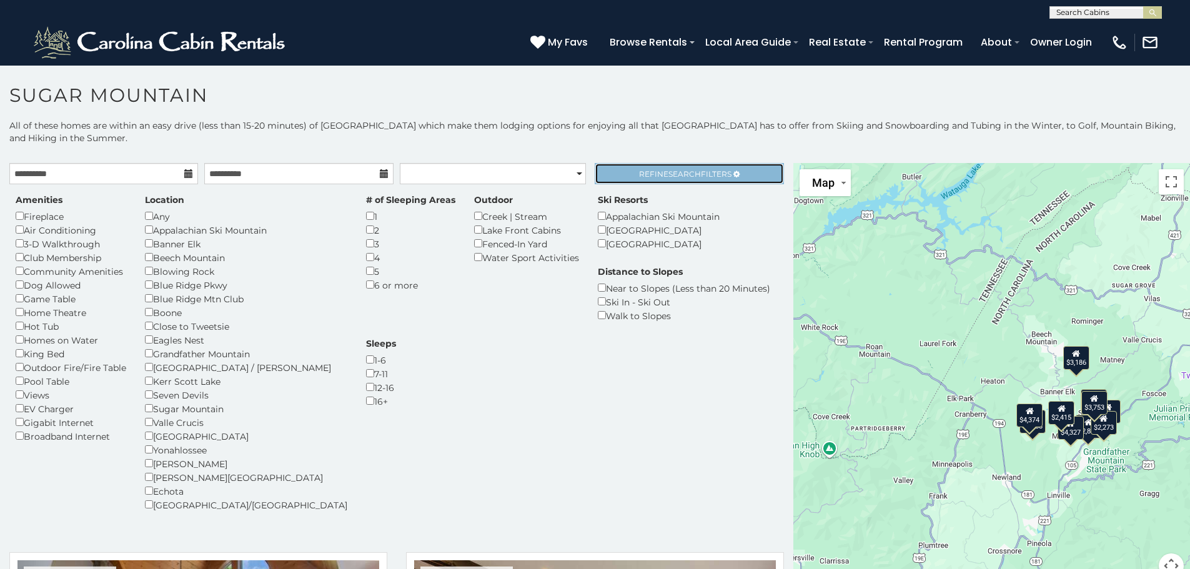
click at [653, 176] on span "Refine Search Filters" at bounding box center [685, 173] width 92 height 9
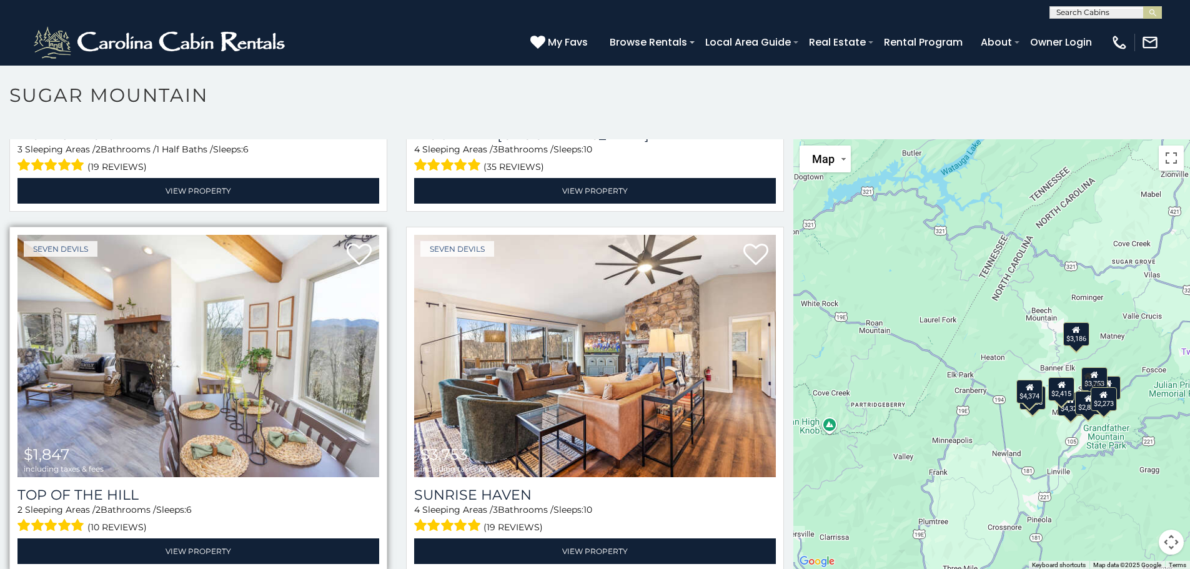
scroll to position [36, 0]
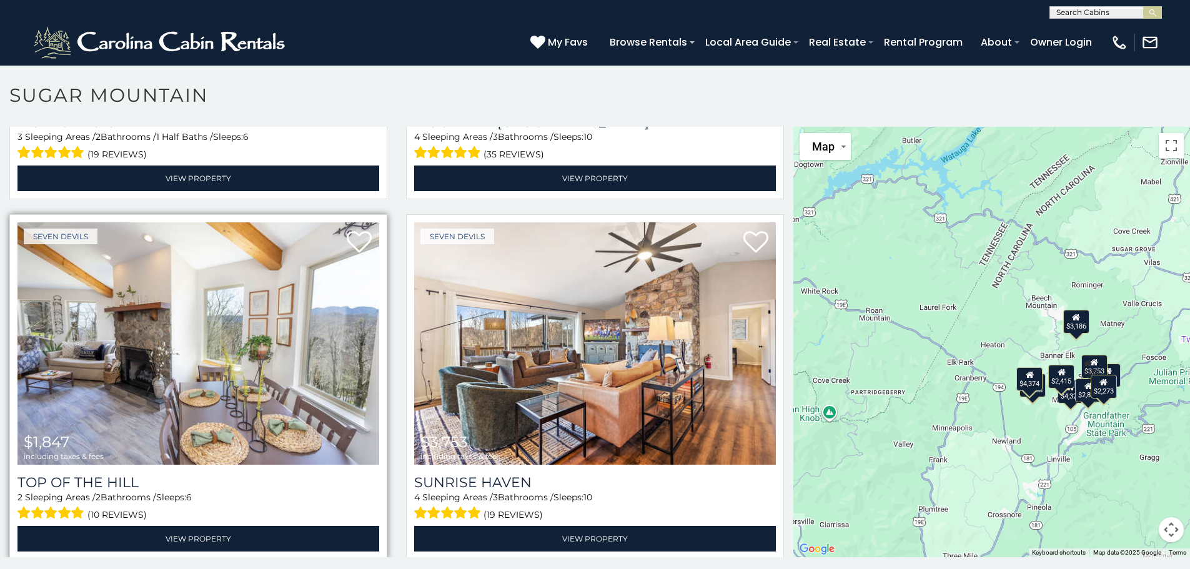
click at [137, 364] on img at bounding box center [198, 343] width 362 height 242
click at [214, 536] on div "Seven Devils $1,847 including taxes & fees Top Of The Hill 2 Sleeping Areas / 2…" at bounding box center [198, 387] width 378 height 346
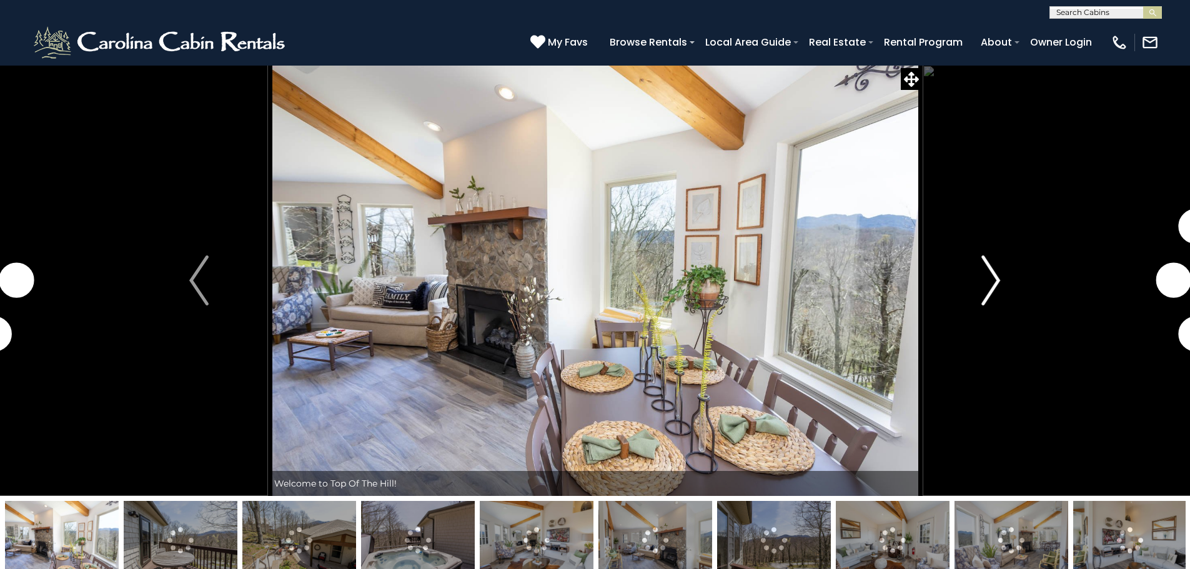
click at [966, 269] on button "Next" at bounding box center [990, 280] width 137 height 431
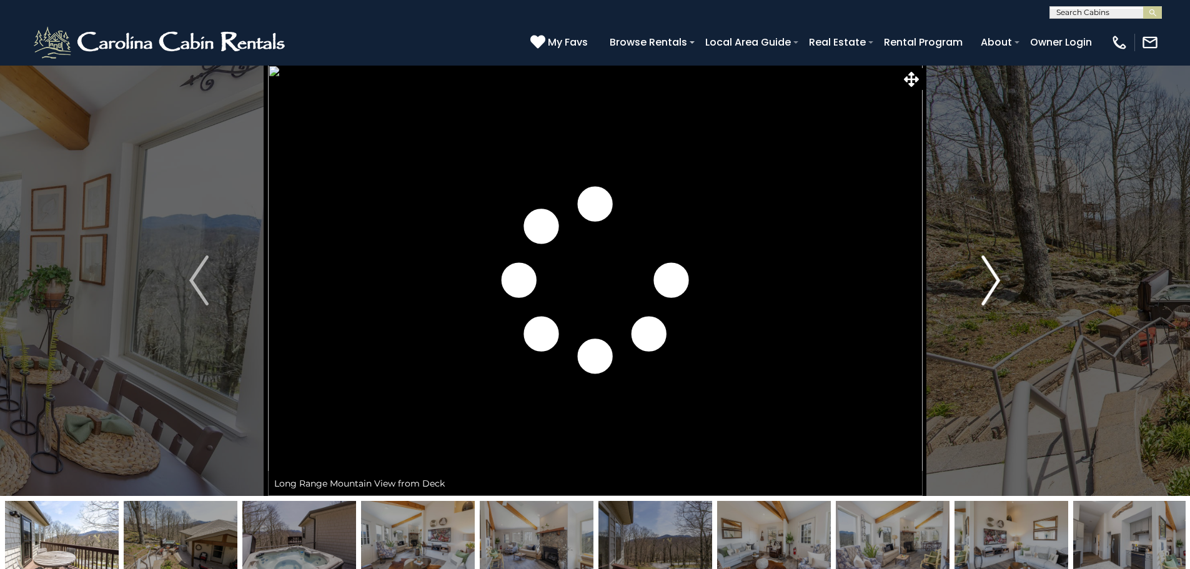
click at [988, 276] on img "Next" at bounding box center [991, 281] width 19 height 50
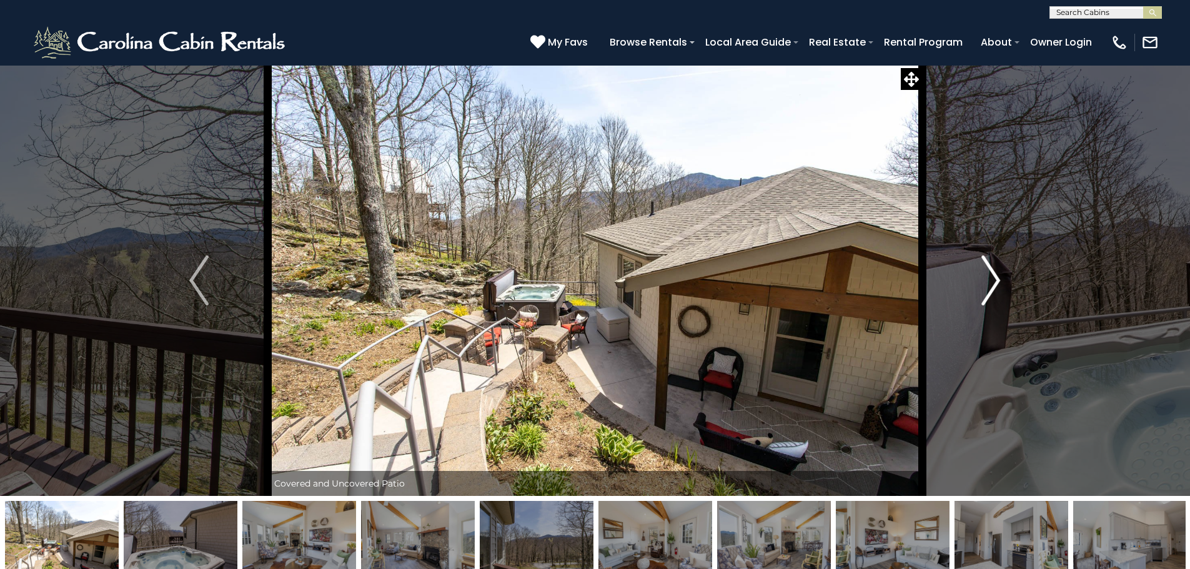
click at [988, 276] on img "Next" at bounding box center [991, 281] width 19 height 50
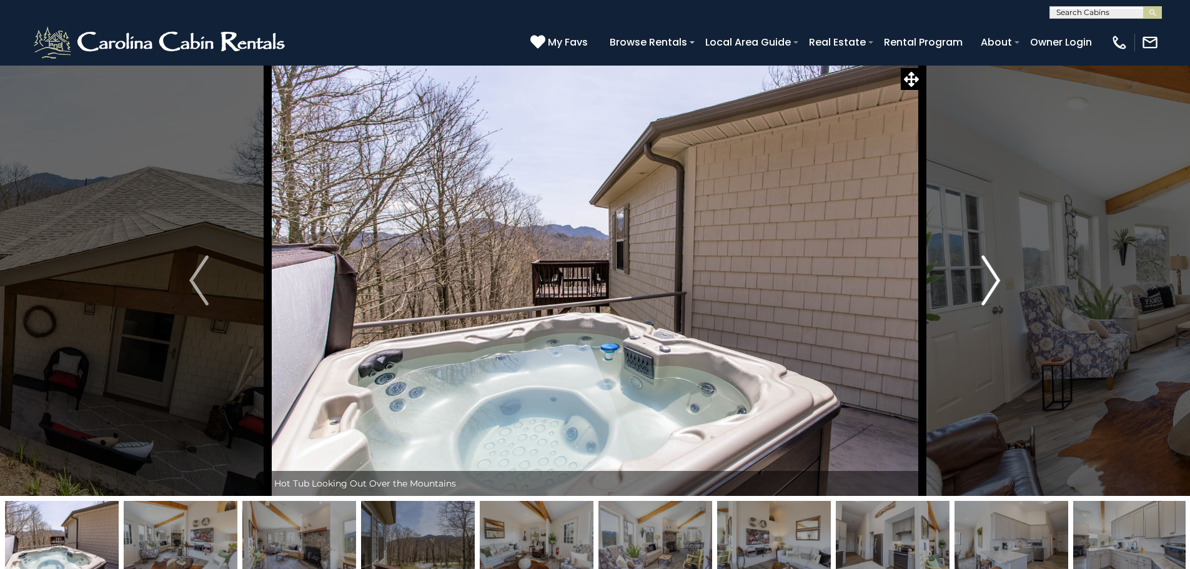
click at [988, 276] on img "Next" at bounding box center [991, 281] width 19 height 50
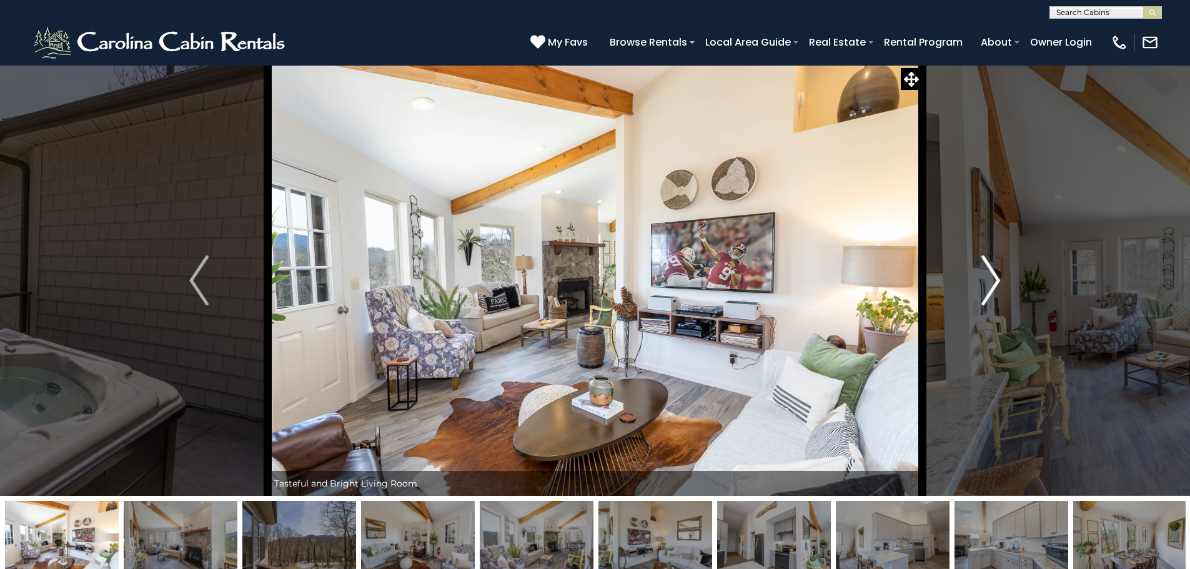
click at [988, 276] on img "Next" at bounding box center [991, 281] width 19 height 50
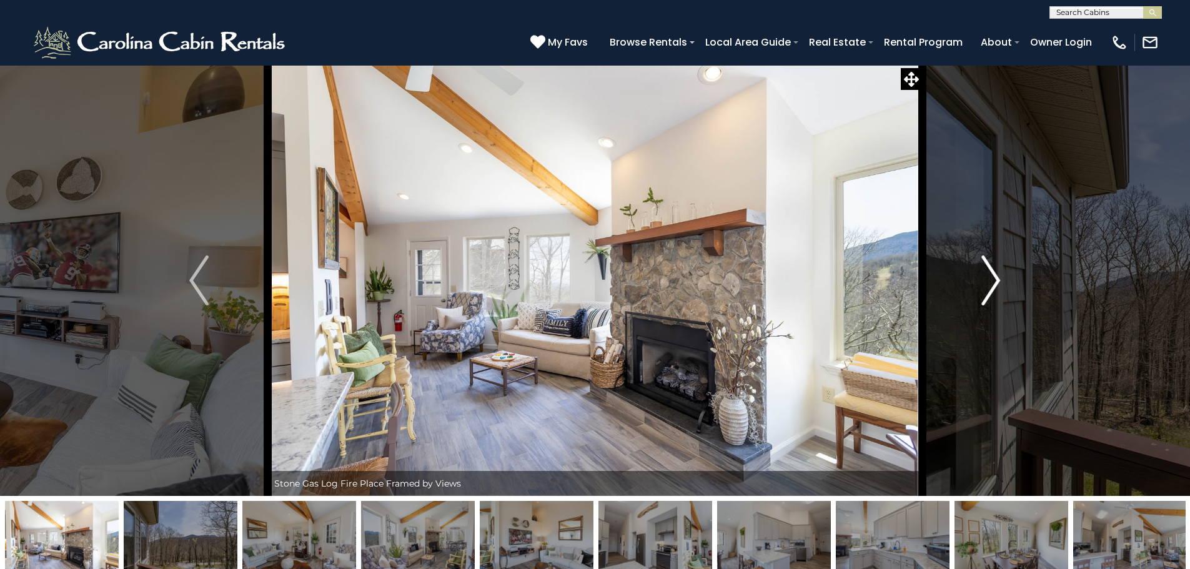
click at [988, 276] on img "Next" at bounding box center [991, 281] width 19 height 50
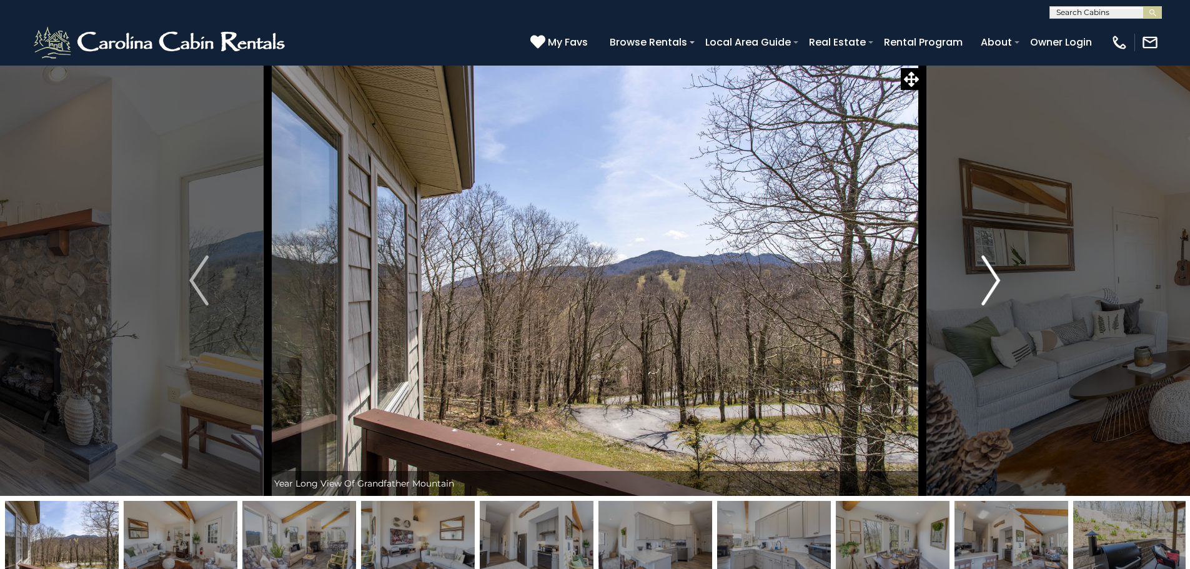
click at [988, 276] on img "Next" at bounding box center [991, 281] width 19 height 50
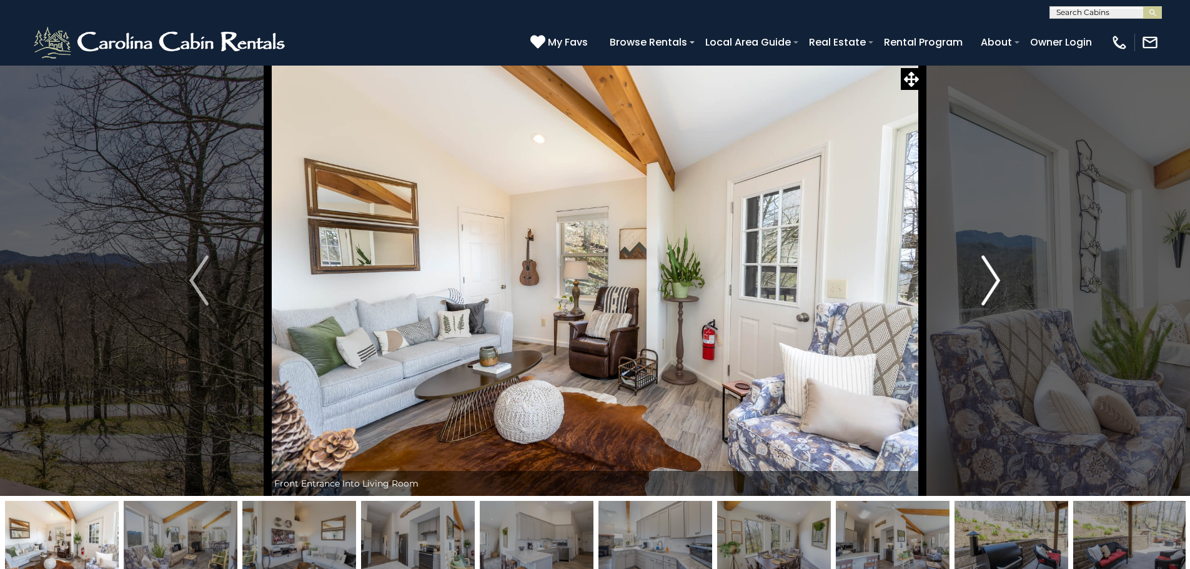
click at [988, 276] on img "Next" at bounding box center [991, 281] width 19 height 50
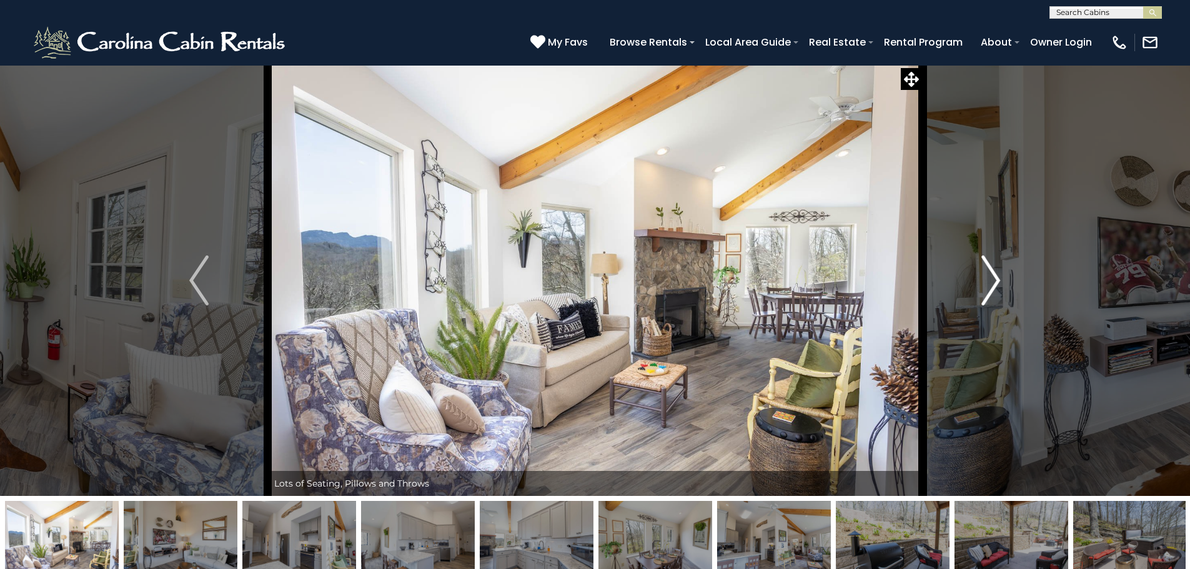
click at [988, 276] on img "Next" at bounding box center [991, 281] width 19 height 50
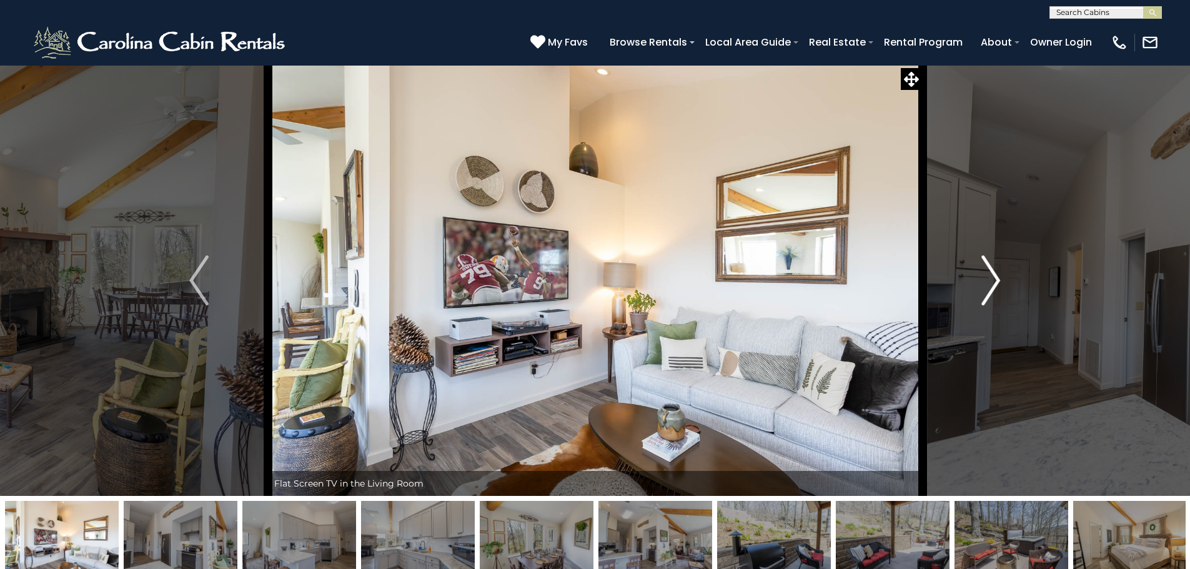
click at [988, 276] on img "Next" at bounding box center [991, 281] width 19 height 50
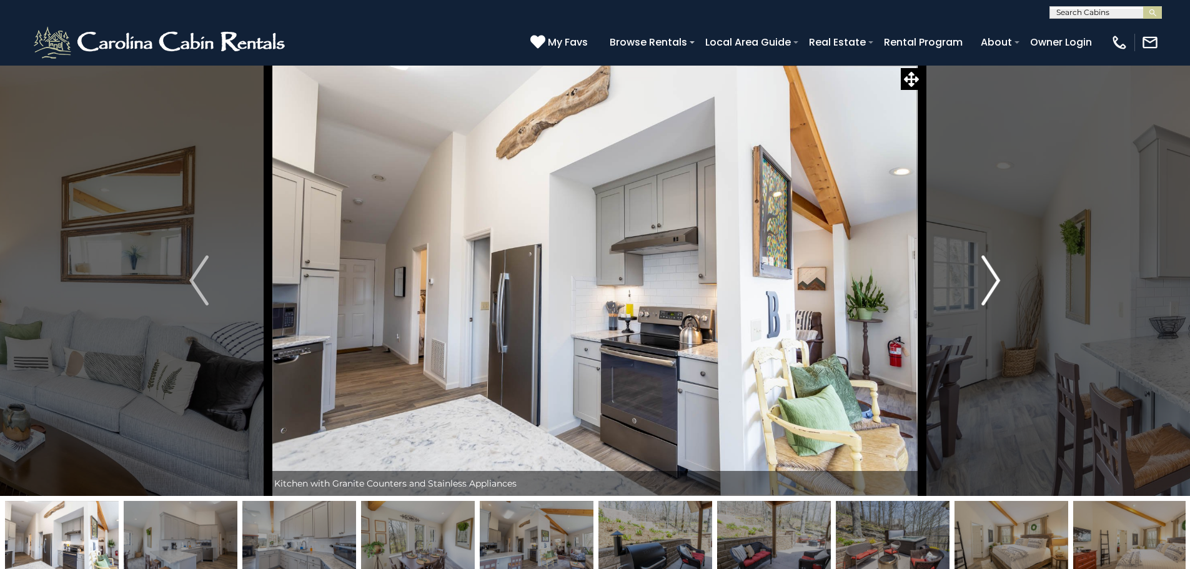
click at [988, 276] on img "Next" at bounding box center [991, 281] width 19 height 50
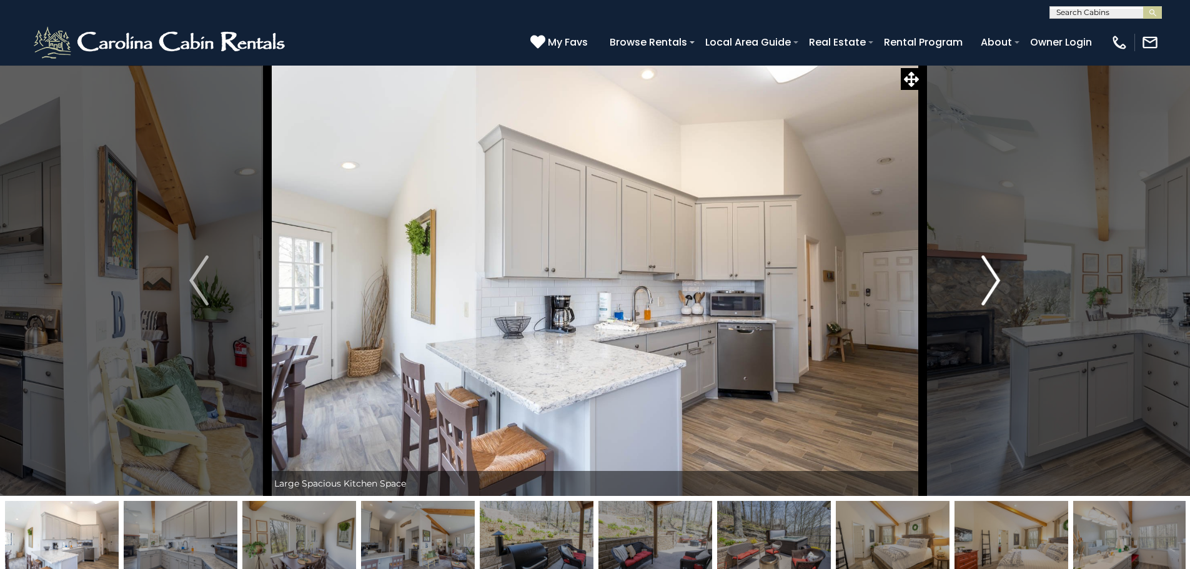
click at [988, 276] on img "Next" at bounding box center [991, 281] width 19 height 50
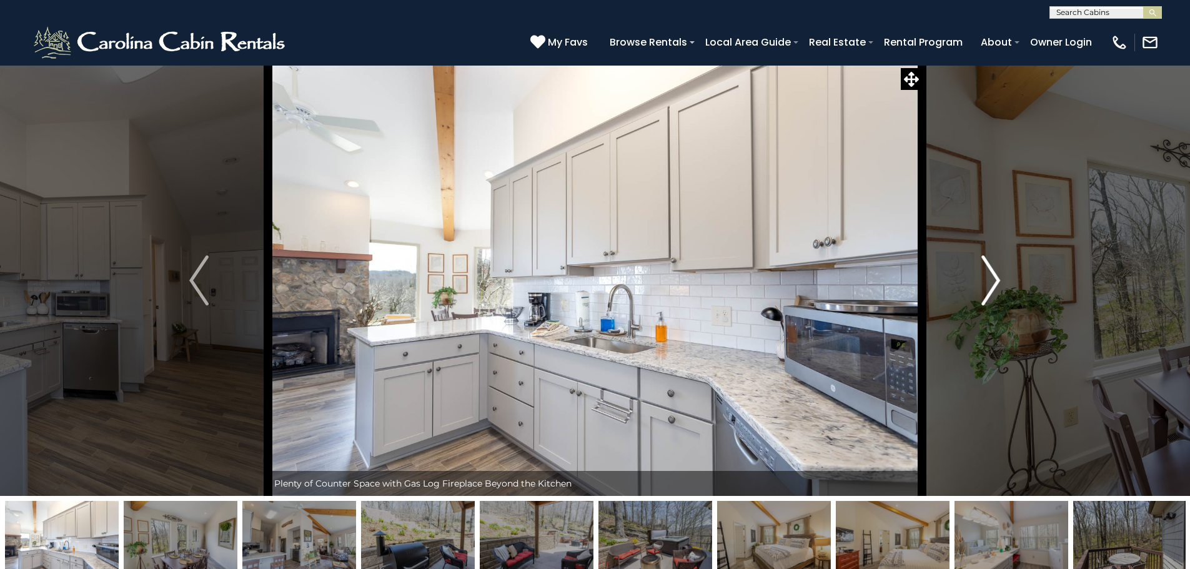
click at [988, 276] on img "Next" at bounding box center [991, 281] width 19 height 50
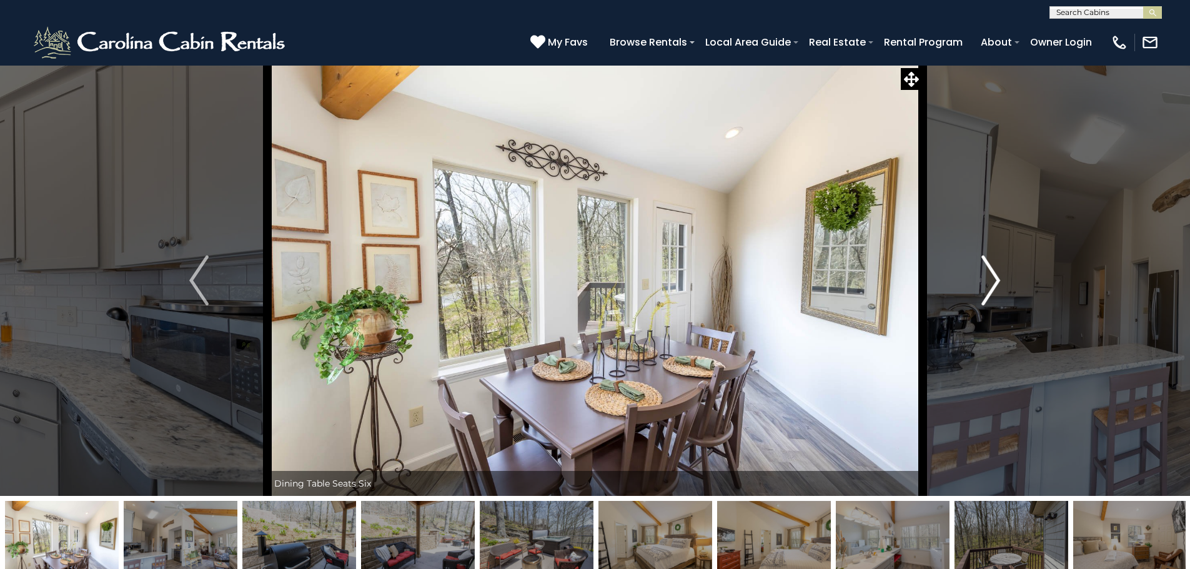
click at [988, 276] on img "Next" at bounding box center [991, 281] width 19 height 50
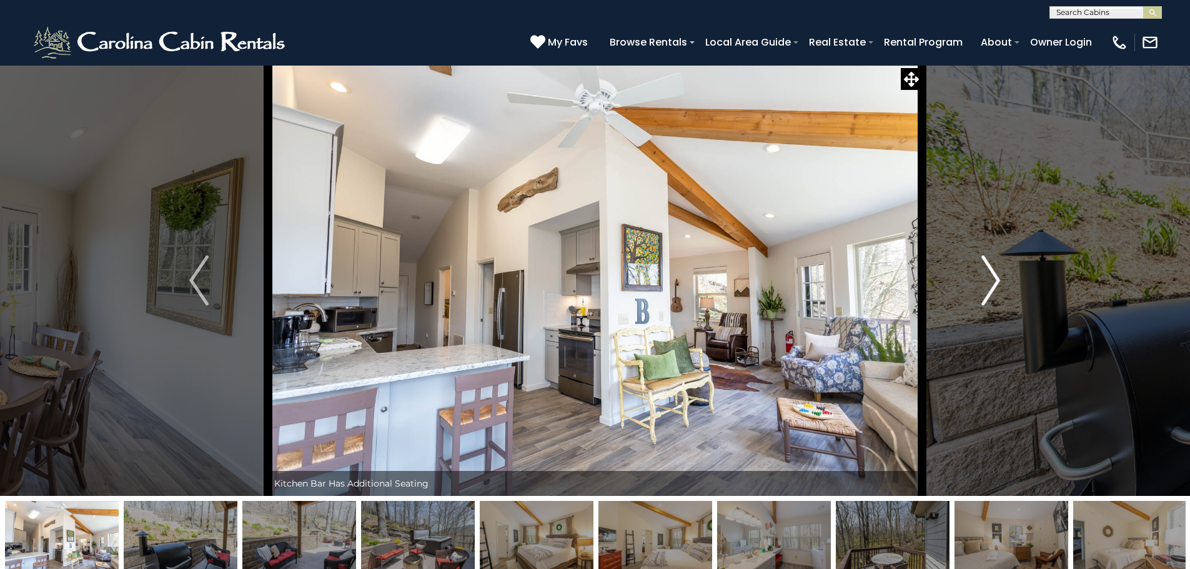
click at [988, 276] on img "Next" at bounding box center [991, 281] width 19 height 50
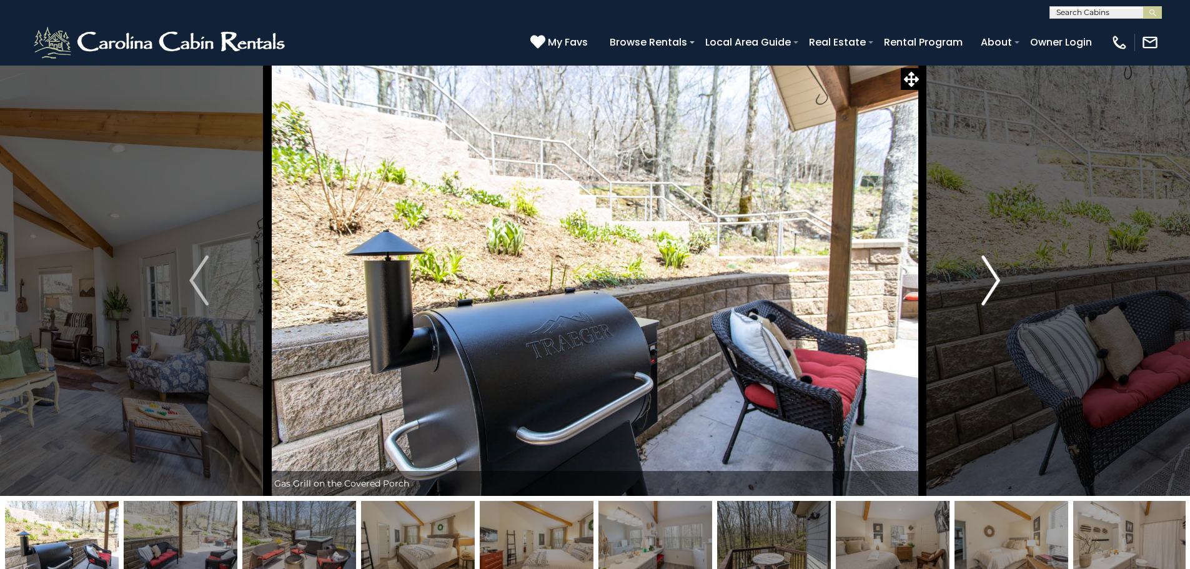
click at [988, 276] on img "Next" at bounding box center [991, 281] width 19 height 50
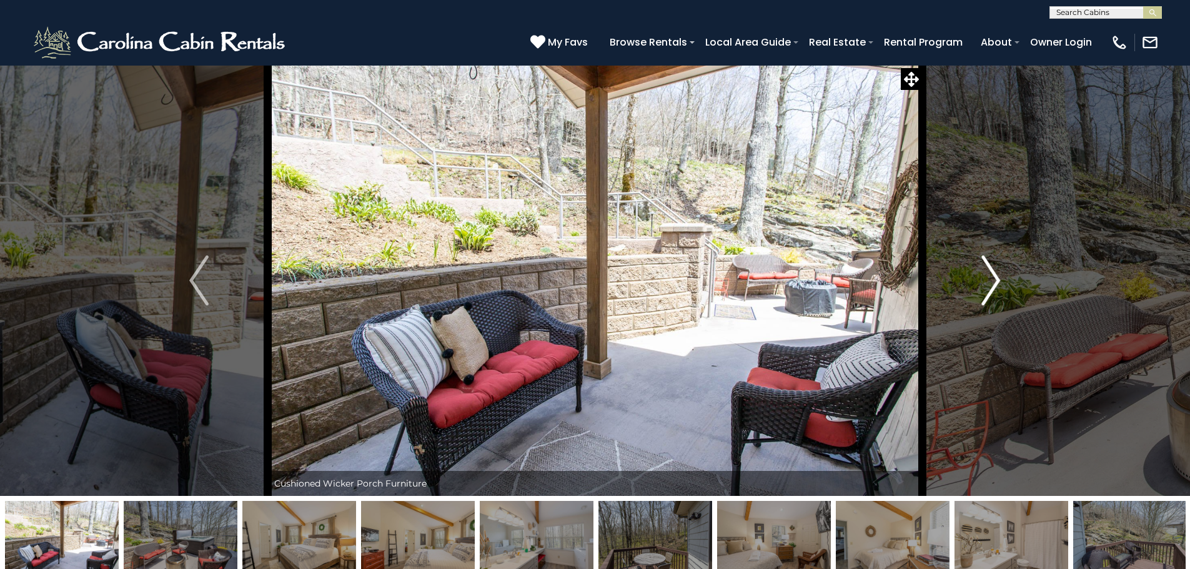
click at [988, 276] on img "Next" at bounding box center [991, 281] width 19 height 50
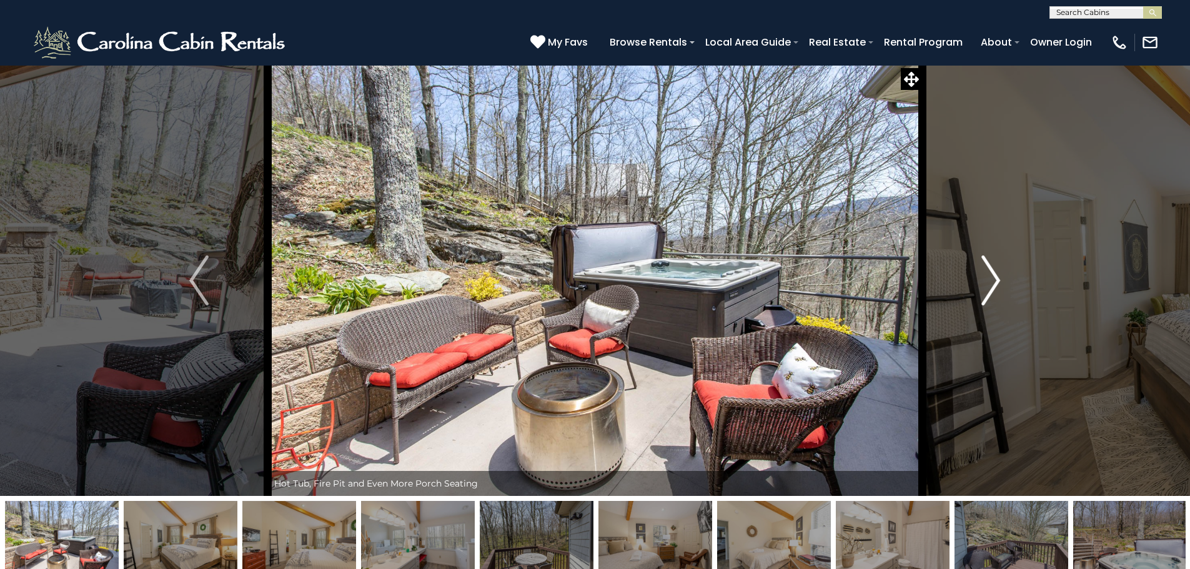
click at [988, 276] on img "Next" at bounding box center [991, 281] width 19 height 50
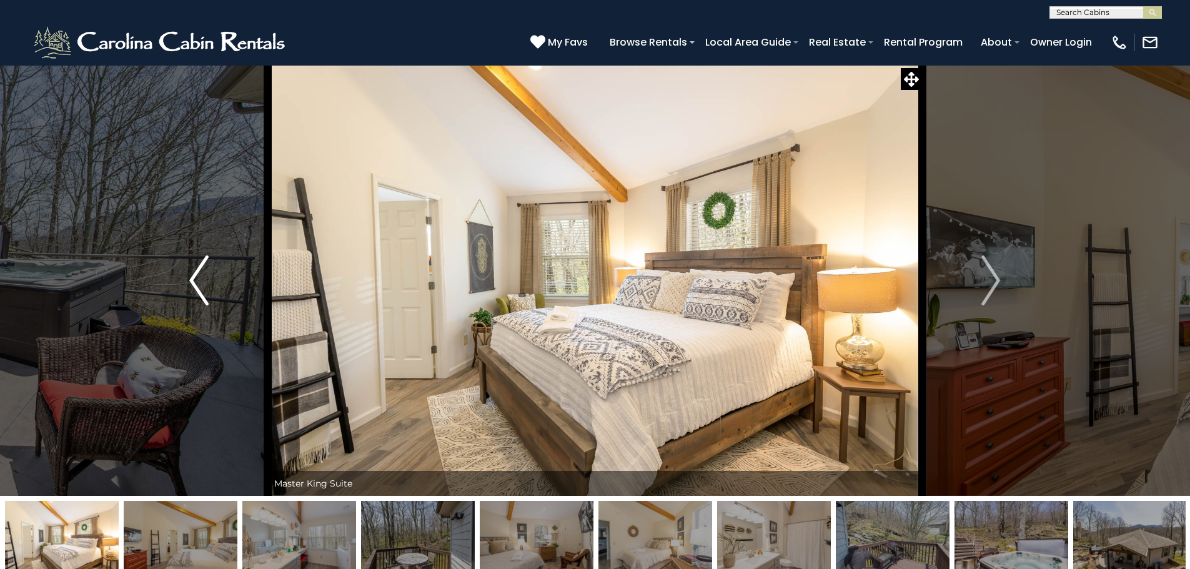
click at [202, 296] on img "Previous" at bounding box center [198, 281] width 19 height 50
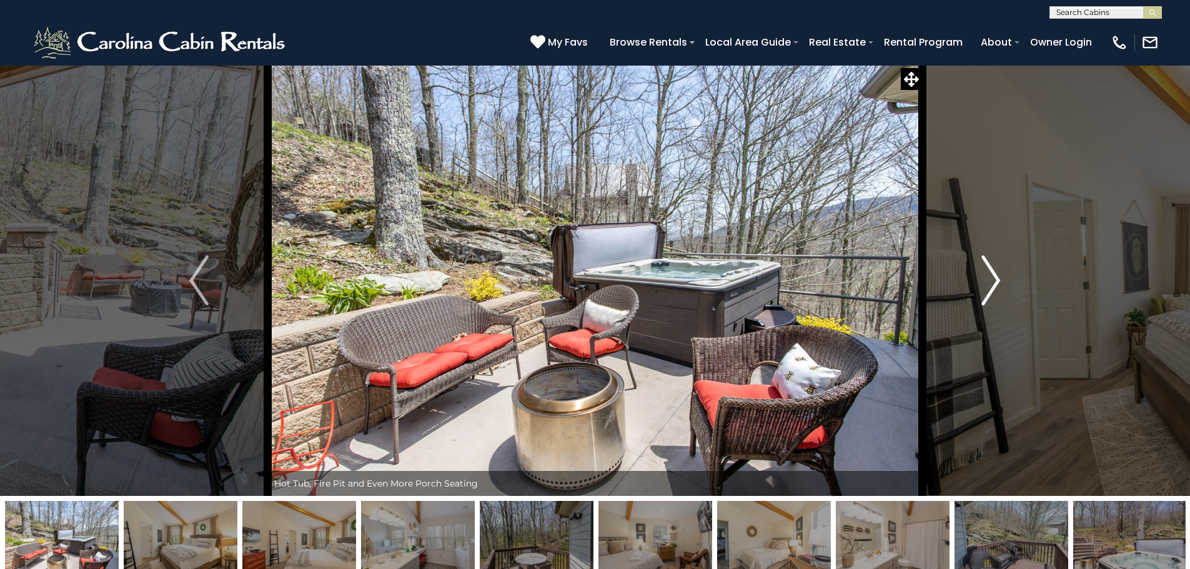
click at [1001, 288] on button "Next" at bounding box center [990, 280] width 137 height 431
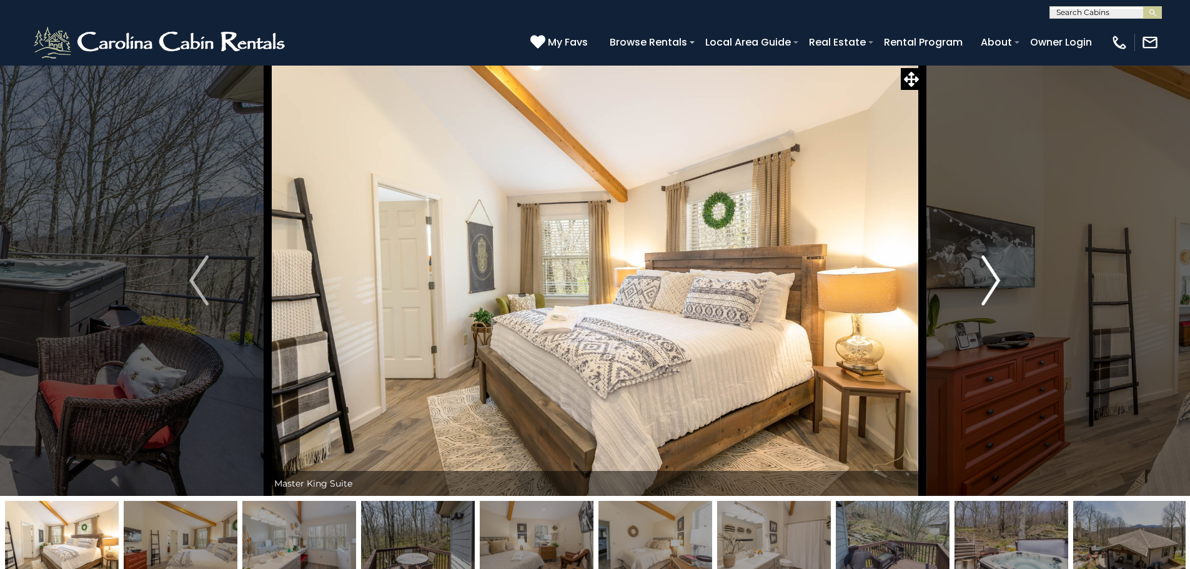
click at [1000, 287] on img "Next" at bounding box center [991, 281] width 19 height 50
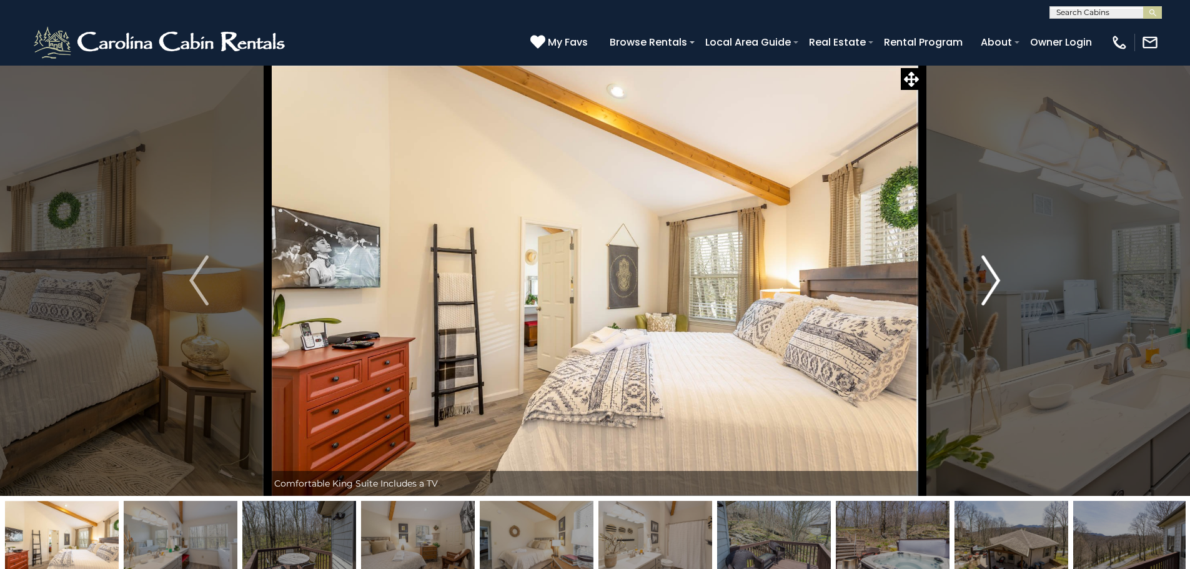
click at [1000, 287] on img "Next" at bounding box center [991, 281] width 19 height 50
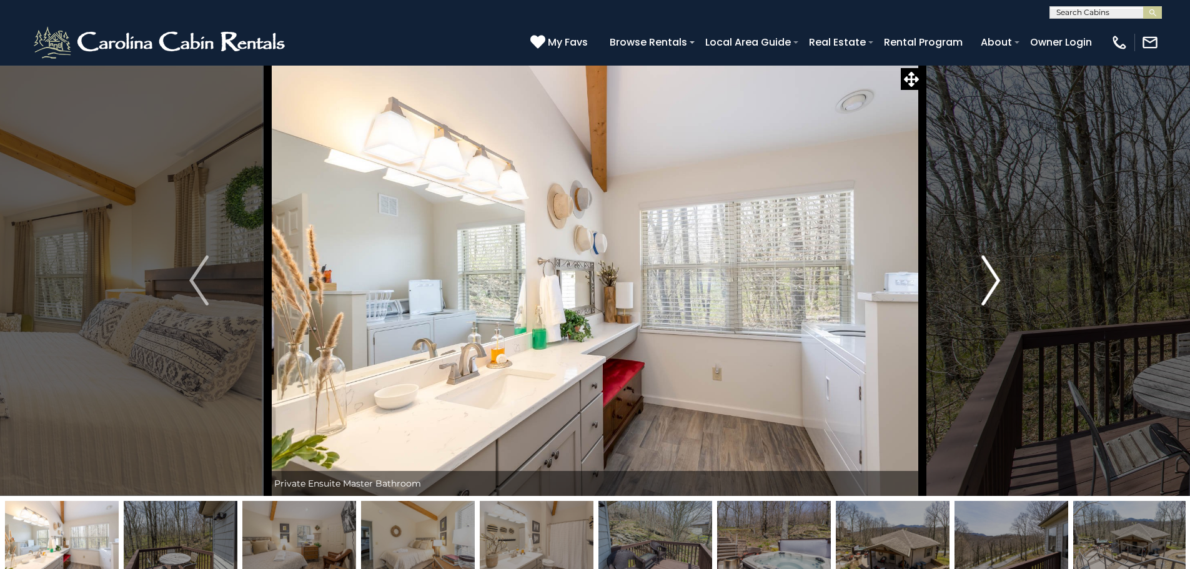
click at [1000, 287] on img "Next" at bounding box center [991, 281] width 19 height 50
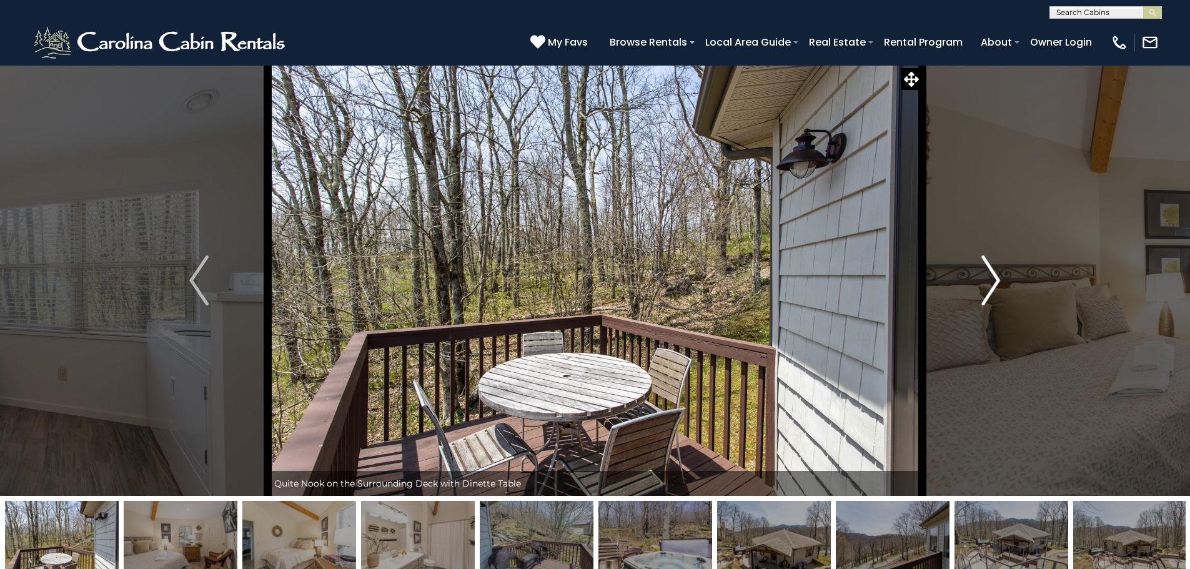
click at [1000, 287] on img "Next" at bounding box center [991, 281] width 19 height 50
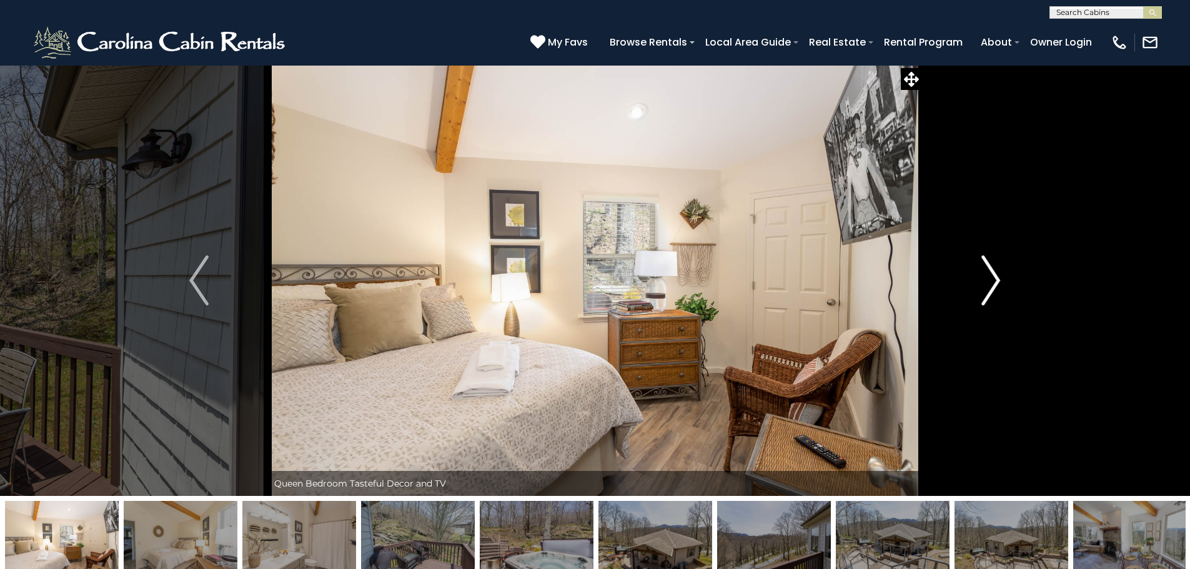
click at [1000, 287] on img "Next" at bounding box center [991, 281] width 19 height 50
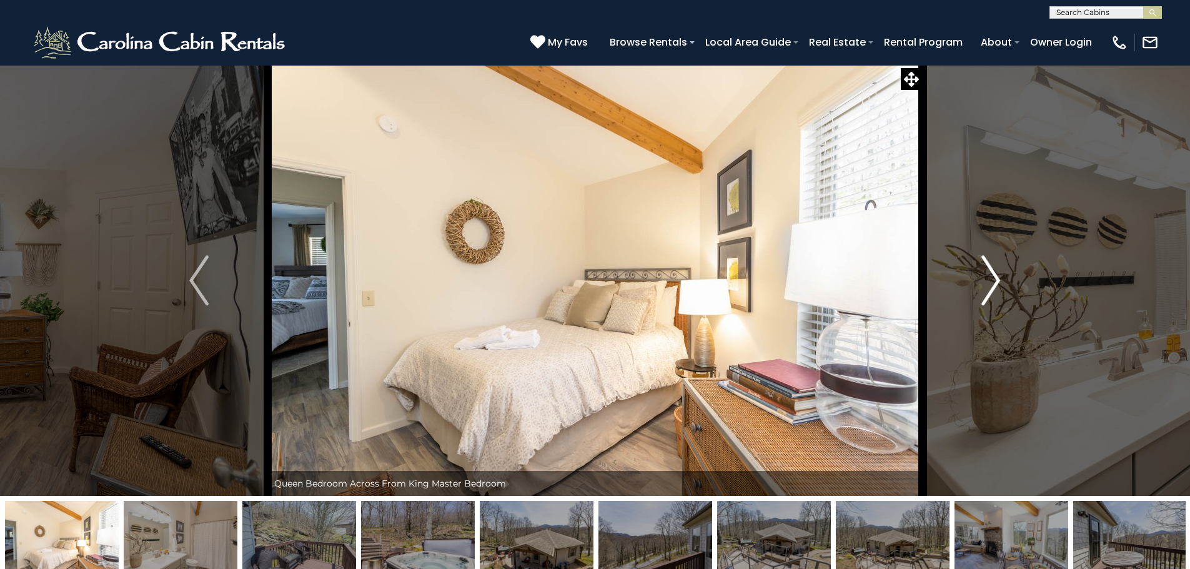
click at [1000, 287] on img "Next" at bounding box center [991, 281] width 19 height 50
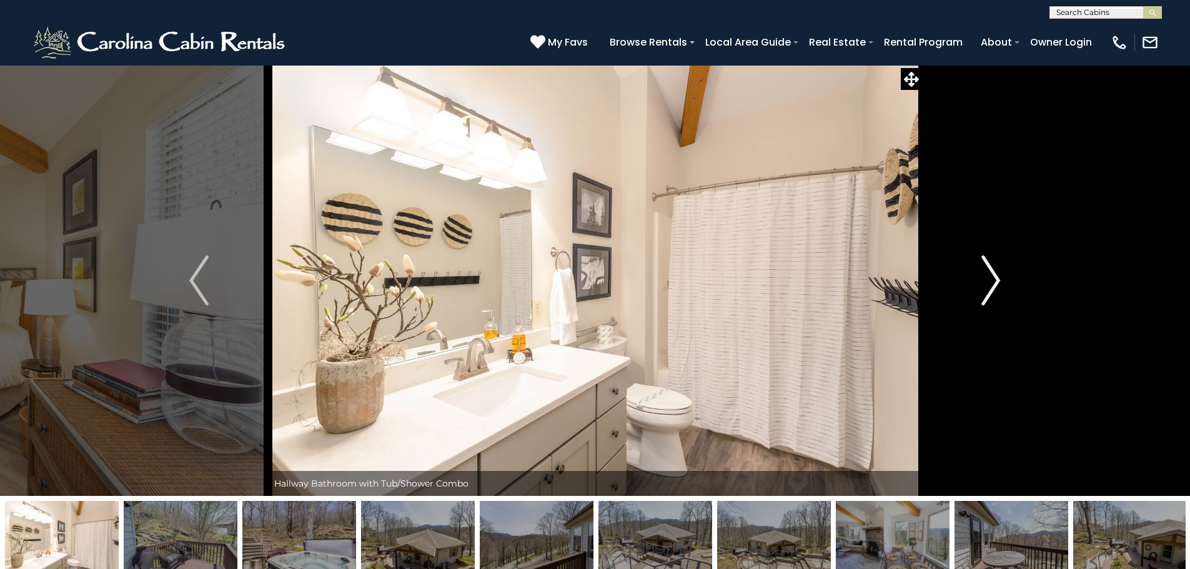
click at [1000, 287] on img "Next" at bounding box center [991, 281] width 19 height 50
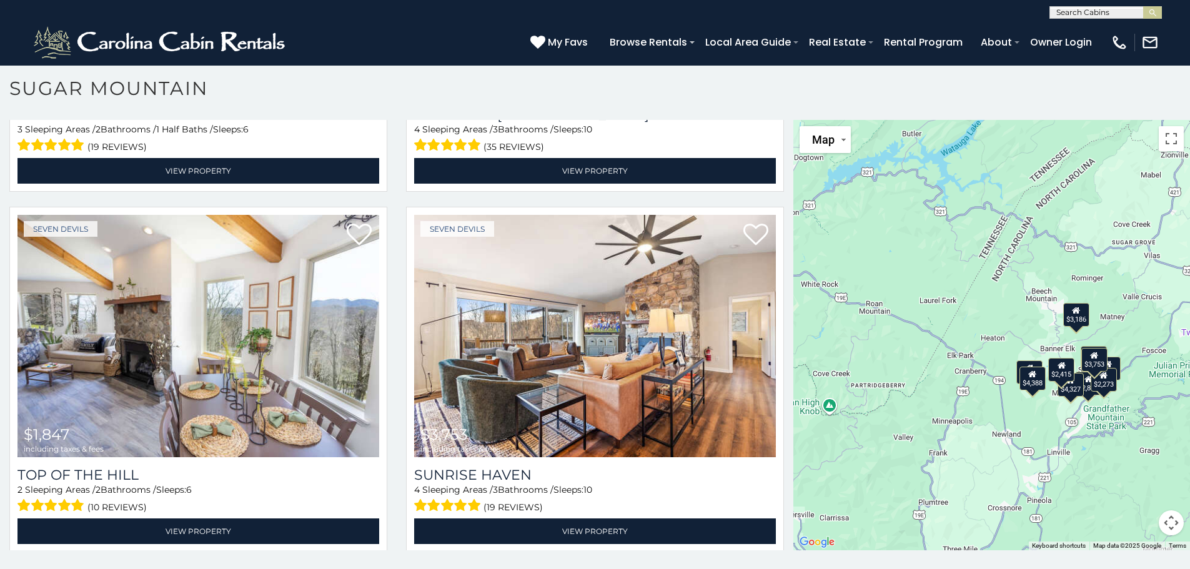
scroll to position [1383, 0]
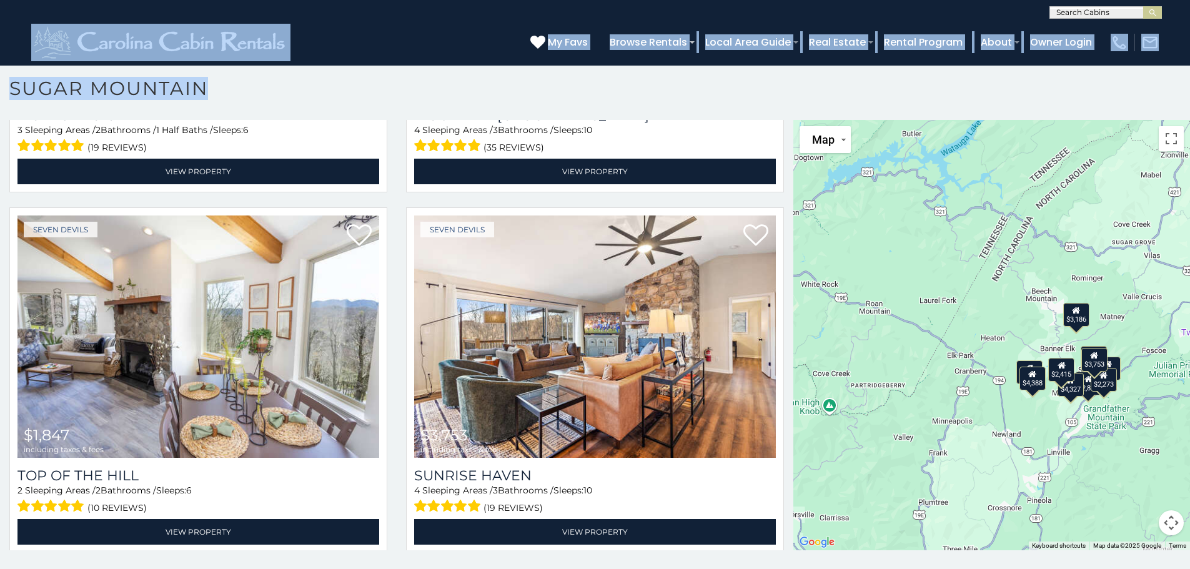
drag, startPoint x: 306, startPoint y: 46, endPoint x: 248, endPoint y: 70, distance: 63.0
click at [248, 70] on body "**********" at bounding box center [595, 313] width 1190 height 511
copy body "**********"
